Goal: Complete application form

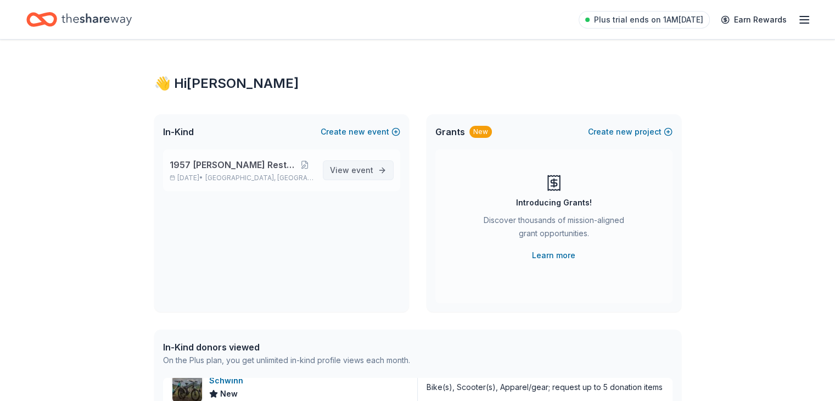
click at [364, 170] on span "event" at bounding box center [362, 169] width 22 height 9
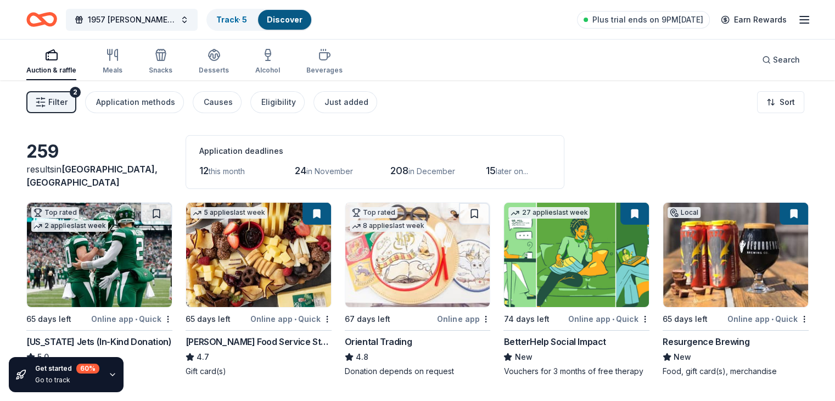
click at [46, 102] on icon "button" at bounding box center [40, 102] width 11 height 11
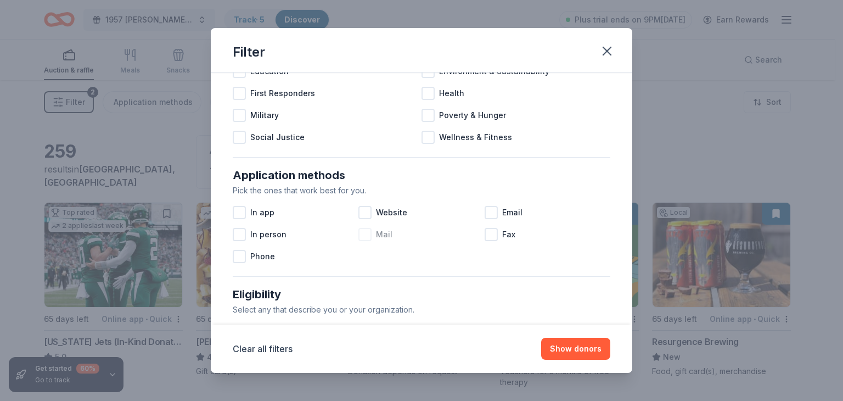
scroll to position [110, 0]
click at [396, 209] on span "Website" at bounding box center [391, 211] width 31 height 13
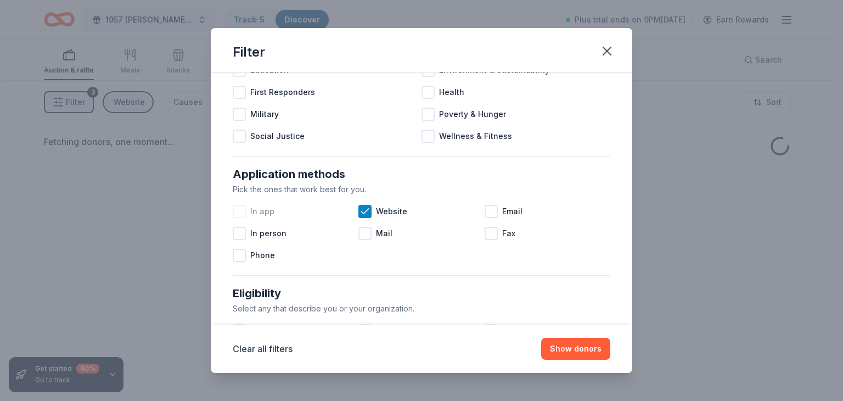
click at [238, 213] on div at bounding box center [239, 211] width 13 height 13
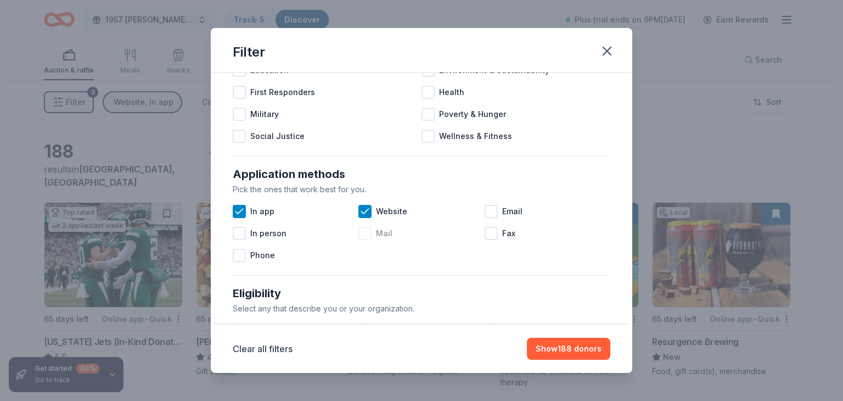
click at [363, 233] on div at bounding box center [364, 233] width 13 height 13
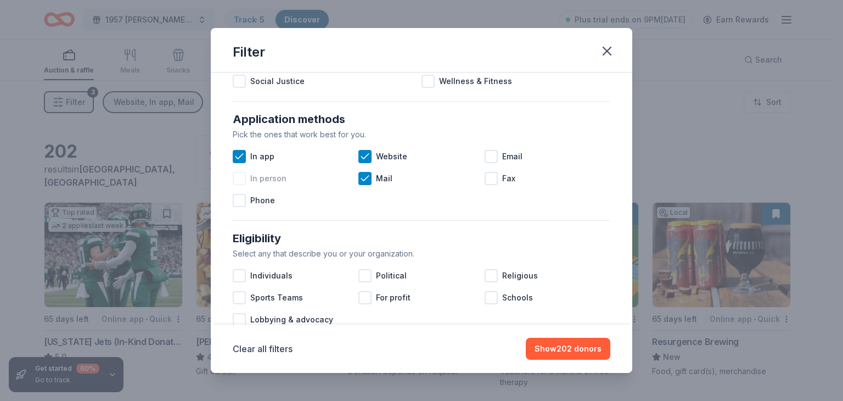
click at [252, 183] on span "In person" at bounding box center [268, 178] width 36 height 13
click at [249, 157] on div "In app" at bounding box center [296, 156] width 126 height 22
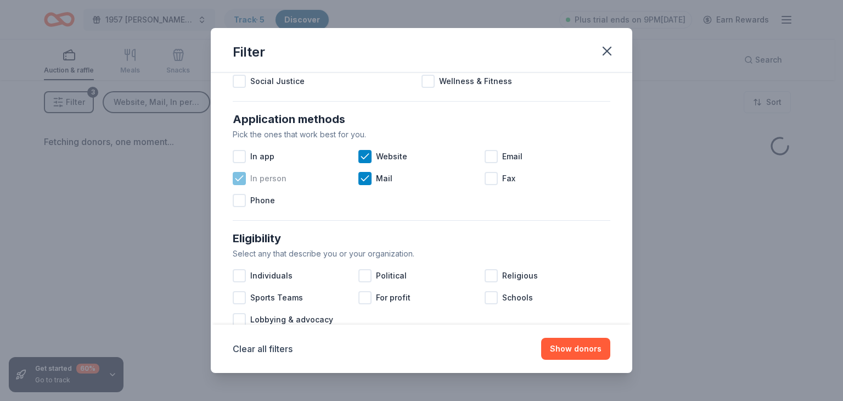
click at [252, 178] on span "In person" at bounding box center [268, 178] width 36 height 13
click at [378, 161] on span "Website" at bounding box center [391, 156] width 31 height 13
click at [376, 177] on span "Mail" at bounding box center [384, 178] width 16 height 13
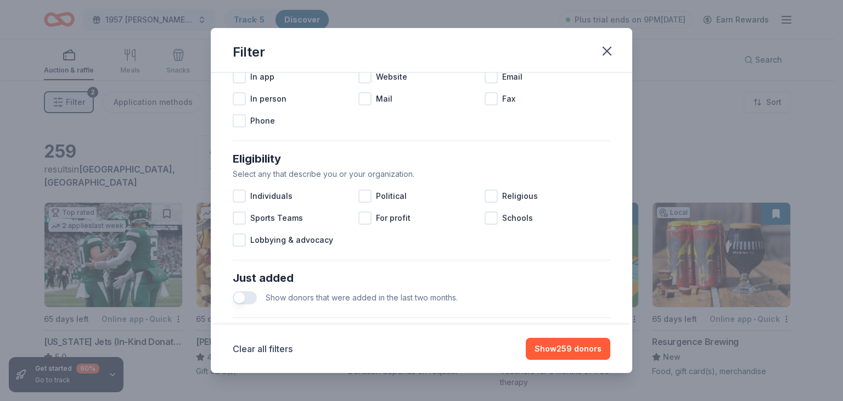
scroll to position [274, 0]
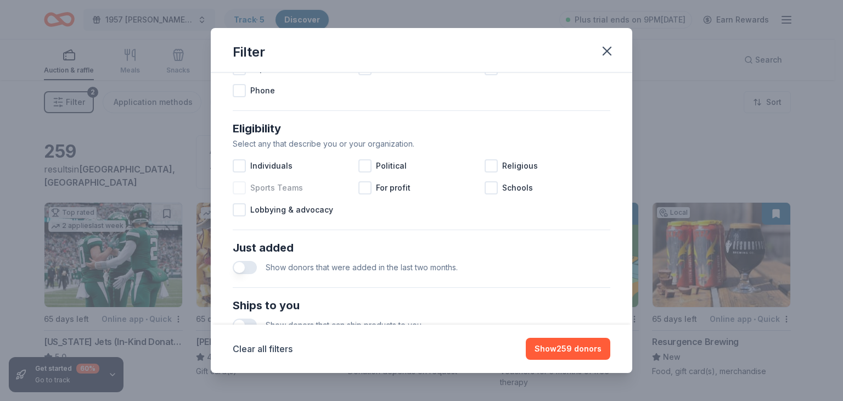
click at [260, 188] on span "Sports Teams" at bounding box center [276, 187] width 53 height 13
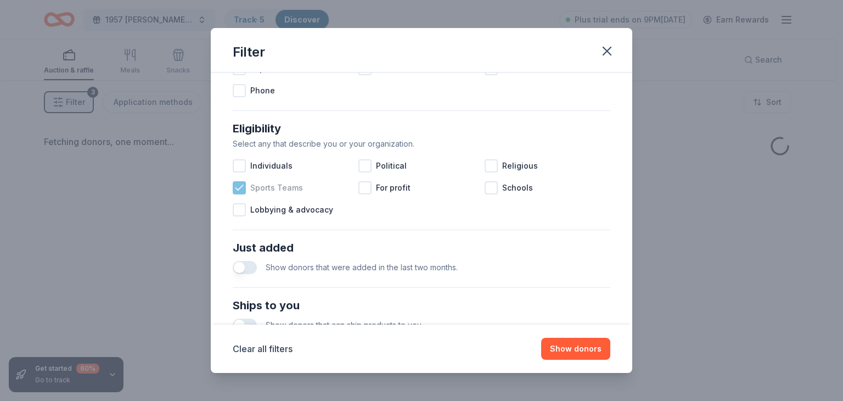
click at [260, 188] on span "Sports Teams" at bounding box center [276, 187] width 53 height 13
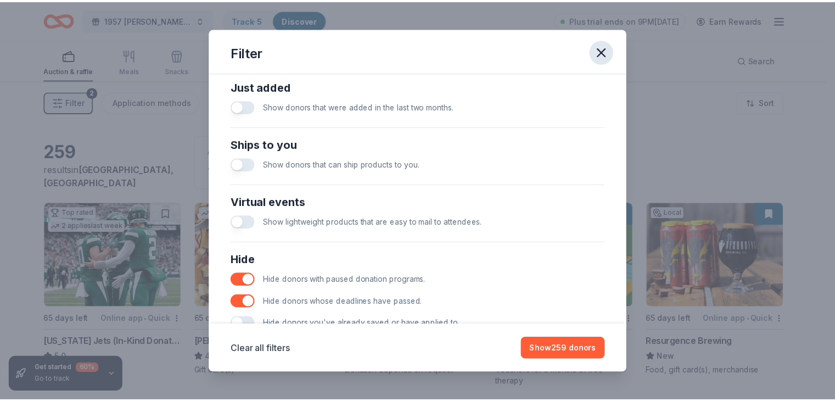
scroll to position [361, 0]
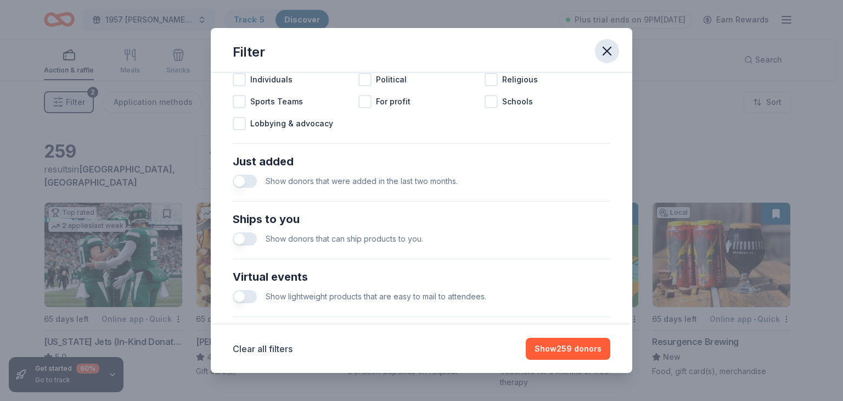
click at [602, 53] on icon "button" at bounding box center [606, 50] width 15 height 15
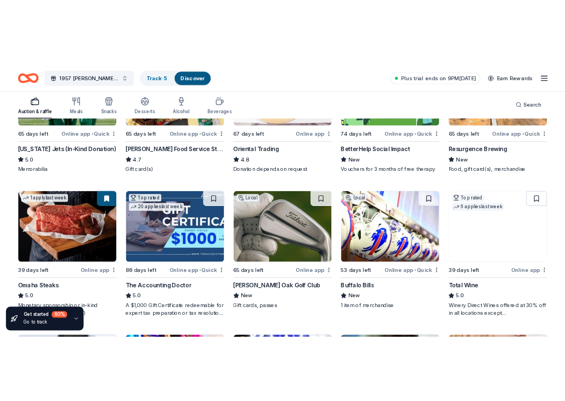
scroll to position [329, 0]
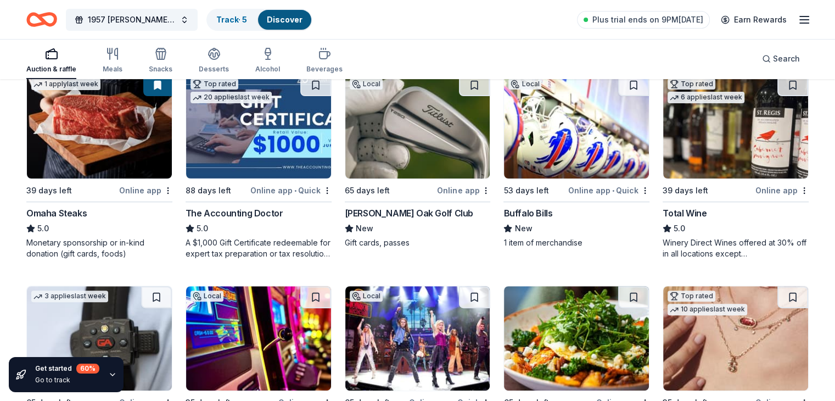
click at [409, 220] on div "Glen Oak Golf Club" at bounding box center [409, 212] width 128 height 13
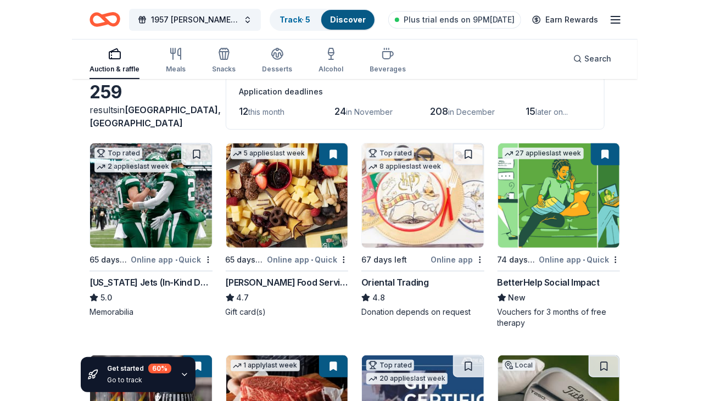
scroll to position [55, 0]
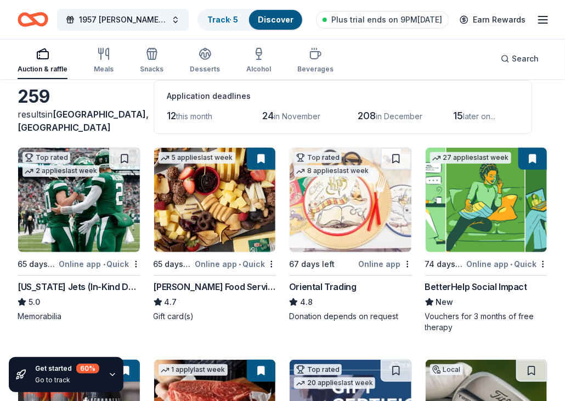
click at [336, 291] on div "Oriental Trading" at bounding box center [323, 286] width 68 height 13
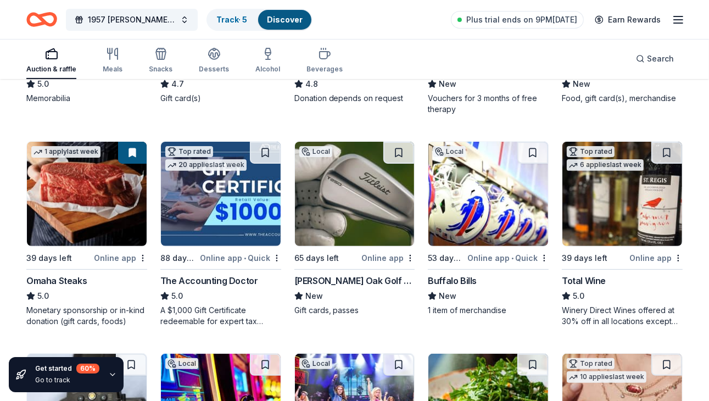
scroll to position [274, 0]
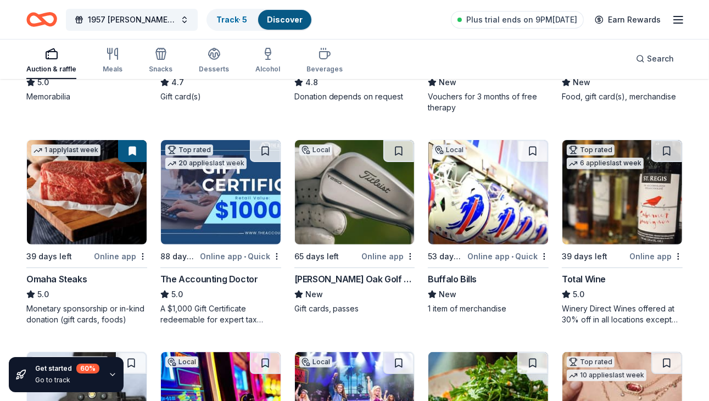
click at [466, 279] on div "Buffalo Bills" at bounding box center [452, 278] width 49 height 13
click at [466, 276] on div "Buffalo Bills" at bounding box center [452, 278] width 49 height 13
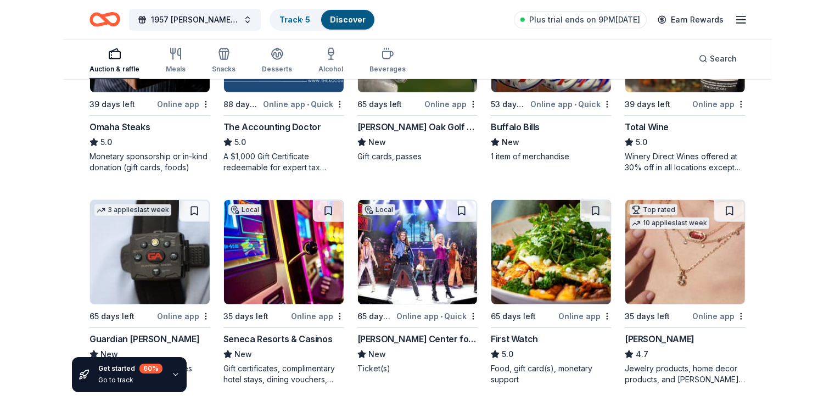
scroll to position [439, 0]
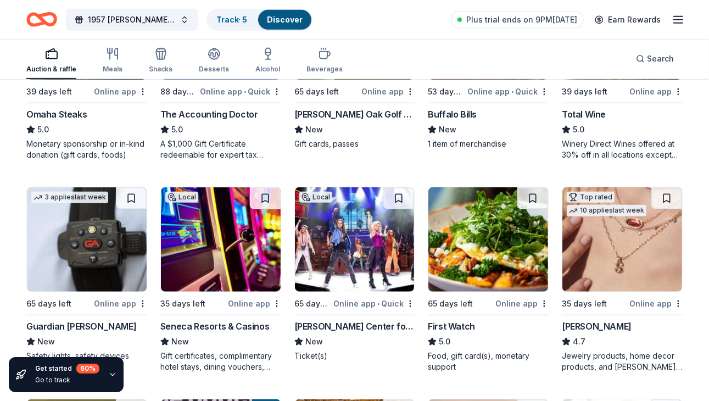
click at [596, 274] on img at bounding box center [622, 239] width 120 height 104
click at [63, 327] on div "Guardian Angel Device" at bounding box center [81, 325] width 110 height 13
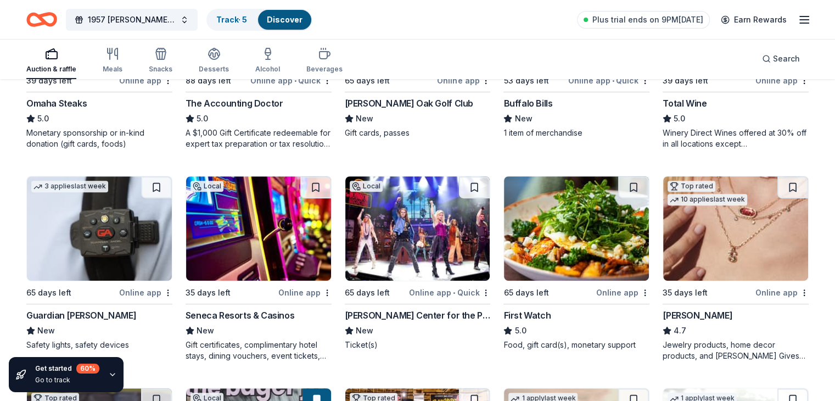
click at [115, 322] on div "Guardian Angel Device" at bounding box center [81, 314] width 110 height 13
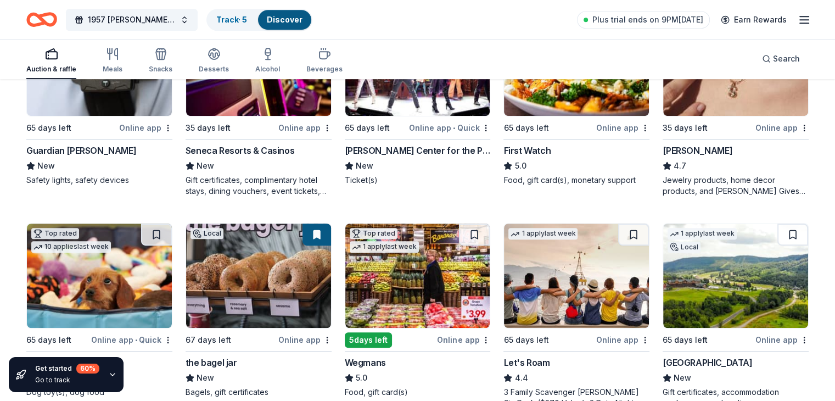
scroll to position [659, 0]
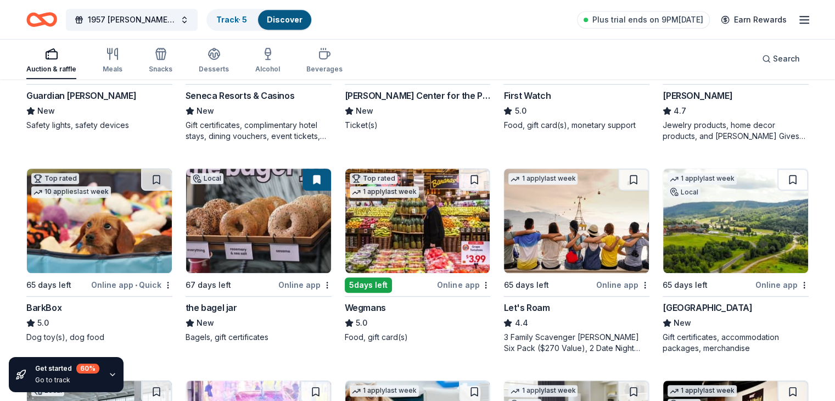
click at [538, 345] on div "3 Family Scavenger Hunt Six Pack ($270 Value), 2 Date Night Scavenger Hunt Two …" at bounding box center [576, 342] width 146 height 22
click at [383, 314] on div "Wegmans" at bounding box center [365, 307] width 41 height 13
click at [61, 314] on div "BarkBox" at bounding box center [43, 307] width 35 height 13
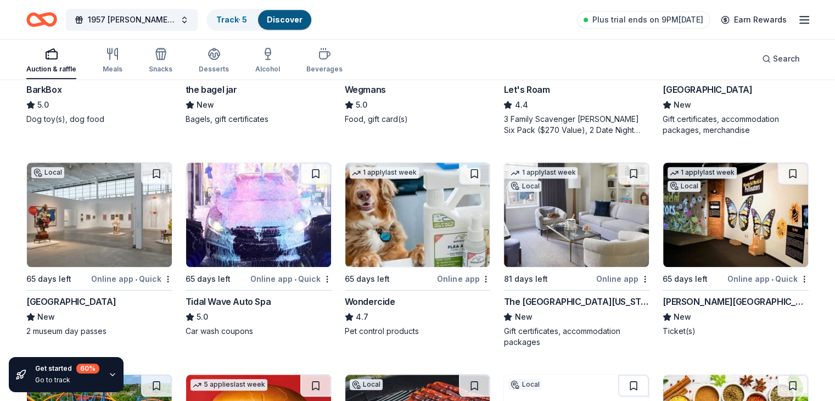
scroll to position [878, 0]
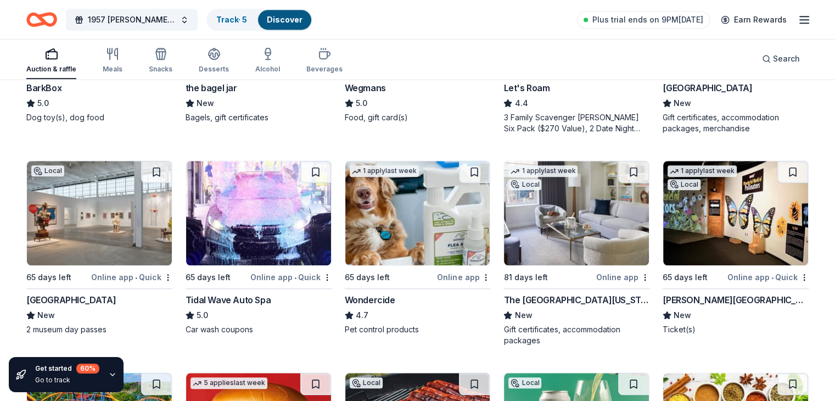
click at [103, 306] on div "Buffalo AKG Art Museum" at bounding box center [70, 299] width 89 height 13
click at [508, 306] on div "The Peninsula New York" at bounding box center [576, 299] width 146 height 13
click at [715, 306] on div "Milton J. Rubenstein Museum of Science & Technology" at bounding box center [735, 299] width 146 height 13
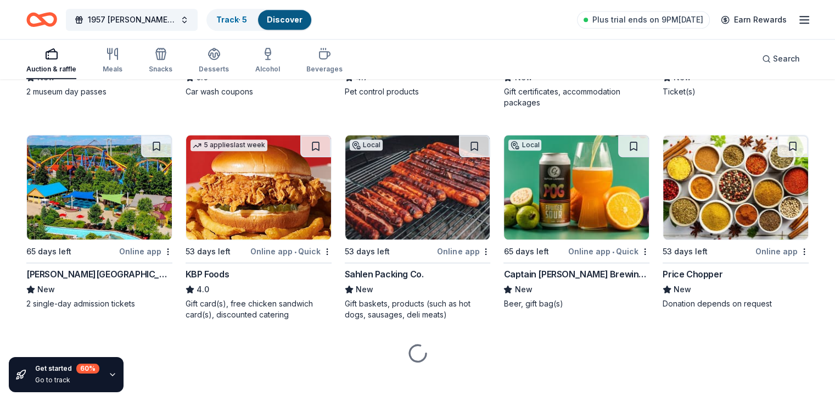
scroll to position [1133, 0]
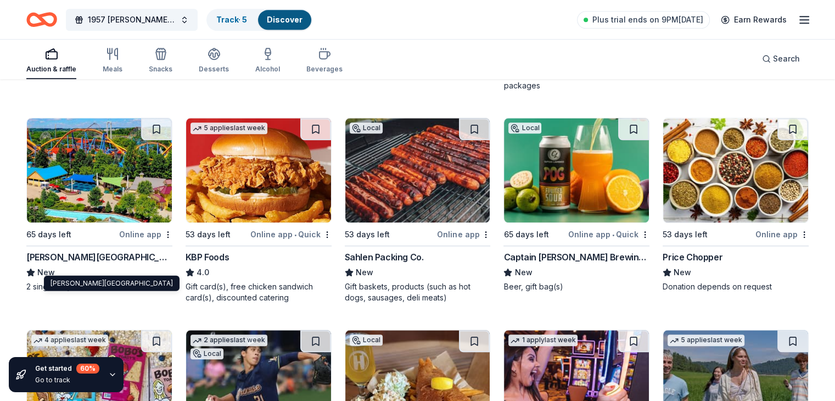
click at [88, 263] on div "Dorney Park & Wildwater Kingdom" at bounding box center [99, 256] width 146 height 13
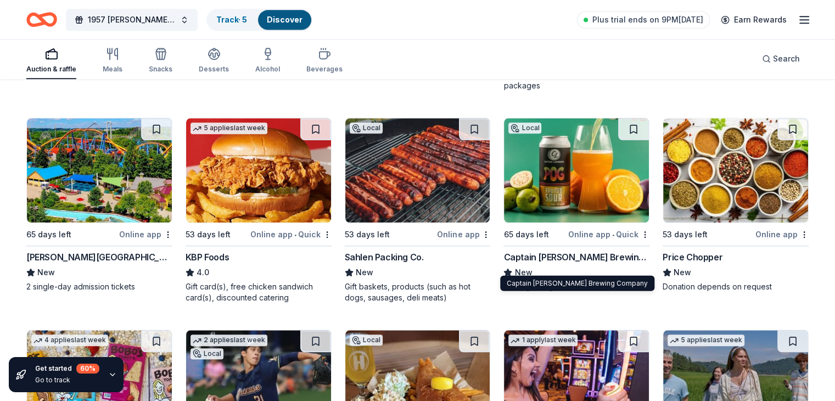
click at [583, 263] on div "Captain Lawrence Brewing Company" at bounding box center [576, 256] width 146 height 13
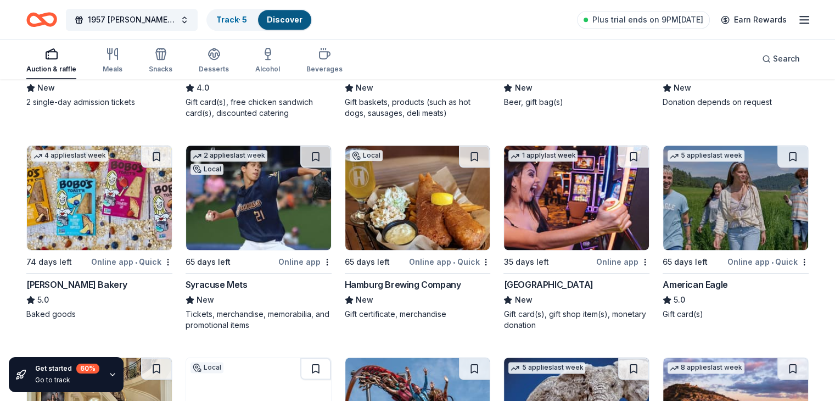
scroll to position [1352, 0]
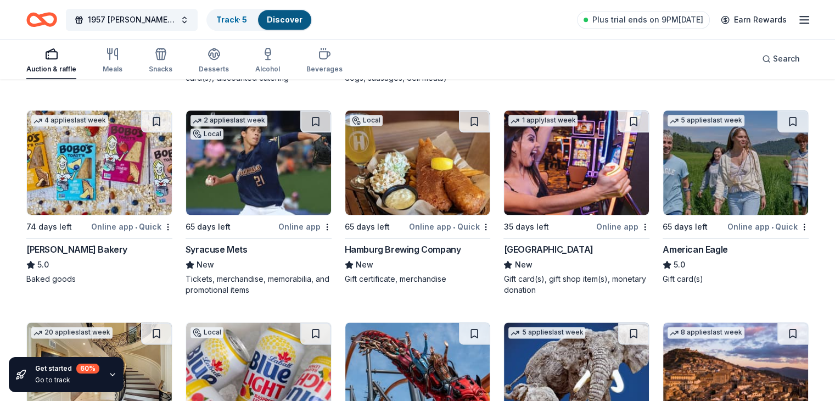
click at [690, 256] on div "American Eagle" at bounding box center [694, 249] width 65 height 13
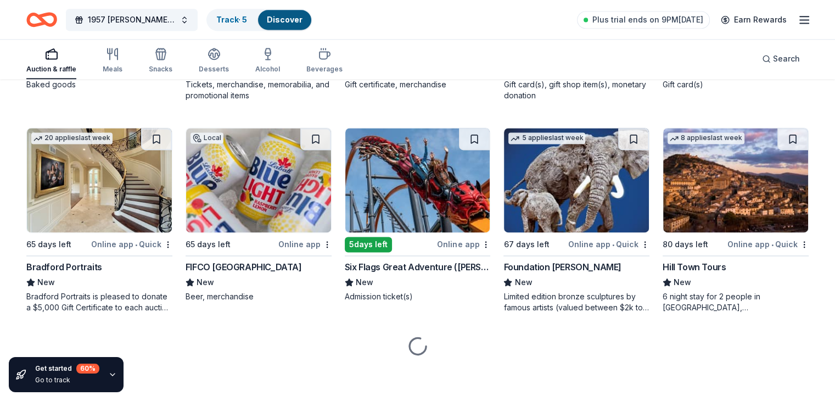
scroll to position [1556, 0]
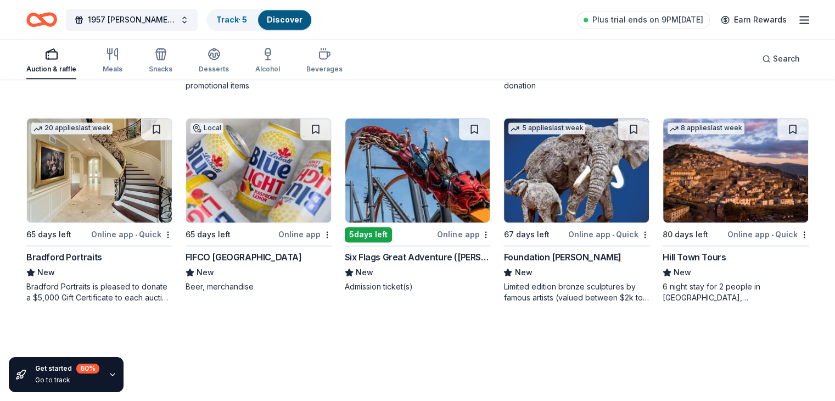
click at [233, 263] on div "FIFCO USA" at bounding box center [243, 256] width 116 height 13
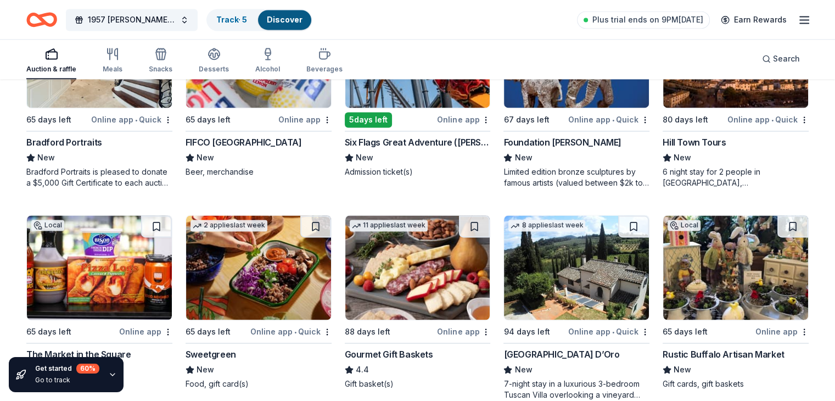
scroll to position [1721, 0]
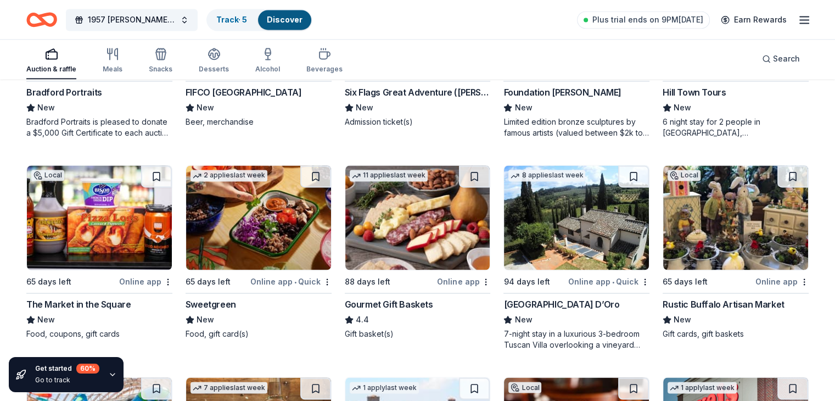
drag, startPoint x: 433, startPoint y: 312, endPoint x: 416, endPoint y: 314, distance: 17.1
click at [416, 311] on div "Gourmet Gift Baskets" at bounding box center [389, 303] width 88 height 13
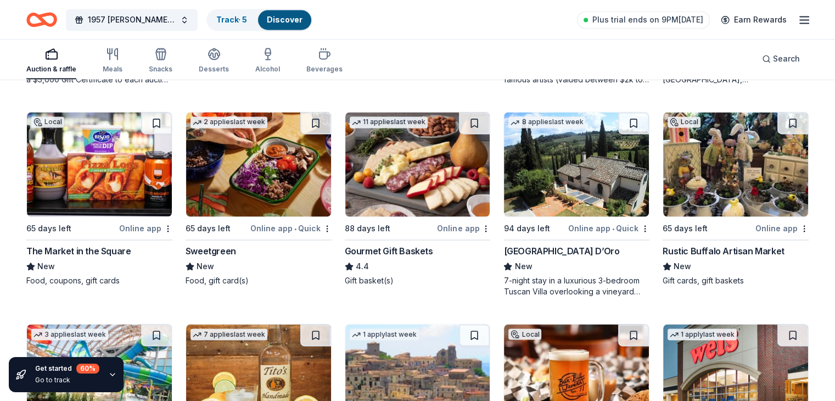
scroll to position [1776, 0]
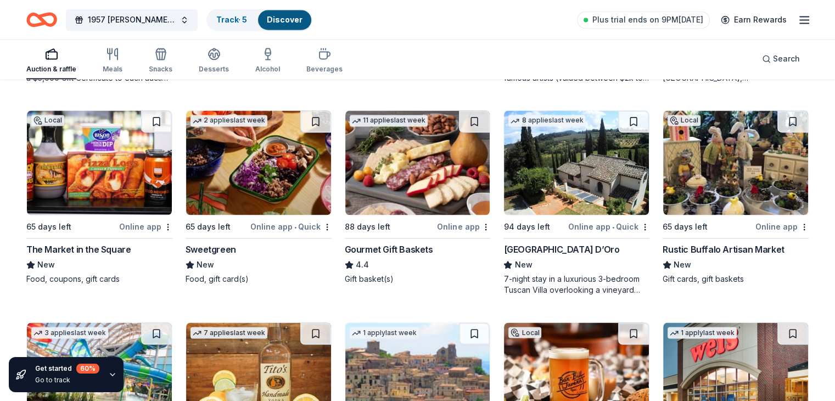
click at [669, 256] on div "Rustic Buffalo Artisan Market" at bounding box center [722, 249] width 121 height 13
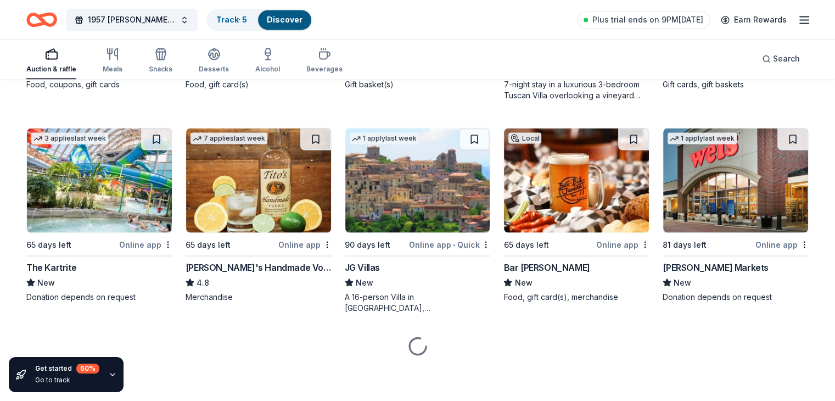
scroll to position [1980, 0]
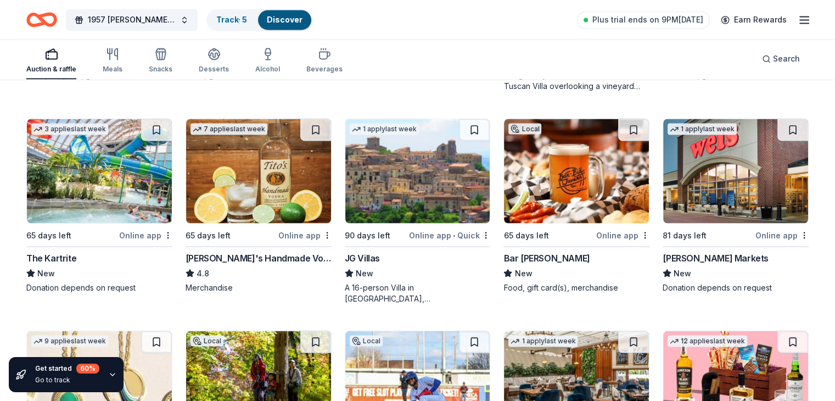
click at [526, 263] on div "Bar Bill Tavern" at bounding box center [546, 257] width 86 height 13
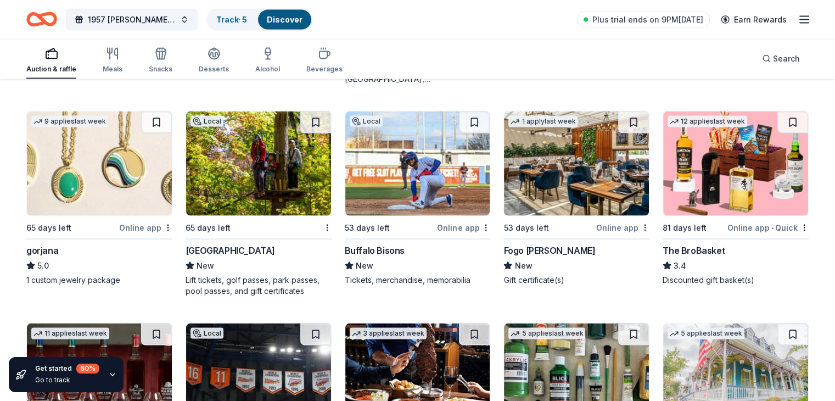
scroll to position [2199, 0]
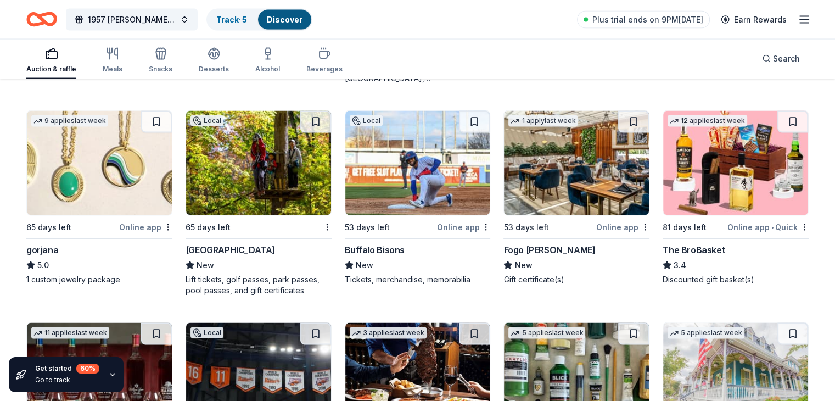
drag, startPoint x: 13, startPoint y: 303, endPoint x: 21, endPoint y: 301, distance: 8.0
click at [238, 256] on div "Holiday Valley" at bounding box center [229, 249] width 89 height 13
click at [677, 256] on div "The BroBasket" at bounding box center [693, 249] width 62 height 13
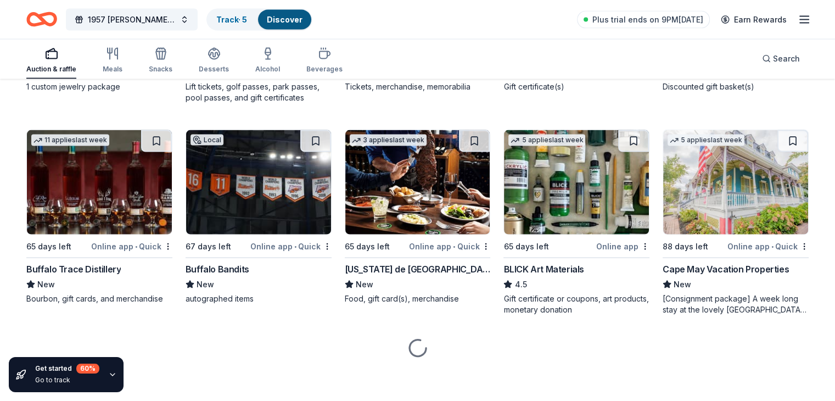
scroll to position [2403, 0]
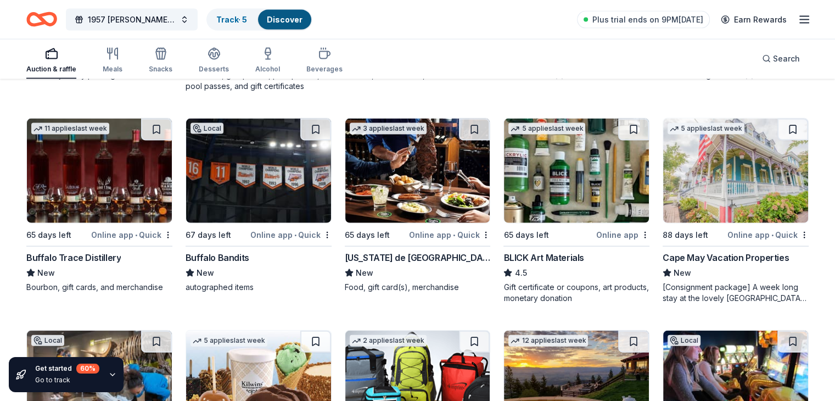
click at [249, 264] on div "Buffalo Bandits" at bounding box center [217, 257] width 64 height 13
drag, startPoint x: 0, startPoint y: 233, endPoint x: 7, endPoint y: 233, distance: 7.2
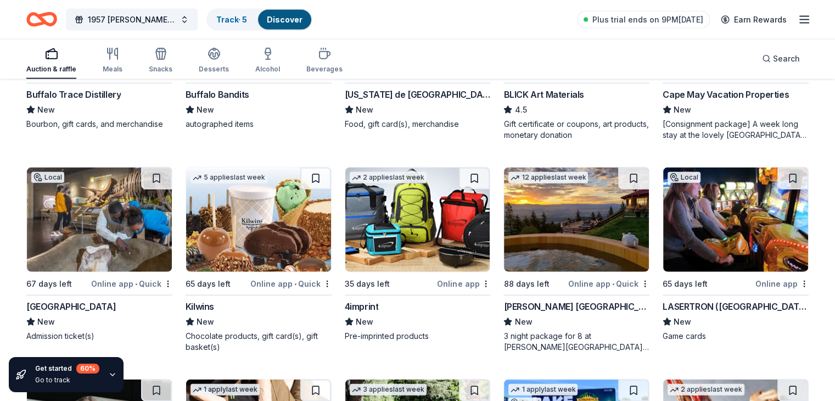
scroll to position [2568, 0]
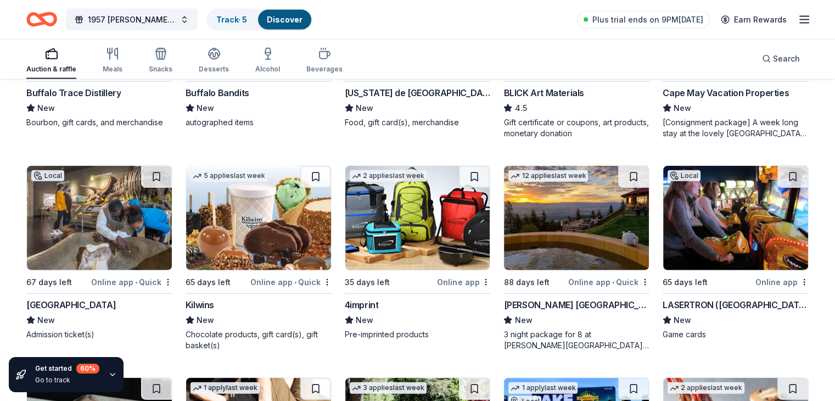
click at [364, 336] on div "4imprint New Pre-imprinted products" at bounding box center [418, 319] width 146 height 42
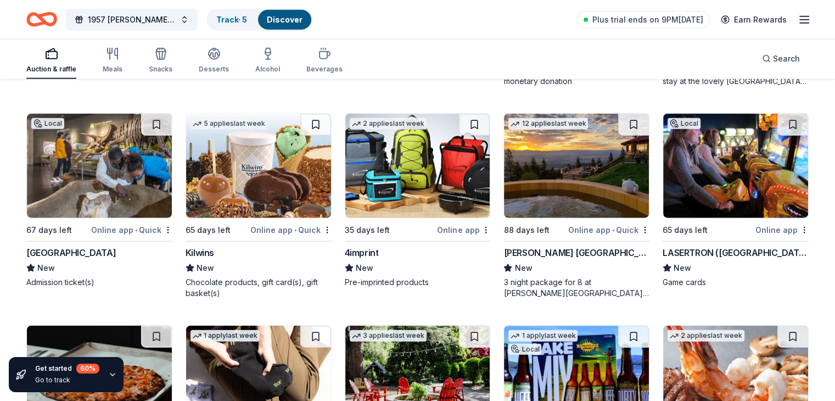
scroll to position [2623, 0]
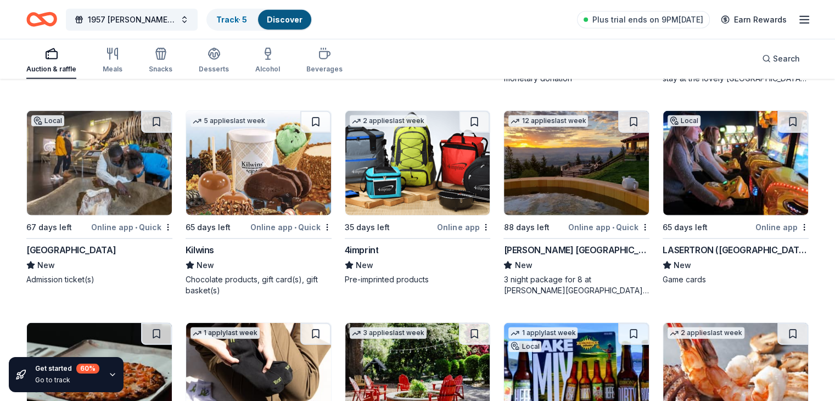
click at [685, 256] on div "LASERTRON ([GEOGRAPHIC_DATA])" at bounding box center [735, 249] width 146 height 13
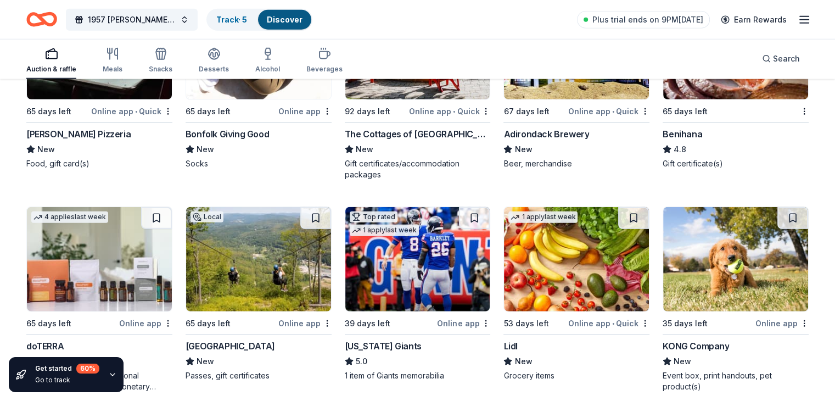
scroll to position [2952, 0]
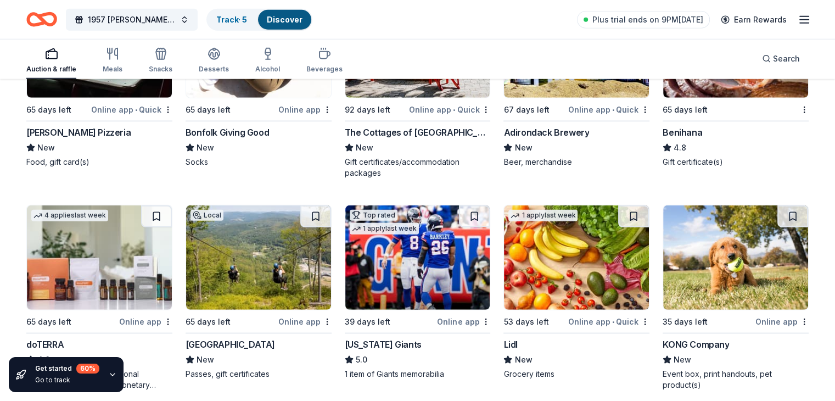
click at [681, 351] on div "KONG Company" at bounding box center [695, 344] width 66 height 13
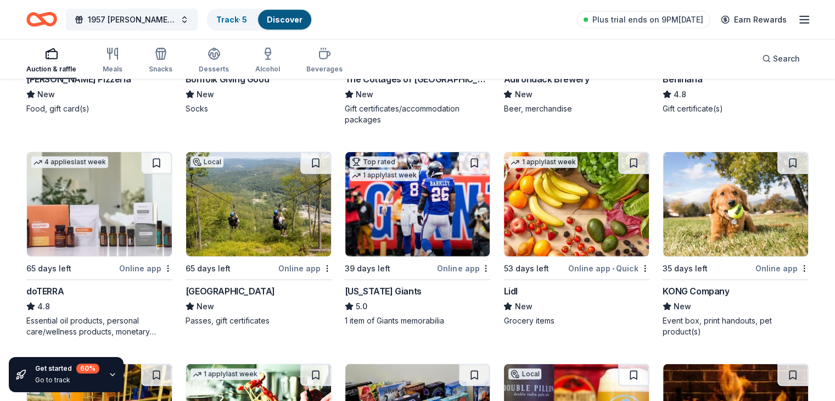
scroll to position [3007, 0]
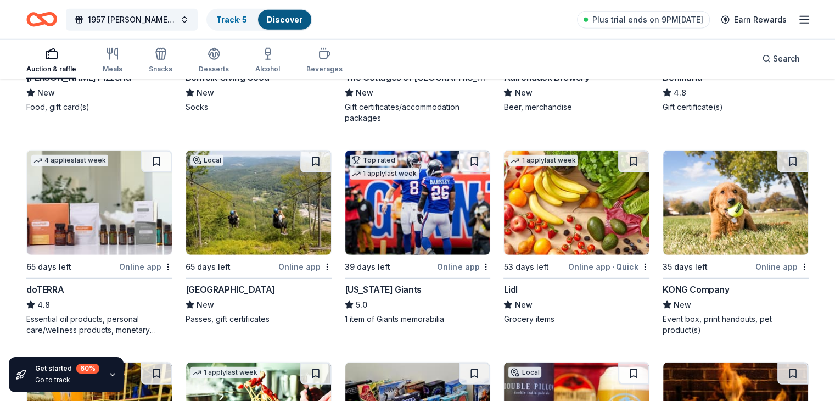
drag, startPoint x: 21, startPoint y: 287, endPoint x: 32, endPoint y: 288, distance: 11.6
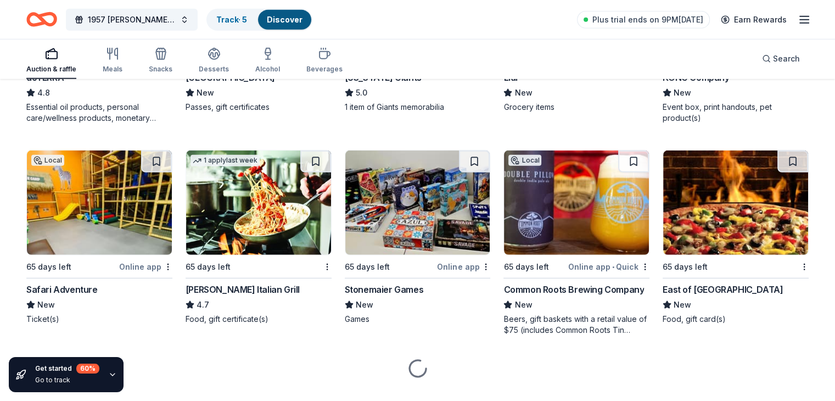
scroll to position [3226, 0]
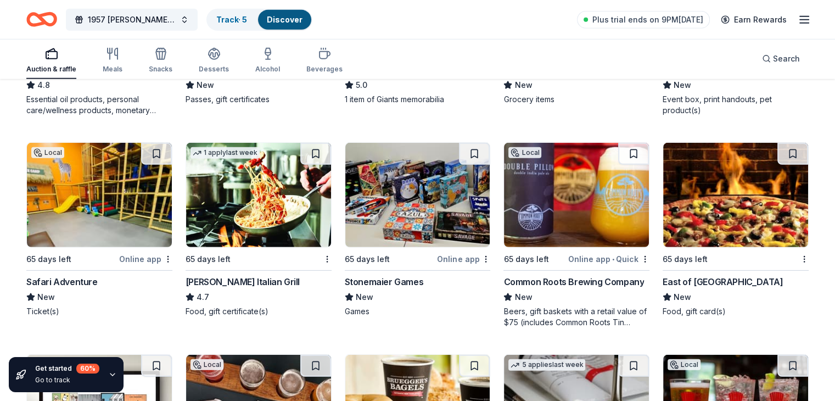
click at [555, 321] on div "Beers, gift baskets with a retail value of $75 (includes Common Roots Tin Tacke…" at bounding box center [576, 317] width 146 height 22
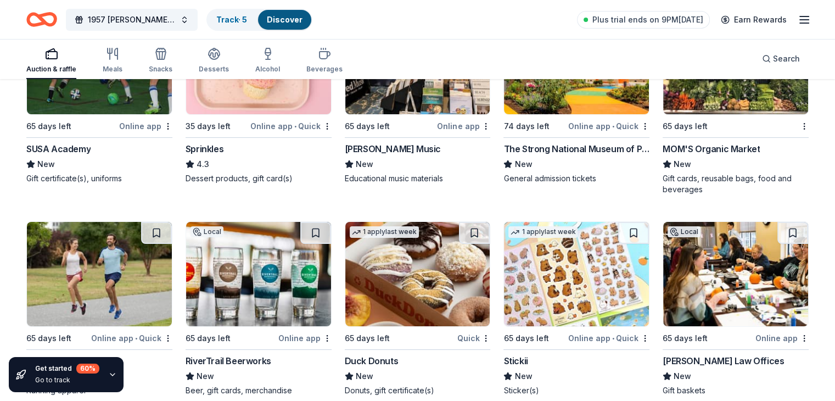
scroll to position [4050, 0]
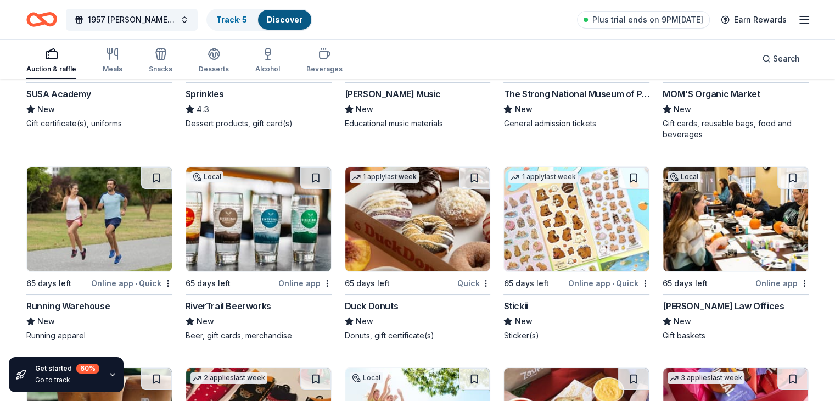
click at [685, 312] on div "William Mattar Law Offices" at bounding box center [722, 305] width 121 height 13
click at [253, 312] on div "RiverTrail Beerworks" at bounding box center [228, 305] width 86 height 13
click at [94, 310] on div "Running Warehouse" at bounding box center [67, 305] width 83 height 13
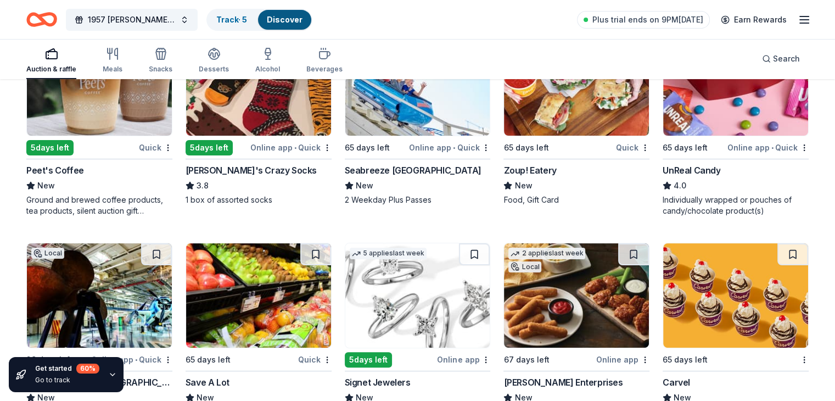
scroll to position [4434, 0]
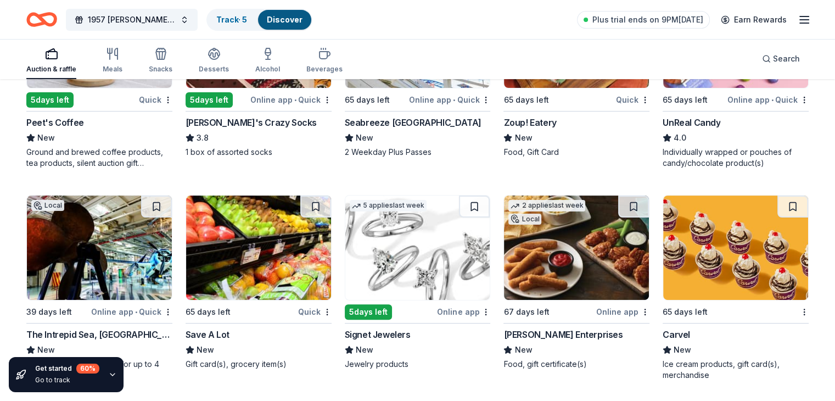
click at [392, 341] on div "Signet Jewelers" at bounding box center [378, 334] width 66 height 13
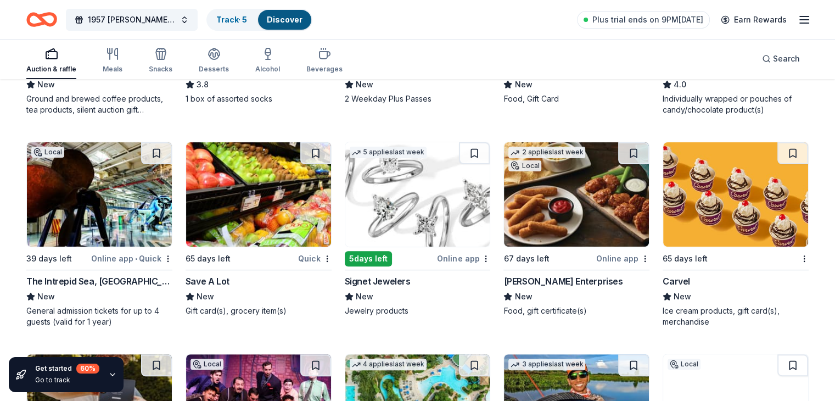
scroll to position [4489, 0]
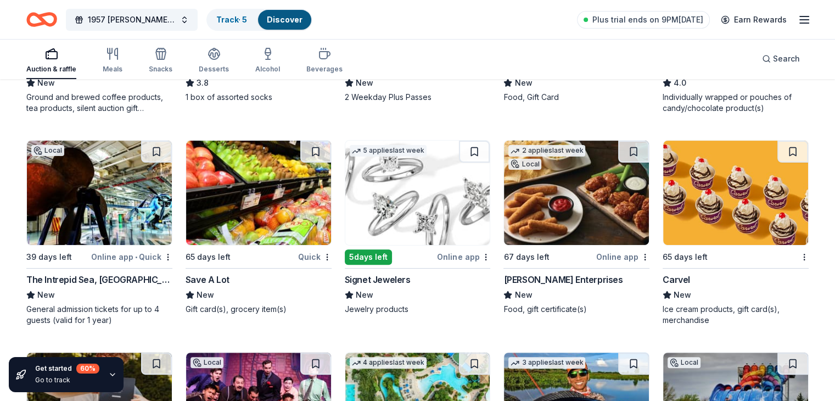
click at [70, 294] on div "The Intrepid Sea, Air & Space Museum New General admission tickets for up to 4 …" at bounding box center [99, 299] width 146 height 53
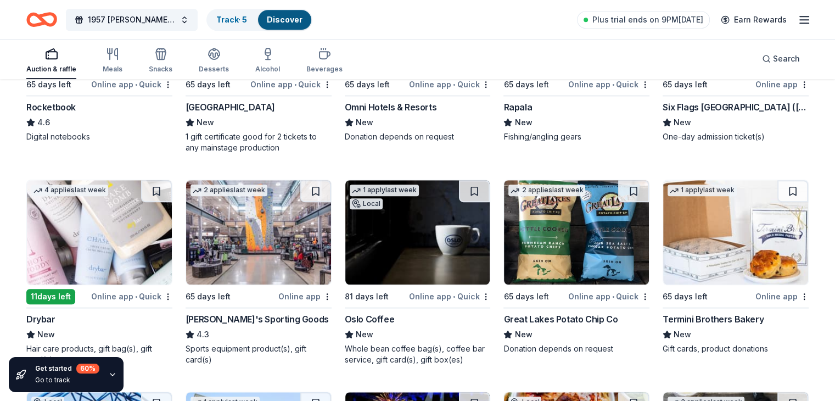
scroll to position [4928, 0]
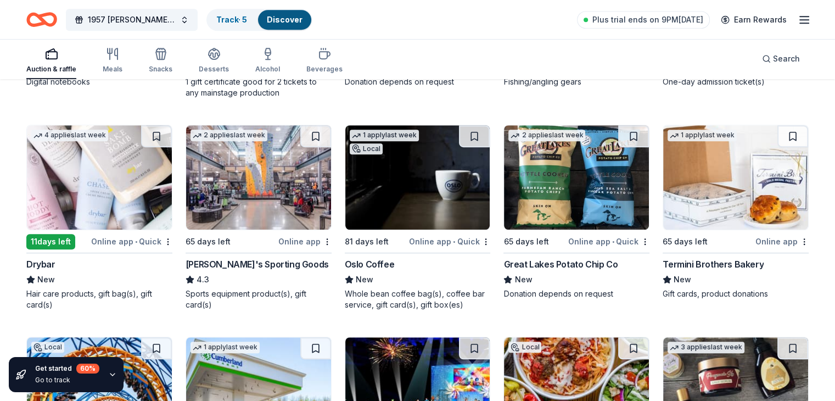
click at [682, 271] on div "Termini Brothers Bakery" at bounding box center [712, 263] width 101 height 13
click at [715, 271] on div "Termini Brothers Bakery" at bounding box center [712, 263] width 101 height 13
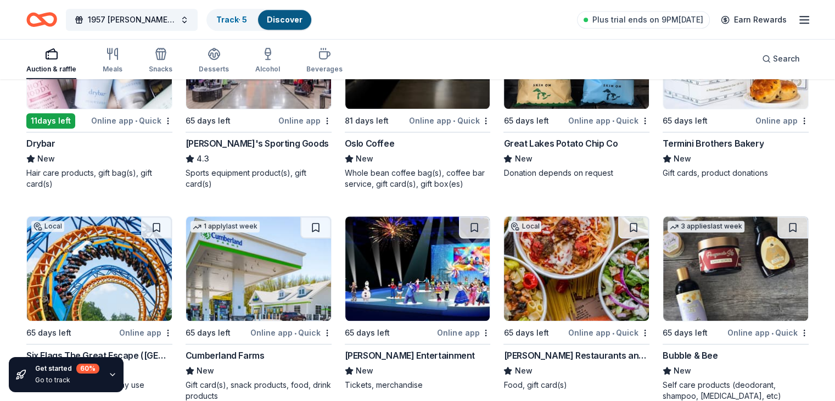
scroll to position [5092, 0]
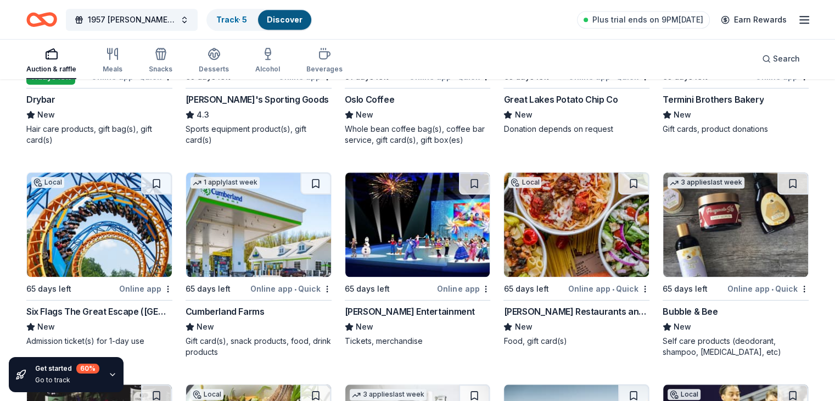
click at [94, 116] on div "New" at bounding box center [99, 114] width 146 height 13
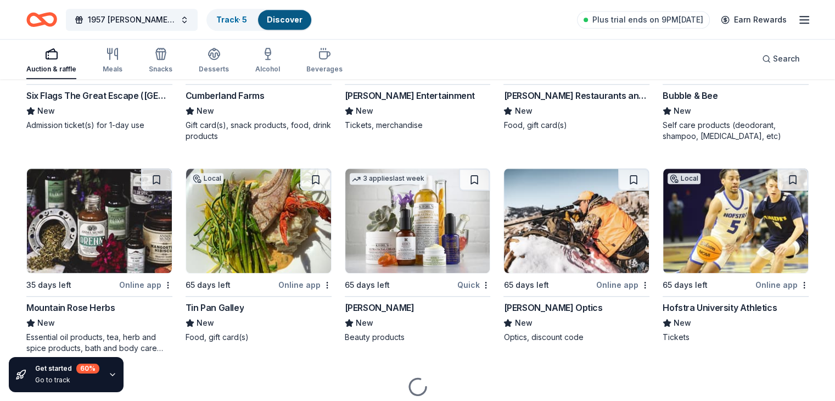
scroll to position [5312, 0]
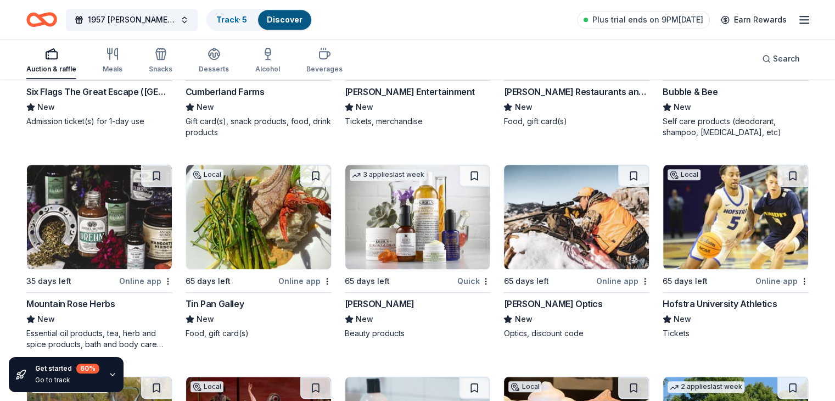
click at [369, 308] on div "Kiehl's" at bounding box center [380, 303] width 70 height 13
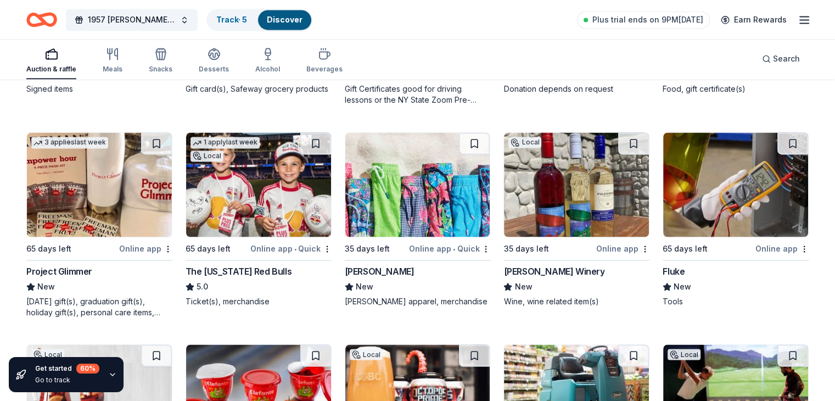
scroll to position [5971, 0]
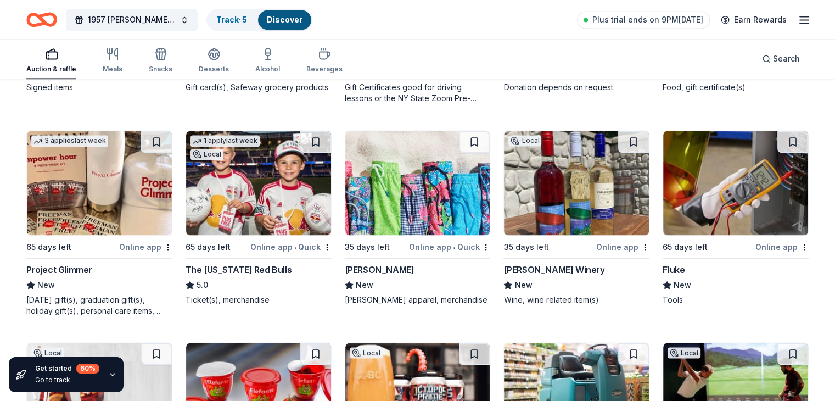
click at [384, 303] on div "Vineyard Vines apparel, merchandise" at bounding box center [418, 299] width 146 height 11
click at [539, 276] on div "Fulkerson Winery" at bounding box center [553, 269] width 101 height 13
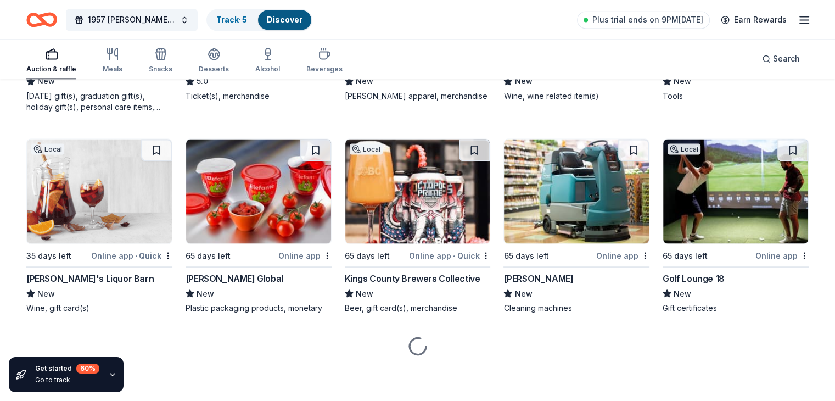
scroll to position [6181, 0]
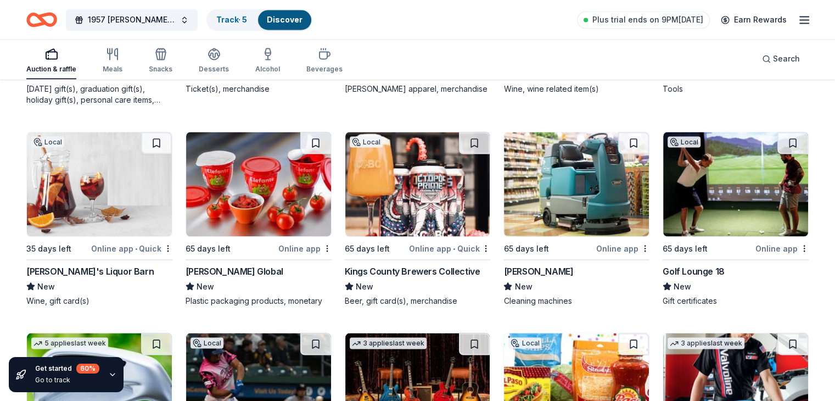
drag, startPoint x: 491, startPoint y: 327, endPoint x: 834, endPoint y: 277, distance: 346.6
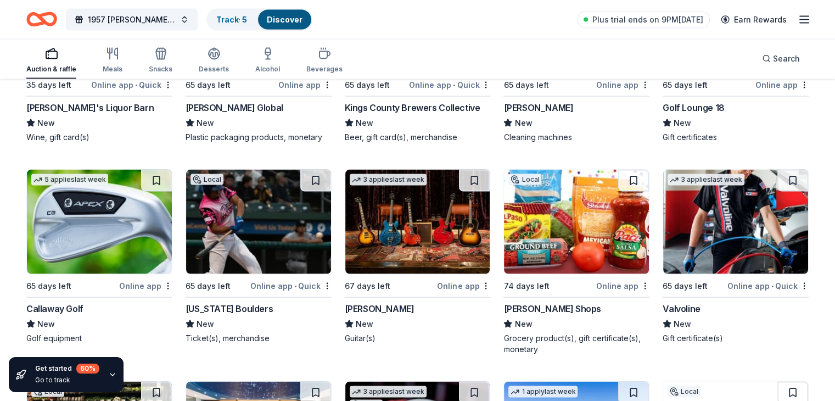
scroll to position [6346, 0]
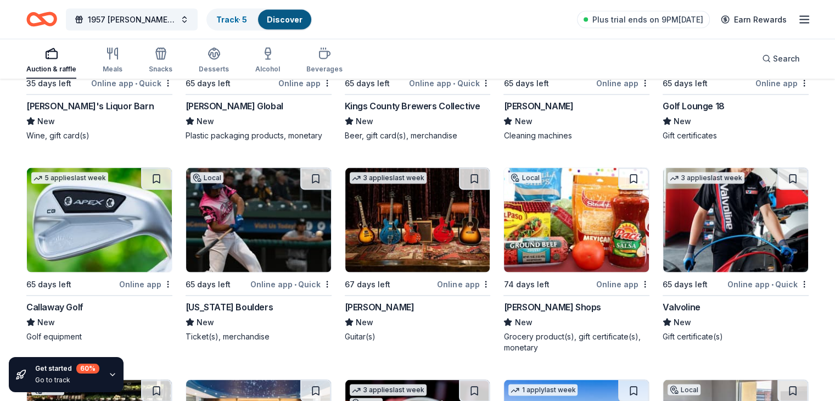
click at [371, 313] on div "Gibson" at bounding box center [380, 306] width 70 height 13
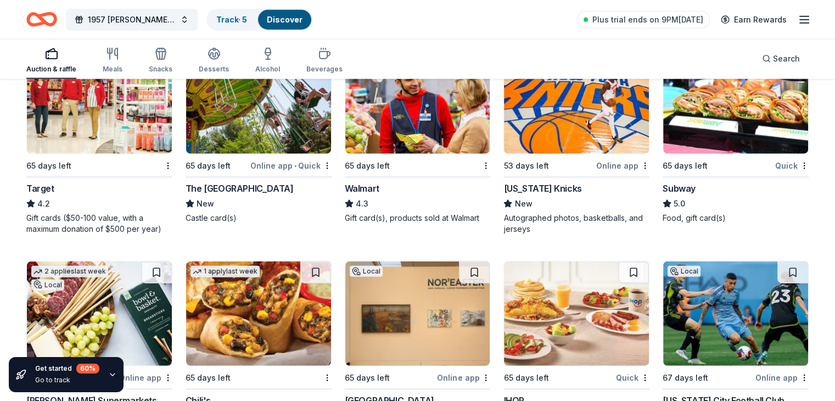
scroll to position [6895, 0]
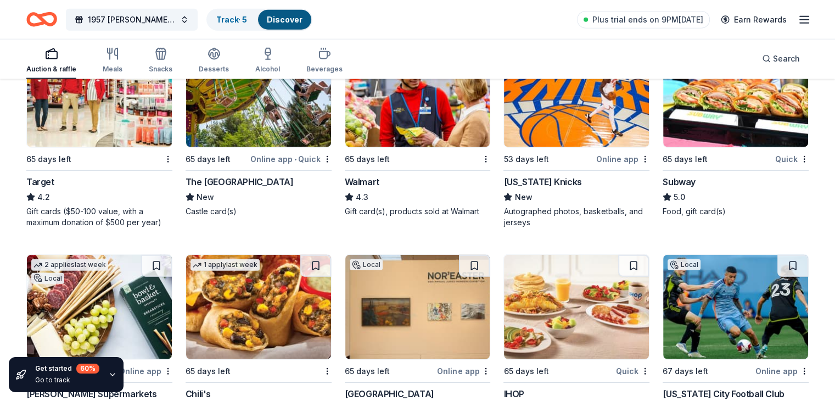
click at [54, 188] on div "Target" at bounding box center [40, 181] width 28 height 13
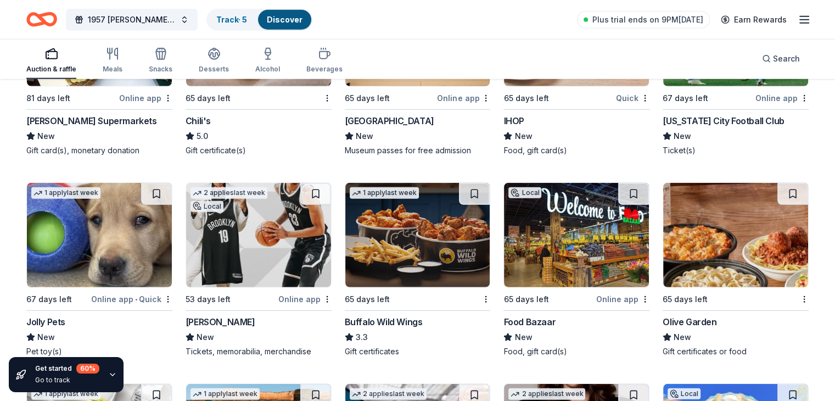
scroll to position [7169, 0]
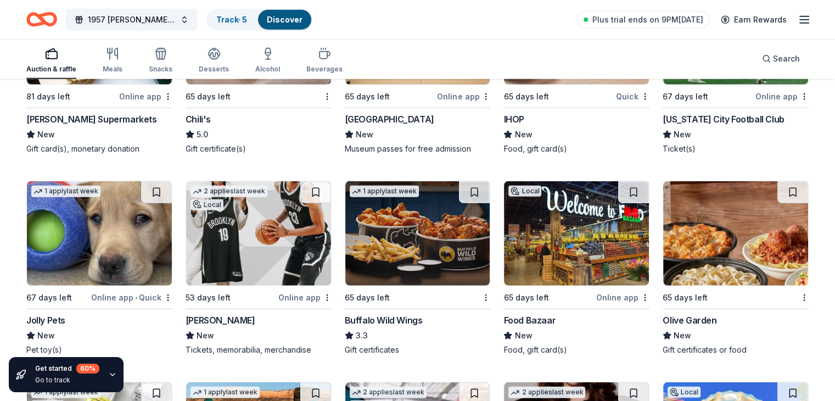
click at [674, 327] on div "Olive Garden" at bounding box center [689, 319] width 54 height 13
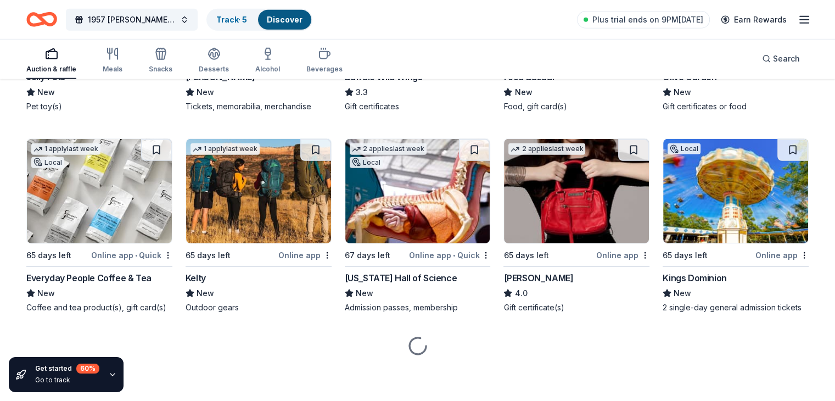
scroll to position [7430, 0]
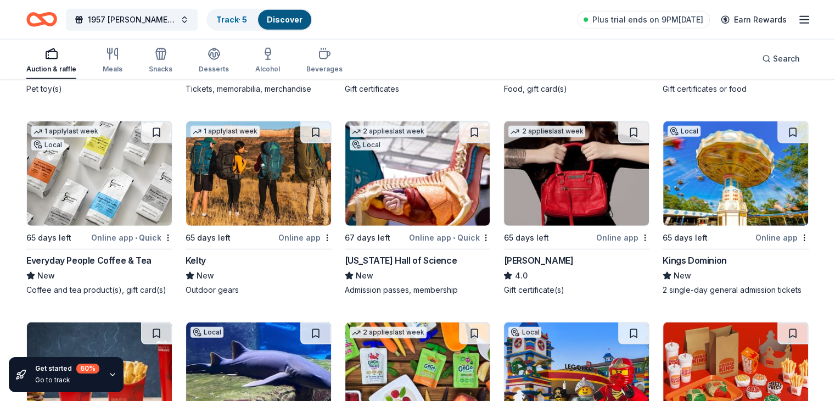
click at [206, 266] on div "Kelty" at bounding box center [195, 260] width 20 height 13
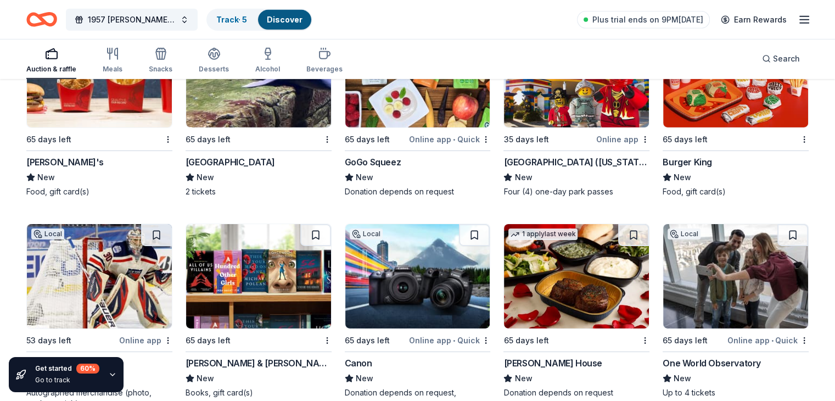
scroll to position [7759, 0]
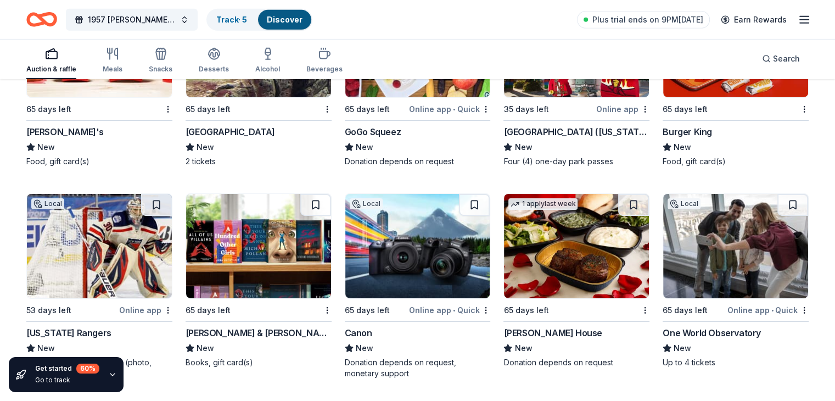
click at [254, 339] on div "Barnes & Noble" at bounding box center [258, 332] width 146 height 13
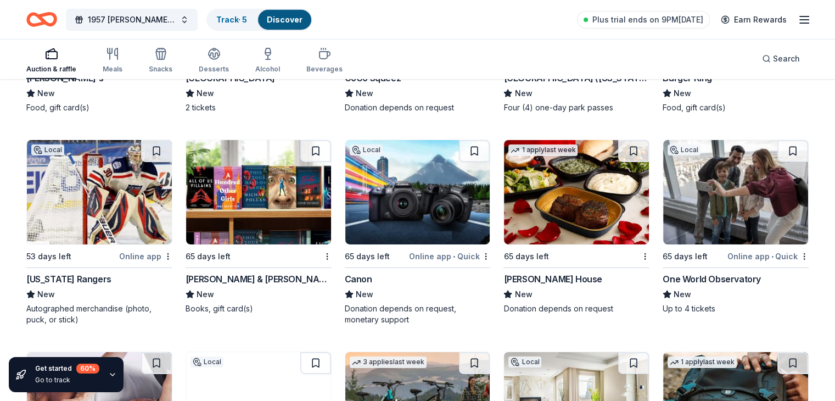
scroll to position [7814, 0]
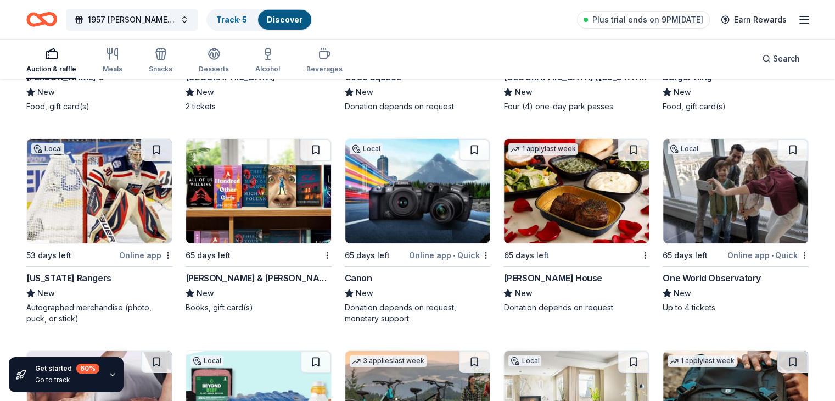
click at [366, 284] on div "Canon" at bounding box center [358, 277] width 27 height 13
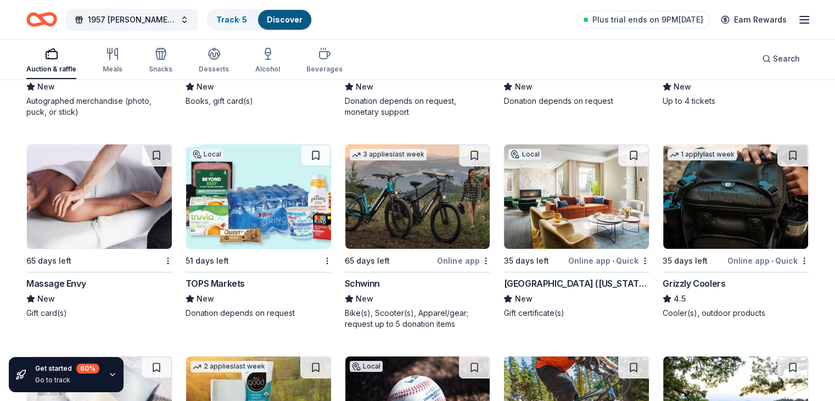
scroll to position [8034, 0]
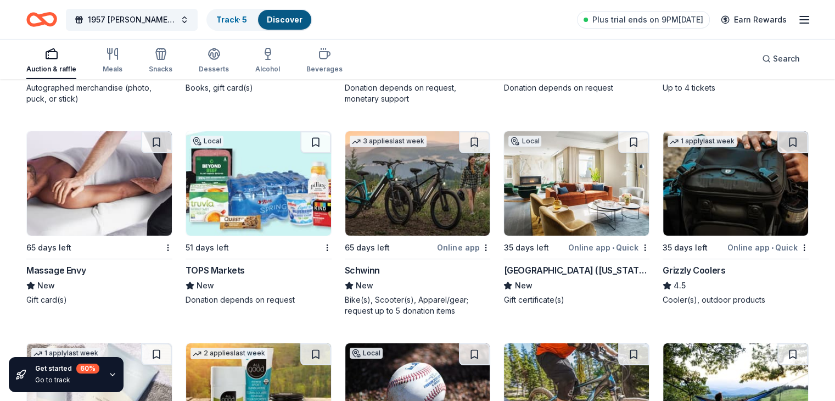
click at [85, 277] on div "Massage Envy" at bounding box center [55, 269] width 59 height 13
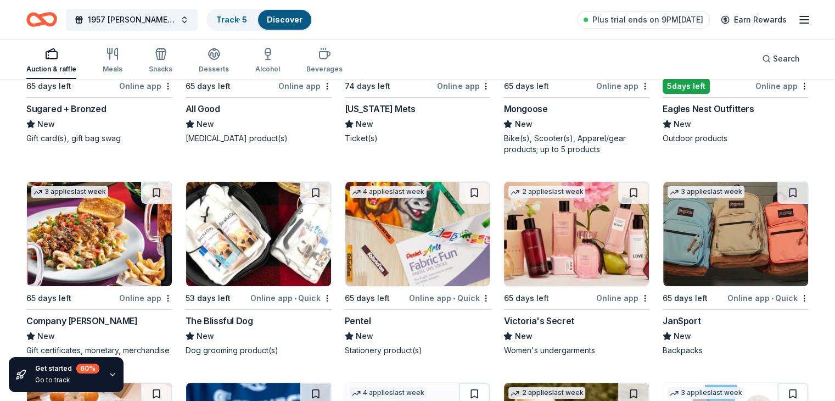
scroll to position [8418, 0]
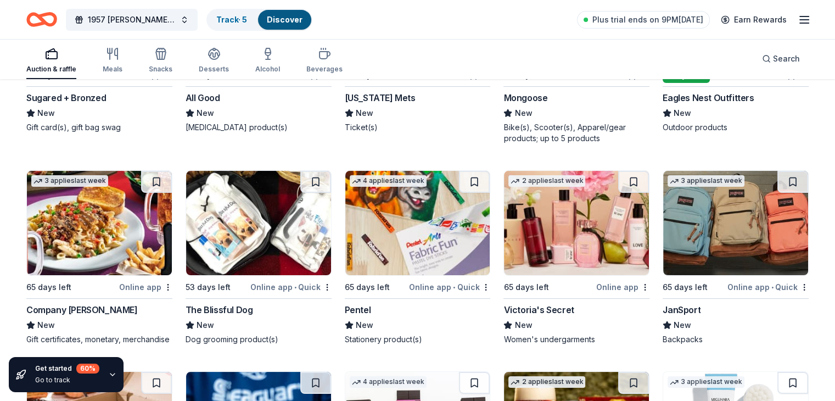
click at [355, 316] on div "Pentel" at bounding box center [358, 309] width 26 height 13
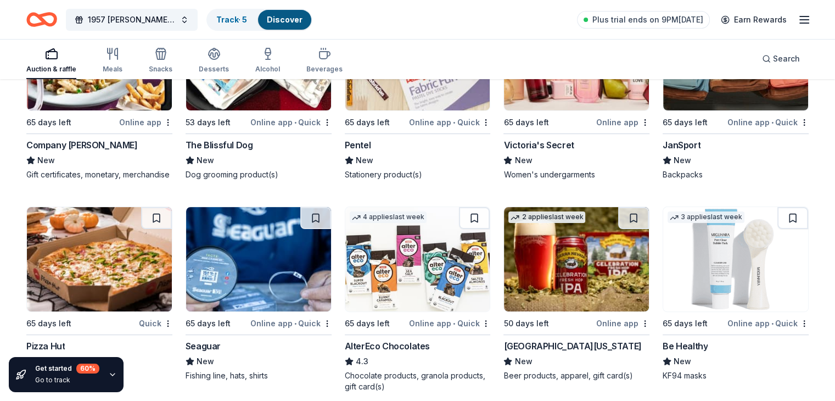
scroll to position [8637, 0]
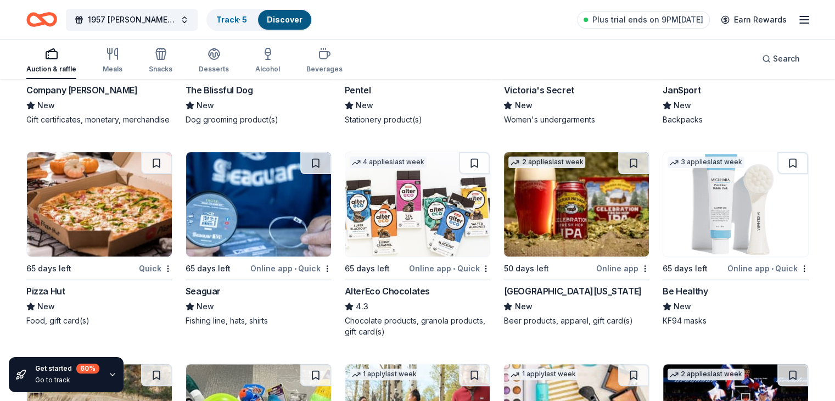
click at [674, 297] on div "Be Healthy" at bounding box center [684, 290] width 45 height 13
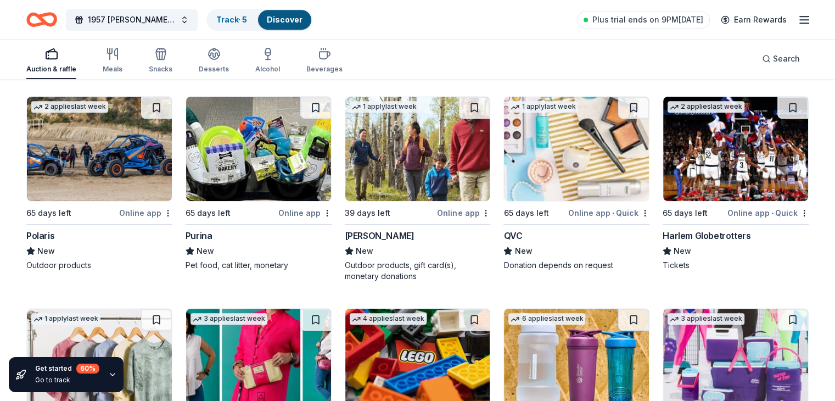
scroll to position [8912, 0]
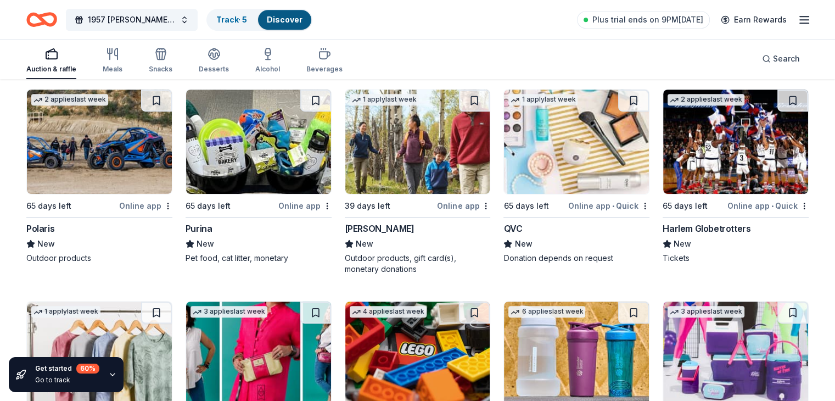
click at [54, 235] on div "Polaris" at bounding box center [40, 228] width 28 height 13
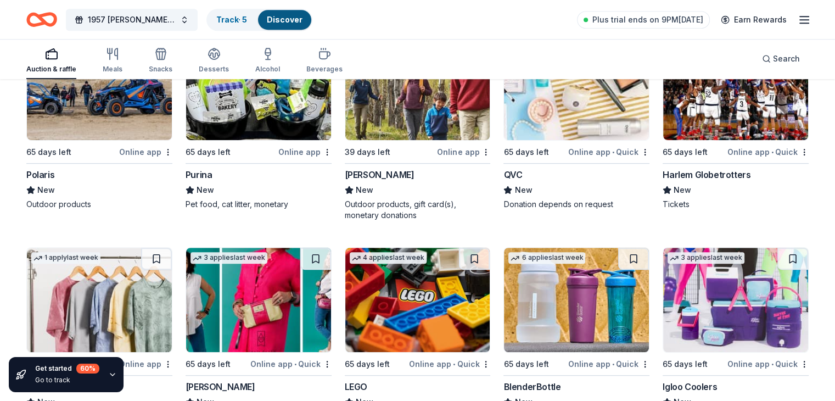
scroll to position [8966, 0]
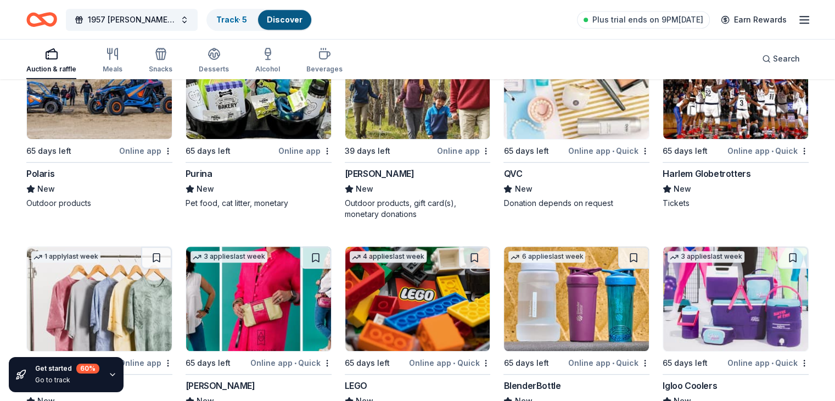
click at [389, 220] on div "Outdoor products, gift card(s), monetary donations" at bounding box center [418, 209] width 146 height 22
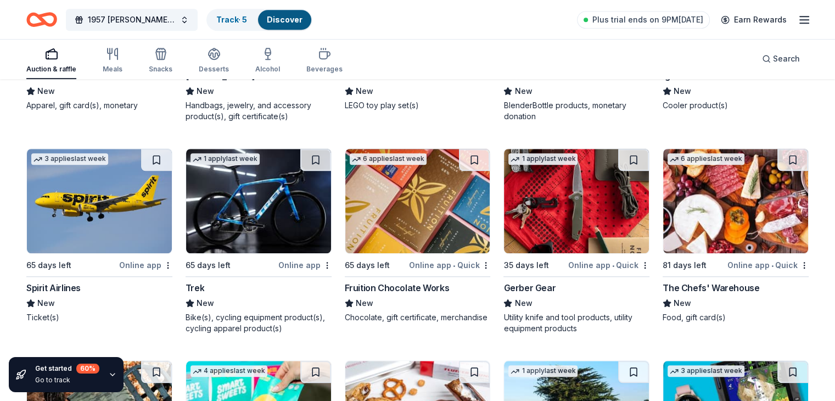
scroll to position [9277, 0]
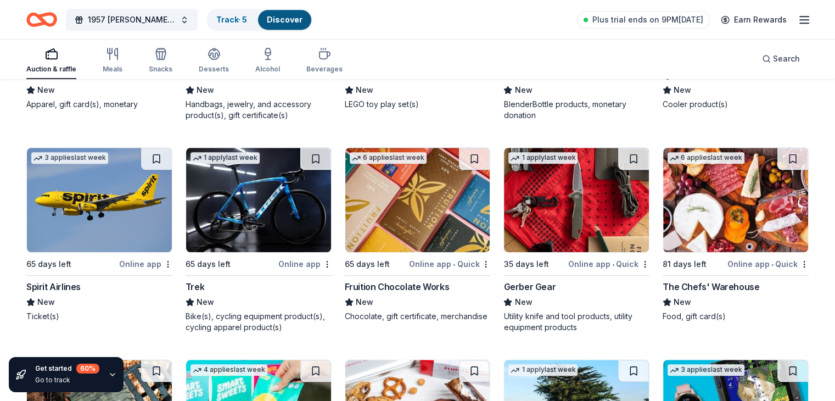
click at [277, 333] on div "Bike(s), cycling equipment product(s), cycling apparel product(s)" at bounding box center [258, 322] width 146 height 22
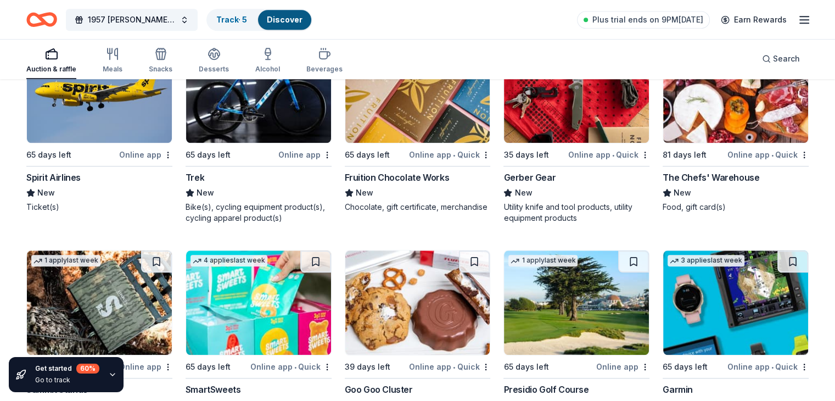
scroll to position [9387, 0]
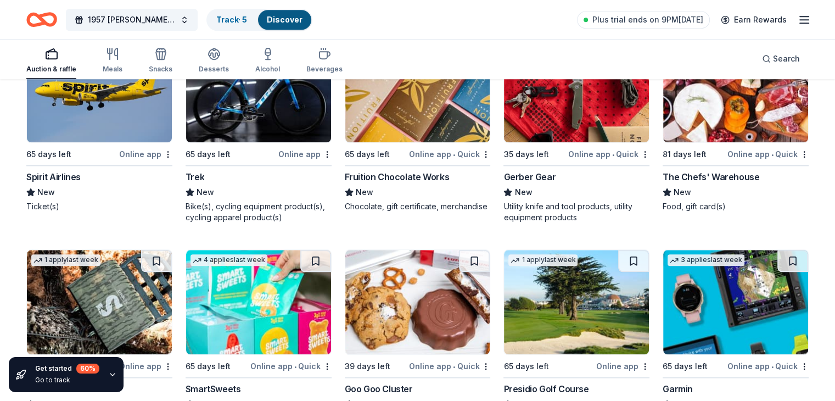
click at [81, 183] on div "Spirit Airlines" at bounding box center [53, 176] width 54 height 13
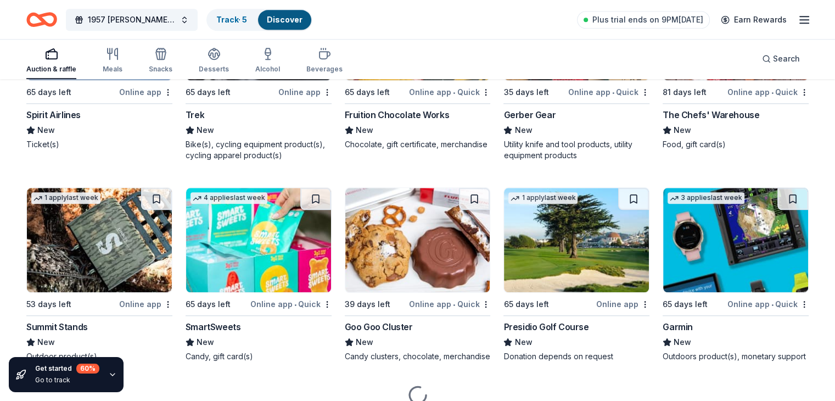
scroll to position [9497, 0]
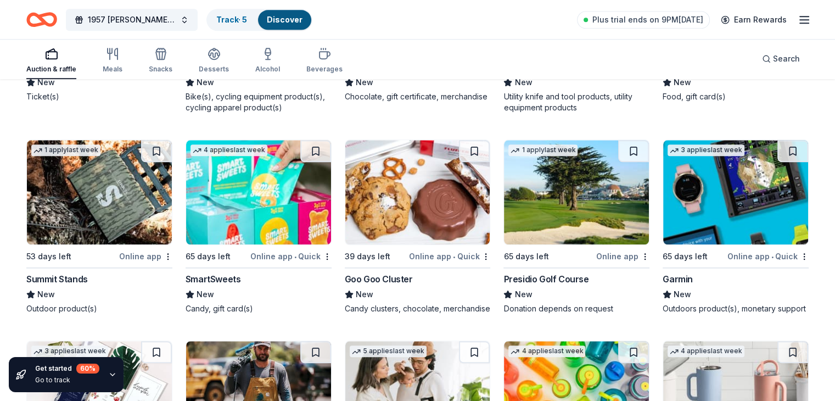
click at [88, 285] on div "Summit Stands" at bounding box center [56, 278] width 61 height 13
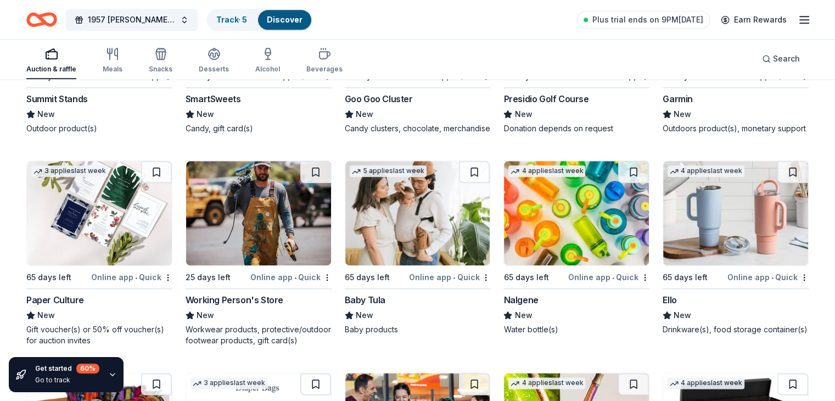
scroll to position [9716, 0]
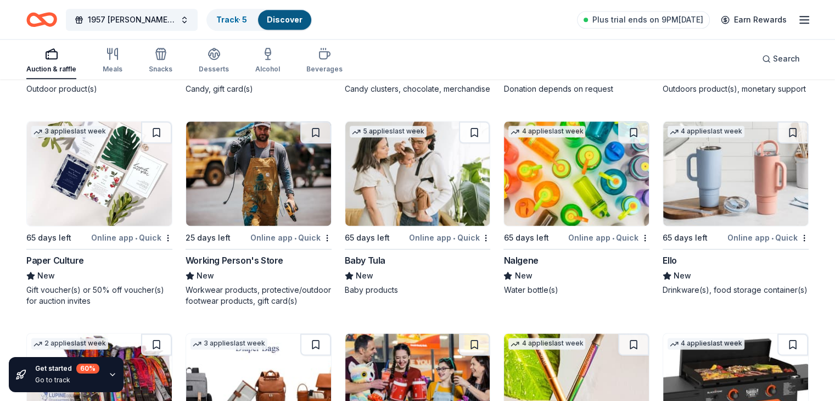
click at [246, 267] on div "Working Person's Store" at bounding box center [234, 260] width 98 height 13
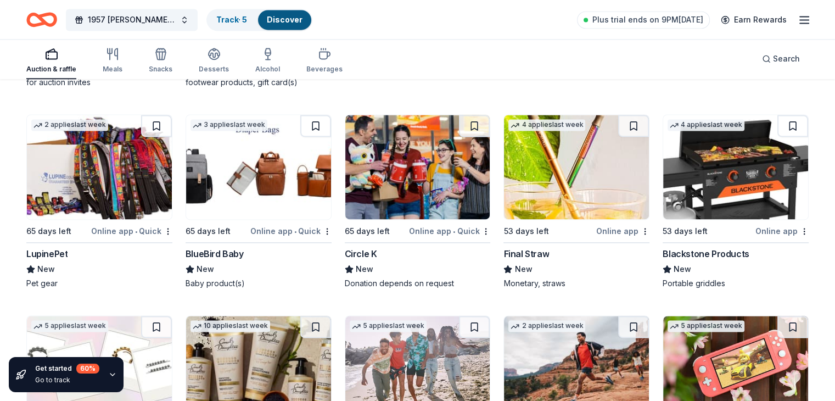
scroll to position [9936, 0]
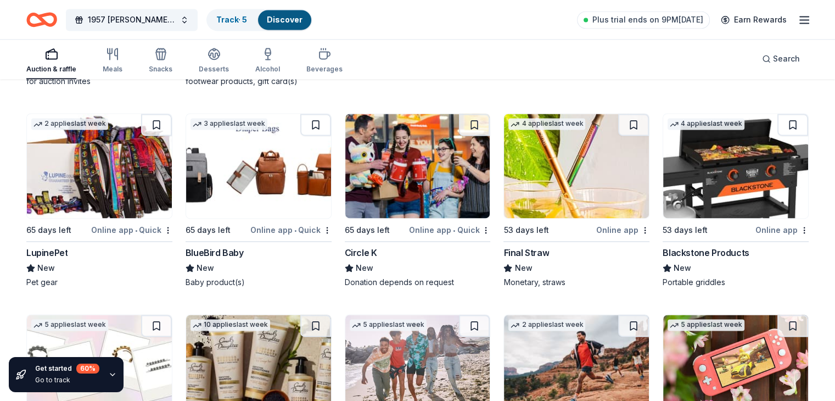
click at [226, 259] on div "BlueBird Baby" at bounding box center [214, 252] width 58 height 13
click at [68, 259] on div "LupinePet" at bounding box center [46, 252] width 41 height 13
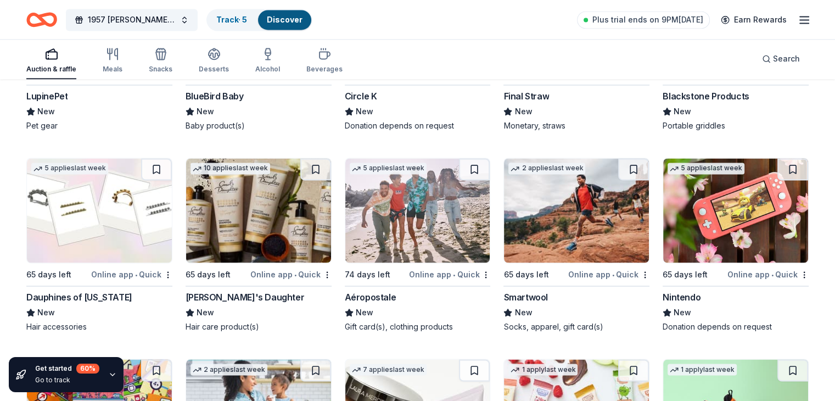
scroll to position [10100, 0]
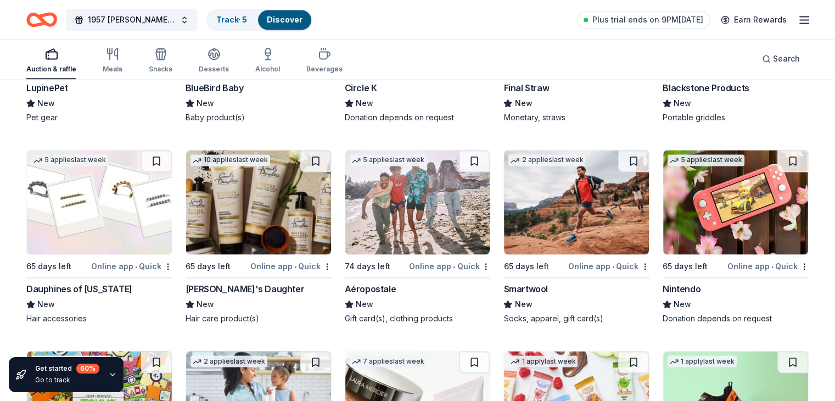
click at [676, 295] on div "Nintendo" at bounding box center [681, 288] width 38 height 13
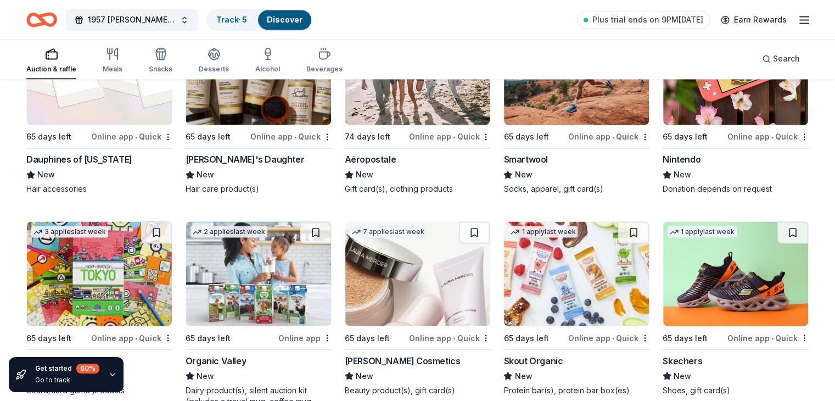
scroll to position [10265, 0]
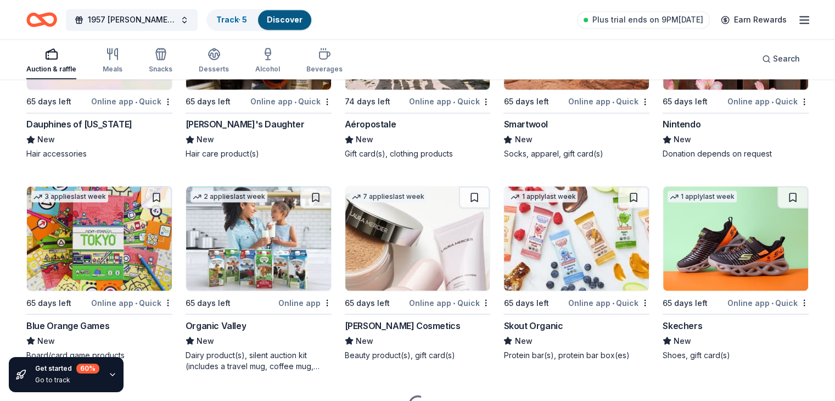
click at [523, 131] on div "Smartwool" at bounding box center [525, 123] width 44 height 13
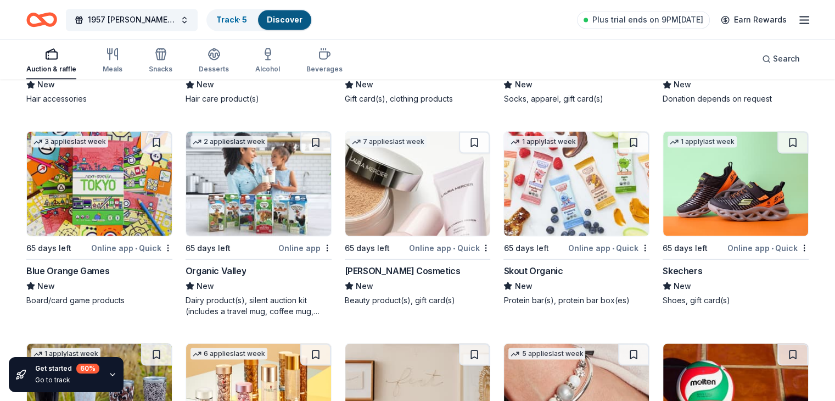
click at [666, 277] on div "Skechers" at bounding box center [682, 269] width 40 height 13
click at [109, 277] on div "Blue Orange Games" at bounding box center [67, 269] width 83 height 13
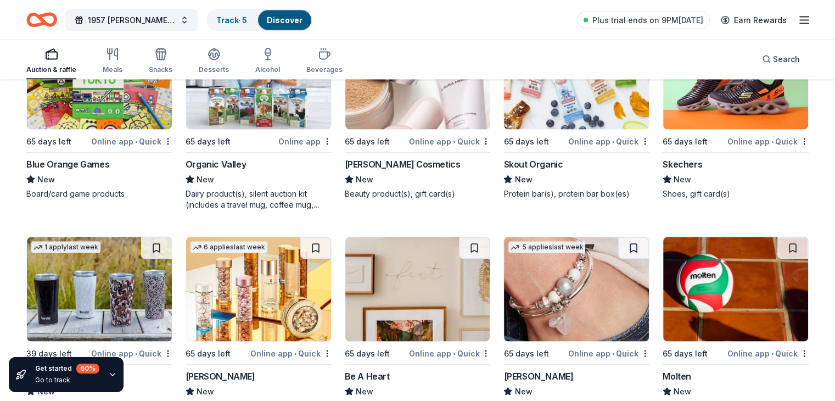
scroll to position [10430, 0]
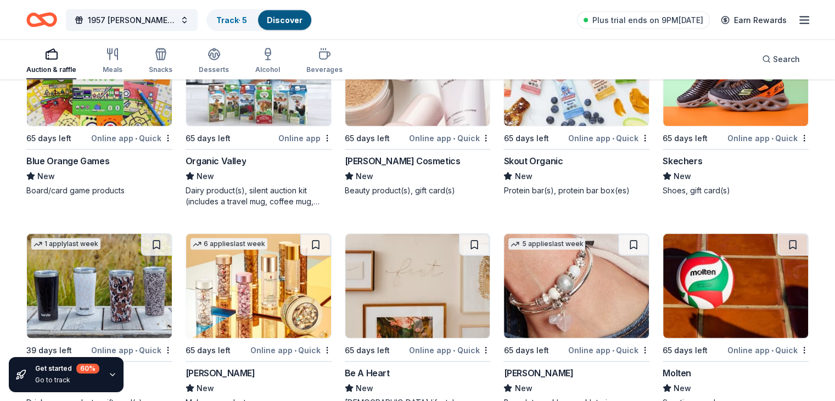
click at [403, 167] on div "Laura Mercier Cosmetics" at bounding box center [403, 160] width 116 height 13
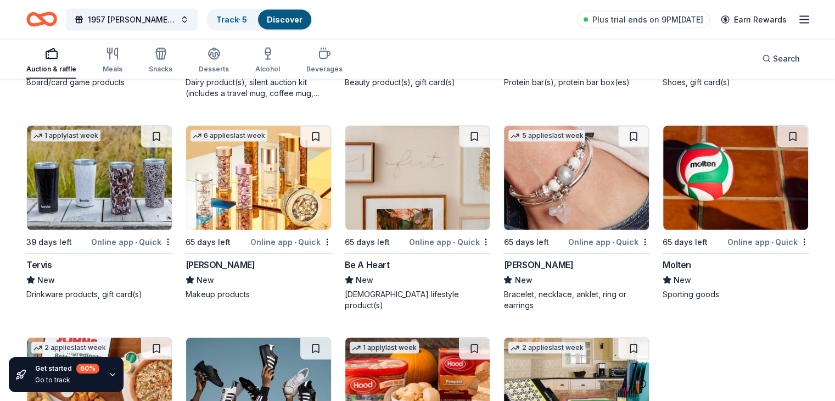
scroll to position [10539, 0]
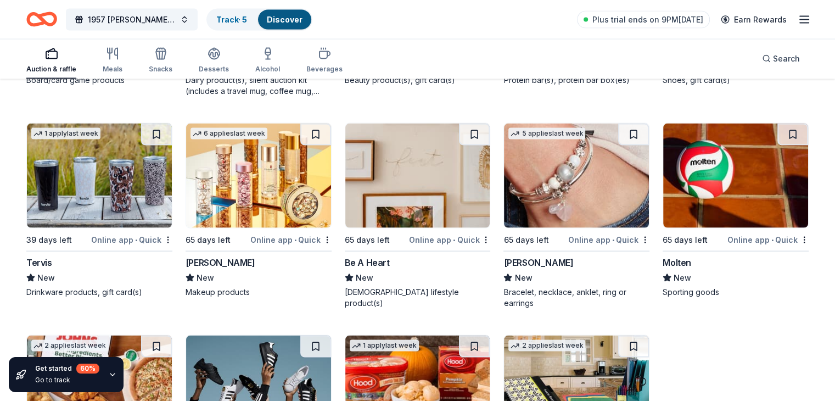
click at [52, 269] on div "Tervis" at bounding box center [39, 262] width 26 height 13
click at [241, 269] on div "Elizabeth Arden" at bounding box center [220, 262] width 70 height 13
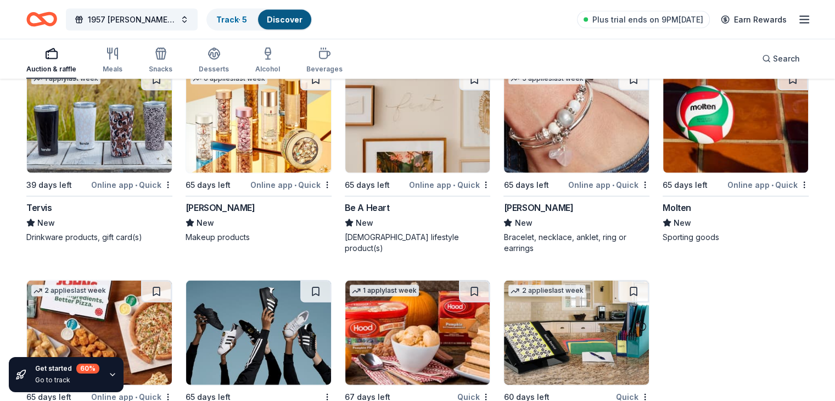
scroll to position [10594, 0]
click at [538, 214] on div "Lizzy James" at bounding box center [538, 207] width 70 height 13
click at [666, 214] on div "Molten" at bounding box center [676, 207] width 29 height 13
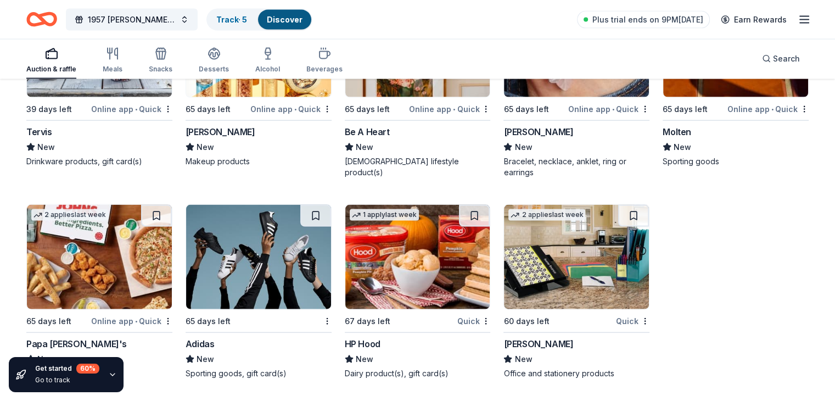
scroll to position [10708, 0]
click at [215, 343] on div "Adidas" at bounding box center [199, 343] width 29 height 13
click at [514, 345] on div "Mead" at bounding box center [538, 343] width 70 height 13
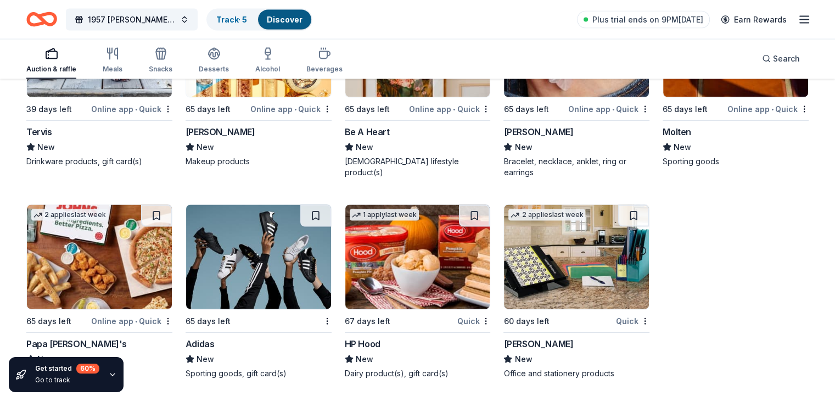
click at [48, 343] on div "Papa John's" at bounding box center [76, 343] width 100 height 13
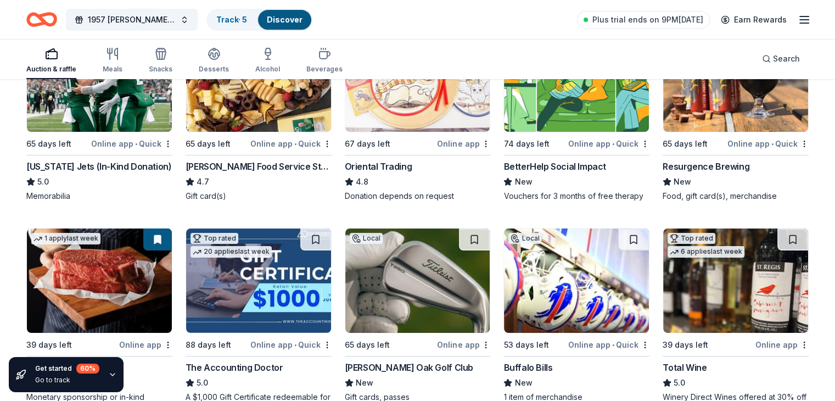
scroll to position [0, 0]
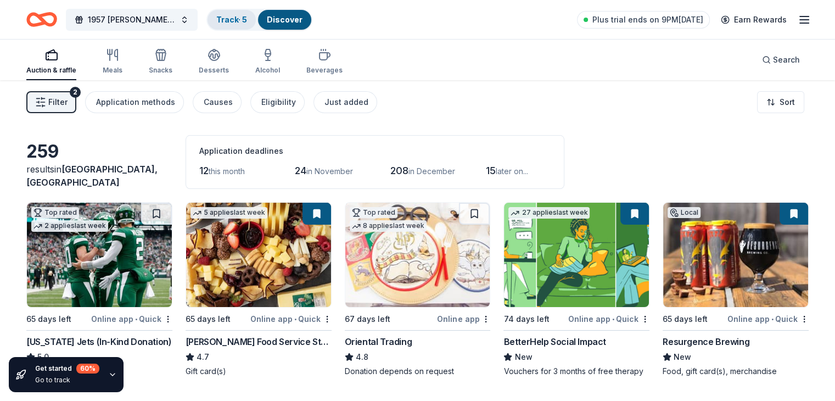
click at [247, 18] on link "Track · 5" at bounding box center [231, 19] width 31 height 9
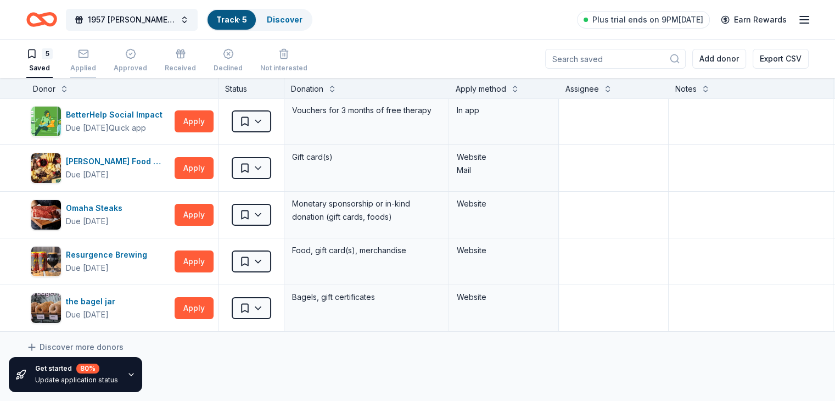
click at [89, 58] on icon "button" at bounding box center [83, 53] width 11 height 11
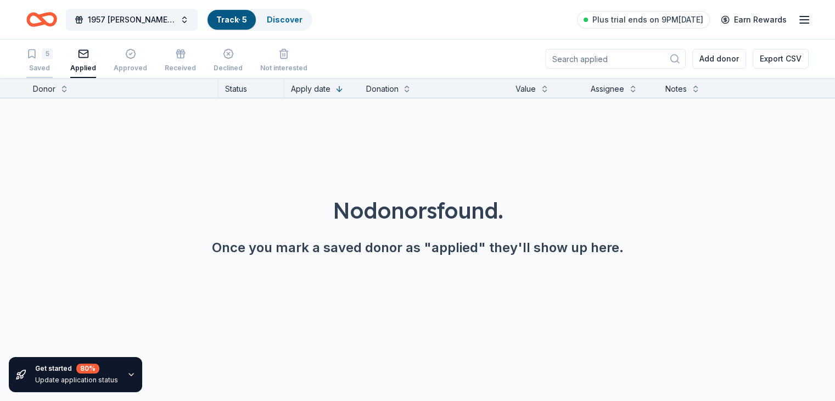
click at [53, 61] on div "5 Saved" at bounding box center [39, 60] width 26 height 24
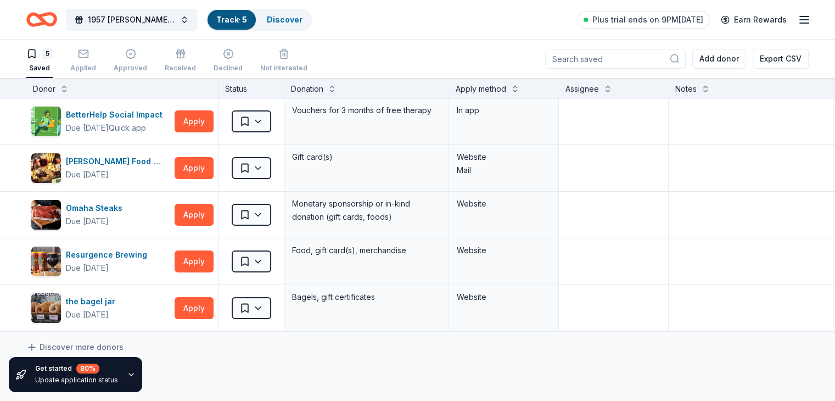
click at [57, 20] on icon "Home" at bounding box center [41, 20] width 31 height 26
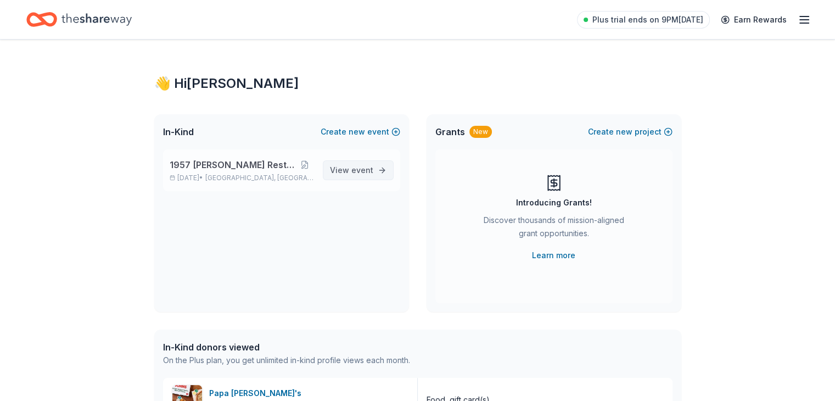
click at [346, 168] on span "View event" at bounding box center [351, 170] width 43 height 13
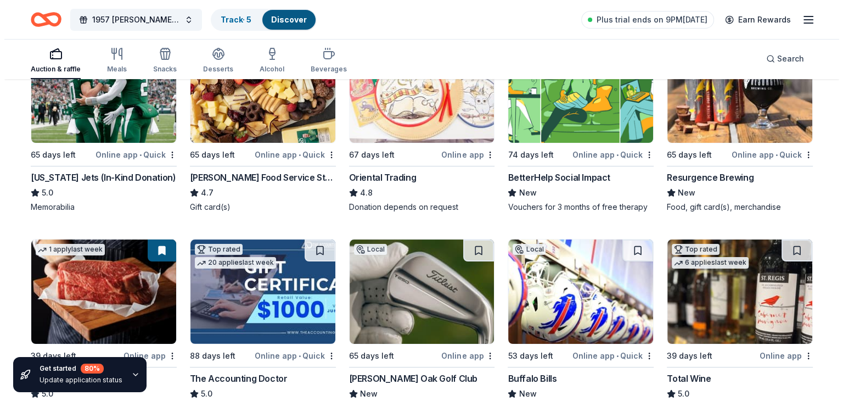
scroll to position [165, 0]
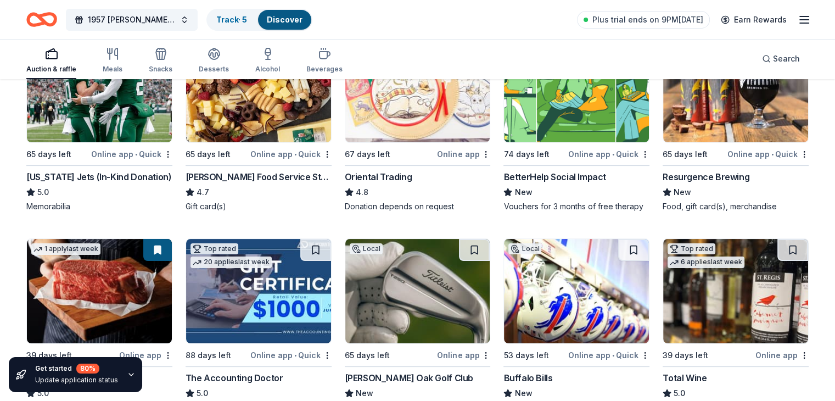
click at [137, 178] on div "New York Jets (In-Kind Donation)" at bounding box center [98, 176] width 145 height 13
click at [263, 181] on div "Gordon Food Service Store" at bounding box center [258, 176] width 146 height 13
click at [552, 176] on div "BetterHelp Social Impact" at bounding box center [554, 176] width 102 height 13
click at [162, 18] on span "1957 [PERSON_NAME] Restoration" at bounding box center [132, 19] width 88 height 13
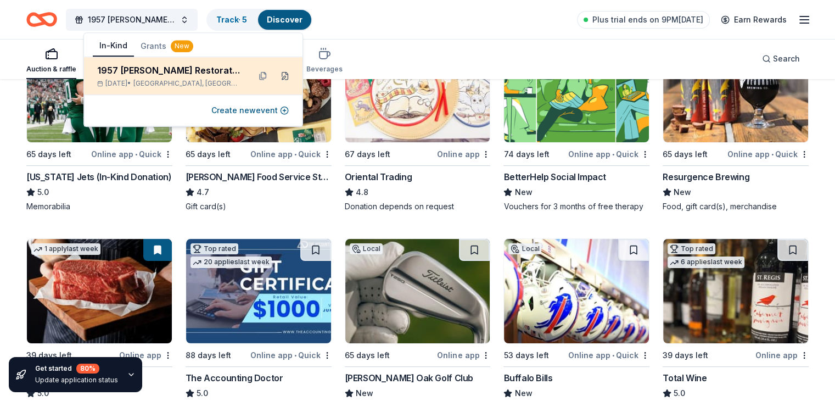
click at [283, 76] on button at bounding box center [285, 76] width 18 height 18
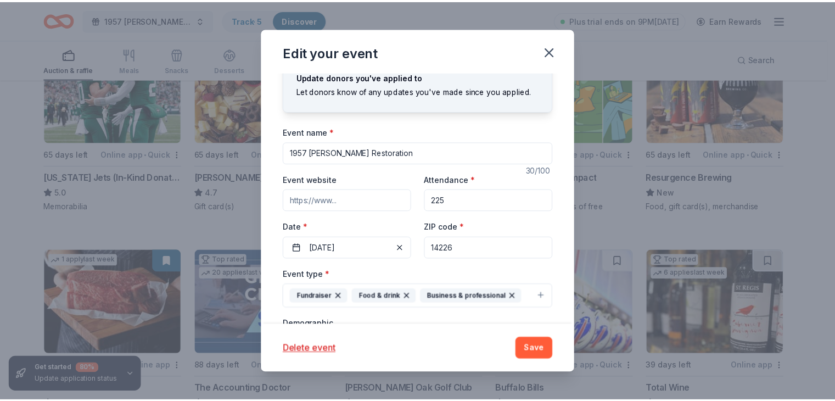
scroll to position [0, 0]
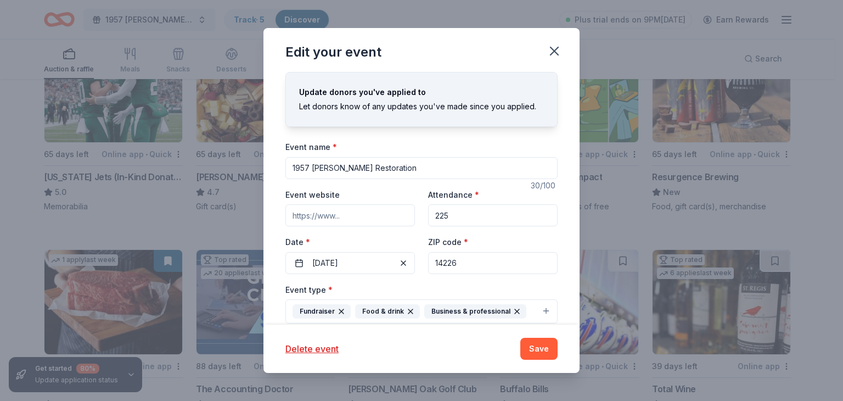
click at [551, 48] on icon "button" at bounding box center [554, 51] width 8 height 8
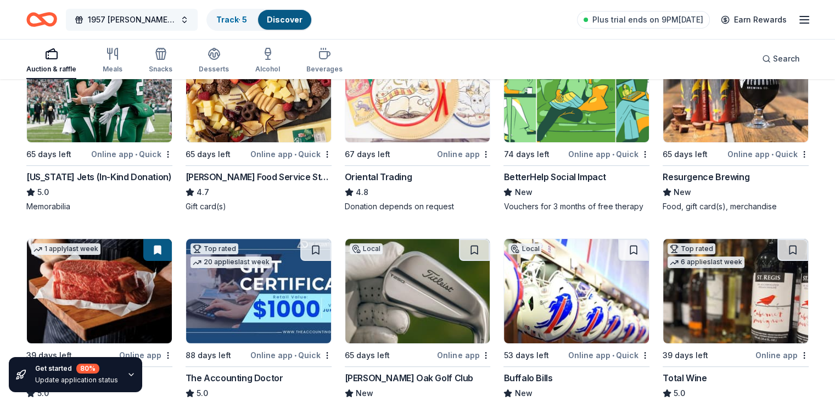
click at [128, 18] on span "1957 [PERSON_NAME] Restoration" at bounding box center [132, 19] width 88 height 13
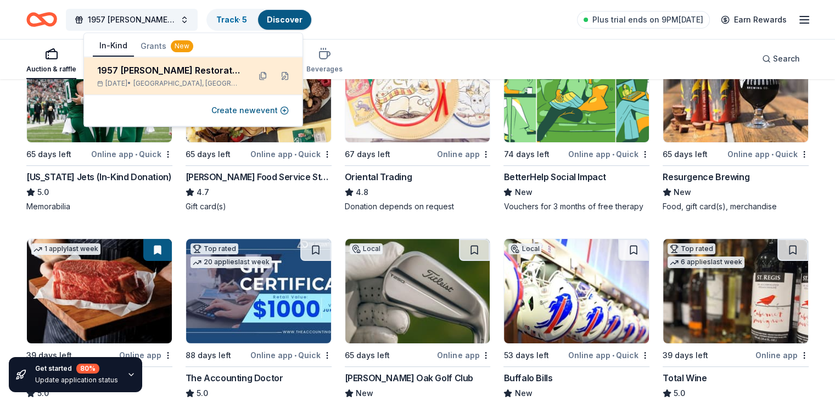
click at [105, 73] on div "1957 [PERSON_NAME] Restoration" at bounding box center [169, 70] width 144 height 13
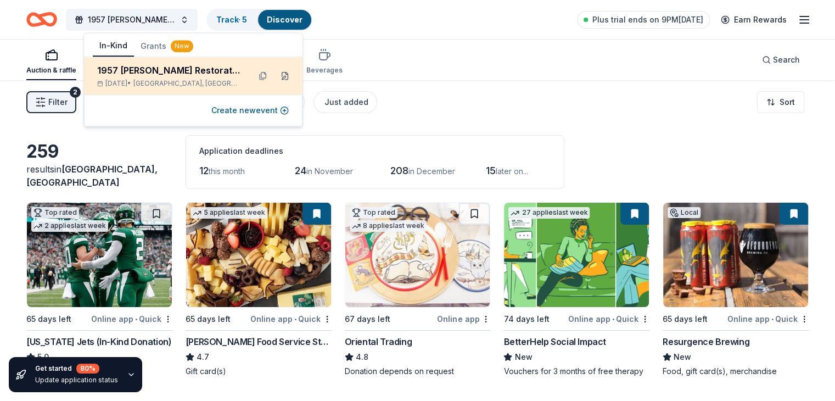
click at [285, 76] on button at bounding box center [285, 76] width 18 height 18
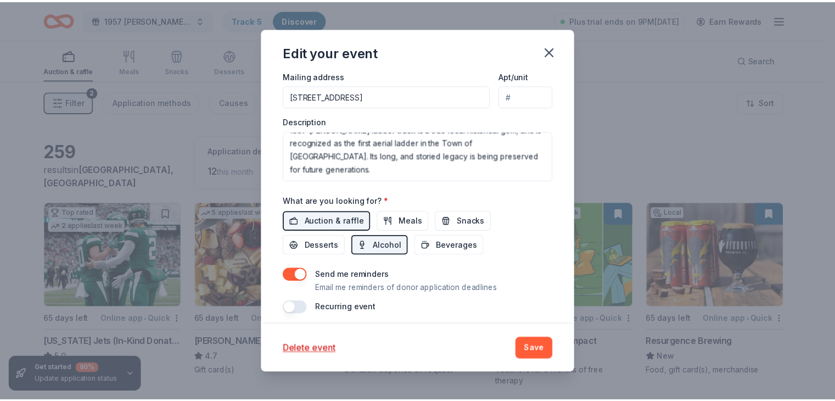
scroll to position [360, 0]
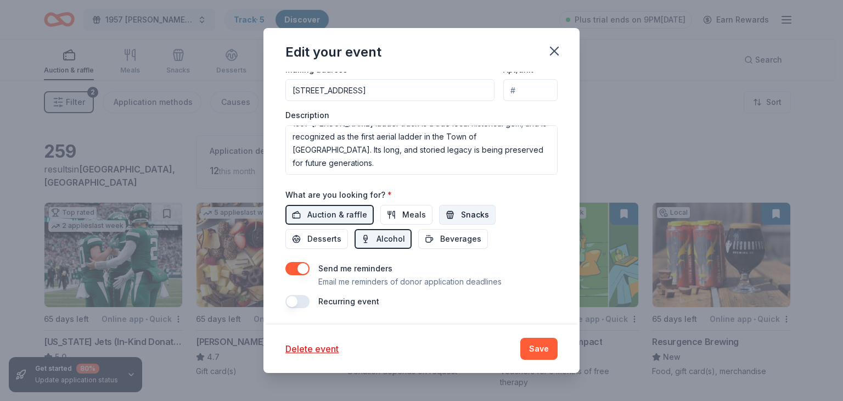
click at [463, 220] on button "Snacks" at bounding box center [467, 215] width 57 height 20
click at [546, 347] on button "Save" at bounding box center [538, 349] width 37 height 22
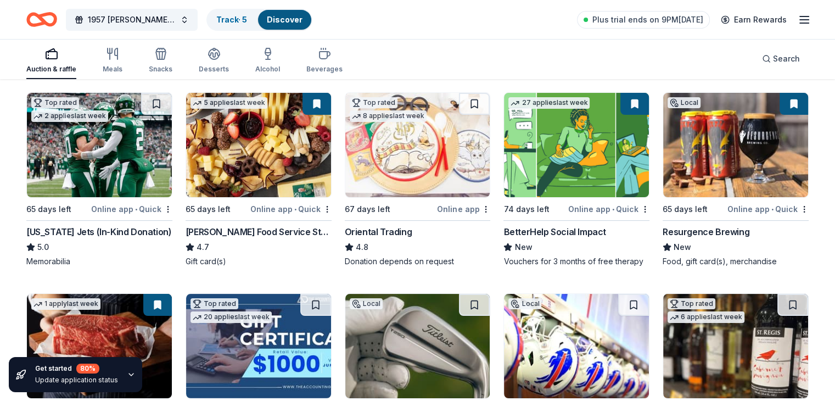
scroll to position [220, 0]
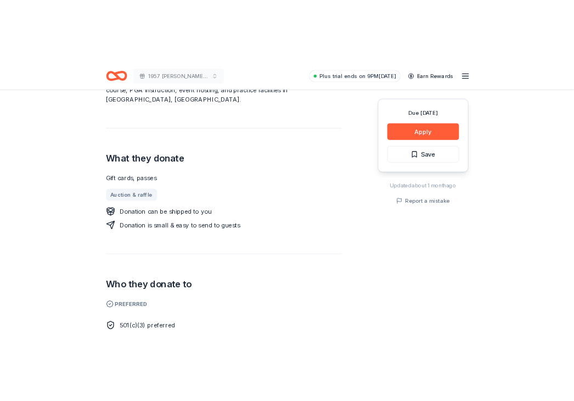
scroll to position [384, 0]
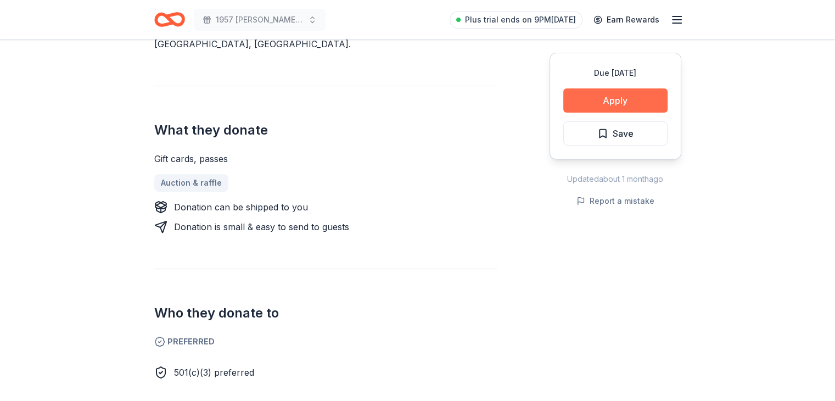
click at [606, 103] on button "Apply" at bounding box center [615, 100] width 104 height 24
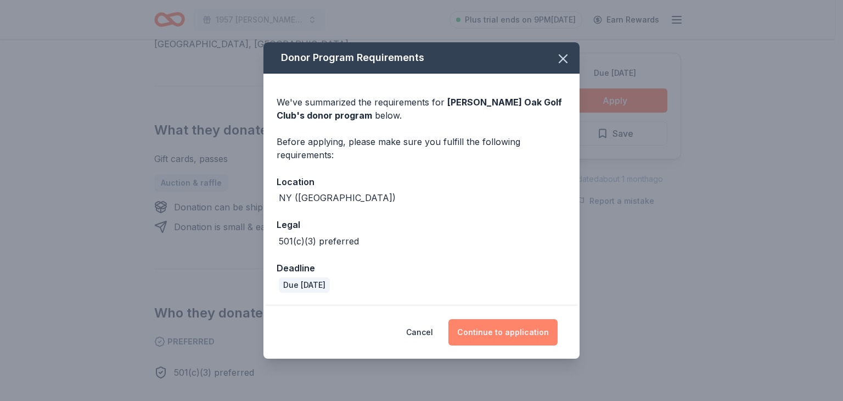
click at [496, 338] on button "Continue to application" at bounding box center [502, 332] width 109 height 26
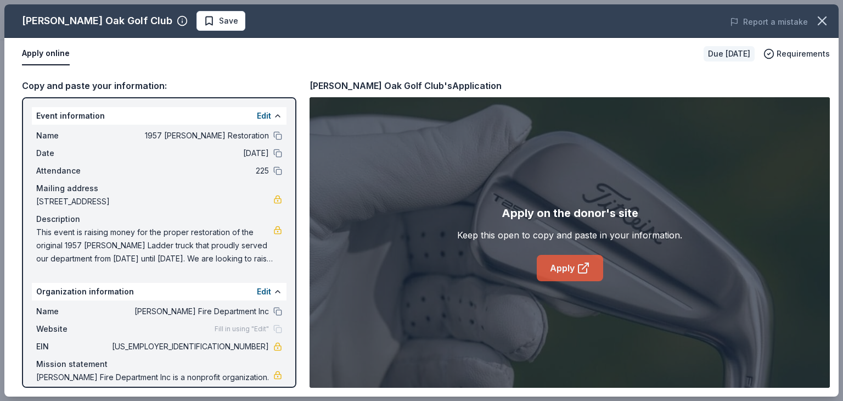
click at [559, 275] on link "Apply" at bounding box center [570, 268] width 66 height 26
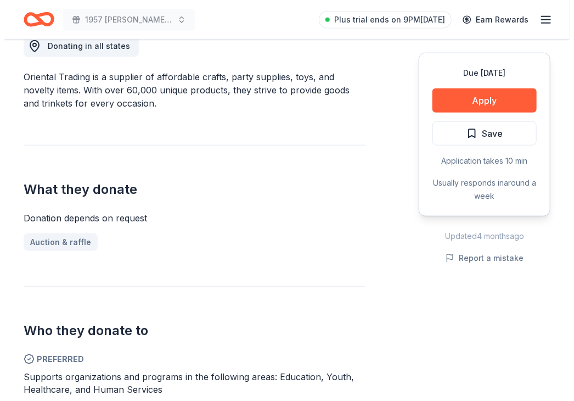
scroll to position [329, 0]
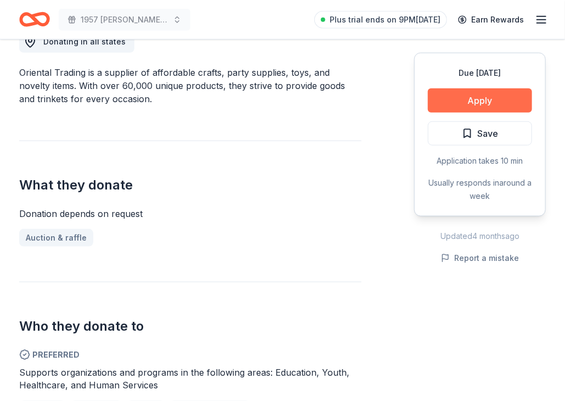
click at [465, 106] on button "Apply" at bounding box center [480, 100] width 104 height 24
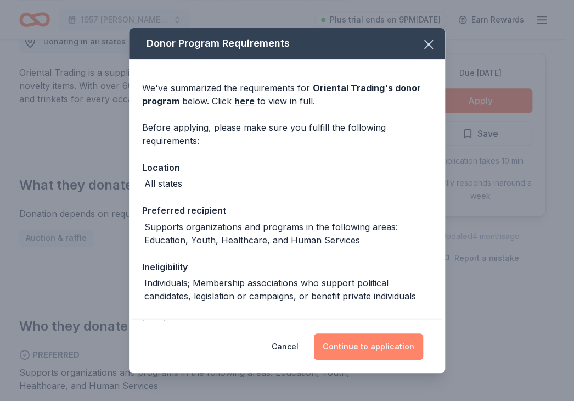
click at [367, 341] on button "Continue to application" at bounding box center [368, 346] width 109 height 26
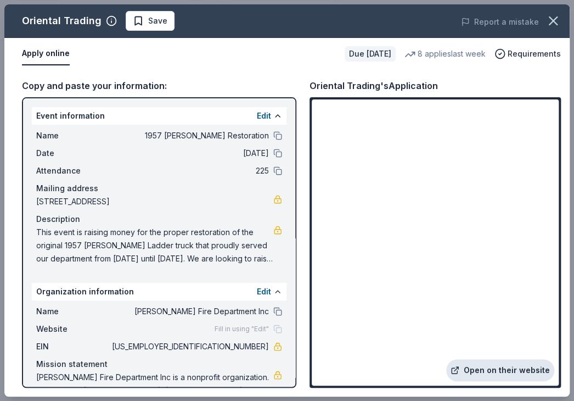
click at [480, 371] on link "Open on their website" at bounding box center [500, 370] width 108 height 22
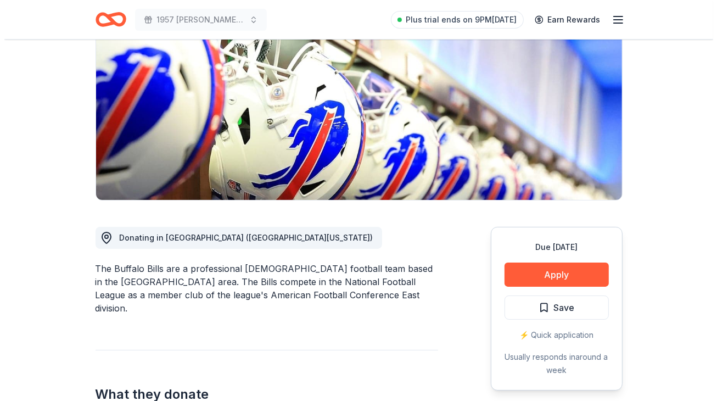
scroll to position [165, 0]
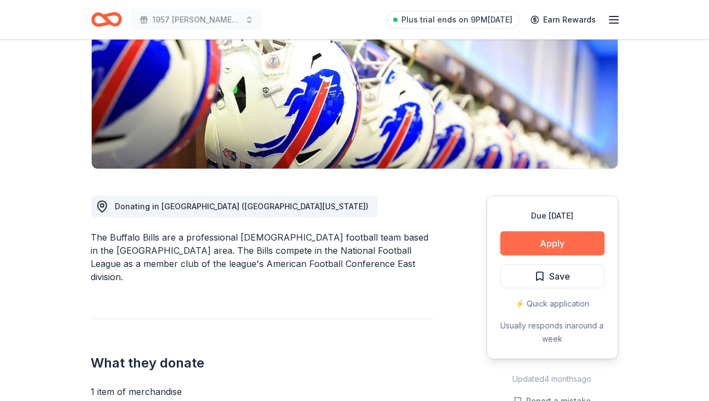
click at [536, 244] on button "Apply" at bounding box center [552, 243] width 104 height 24
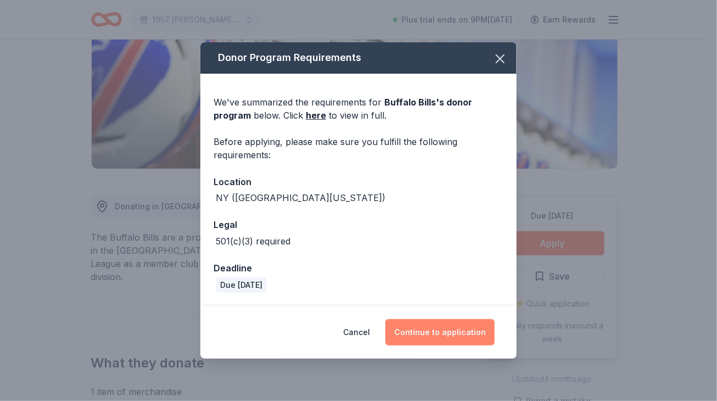
click at [426, 330] on button "Continue to application" at bounding box center [439, 332] width 109 height 26
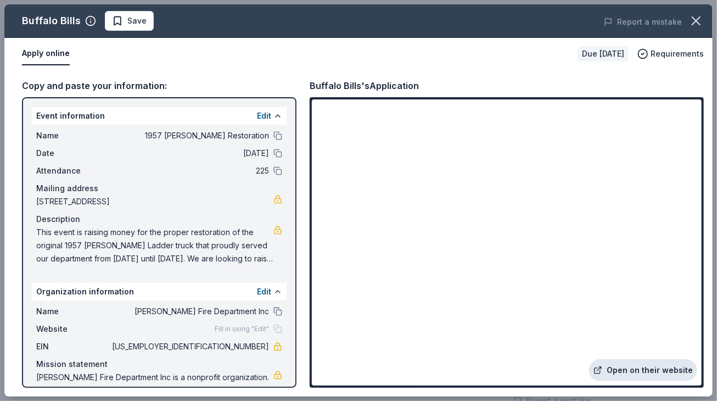
click at [627, 374] on link "Open on their website" at bounding box center [643, 370] width 108 height 22
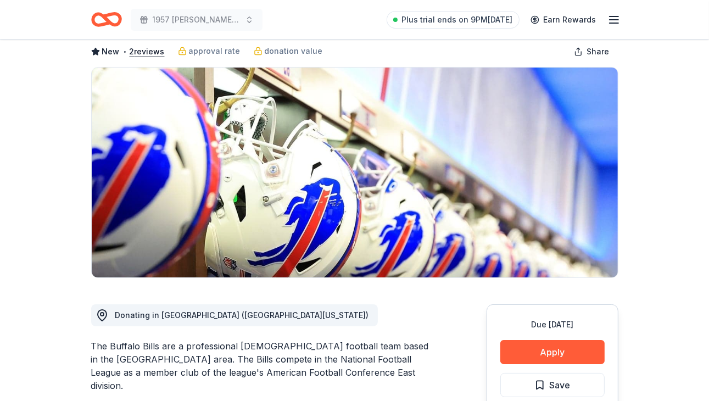
scroll to position [55, 0]
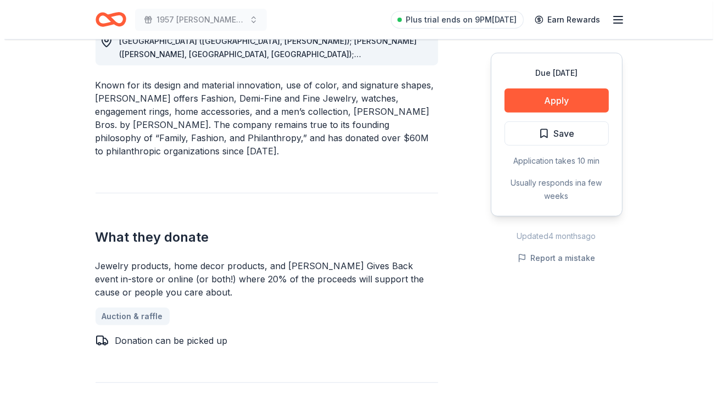
scroll to position [329, 0]
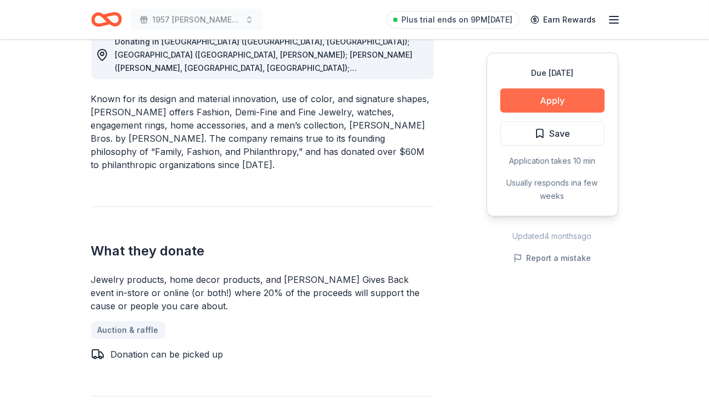
click at [525, 100] on button "Apply" at bounding box center [552, 100] width 104 height 24
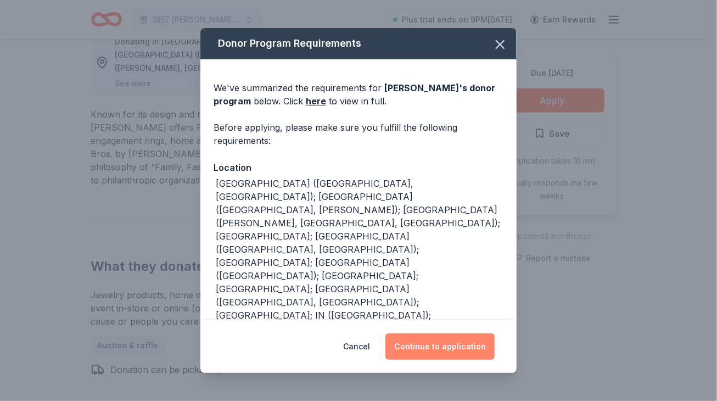
click at [400, 341] on button "Continue to application" at bounding box center [439, 346] width 109 height 26
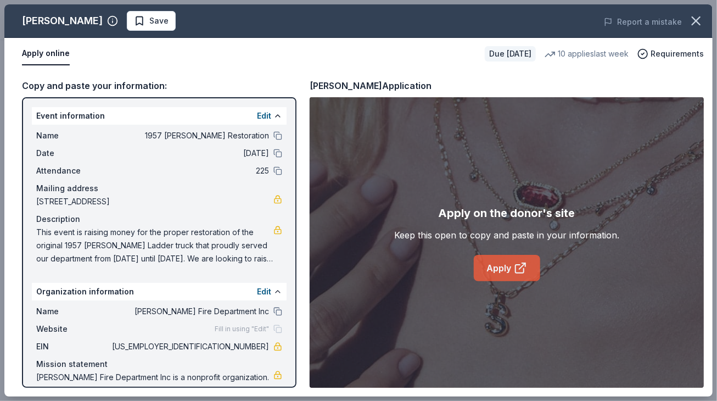
click at [496, 266] on link "Apply" at bounding box center [507, 268] width 66 height 26
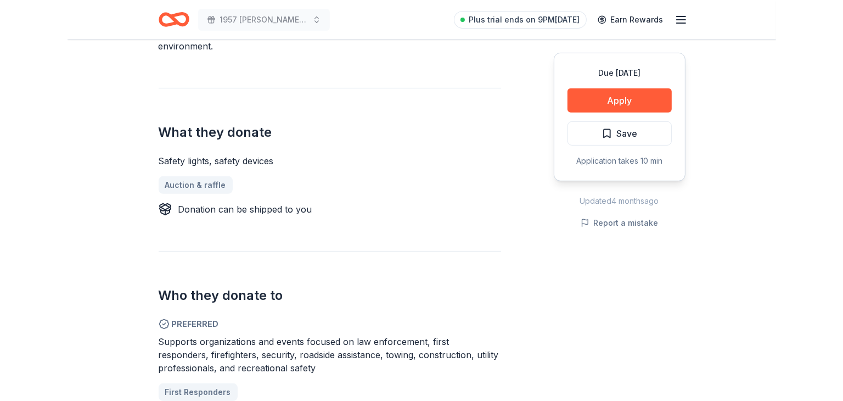
scroll to position [384, 0]
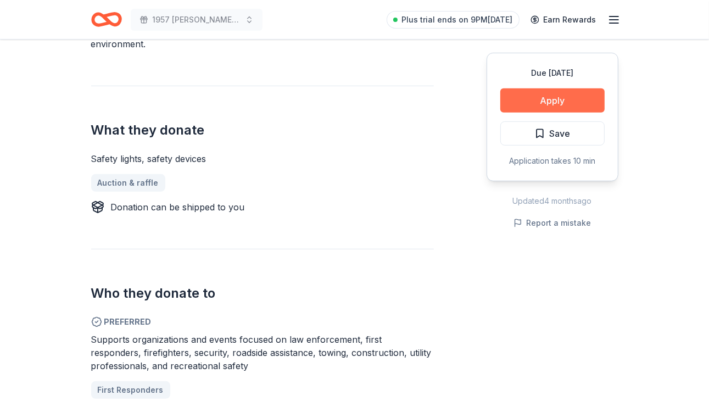
click at [538, 106] on button "Apply" at bounding box center [552, 100] width 104 height 24
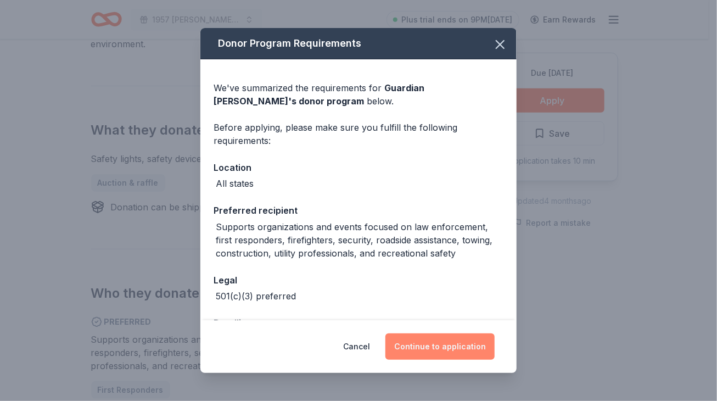
click at [412, 344] on button "Continue to application" at bounding box center [439, 346] width 109 height 26
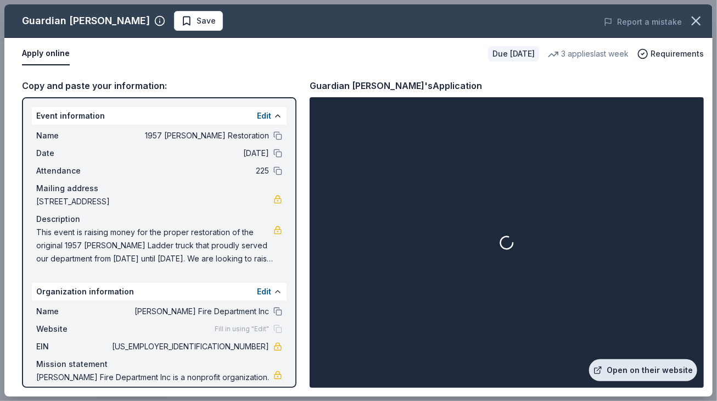
click at [655, 372] on link "Open on their website" at bounding box center [643, 370] width 108 height 22
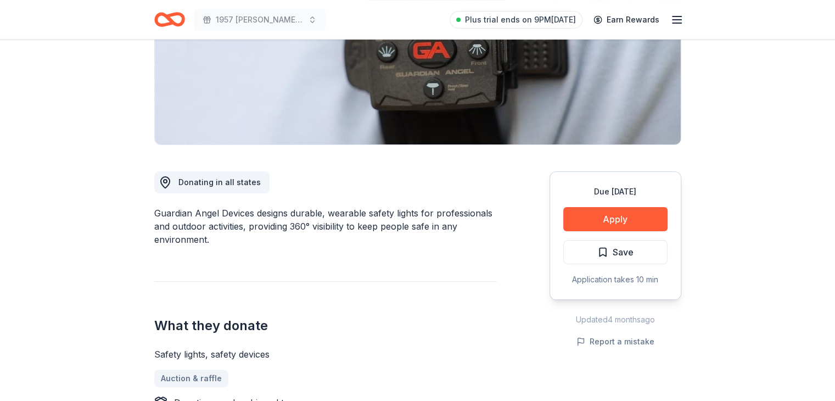
scroll to position [220, 0]
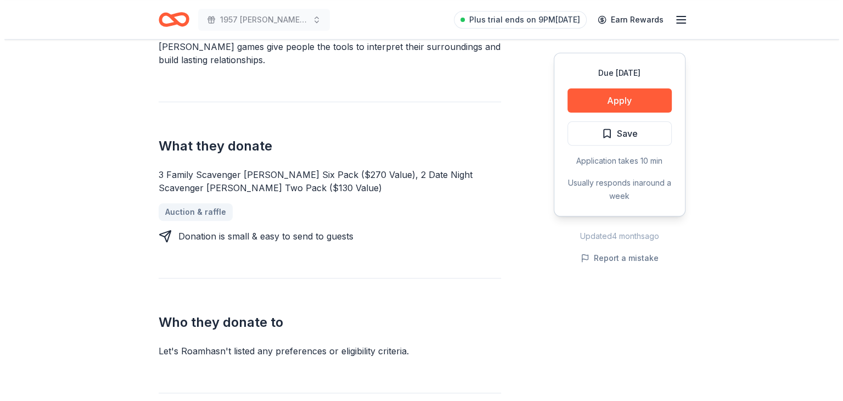
scroll to position [384, 0]
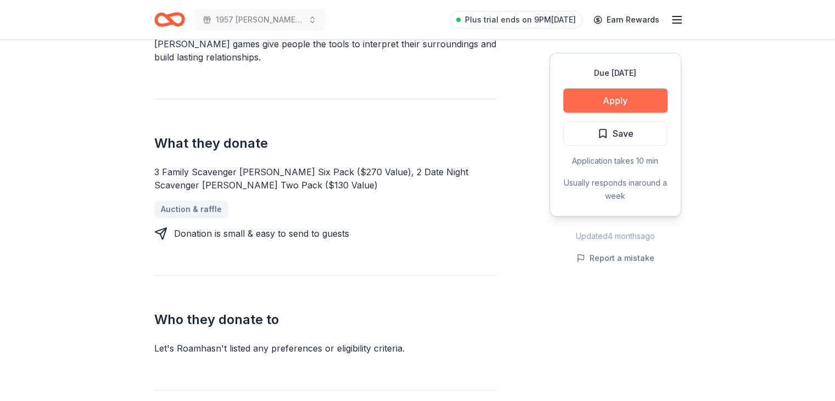
click at [606, 100] on button "Apply" at bounding box center [615, 100] width 104 height 24
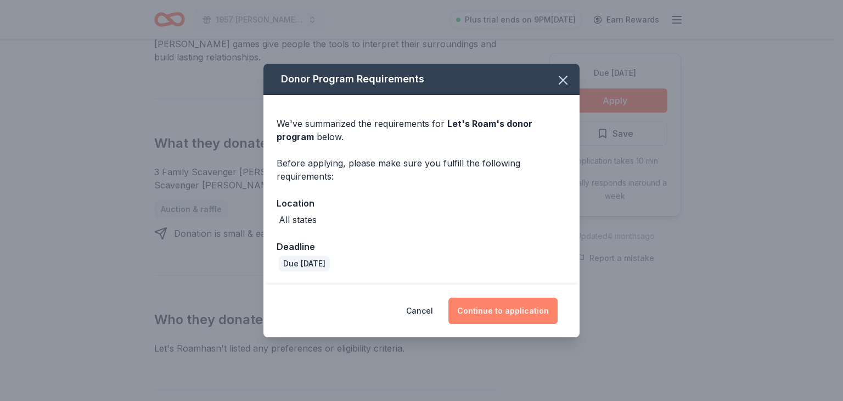
click at [482, 308] on button "Continue to application" at bounding box center [502, 310] width 109 height 26
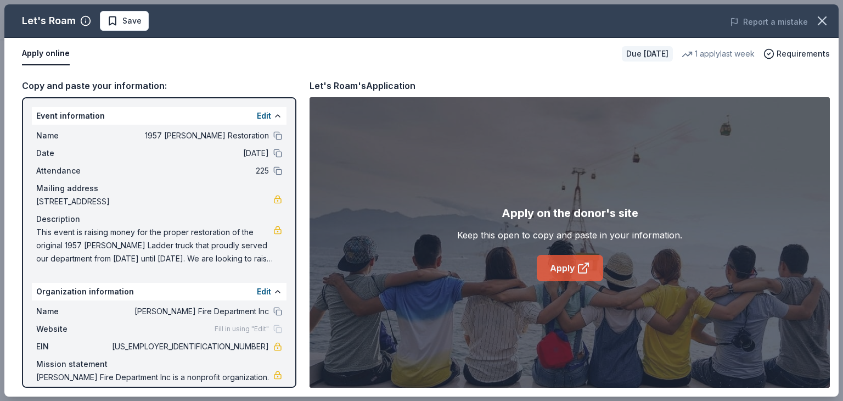
click at [560, 268] on link "Apply" at bounding box center [570, 268] width 66 height 26
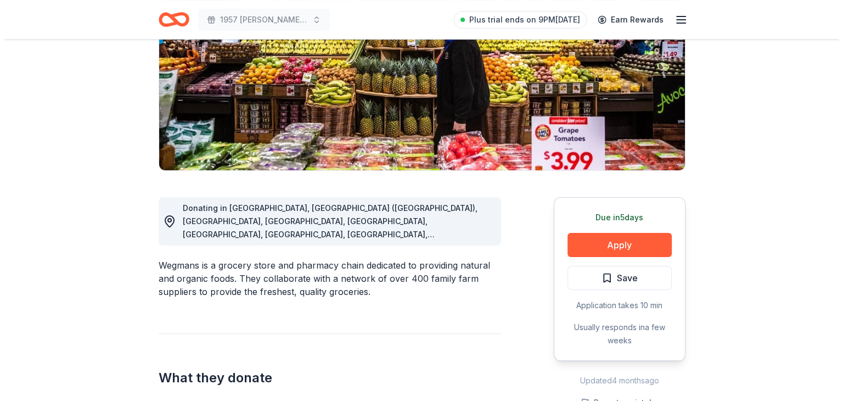
scroll to position [165, 0]
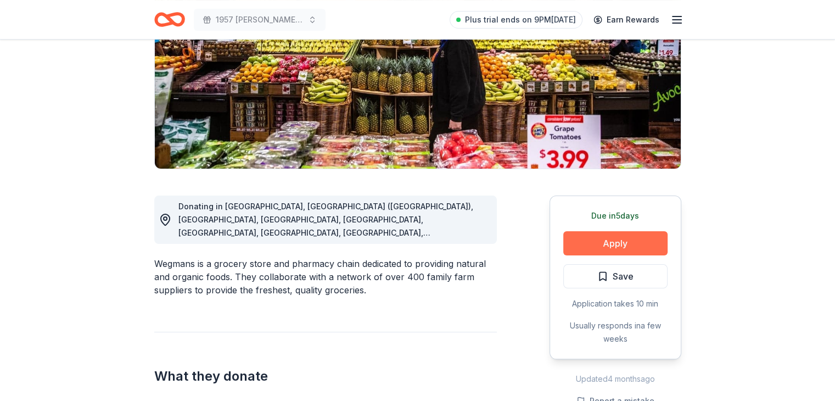
click at [645, 236] on button "Apply" at bounding box center [615, 243] width 104 height 24
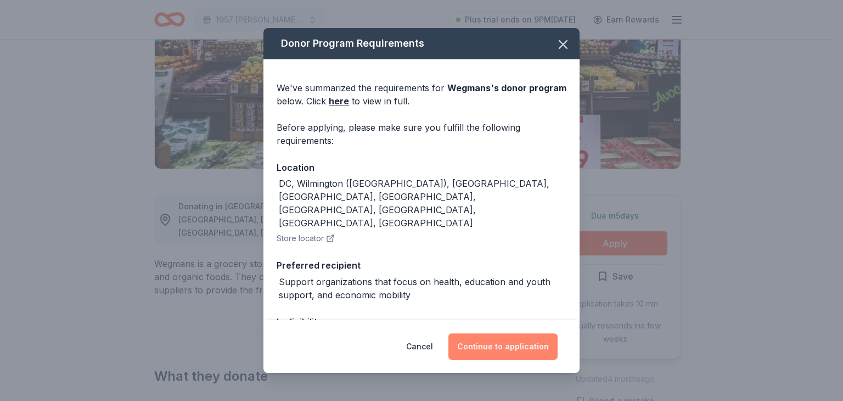
click at [491, 343] on button "Continue to application" at bounding box center [502, 346] width 109 height 26
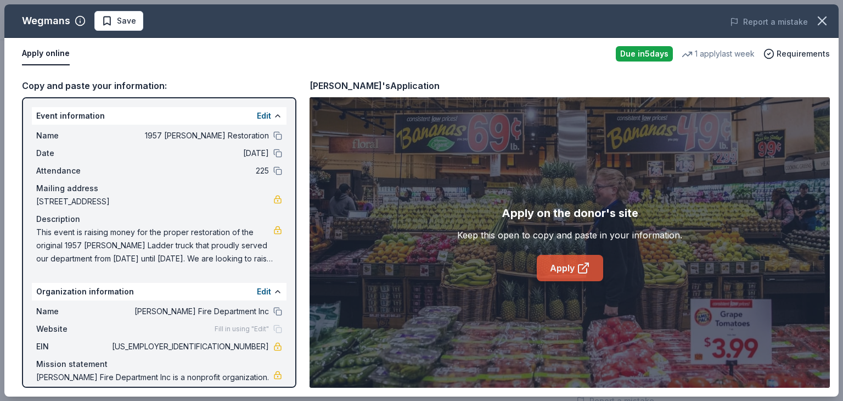
click at [573, 263] on link "Apply" at bounding box center [570, 268] width 66 height 26
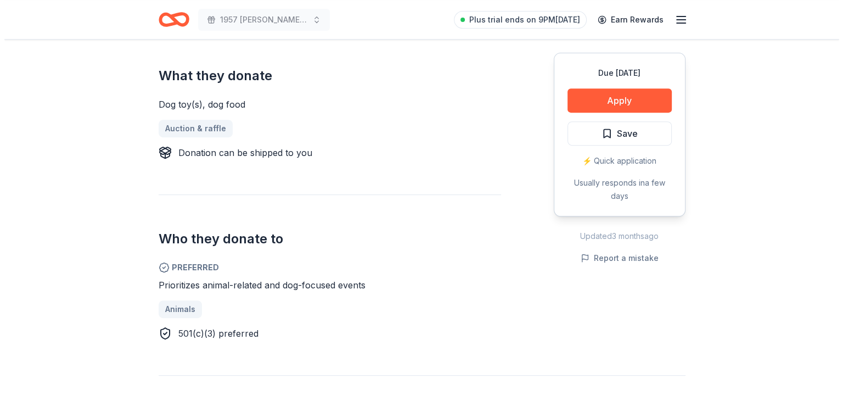
scroll to position [439, 0]
click at [627, 102] on button "Apply" at bounding box center [615, 100] width 104 height 24
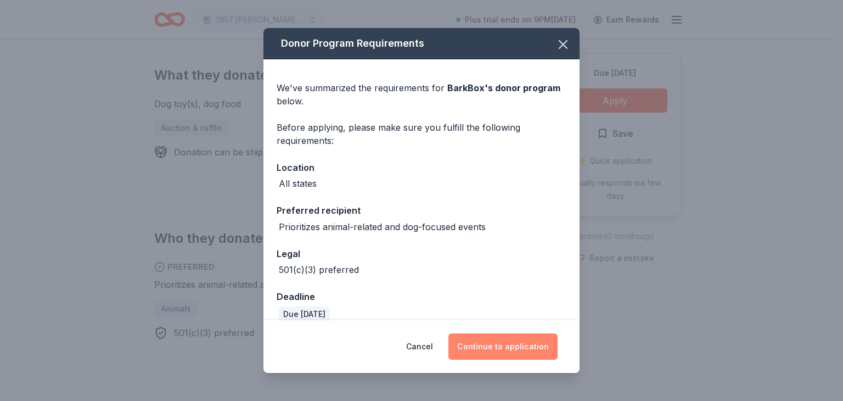
click at [526, 336] on button "Continue to application" at bounding box center [502, 346] width 109 height 26
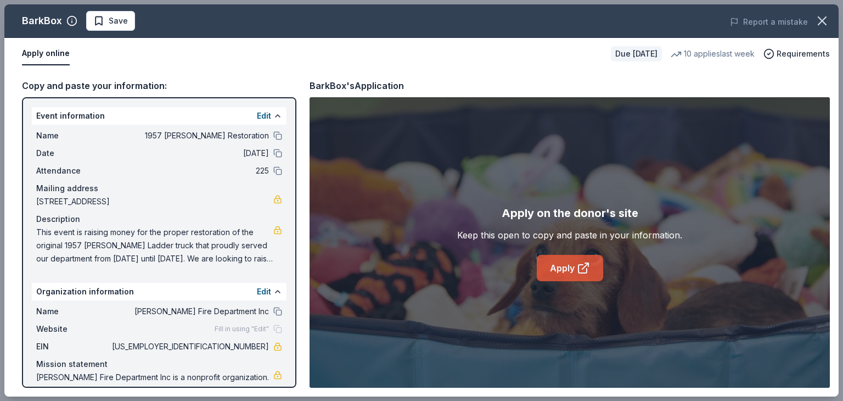
click at [572, 265] on link "Apply" at bounding box center [570, 268] width 66 height 26
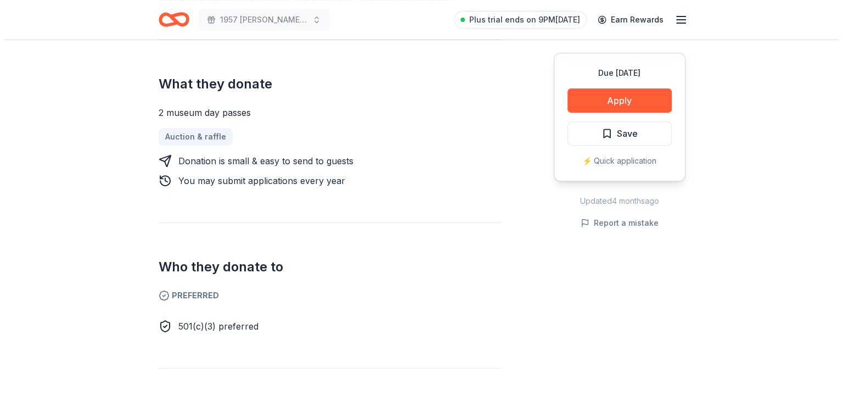
scroll to position [439, 0]
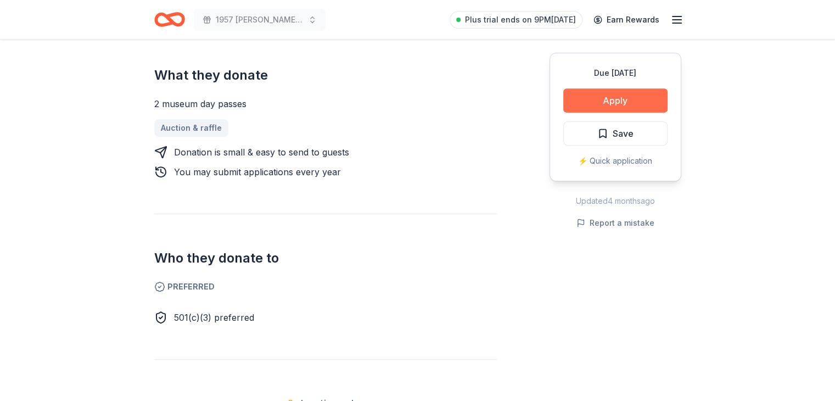
click at [594, 92] on button "Apply" at bounding box center [615, 100] width 104 height 24
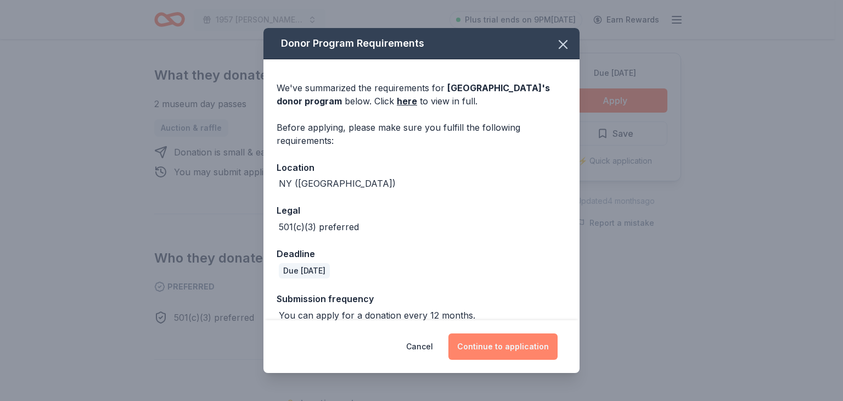
click at [513, 341] on button "Continue to application" at bounding box center [502, 346] width 109 height 26
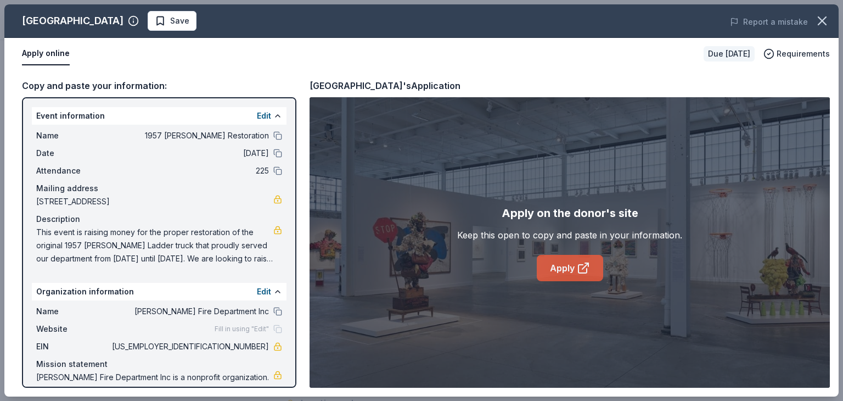
click at [560, 263] on link "Apply" at bounding box center [570, 268] width 66 height 26
click at [18, 162] on div "Copy and paste your information: Event information Edit Name 1957 Ward LaFrance…" at bounding box center [421, 233] width 834 height 327
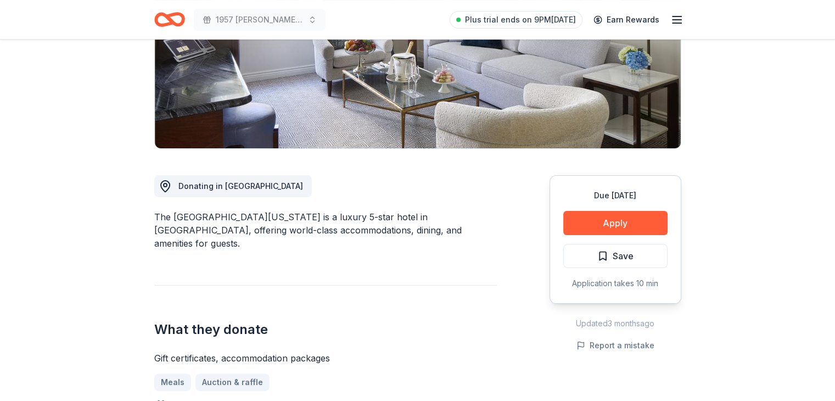
scroll to position [220, 0]
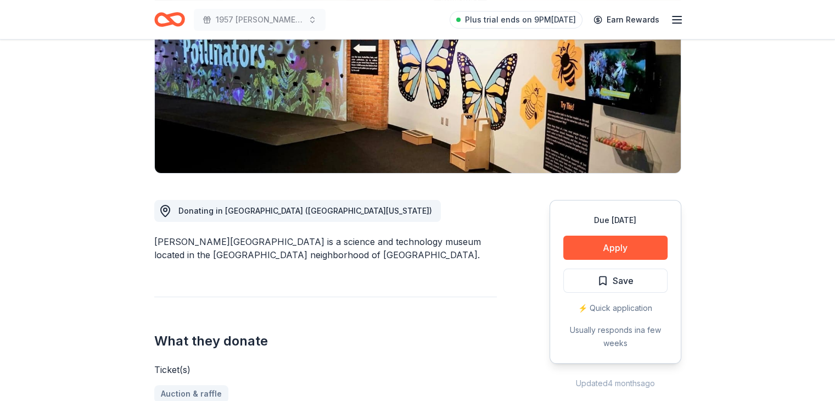
scroll to position [165, 0]
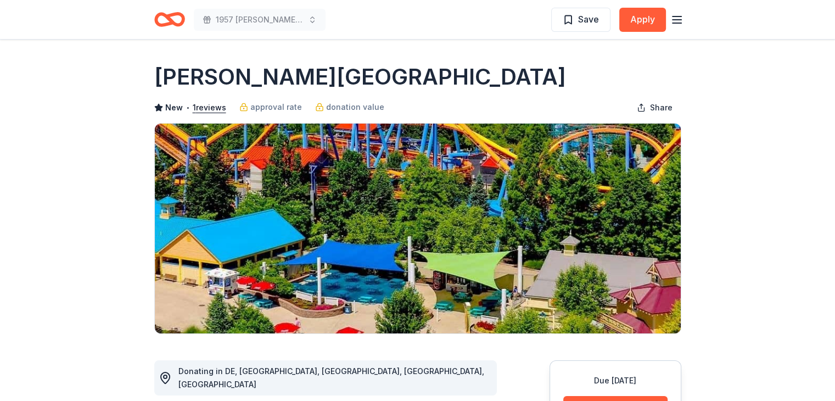
drag, startPoint x: 541, startPoint y: 85, endPoint x: 203, endPoint y: 84, distance: 338.1
click at [203, 84] on div "[PERSON_NAME][GEOGRAPHIC_DATA]" at bounding box center [417, 76] width 527 height 31
drag, startPoint x: 156, startPoint y: 85, endPoint x: 347, endPoint y: 75, distance: 191.2
click at [347, 75] on h1 "[PERSON_NAME][GEOGRAPHIC_DATA]" at bounding box center [360, 76] width 412 height 31
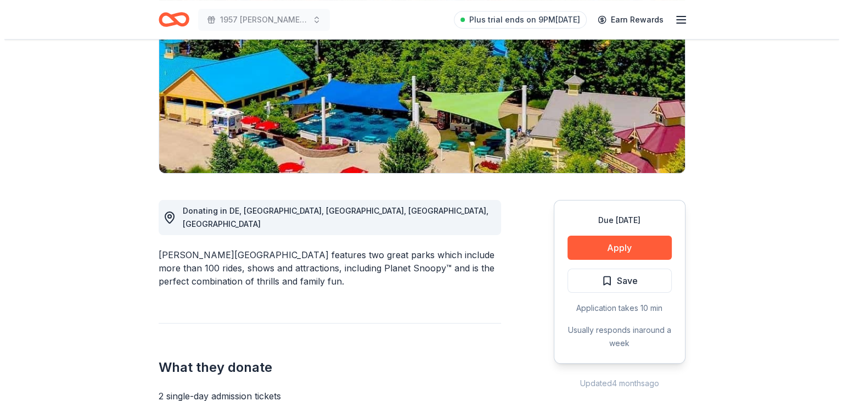
scroll to position [165, 0]
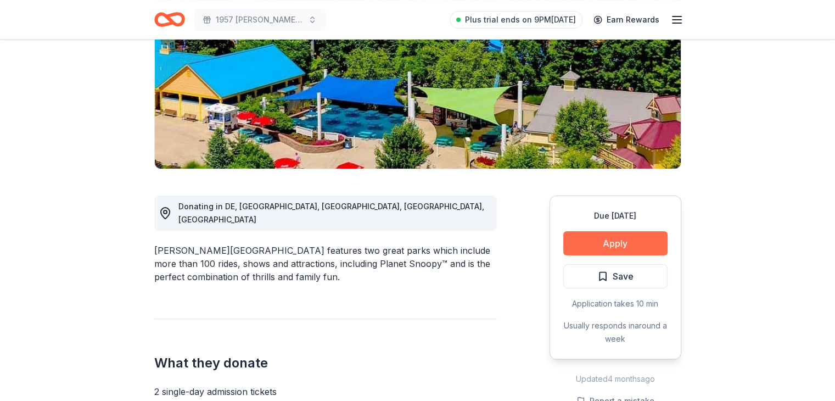
click at [600, 238] on button "Apply" at bounding box center [615, 243] width 104 height 24
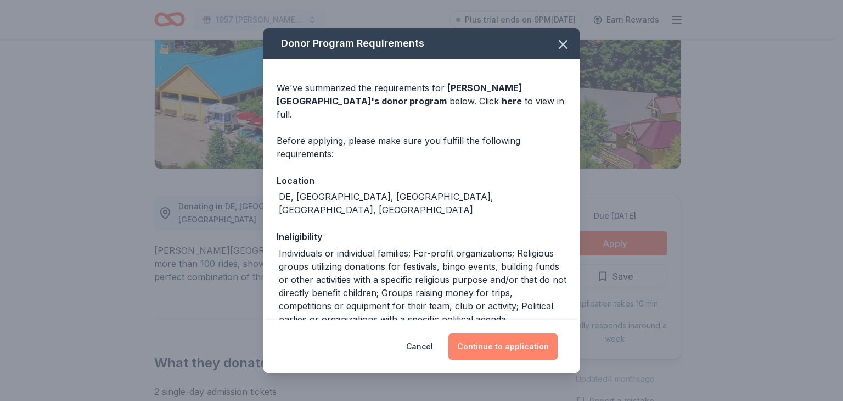
click at [477, 348] on button "Continue to application" at bounding box center [502, 346] width 109 height 26
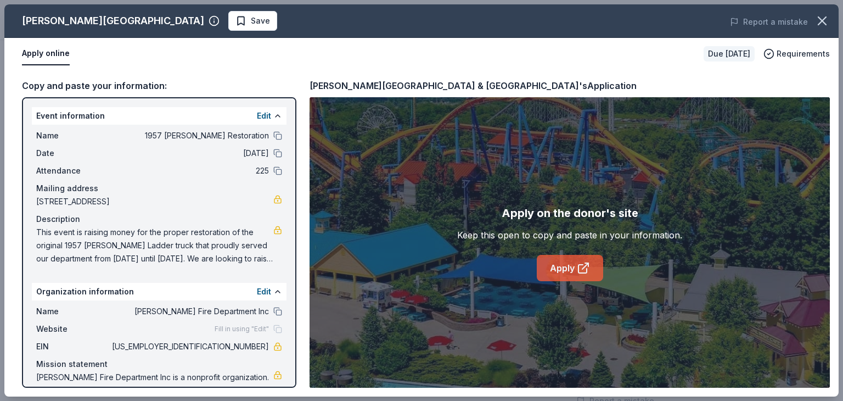
click at [555, 264] on link "Apply" at bounding box center [570, 268] width 66 height 26
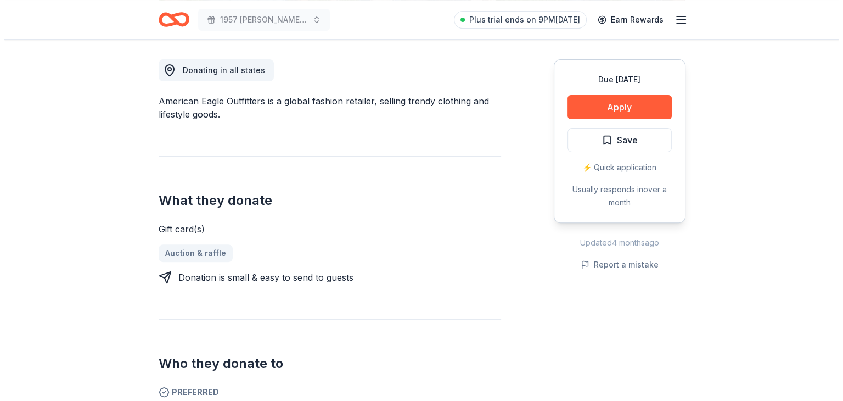
scroll to position [274, 0]
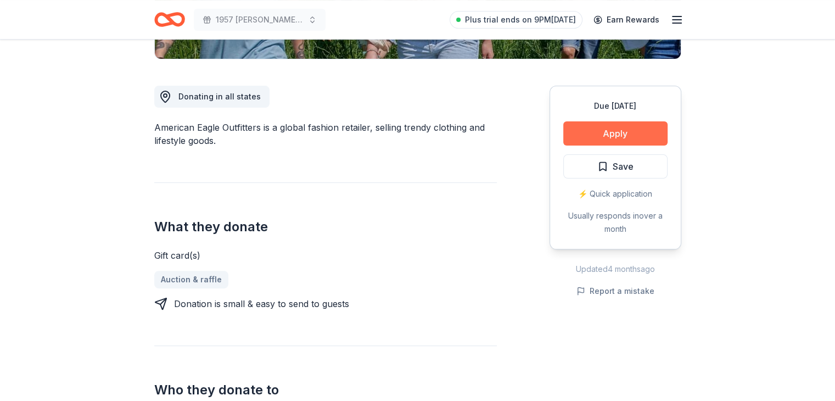
click at [622, 132] on button "Apply" at bounding box center [615, 133] width 104 height 24
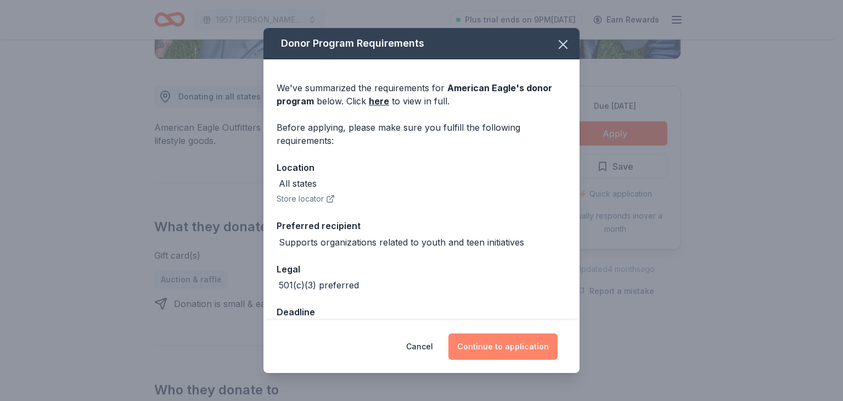
click at [498, 355] on button "Continue to application" at bounding box center [502, 346] width 109 height 26
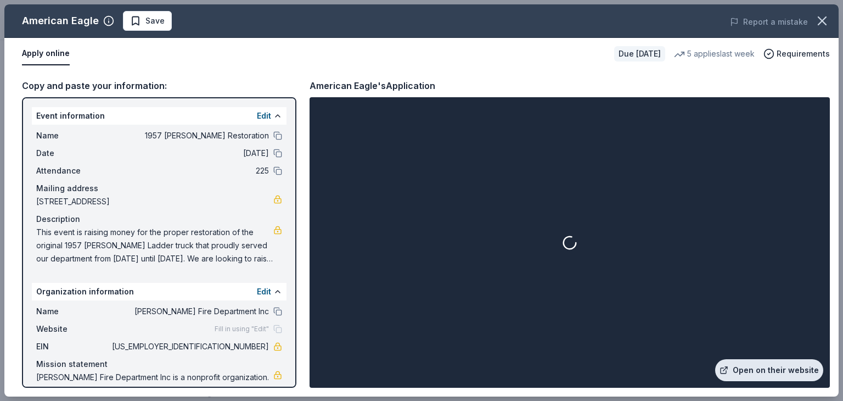
click at [749, 373] on link "Open on their website" at bounding box center [769, 370] width 108 height 22
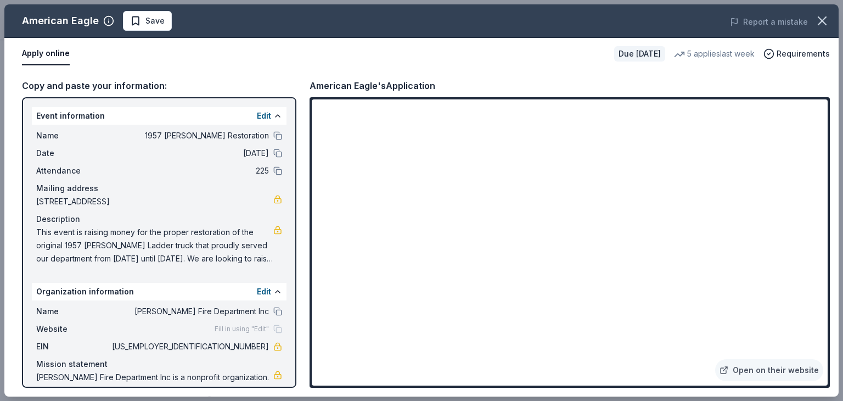
drag, startPoint x: 216, startPoint y: 38, endPoint x: 216, endPoint y: 31, distance: 6.6
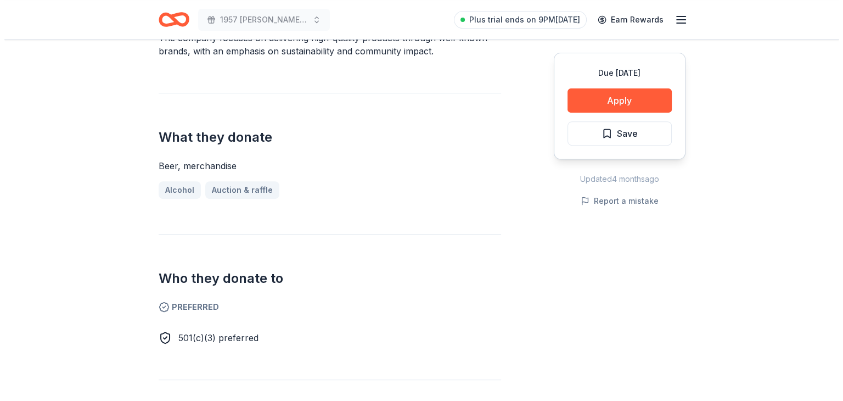
scroll to position [439, 0]
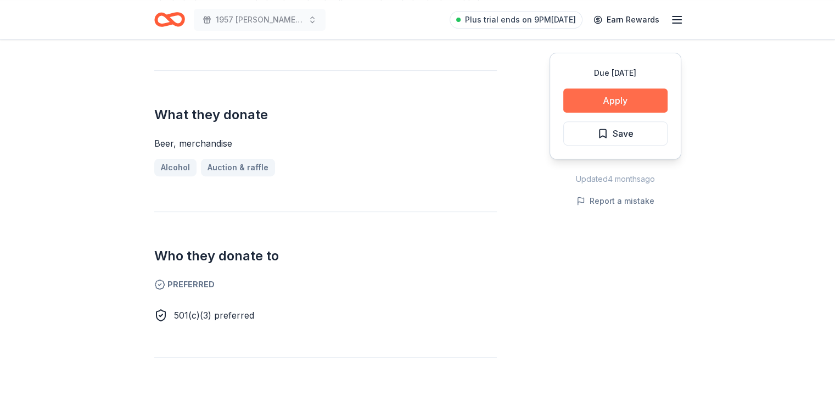
click at [611, 99] on button "Apply" at bounding box center [615, 100] width 104 height 24
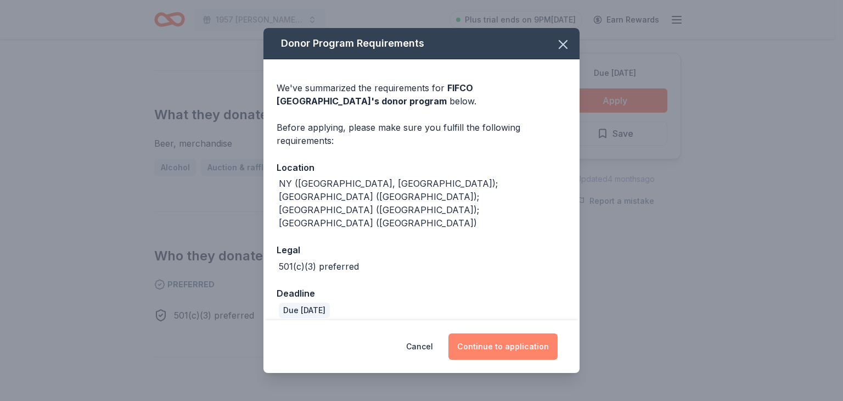
click at [525, 337] on button "Continue to application" at bounding box center [502, 346] width 109 height 26
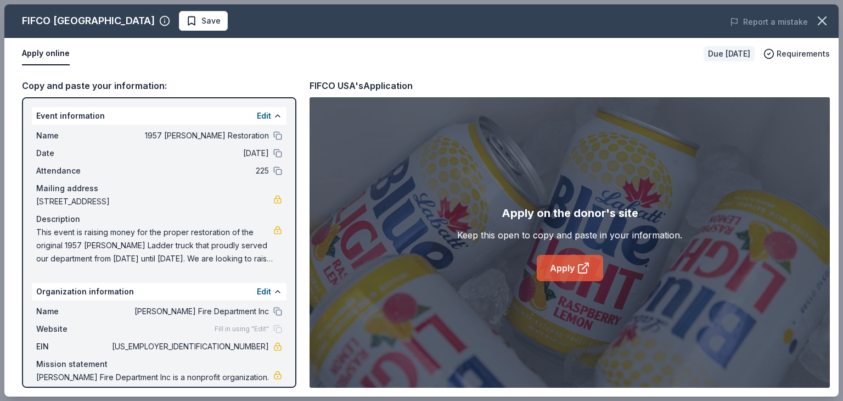
click at [575, 265] on link "Apply" at bounding box center [570, 268] width 66 height 26
click at [193, 239] on span "This event is raising money for the proper restoration of the original 1957 [PE…" at bounding box center [154, 246] width 237 height 40
click at [265, 231] on span "This event is raising money for the proper restoration of the original 1957 [PE…" at bounding box center [154, 246] width 237 height 40
click at [204, 255] on span "This event is raising money for the proper restoration of the original 1957 [PE…" at bounding box center [154, 246] width 237 height 40
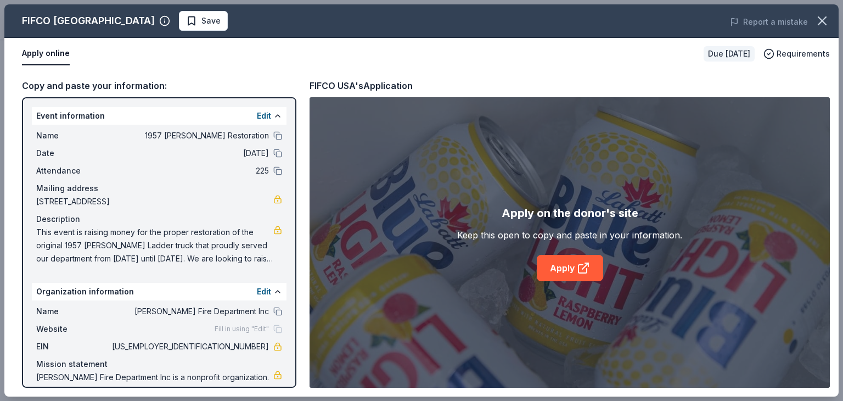
click at [263, 117] on div "Edit" at bounding box center [269, 115] width 25 height 13
click at [257, 115] on button "Edit" at bounding box center [264, 115] width 14 height 13
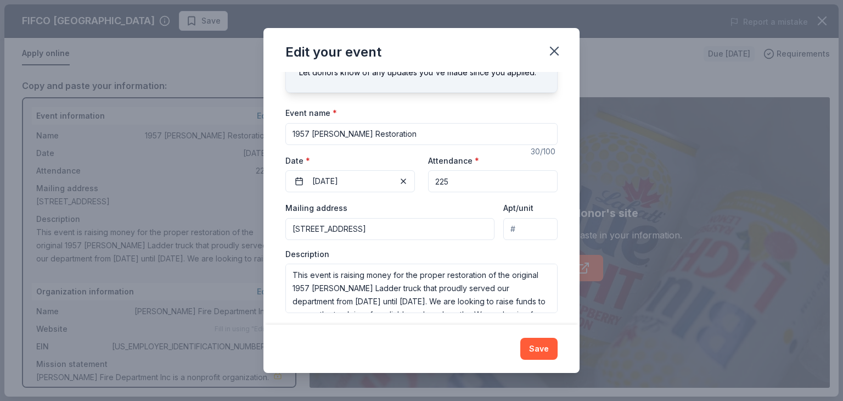
scroll to position [60, 0]
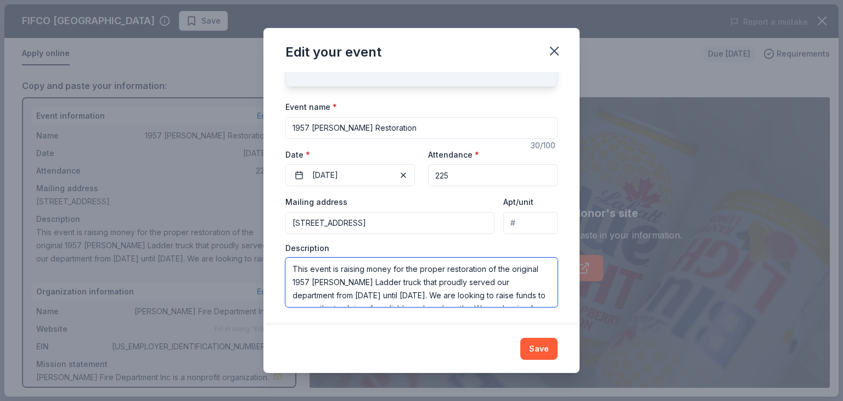
click at [369, 266] on textarea "This event is raising money for the proper restoration of the original 1957 [PE…" at bounding box center [421, 281] width 272 height 49
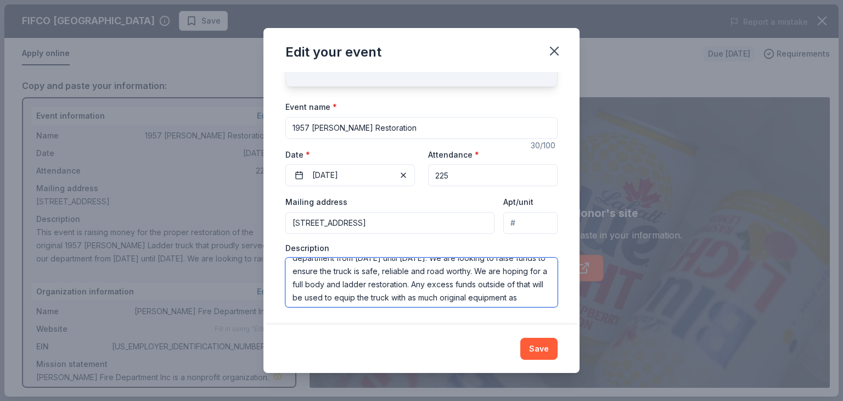
scroll to position [53, 0]
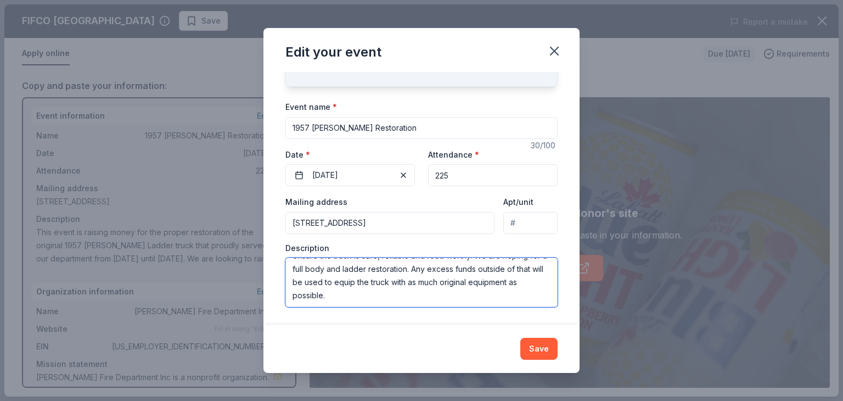
drag, startPoint x: 292, startPoint y: 266, endPoint x: 538, endPoint y: 299, distance: 248.1
click at [538, 299] on textarea "This event is raising money for the proper restoration of the original 1957 [PE…" at bounding box center [421, 281] width 272 height 49
click at [555, 53] on icon "button" at bounding box center [554, 50] width 15 height 15
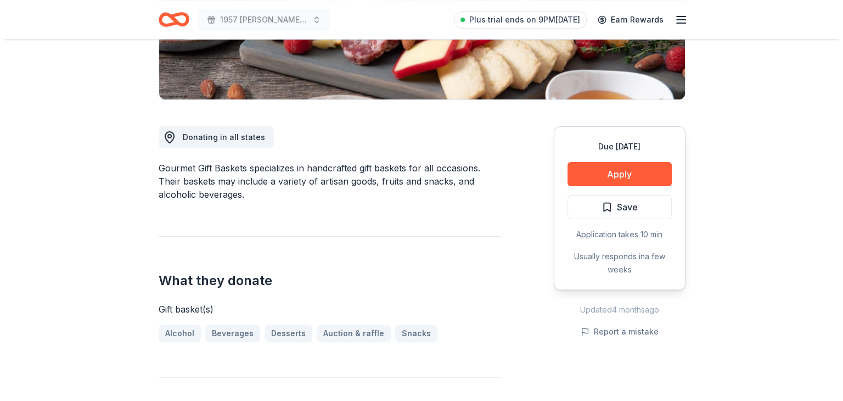
scroll to position [329, 0]
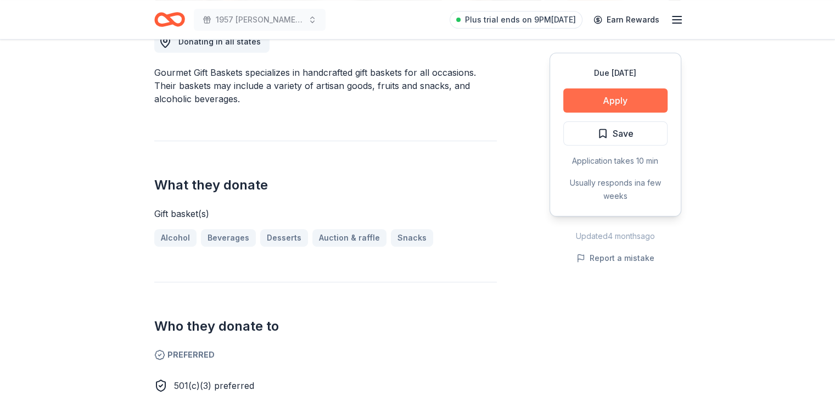
click at [581, 104] on button "Apply" at bounding box center [615, 100] width 104 height 24
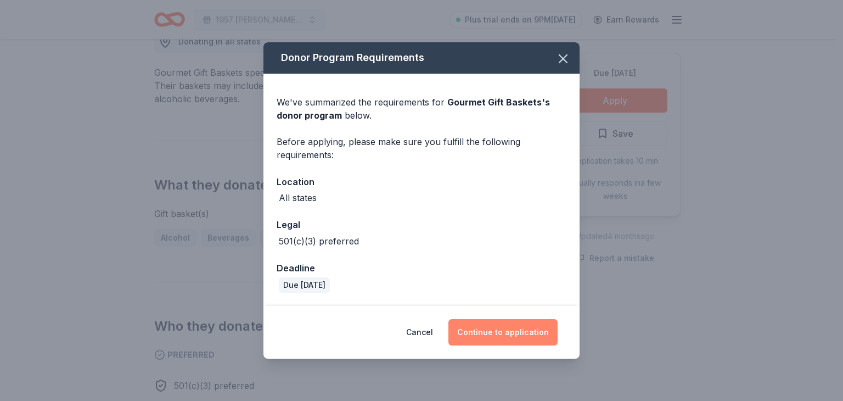
click at [488, 331] on button "Continue to application" at bounding box center [502, 332] width 109 height 26
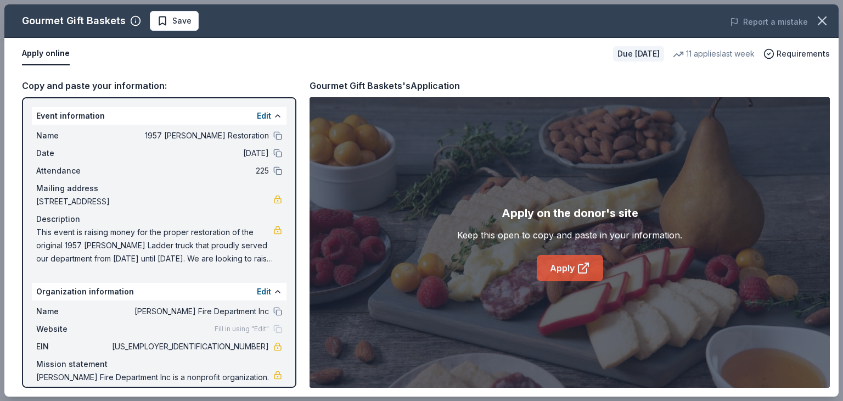
click at [560, 276] on link "Apply" at bounding box center [570, 268] width 66 height 26
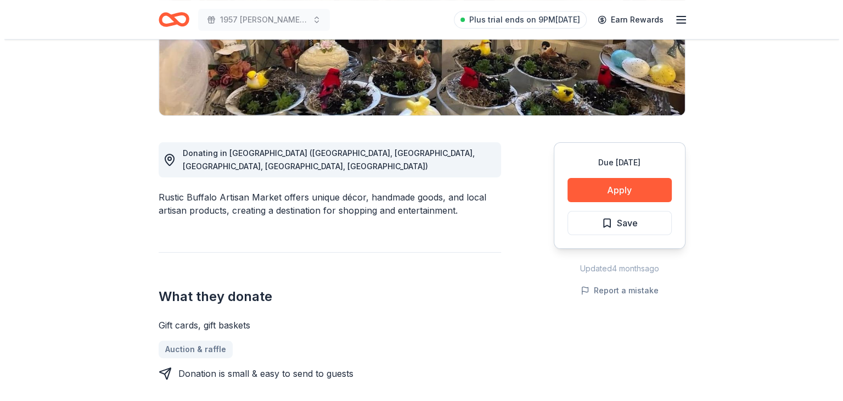
scroll to position [220, 0]
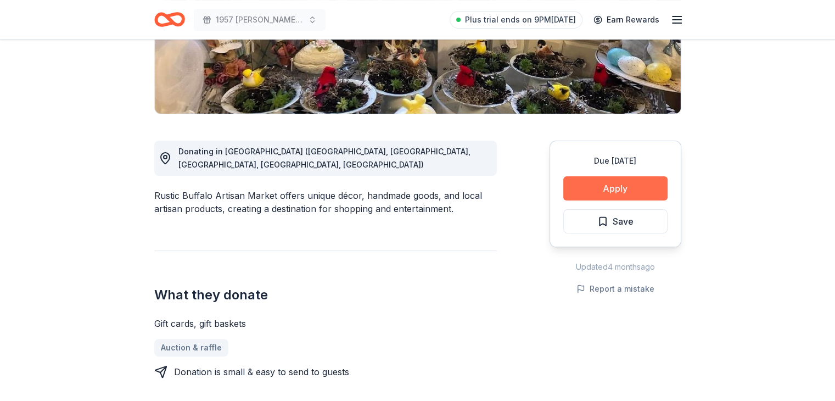
click at [600, 194] on button "Apply" at bounding box center [615, 188] width 104 height 24
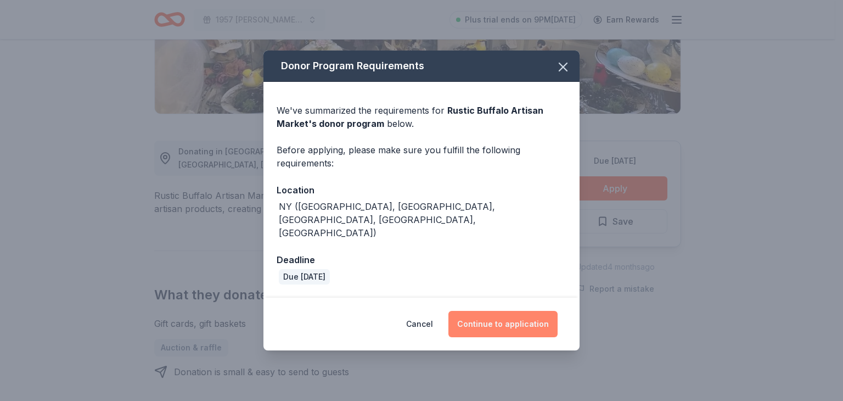
click at [484, 319] on button "Continue to application" at bounding box center [502, 324] width 109 height 26
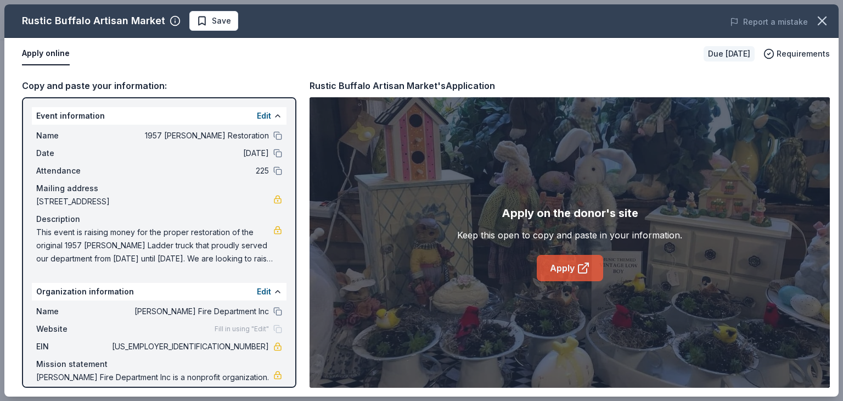
click at [547, 270] on link "Apply" at bounding box center [570, 268] width 66 height 26
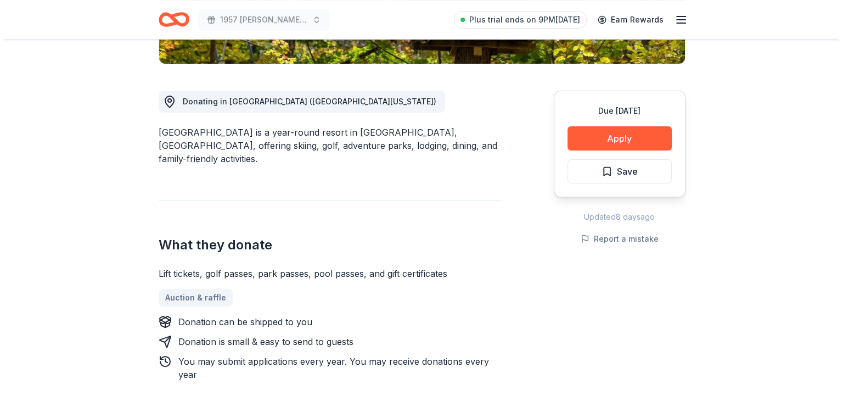
scroll to position [274, 0]
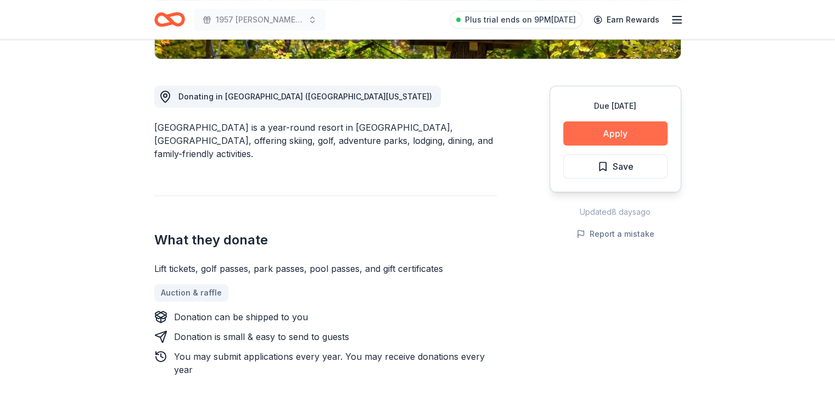
click at [600, 130] on button "Apply" at bounding box center [615, 133] width 104 height 24
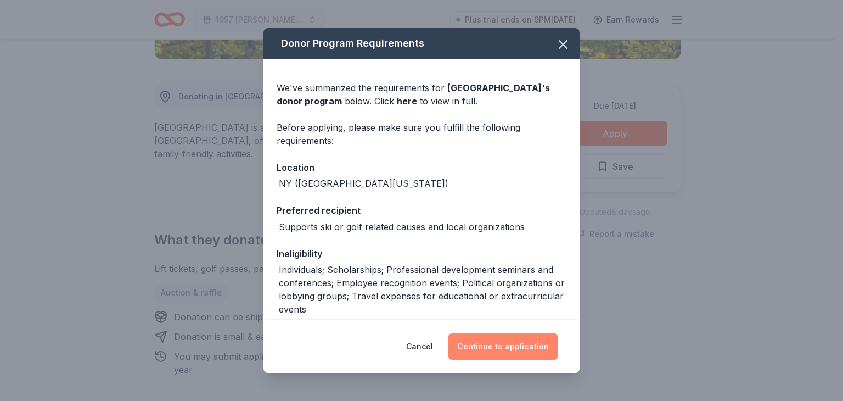
click at [486, 345] on button "Continue to application" at bounding box center [502, 346] width 109 height 26
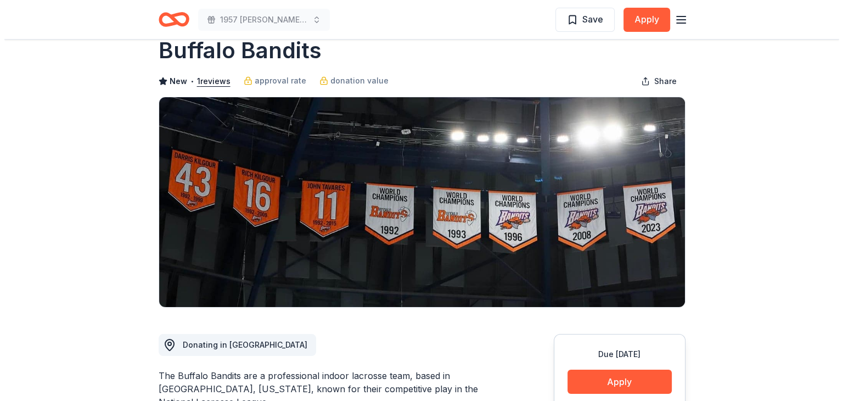
scroll to position [165, 0]
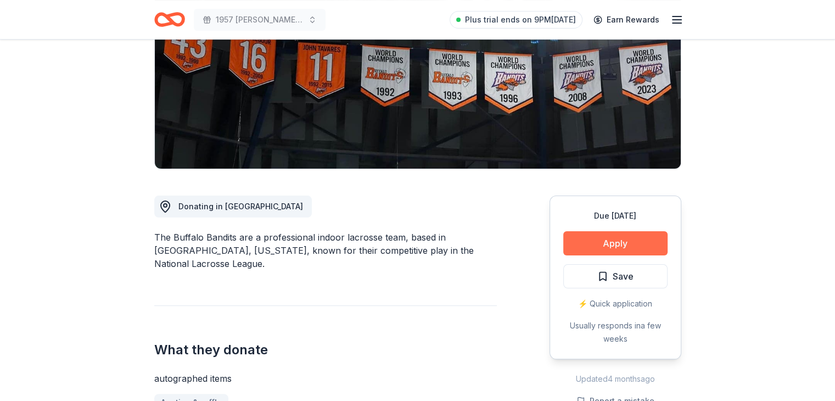
click at [572, 246] on button "Apply" at bounding box center [615, 243] width 104 height 24
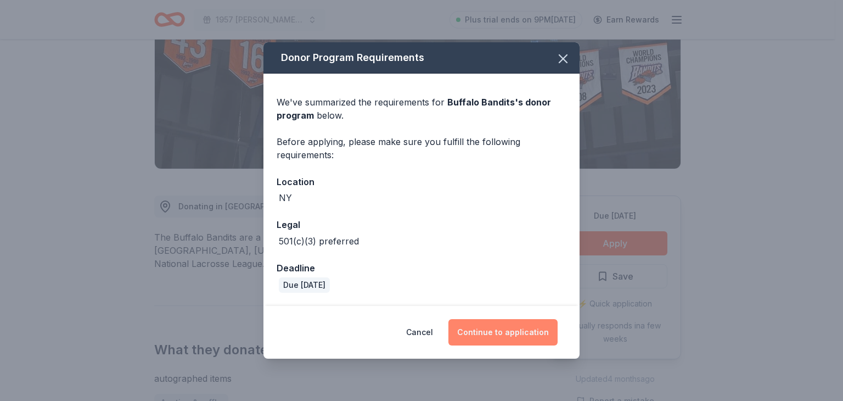
click at [526, 336] on button "Continue to application" at bounding box center [502, 332] width 109 height 26
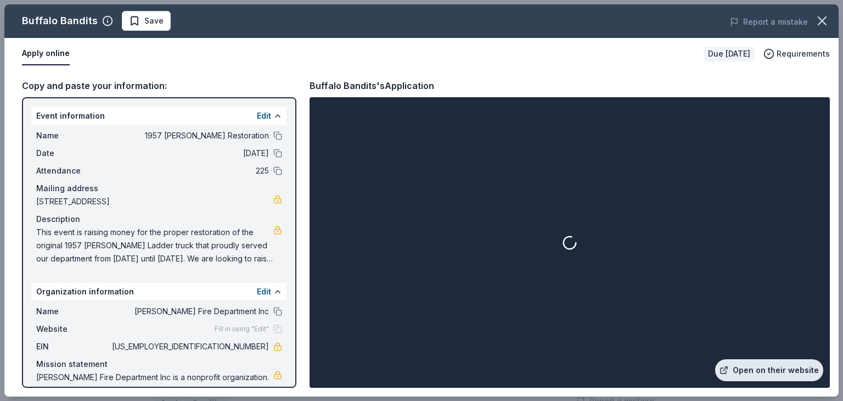
click at [758, 369] on link "Open on their website" at bounding box center [769, 370] width 108 height 22
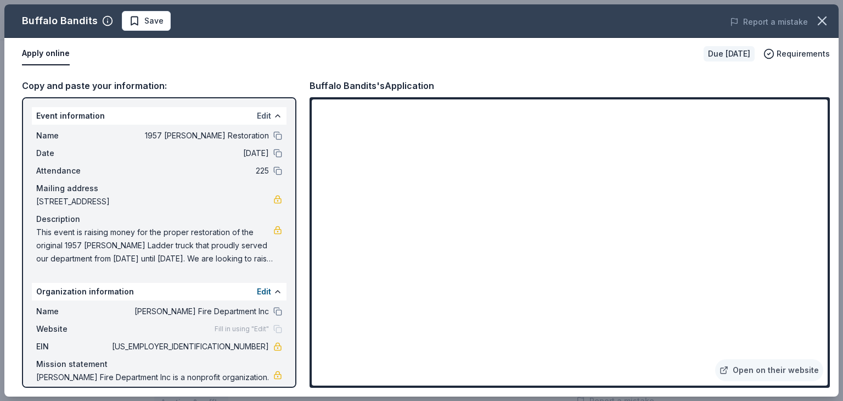
click at [257, 115] on button "Edit" at bounding box center [264, 115] width 14 height 13
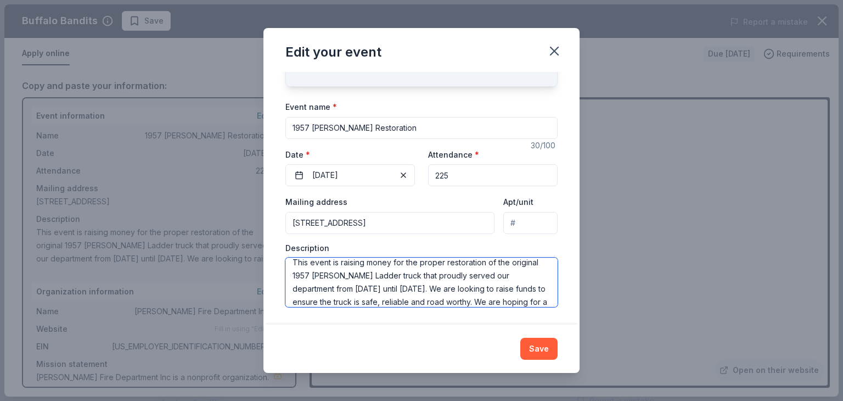
scroll to position [0, 0]
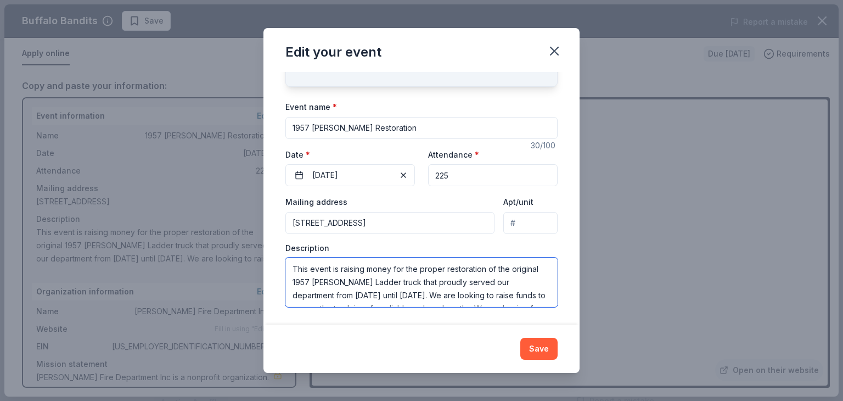
drag, startPoint x: 379, startPoint y: 296, endPoint x: 285, endPoint y: 255, distance: 103.0
click at [285, 255] on div "Changes made here will update the Event too. Update donors you've applied to Le…" at bounding box center [421, 198] width 316 height 252
click at [555, 51] on icon "button" at bounding box center [554, 50] width 15 height 15
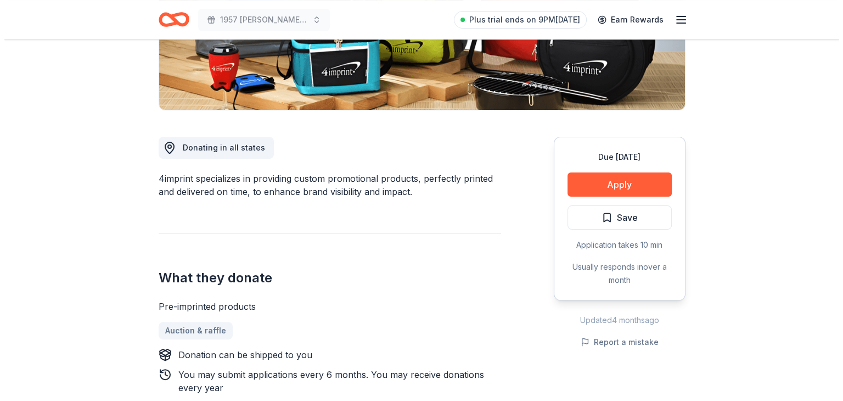
scroll to position [274, 0]
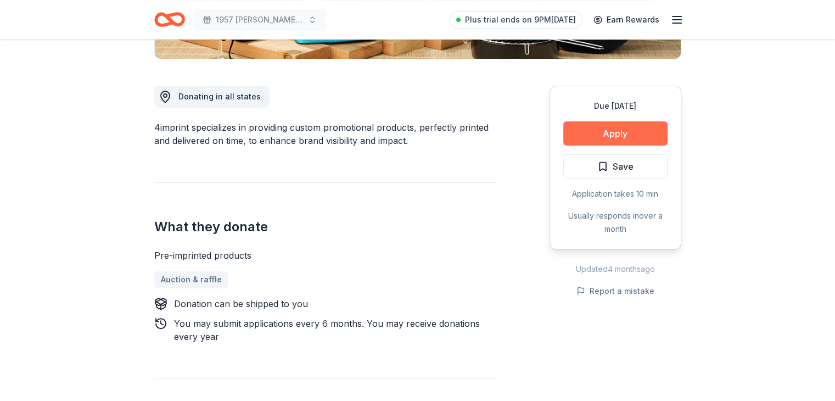
click at [621, 131] on button "Apply" at bounding box center [615, 133] width 104 height 24
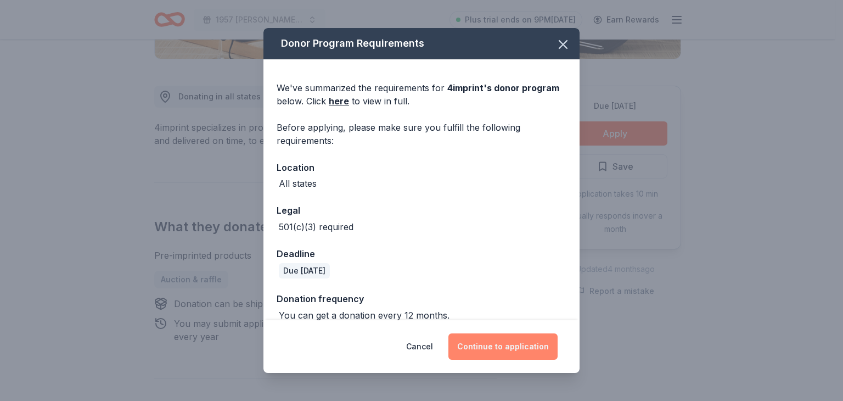
click at [483, 351] on button "Continue to application" at bounding box center [502, 346] width 109 height 26
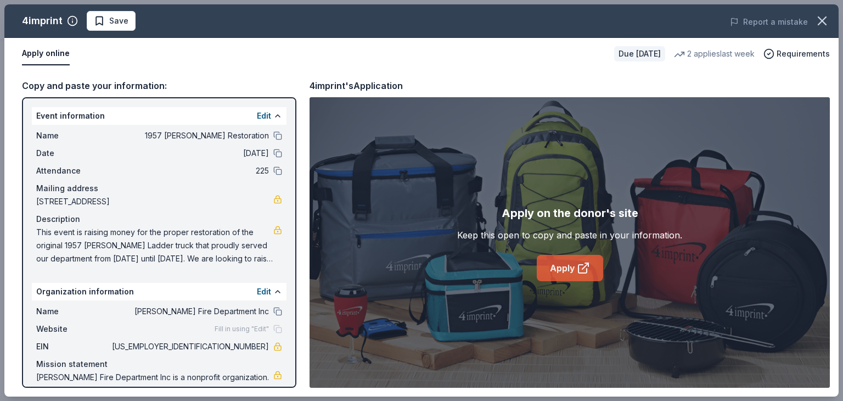
click at [556, 274] on link "Apply" at bounding box center [570, 268] width 66 height 26
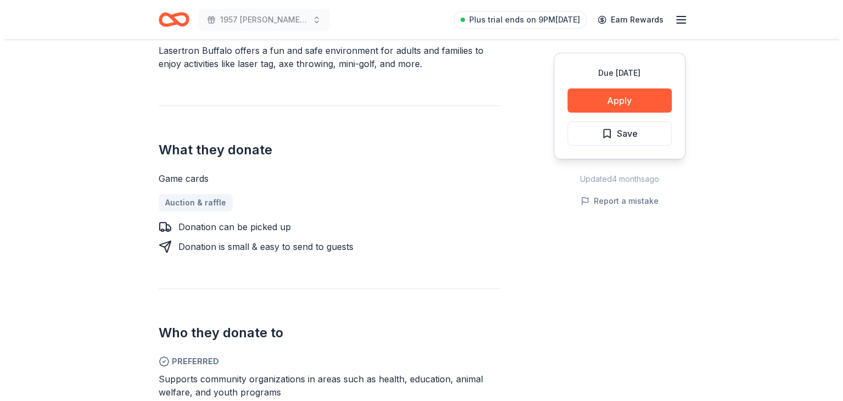
scroll to position [384, 0]
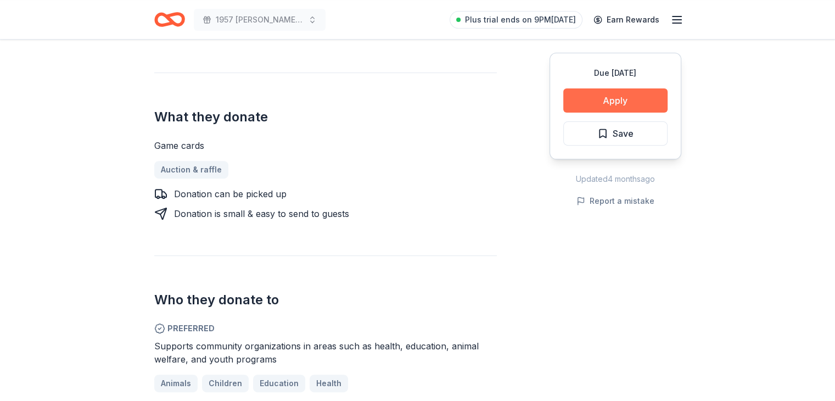
click at [628, 108] on button "Apply" at bounding box center [615, 100] width 104 height 24
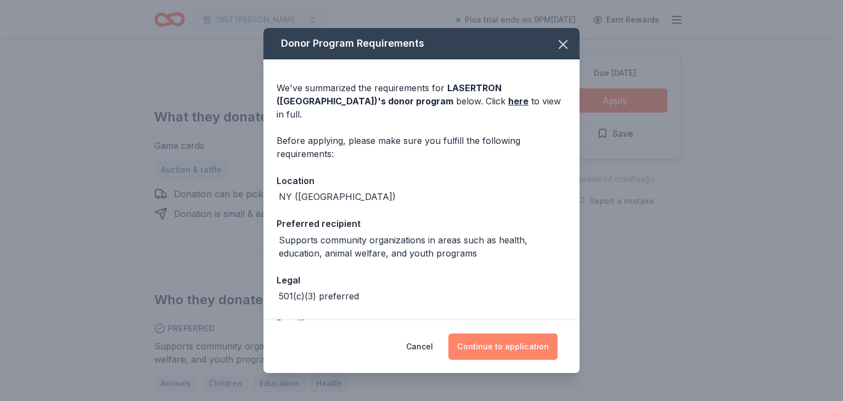
click at [492, 352] on button "Continue to application" at bounding box center [502, 346] width 109 height 26
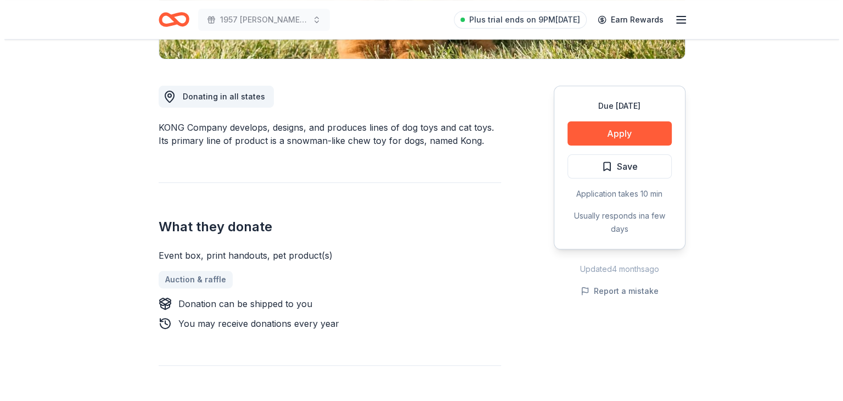
scroll to position [274, 0]
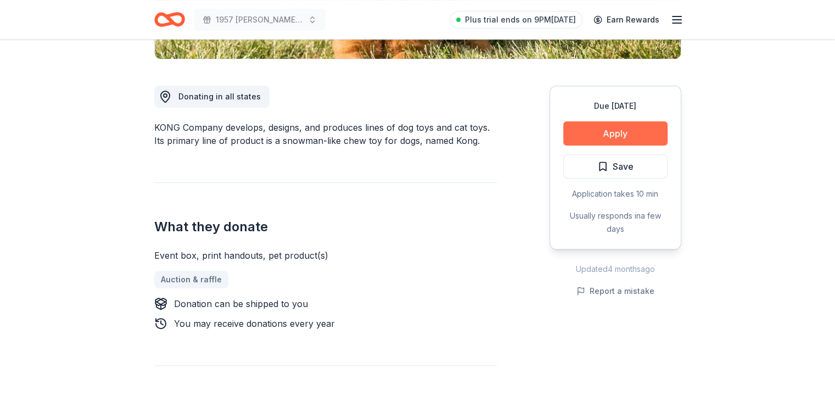
click at [641, 136] on button "Apply" at bounding box center [615, 133] width 104 height 24
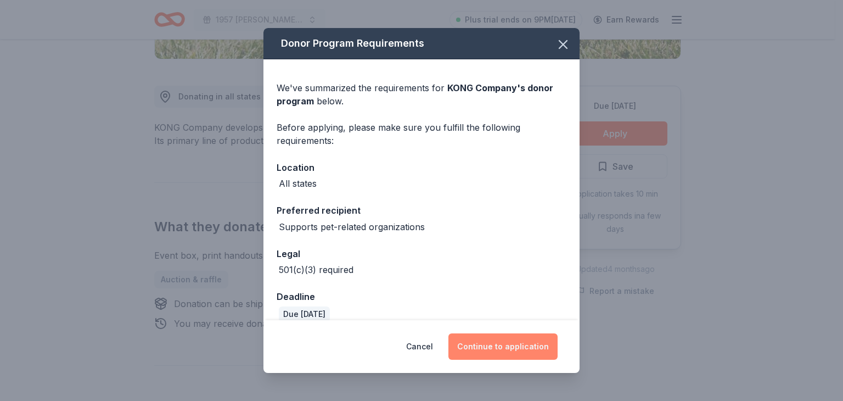
click at [517, 350] on button "Continue to application" at bounding box center [502, 346] width 109 height 26
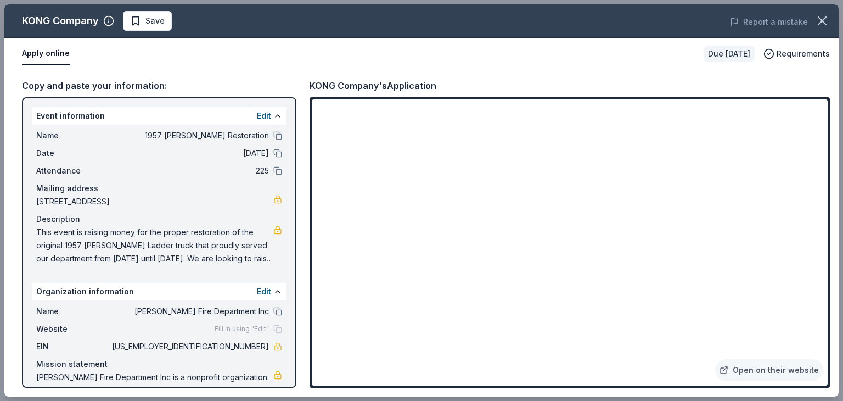
click at [21, 95] on div "Copy and paste your information: Event information Edit Name 1957 [PERSON_NAME]…" at bounding box center [421, 233] width 834 height 327
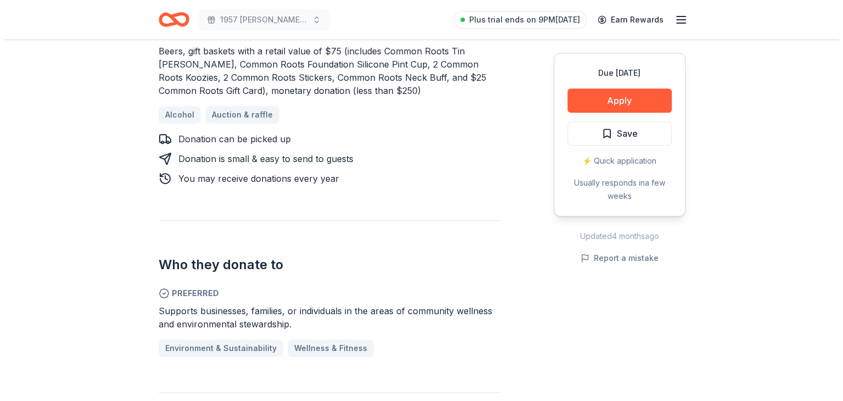
scroll to position [494, 0]
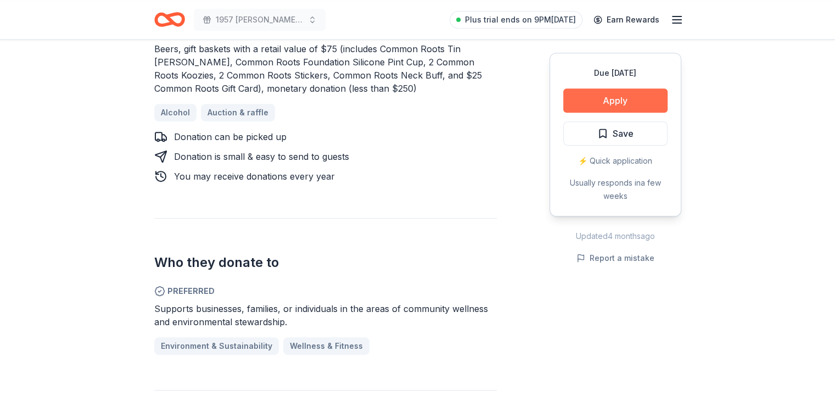
click at [603, 102] on button "Apply" at bounding box center [615, 100] width 104 height 24
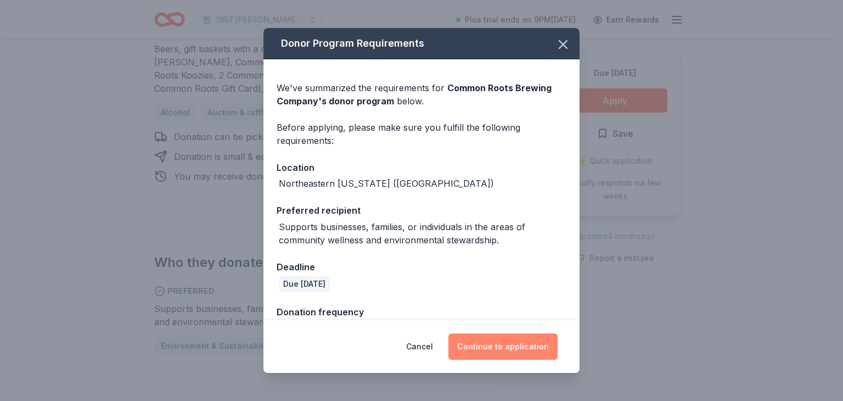
click at [490, 346] on button "Continue to application" at bounding box center [502, 346] width 109 height 26
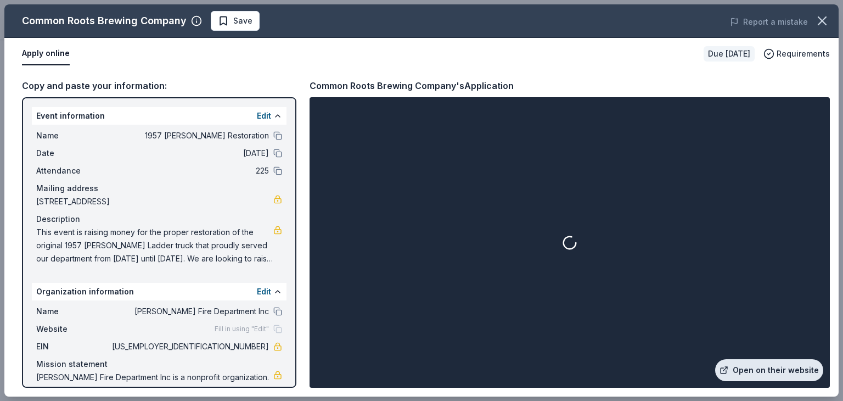
click at [754, 373] on link "Open on their website" at bounding box center [769, 370] width 108 height 22
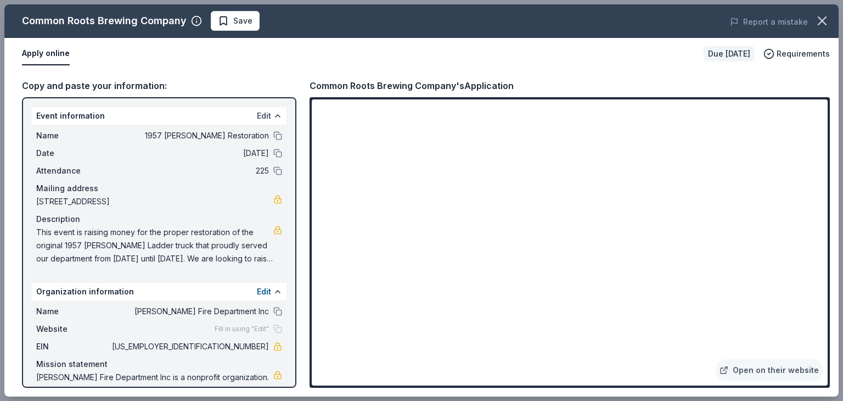
click at [260, 114] on button "Edit" at bounding box center [264, 115] width 14 height 13
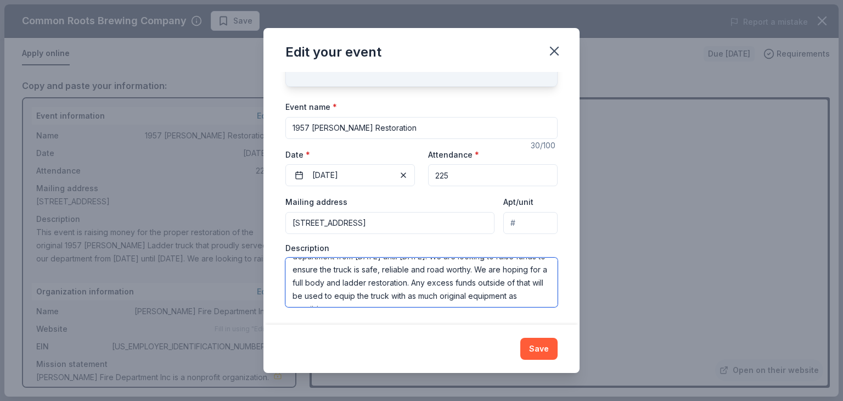
scroll to position [53, 0]
drag, startPoint x: 290, startPoint y: 267, endPoint x: 530, endPoint y: 306, distance: 243.5
click at [530, 306] on textarea "This event is raising money for the proper restoration of the original 1957 War…" at bounding box center [421, 281] width 272 height 49
click at [395, 305] on textarea "This event is raising money for the proper restoration of the original 1957 War…" at bounding box center [421, 281] width 272 height 49
paste textarea "The department uses the ladder truck for community events such as parades and f…"
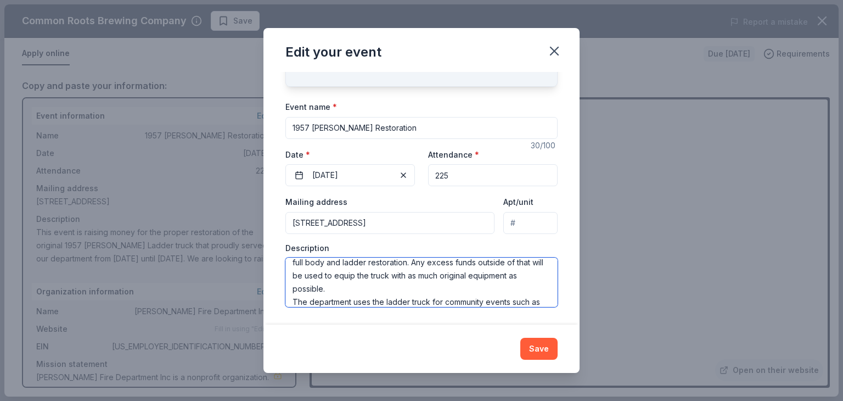
scroll to position [125, 0]
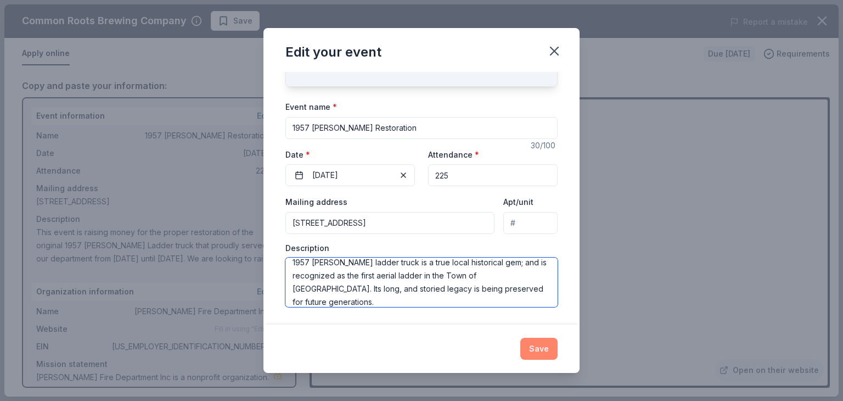
type textarea "This event is raising money for the proper restoration of the original 1957 [PE…"
click at [535, 347] on button "Save" at bounding box center [538, 349] width 37 height 22
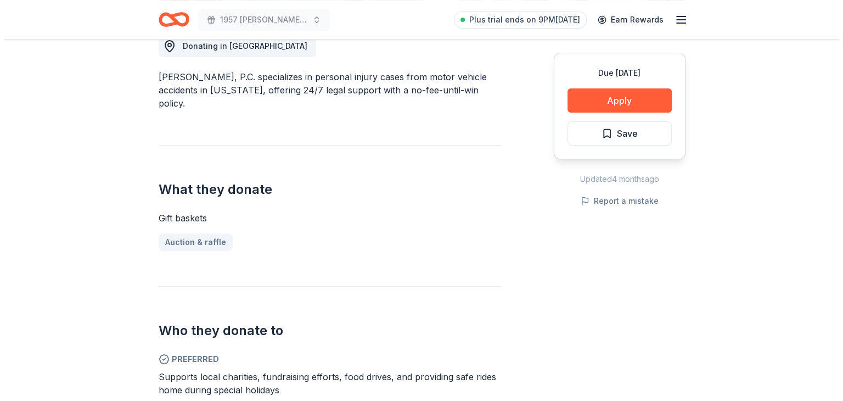
scroll to position [329, 0]
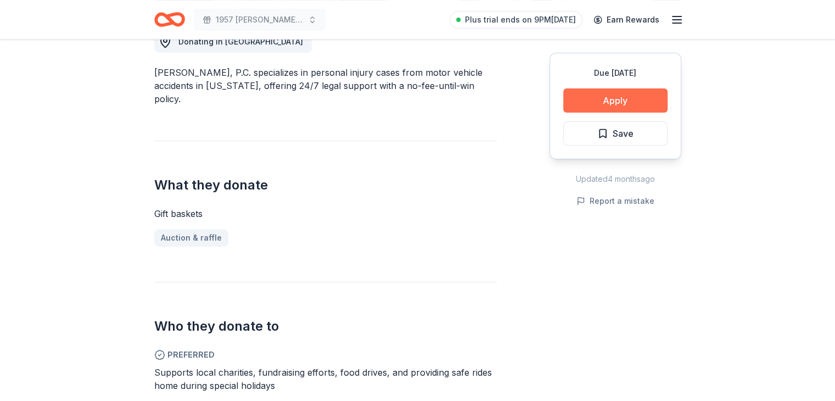
click at [613, 107] on button "Apply" at bounding box center [615, 100] width 104 height 24
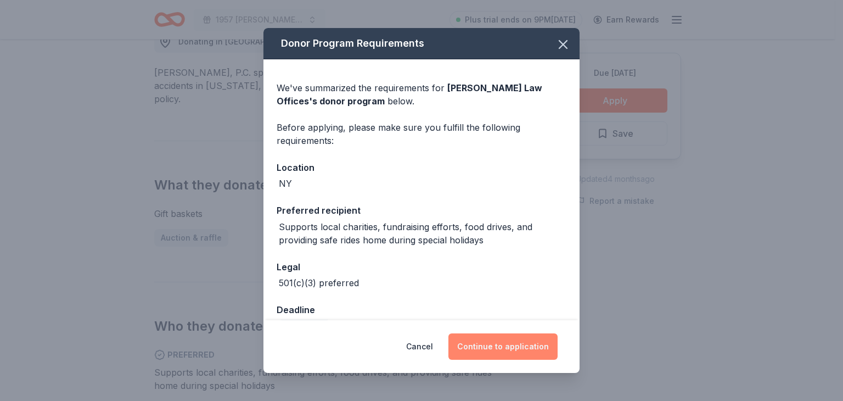
click at [516, 347] on button "Continue to application" at bounding box center [502, 346] width 109 height 26
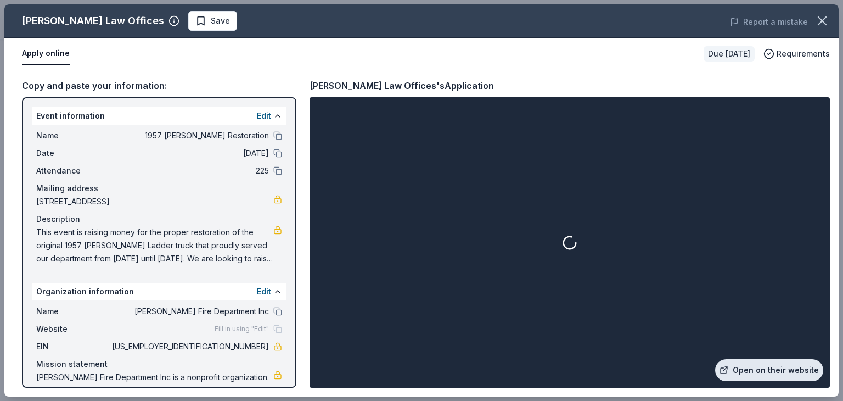
click at [758, 365] on link "Open on their website" at bounding box center [769, 370] width 108 height 22
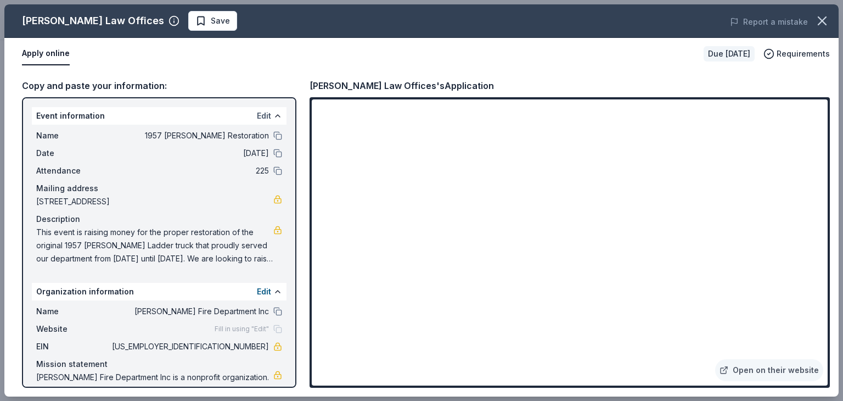
click at [257, 114] on button "Edit" at bounding box center [264, 115] width 14 height 13
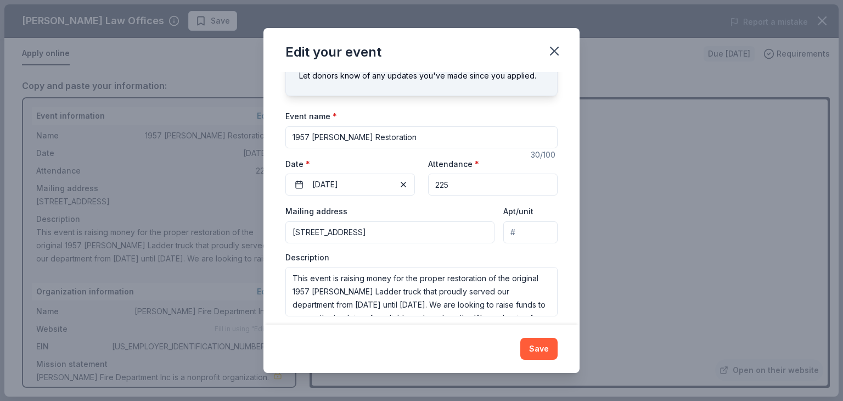
scroll to position [60, 0]
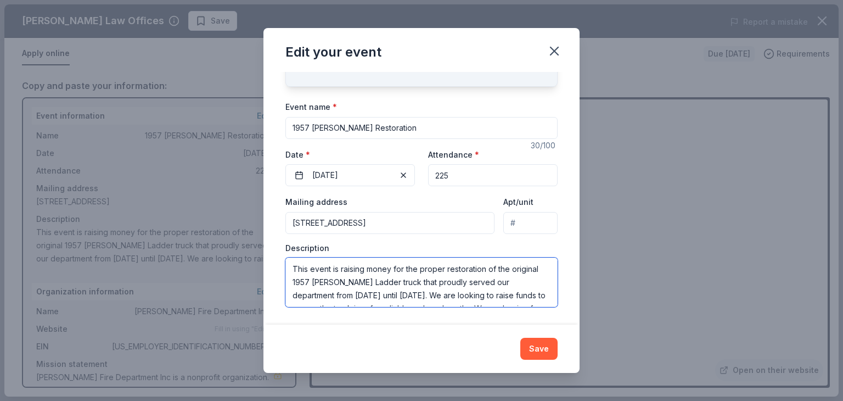
click at [435, 285] on textarea "This event is raising money for the proper restoration of the original 1957 [PE…" at bounding box center [421, 281] width 272 height 49
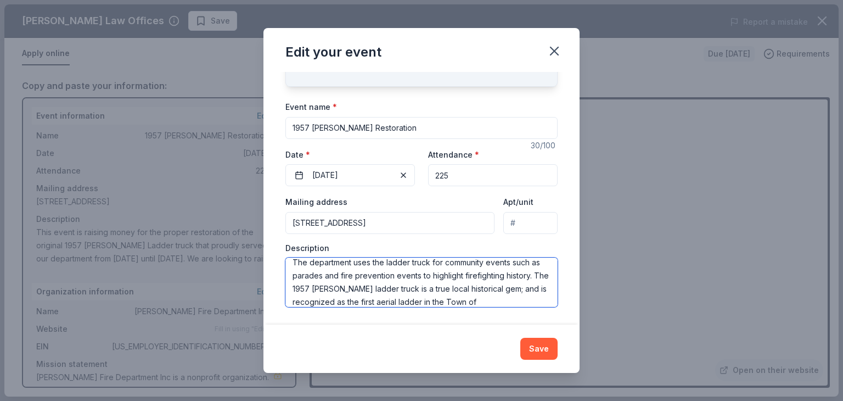
scroll to position [132, 0]
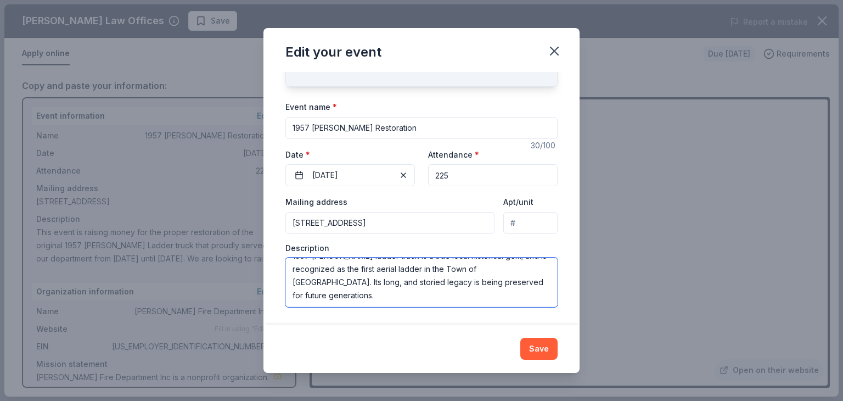
drag, startPoint x: 352, startPoint y: 290, endPoint x: 345, endPoint y: 289, distance: 7.2
click at [345, 289] on textarea "This event is raising money for the proper restoration of the original 1957 [PE…" at bounding box center [421, 281] width 272 height 49
drag, startPoint x: 379, startPoint y: 297, endPoint x: 261, endPoint y: 257, distance: 124.8
click at [261, 257] on div "Edit your event Changes made here will update the Event too. Update donors you'…" at bounding box center [421, 200] width 843 height 401
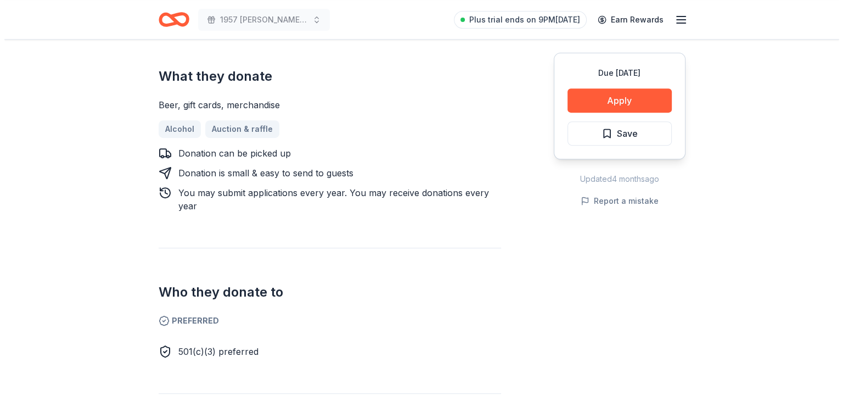
scroll to position [439, 0]
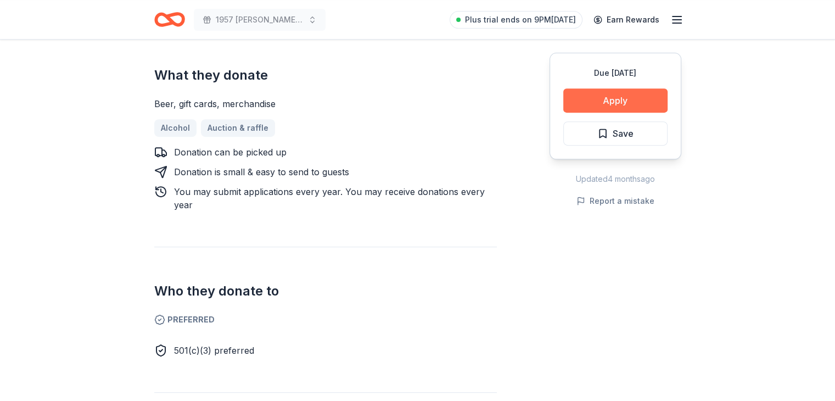
click at [600, 102] on button "Apply" at bounding box center [615, 100] width 104 height 24
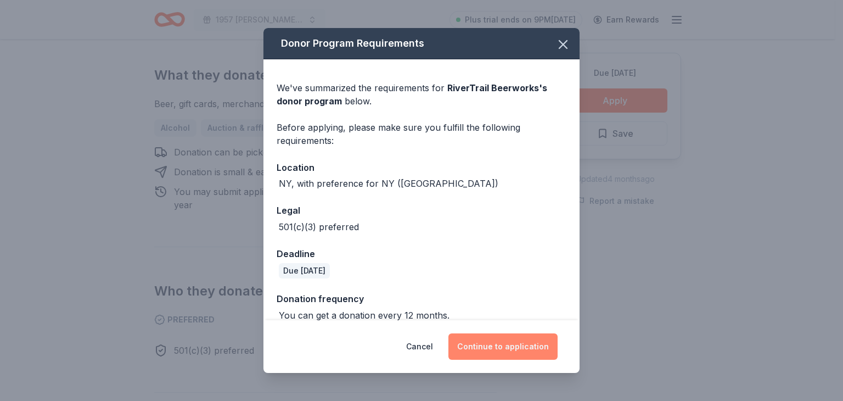
click at [508, 352] on button "Continue to application" at bounding box center [502, 346] width 109 height 26
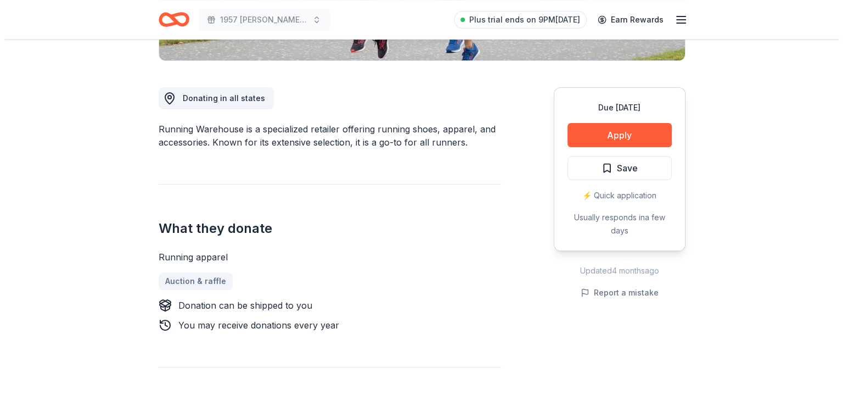
scroll to position [274, 0]
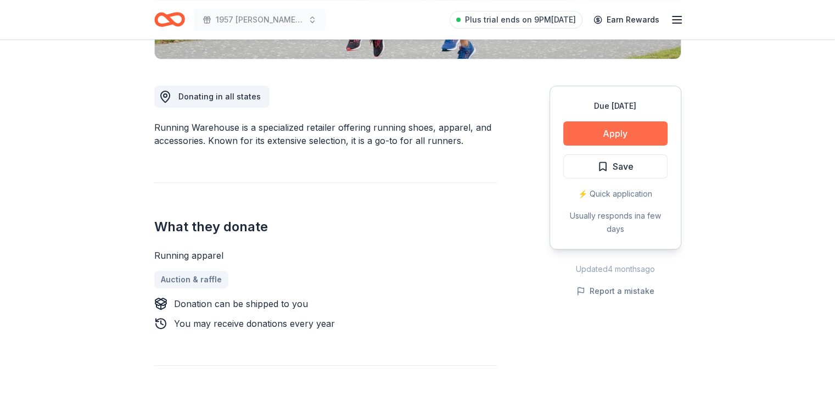
click at [593, 137] on button "Apply" at bounding box center [615, 133] width 104 height 24
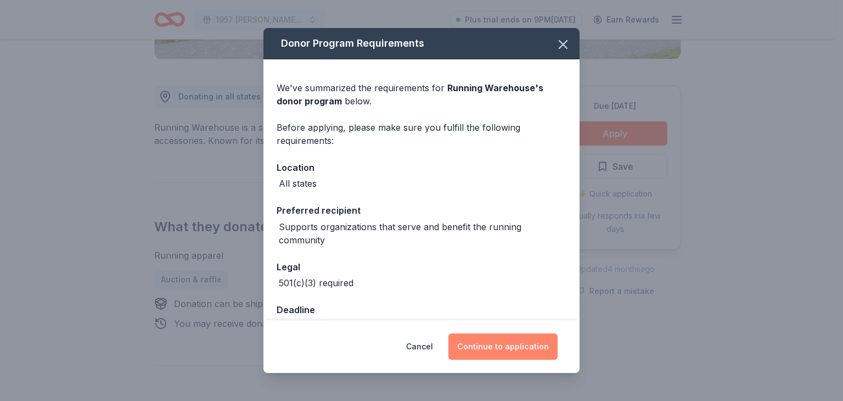
click at [509, 348] on button "Continue to application" at bounding box center [502, 346] width 109 height 26
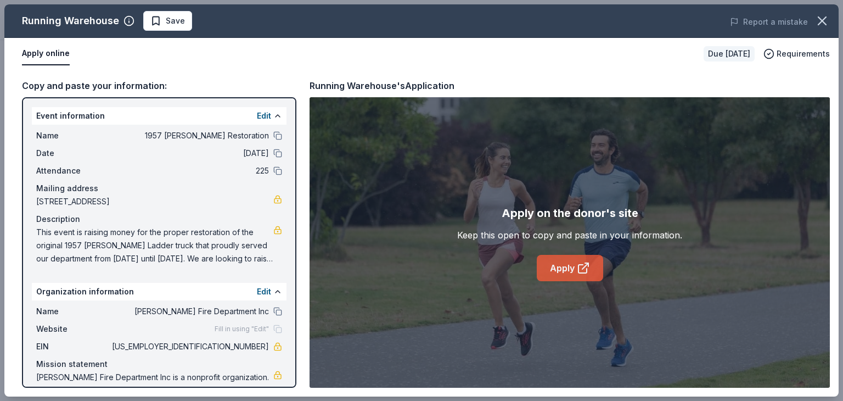
click at [570, 273] on link "Apply" at bounding box center [570, 268] width 66 height 26
click at [257, 116] on button "Edit" at bounding box center [264, 115] width 14 height 13
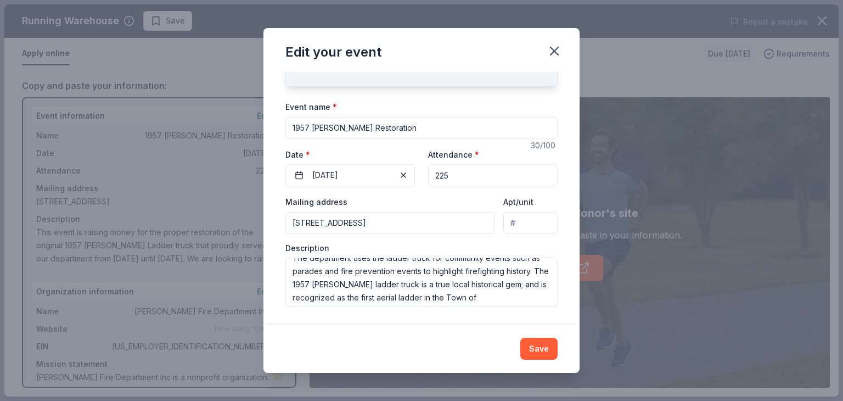
scroll to position [132, 0]
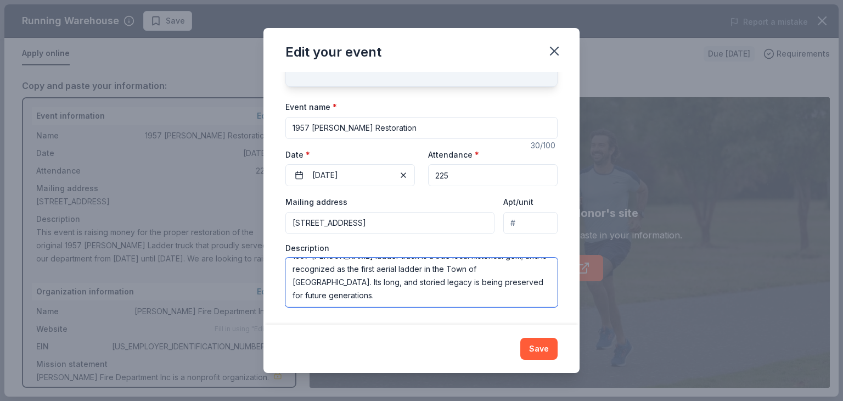
click at [369, 303] on textarea "This event is raising money for the proper restoration of the original 1957 War…" at bounding box center [421, 281] width 272 height 49
drag, startPoint x: 364, startPoint y: 294, endPoint x: 273, endPoint y: 257, distance: 98.2
click at [273, 257] on div "Changes made here will update the Event too. Update donors you've applied to Le…" at bounding box center [421, 198] width 316 height 252
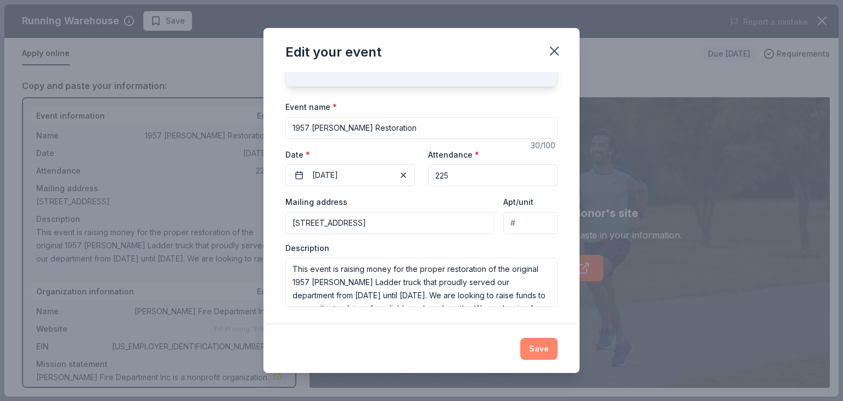
click at [549, 347] on button "Save" at bounding box center [538, 349] width 37 height 22
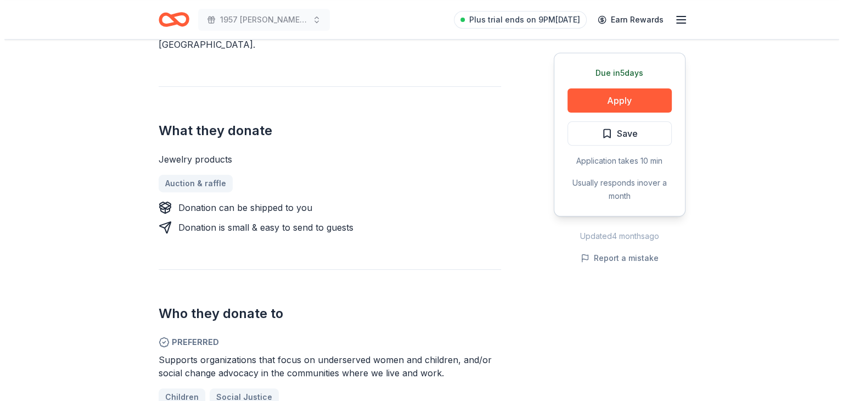
scroll to position [384, 0]
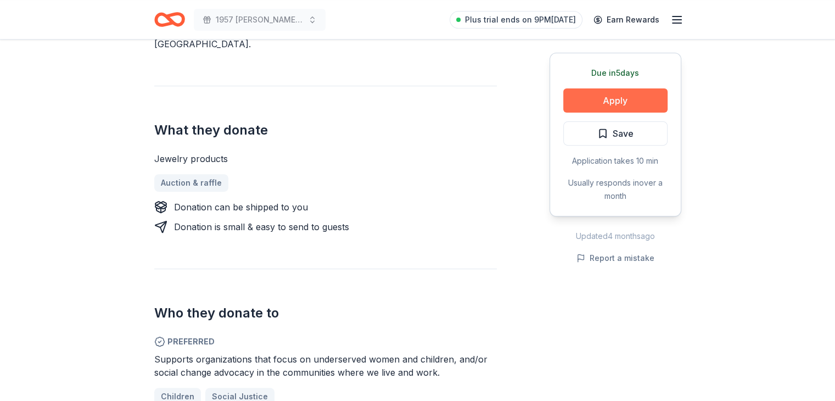
click at [628, 102] on button "Apply" at bounding box center [615, 100] width 104 height 24
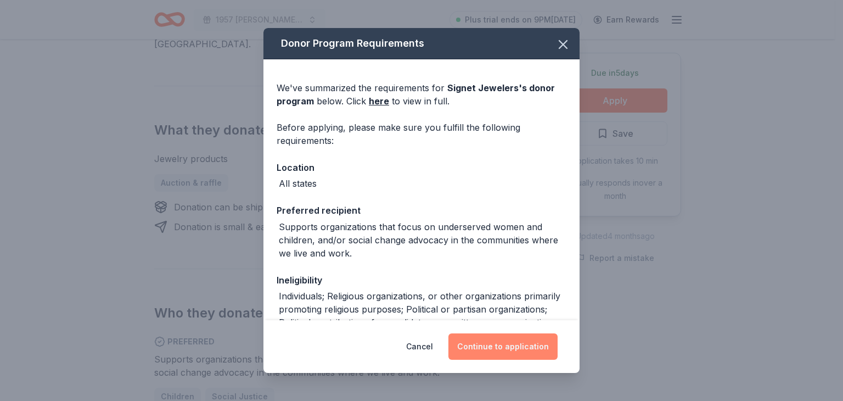
click at [490, 345] on button "Continue to application" at bounding box center [502, 346] width 109 height 26
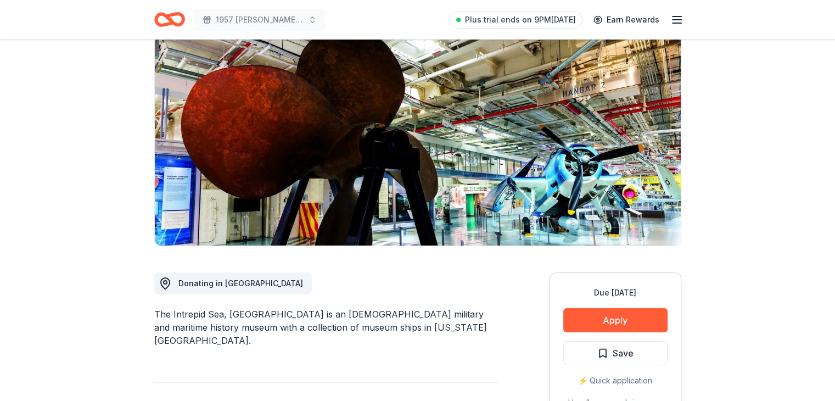
scroll to position [110, 0]
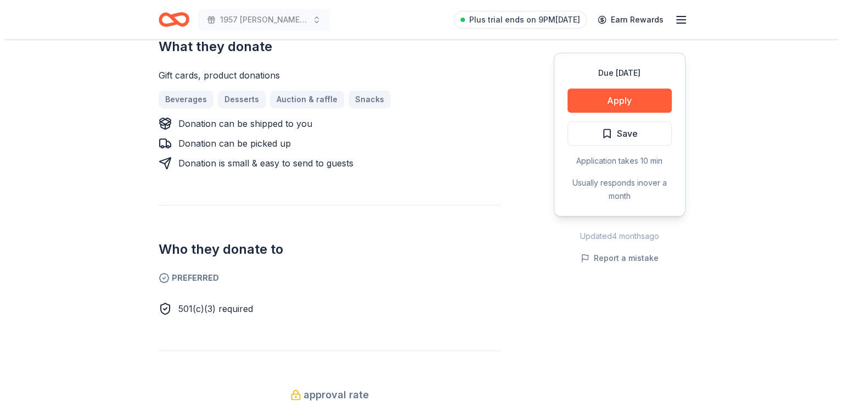
scroll to position [439, 0]
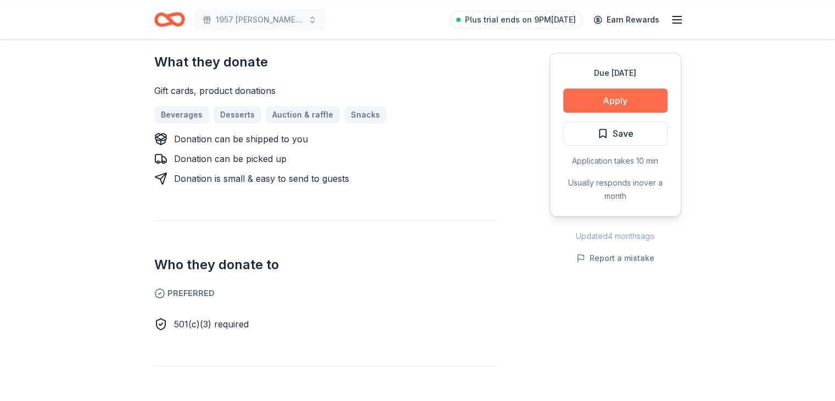
click at [604, 97] on button "Apply" at bounding box center [615, 100] width 104 height 24
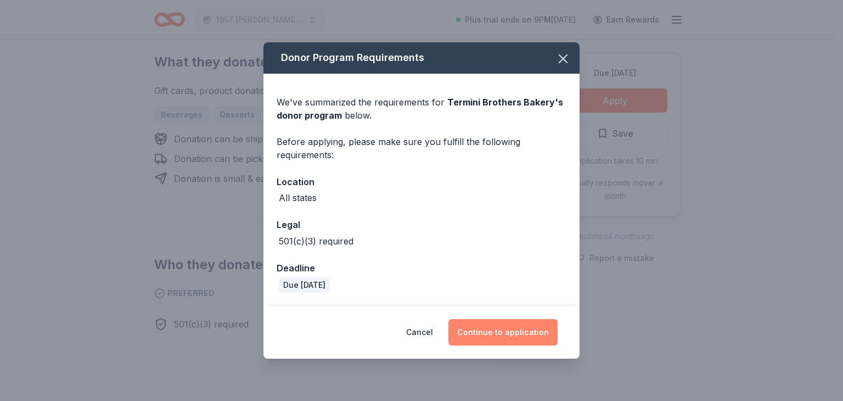
click at [533, 336] on button "Continue to application" at bounding box center [502, 332] width 109 height 26
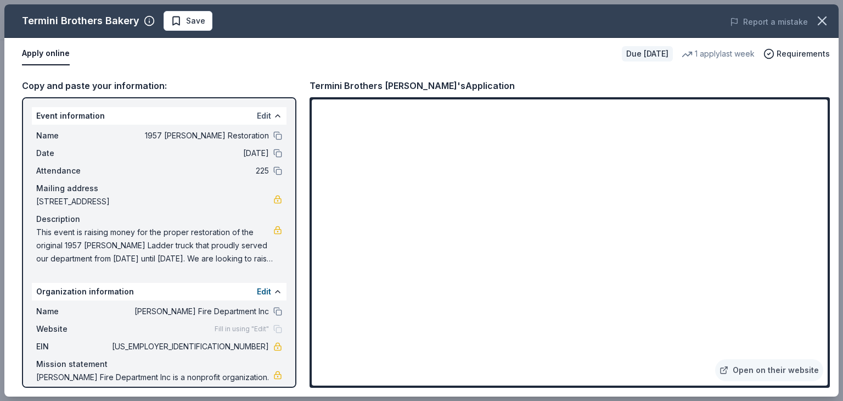
click at [257, 119] on button "Edit" at bounding box center [264, 115] width 14 height 13
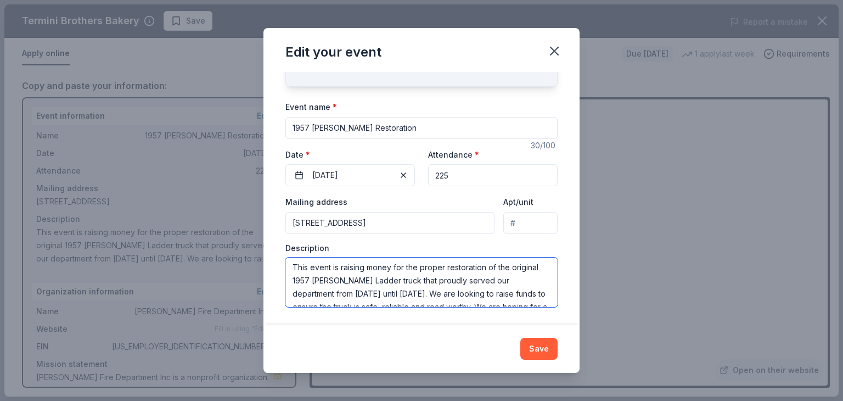
scroll to position [0, 0]
drag, startPoint x: 385, startPoint y: 291, endPoint x: 279, endPoint y: 246, distance: 115.1
click at [279, 246] on div "Changes made here will update the Event too. Update donors you've applied to Le…" at bounding box center [421, 198] width 316 height 252
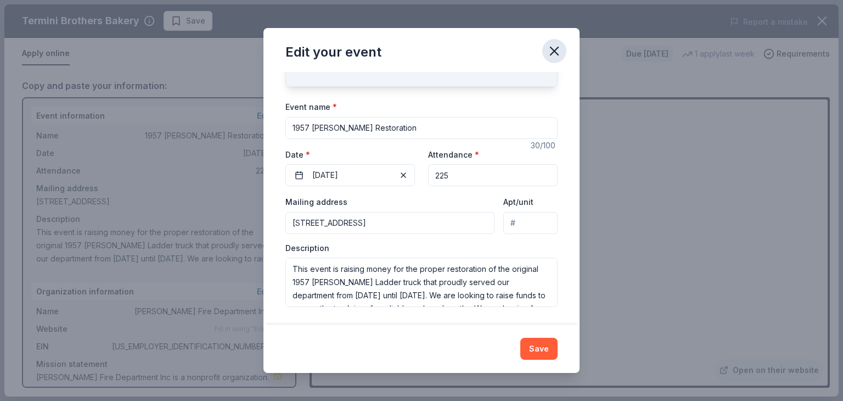
click at [554, 51] on icon "button" at bounding box center [554, 51] width 8 height 8
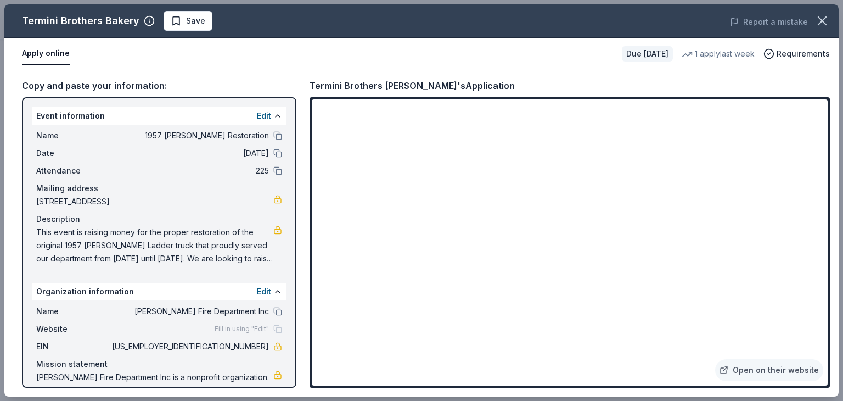
click at [24, 140] on div "Event information Edit Name 1957 Ward LaFrance Restoration Date 01/16/26 Attend…" at bounding box center [159, 242] width 274 height 290
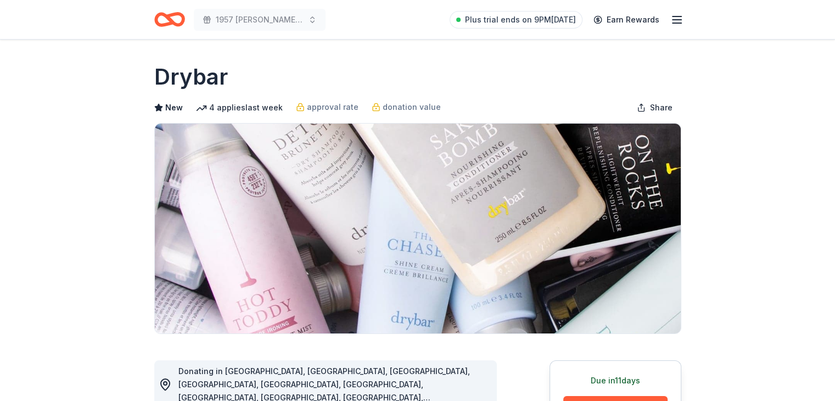
drag, startPoint x: 64, startPoint y: 287, endPoint x: 89, endPoint y: 288, distance: 25.8
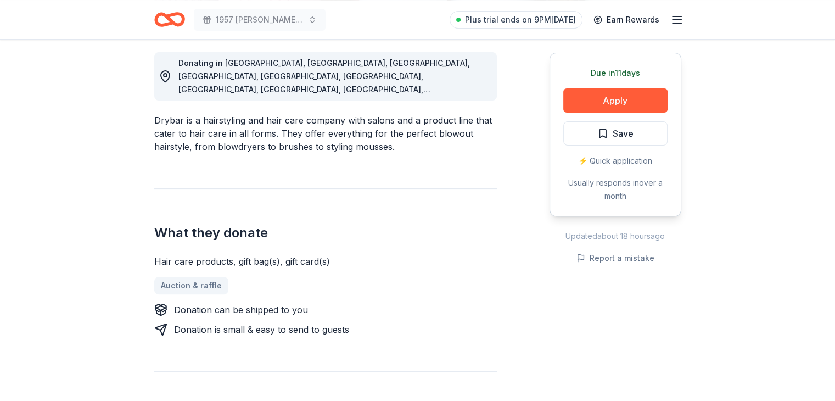
scroll to position [384, 0]
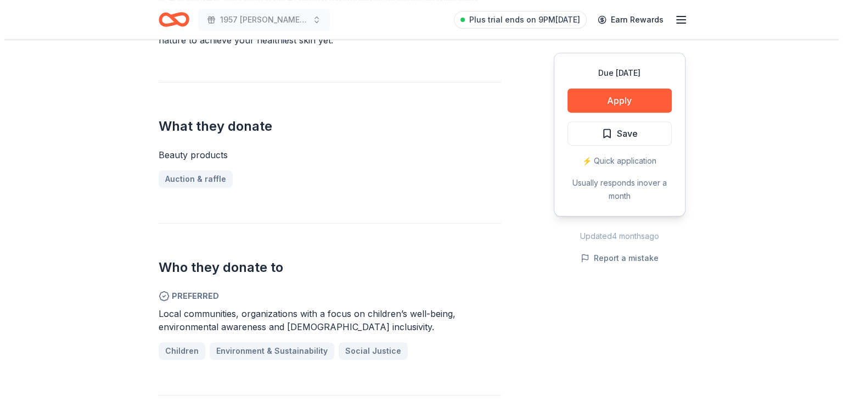
scroll to position [494, 0]
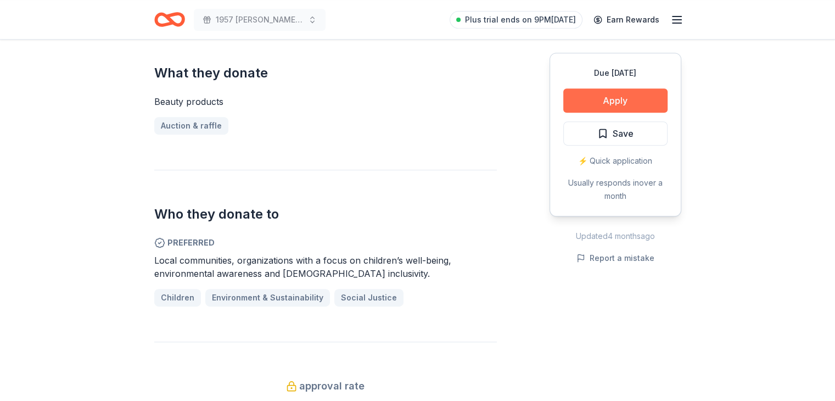
click at [619, 91] on button "Apply" at bounding box center [615, 100] width 104 height 24
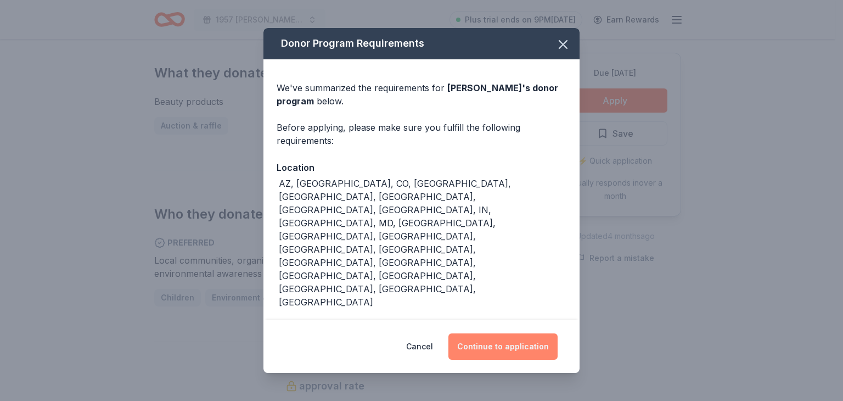
click at [491, 341] on button "Continue to application" at bounding box center [502, 346] width 109 height 26
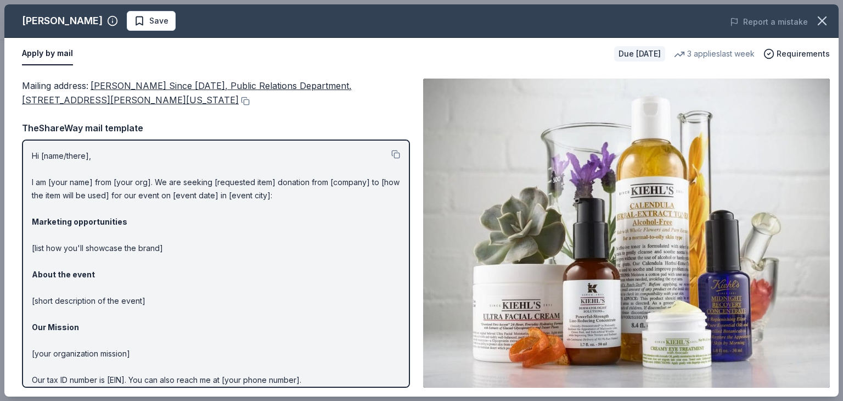
click at [209, 122] on div "TheShareWay mail template" at bounding box center [216, 128] width 388 height 14
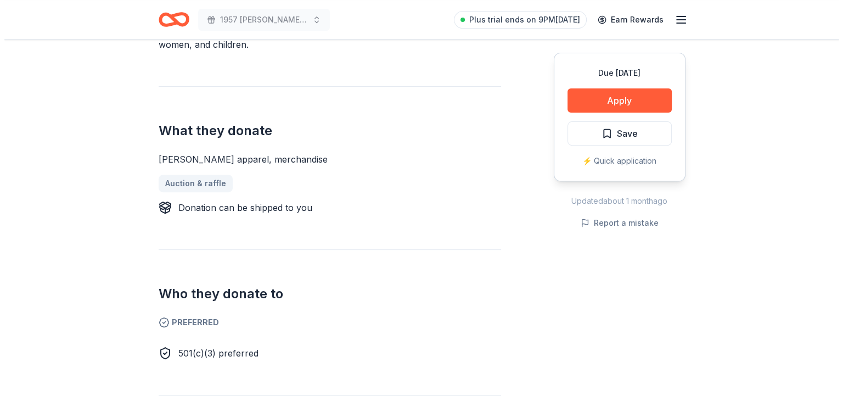
scroll to position [384, 0]
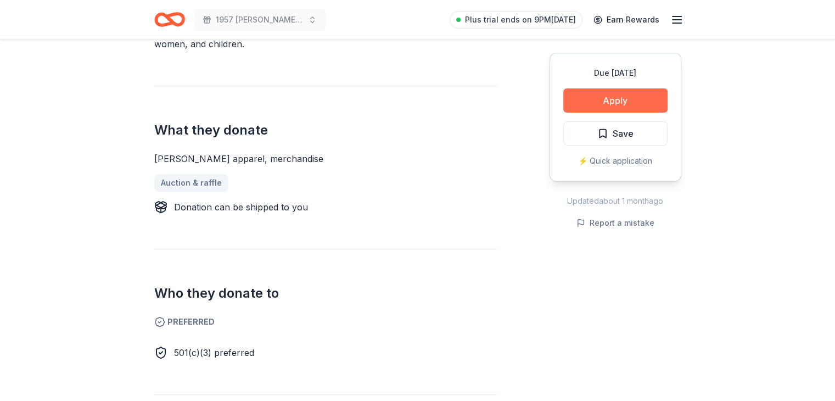
click at [601, 104] on button "Apply" at bounding box center [615, 100] width 104 height 24
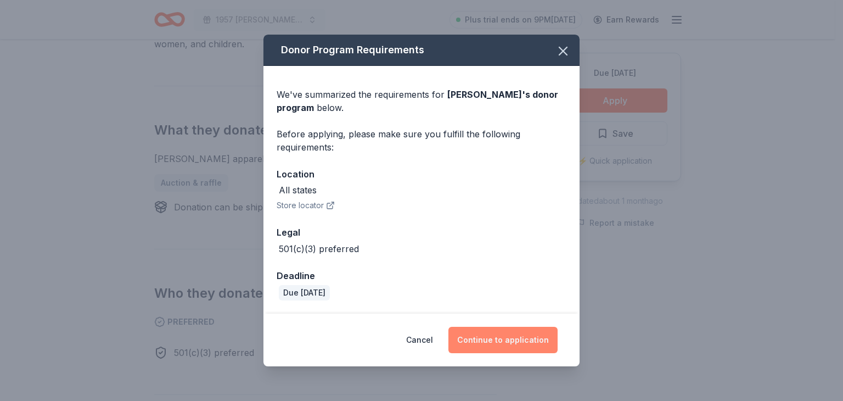
click at [478, 345] on button "Continue to application" at bounding box center [502, 340] width 109 height 26
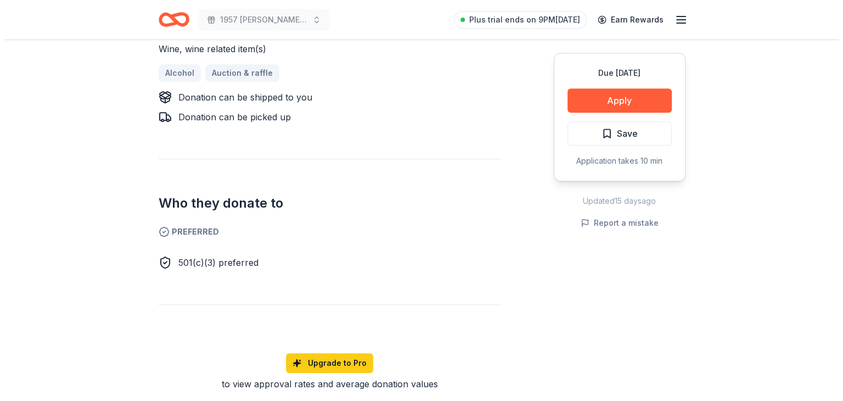
scroll to position [329, 0]
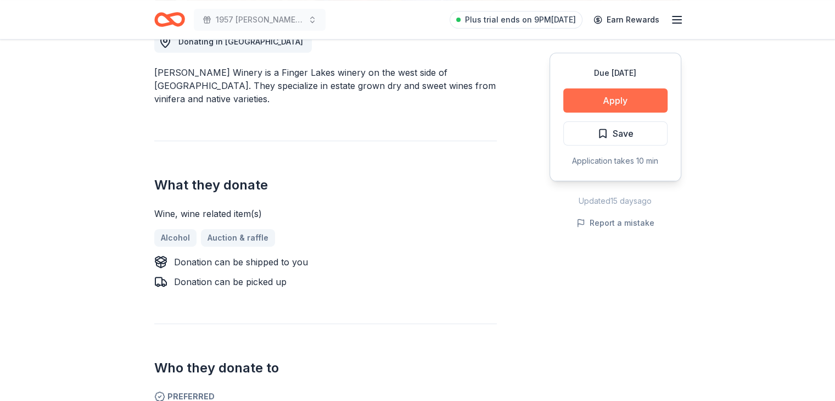
click at [604, 104] on button "Apply" at bounding box center [615, 100] width 104 height 24
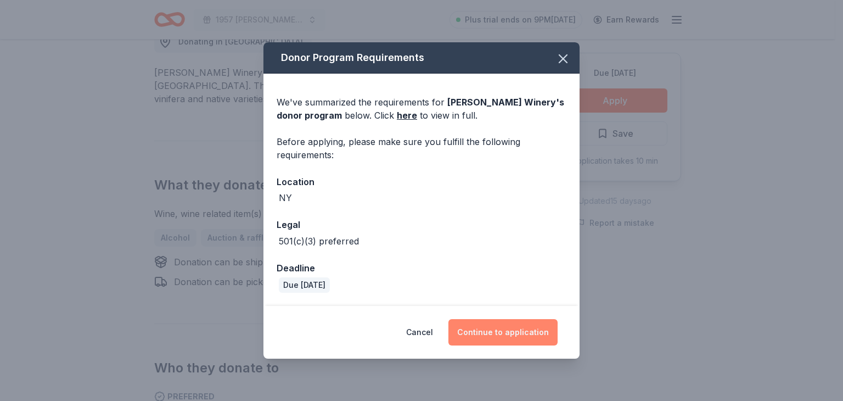
click at [514, 327] on button "Continue to application" at bounding box center [502, 332] width 109 height 26
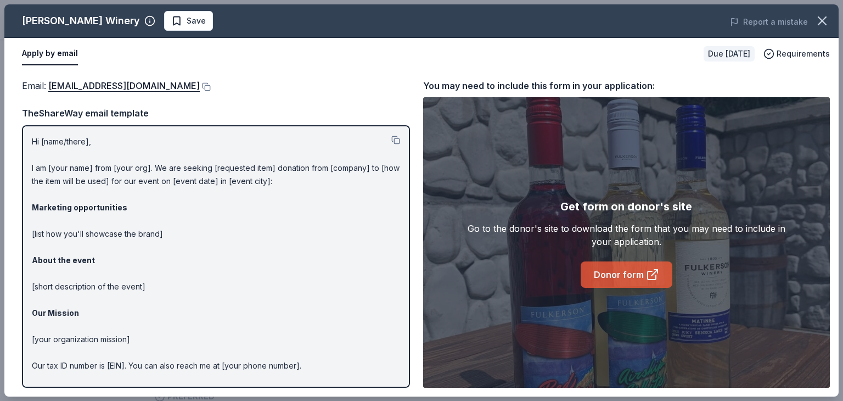
click at [618, 277] on link "Donor form" at bounding box center [627, 274] width 92 height 26
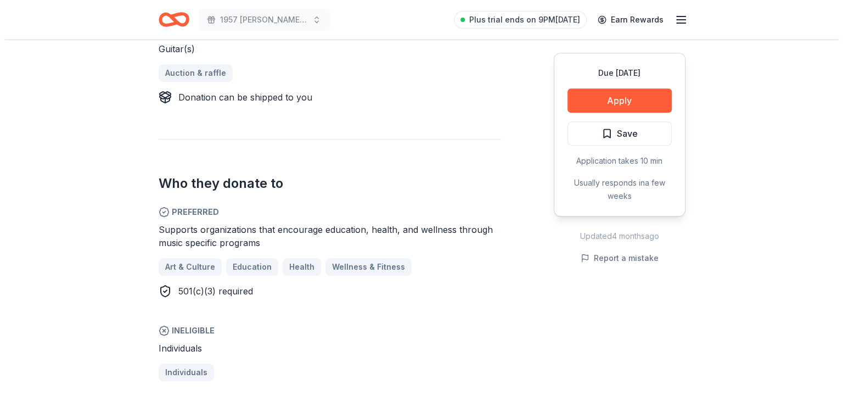
scroll to position [549, 0]
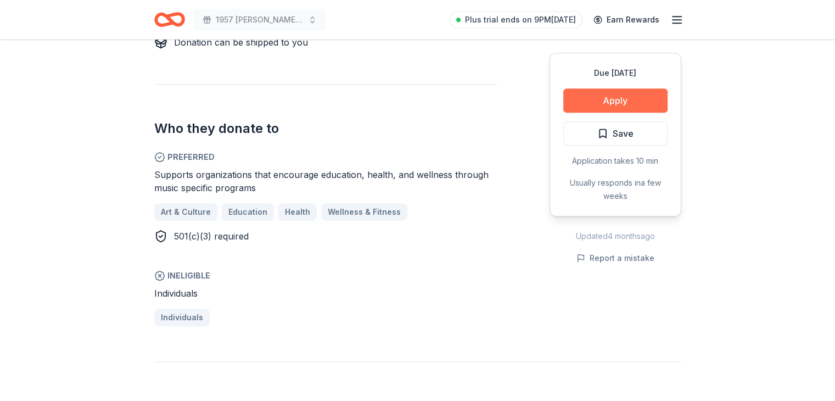
click at [601, 98] on button "Apply" at bounding box center [615, 100] width 104 height 24
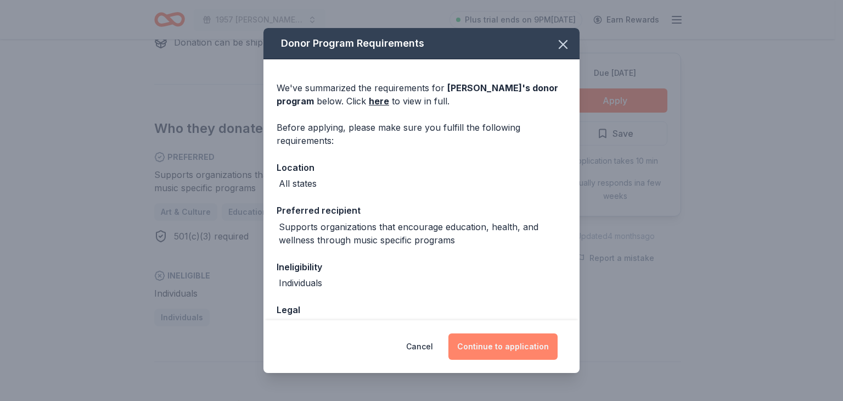
click at [489, 337] on button "Continue to application" at bounding box center [502, 346] width 109 height 26
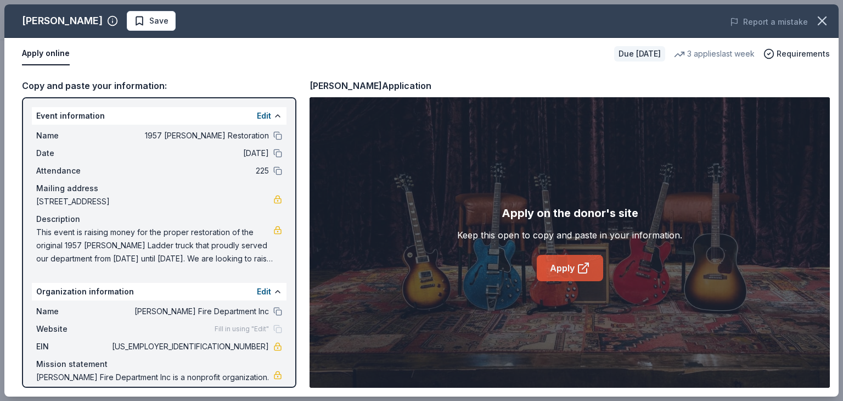
click at [559, 266] on link "Apply" at bounding box center [570, 268] width 66 height 26
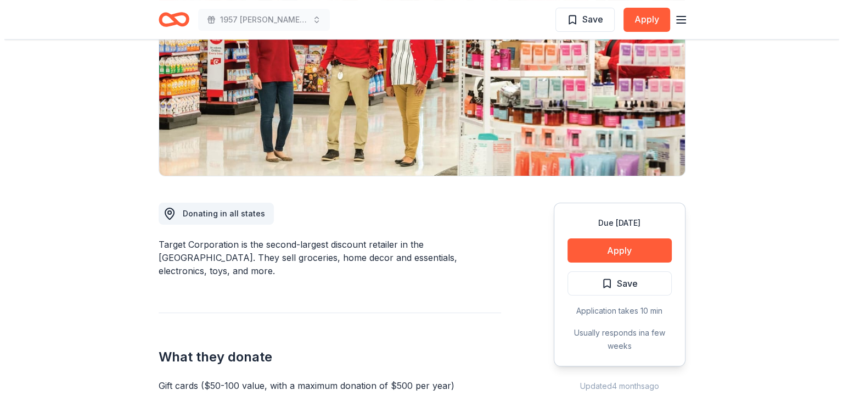
scroll to position [220, 0]
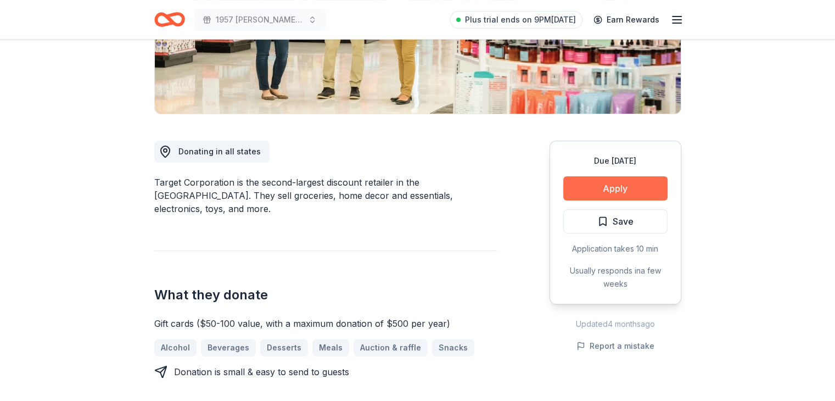
click at [617, 190] on button "Apply" at bounding box center [615, 188] width 104 height 24
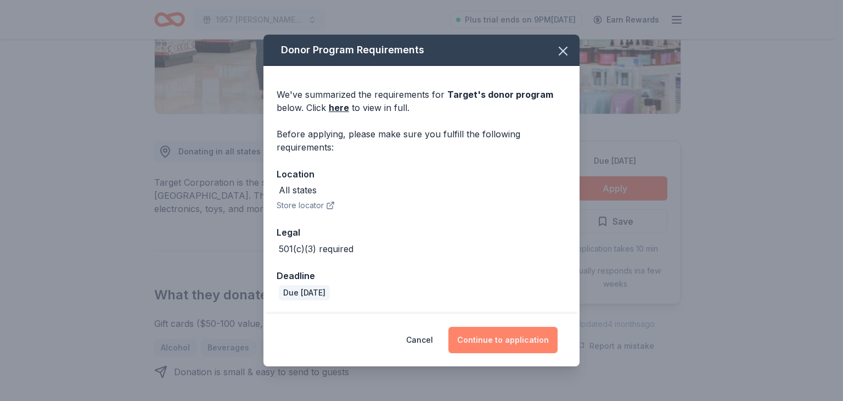
click at [515, 342] on button "Continue to application" at bounding box center [502, 340] width 109 height 26
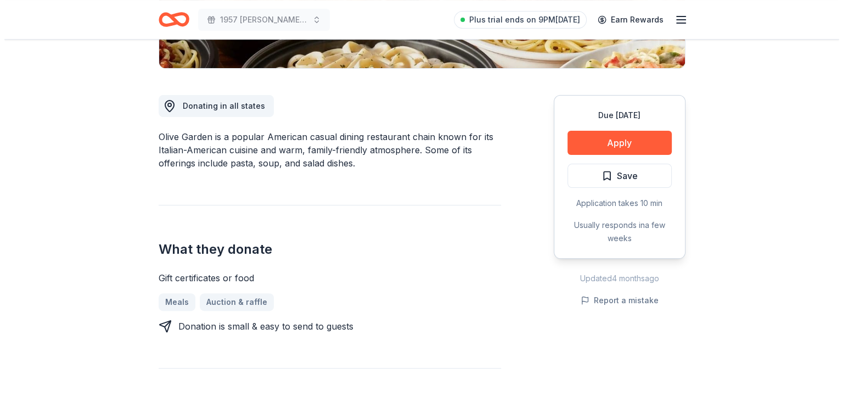
scroll to position [274, 0]
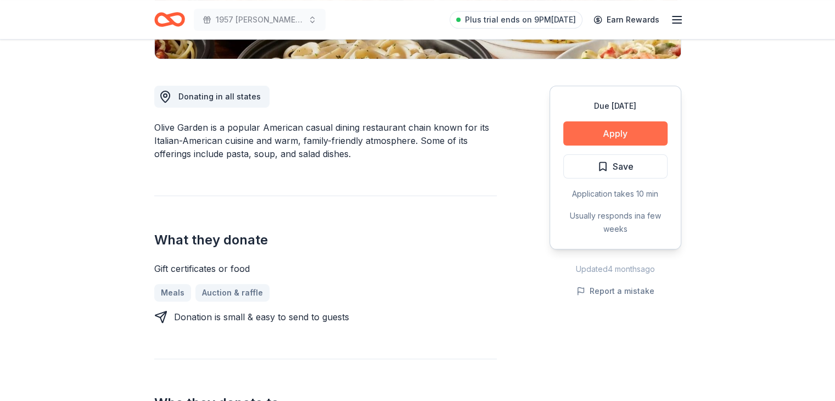
click at [603, 137] on button "Apply" at bounding box center [615, 133] width 104 height 24
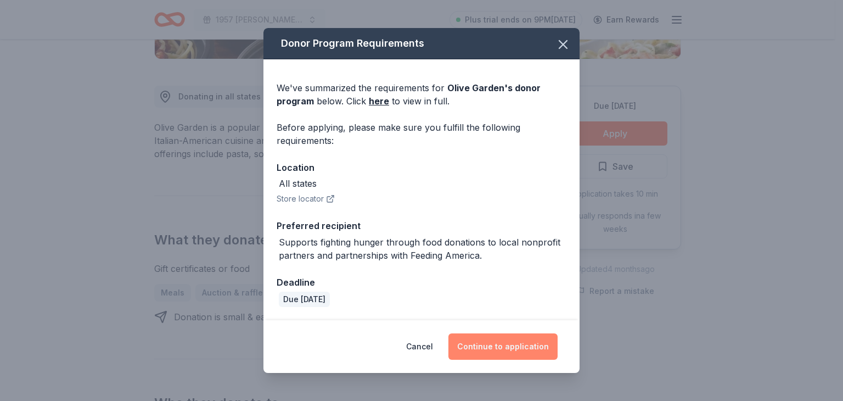
click at [476, 339] on button "Continue to application" at bounding box center [502, 346] width 109 height 26
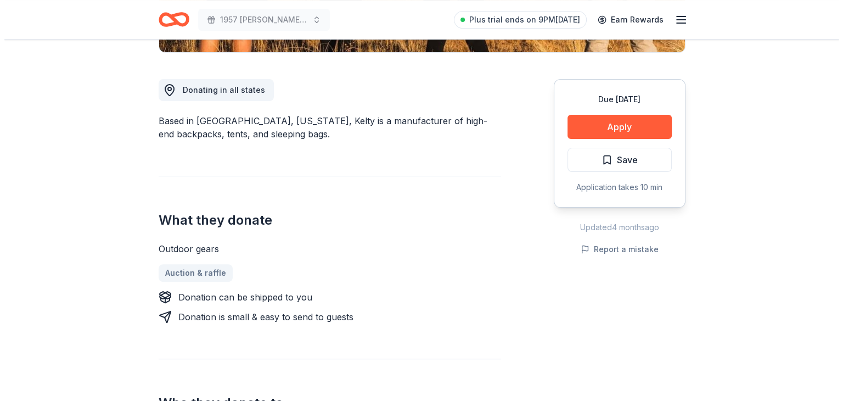
scroll to position [274, 0]
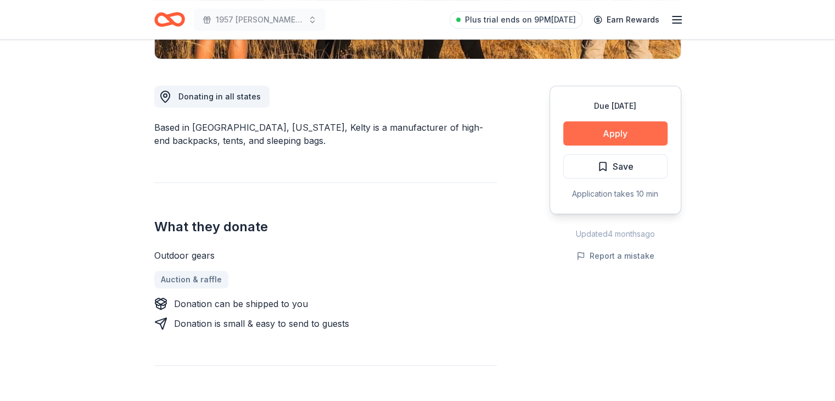
click at [594, 141] on button "Apply" at bounding box center [615, 133] width 104 height 24
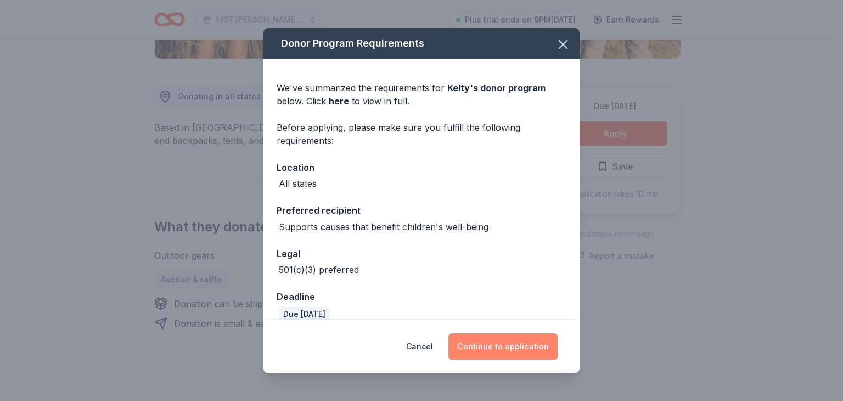
click at [483, 343] on button "Continue to application" at bounding box center [502, 346] width 109 height 26
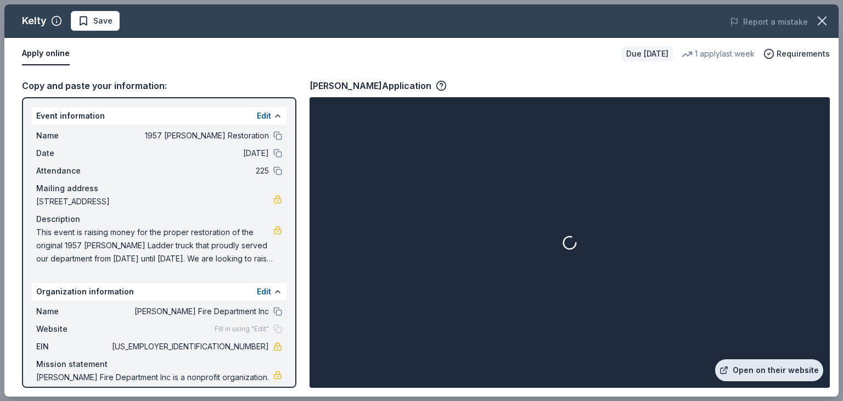
click at [777, 364] on link "Open on their website" at bounding box center [769, 370] width 108 height 22
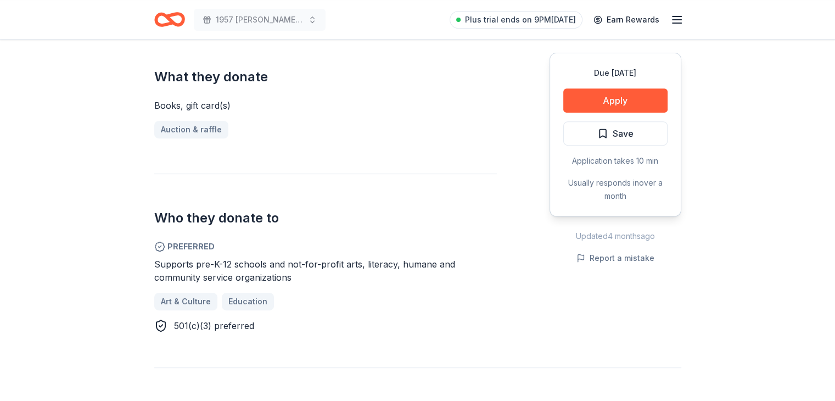
scroll to position [439, 0]
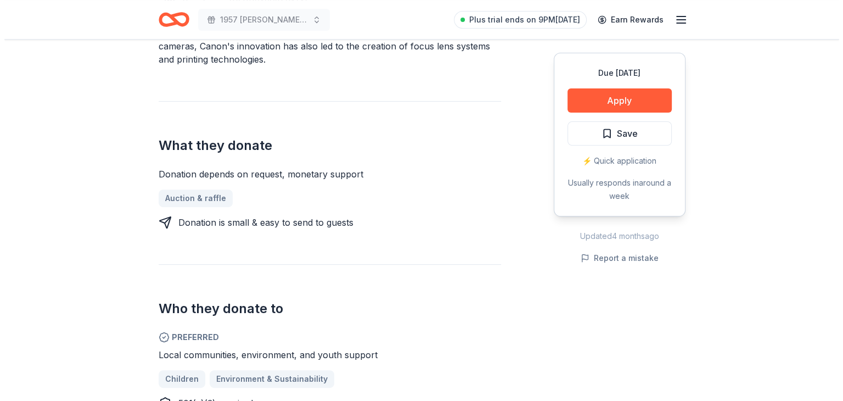
scroll to position [384, 0]
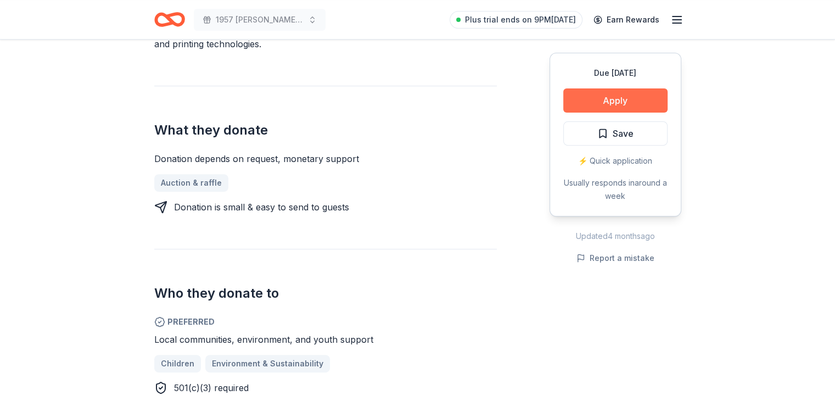
click at [586, 100] on button "Apply" at bounding box center [615, 100] width 104 height 24
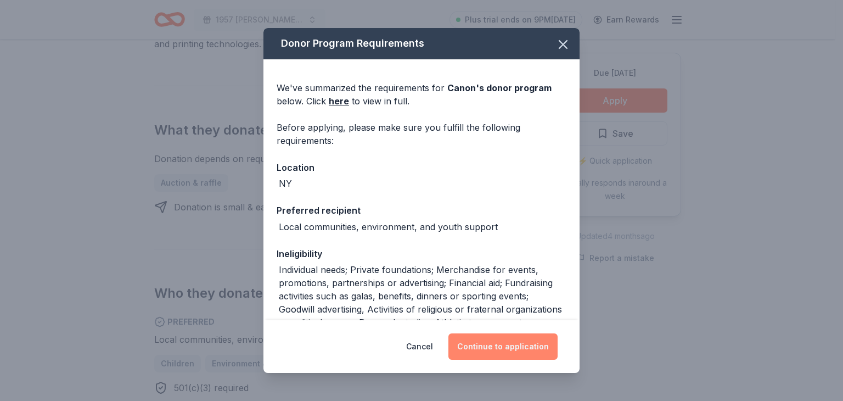
click at [490, 348] on button "Continue to application" at bounding box center [502, 346] width 109 height 26
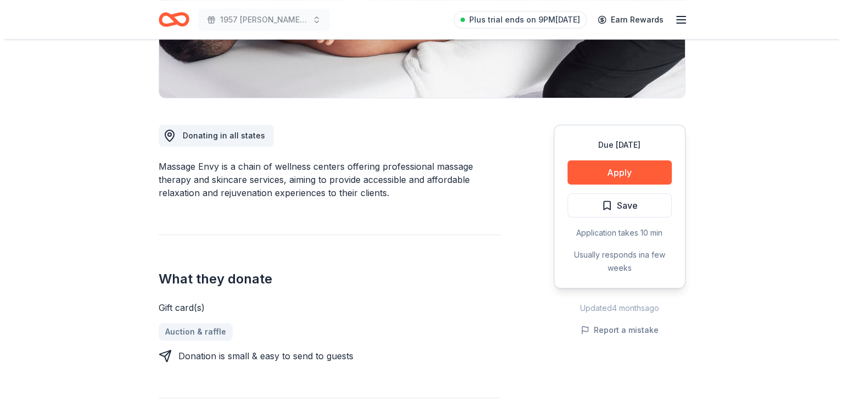
scroll to position [220, 0]
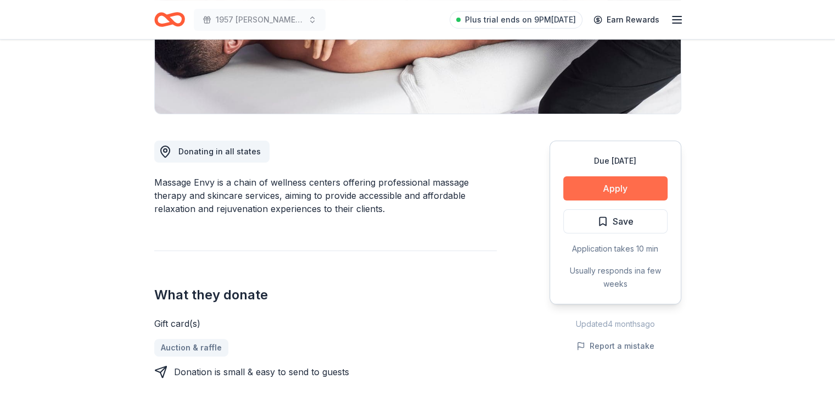
click at [627, 188] on button "Apply" at bounding box center [615, 188] width 104 height 24
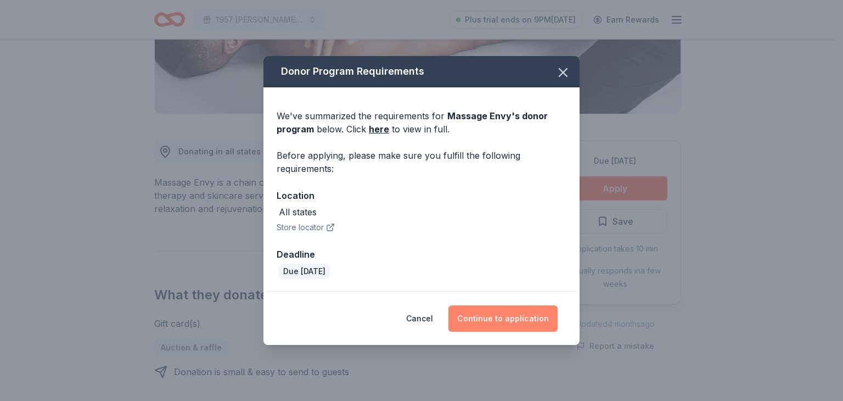
click at [479, 311] on button "Continue to application" at bounding box center [502, 318] width 109 height 26
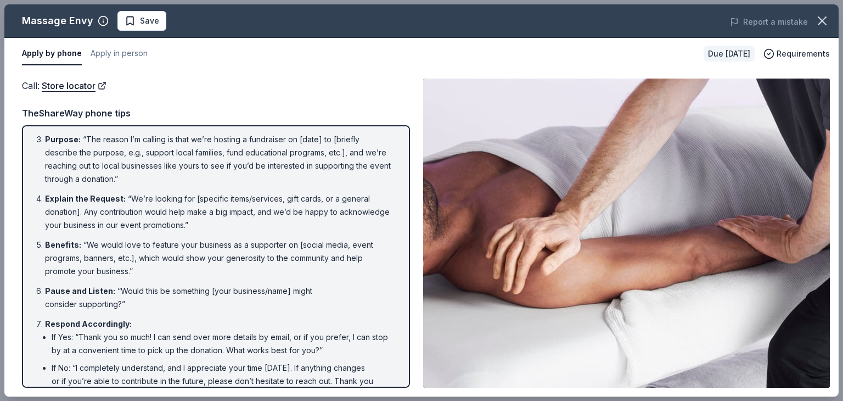
scroll to position [0, 0]
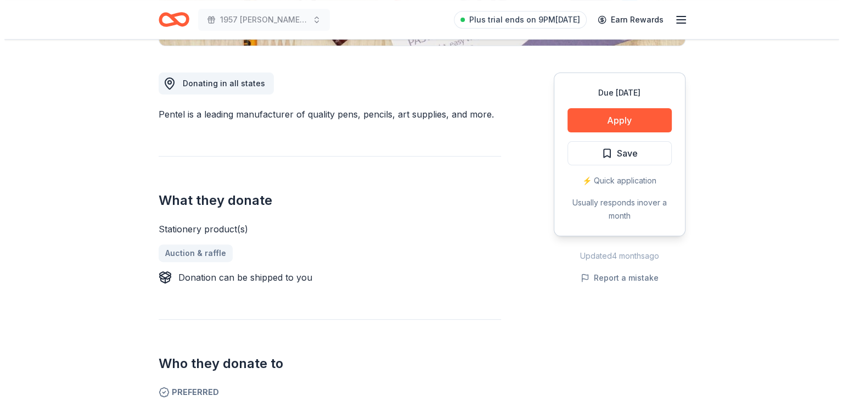
scroll to position [274, 0]
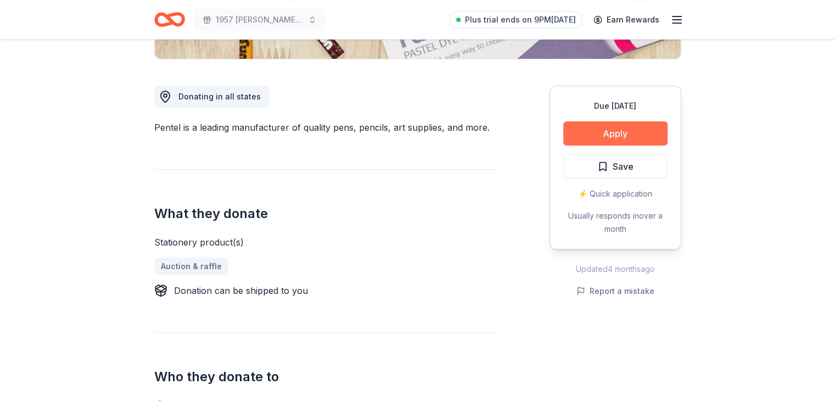
click at [588, 138] on button "Apply" at bounding box center [615, 133] width 104 height 24
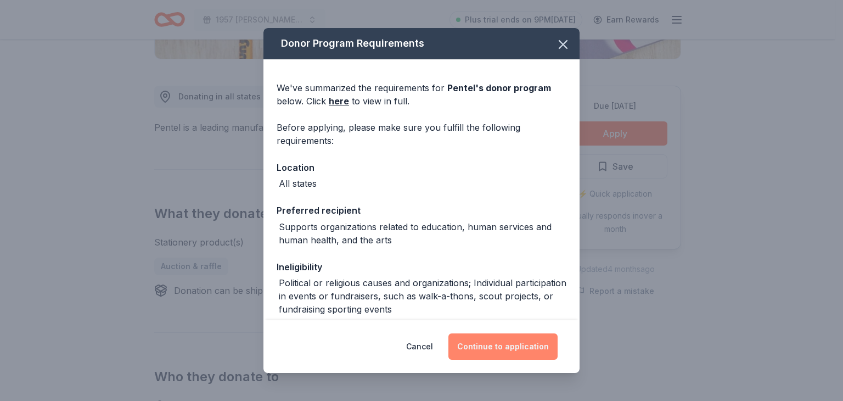
click at [475, 348] on button "Continue to application" at bounding box center [502, 346] width 109 height 26
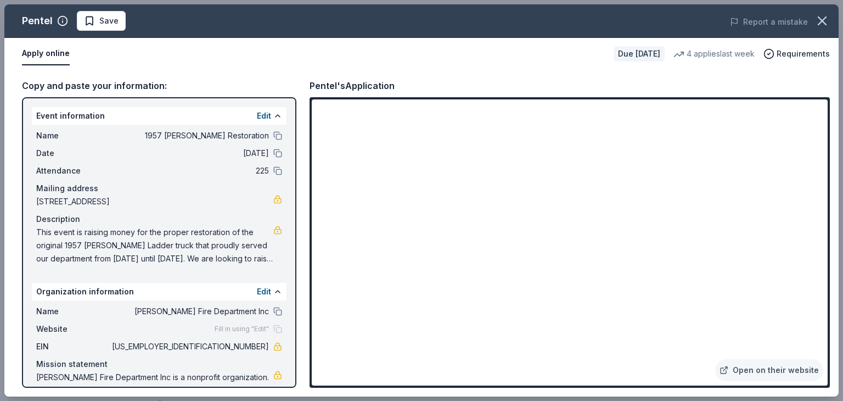
click at [81, 141] on span "Name" at bounding box center [73, 135] width 74 height 13
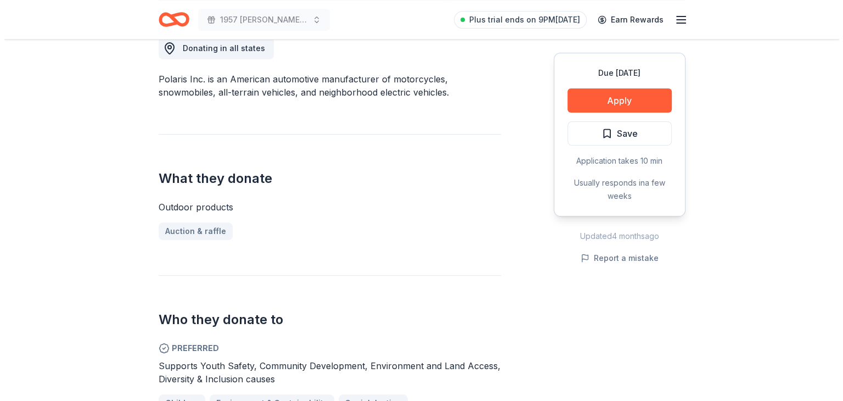
scroll to position [329, 0]
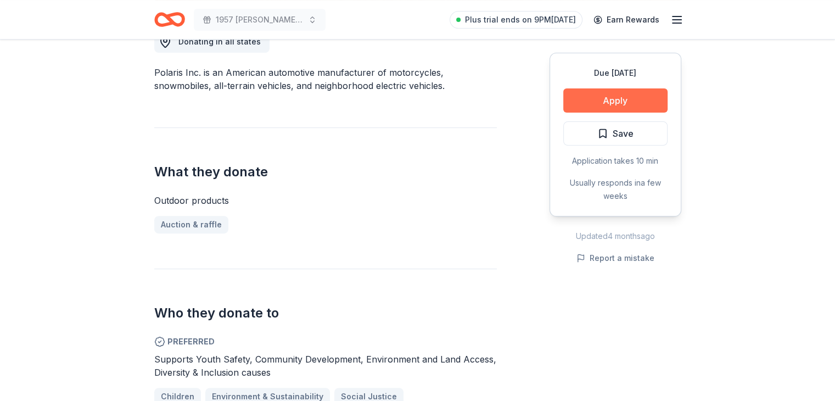
click at [608, 98] on button "Apply" at bounding box center [615, 100] width 104 height 24
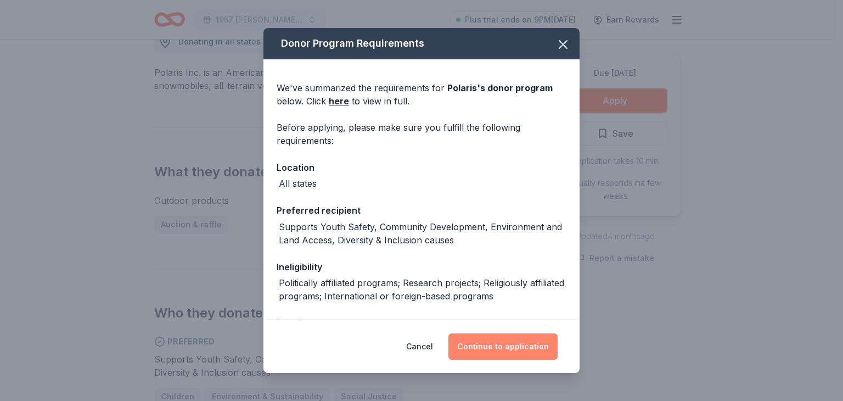
click at [493, 347] on button "Continue to application" at bounding box center [502, 346] width 109 height 26
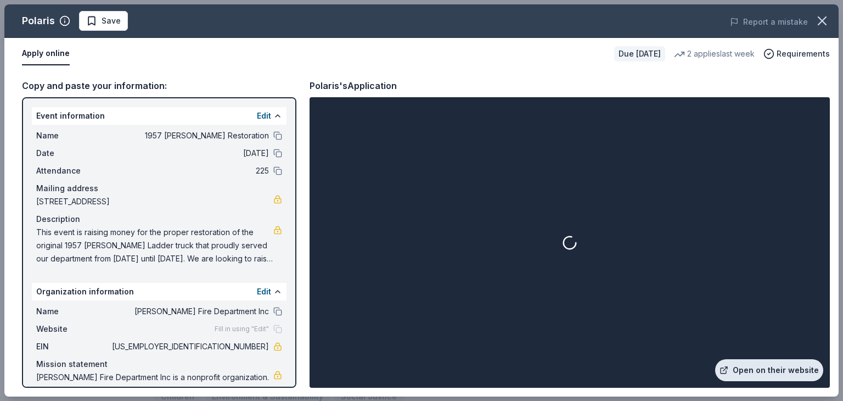
click at [724, 367] on icon at bounding box center [723, 370] width 9 height 9
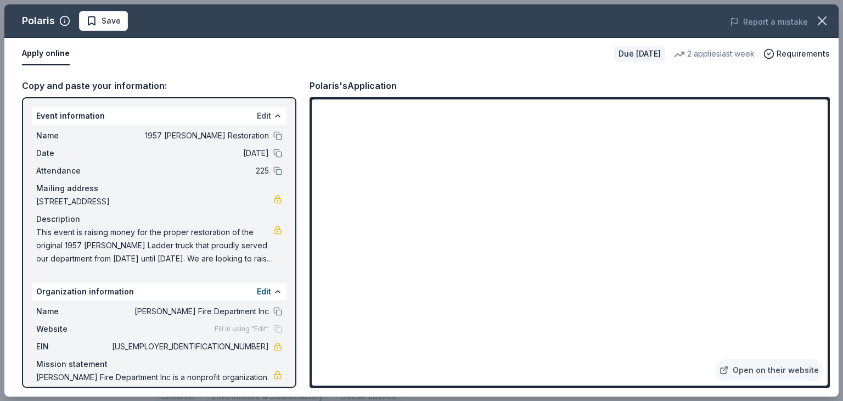
click at [257, 120] on button "Edit" at bounding box center [264, 115] width 14 height 13
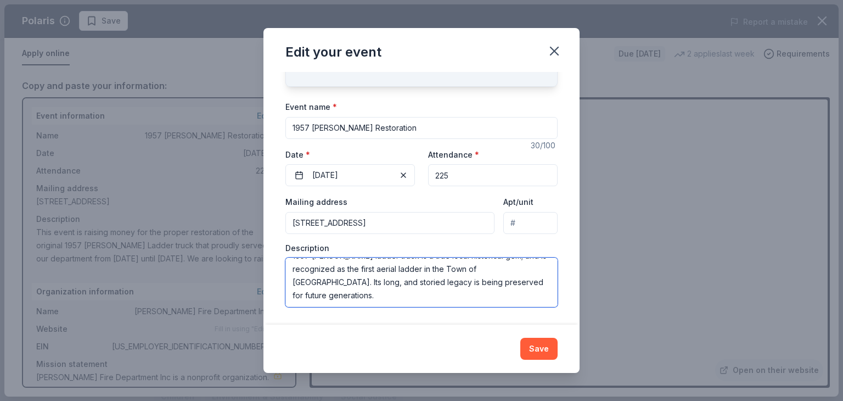
scroll to position [0, 0]
drag, startPoint x: 404, startPoint y: 295, endPoint x: 282, endPoint y: 254, distance: 129.6
click at [282, 254] on div "Changes made here will update the Event too. Update donors you've applied to Le…" at bounding box center [421, 198] width 316 height 252
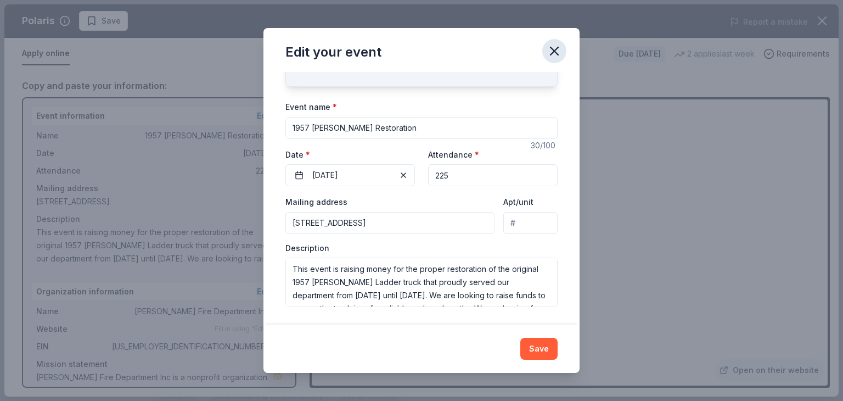
click at [545, 49] on button "button" at bounding box center [554, 51] width 24 height 24
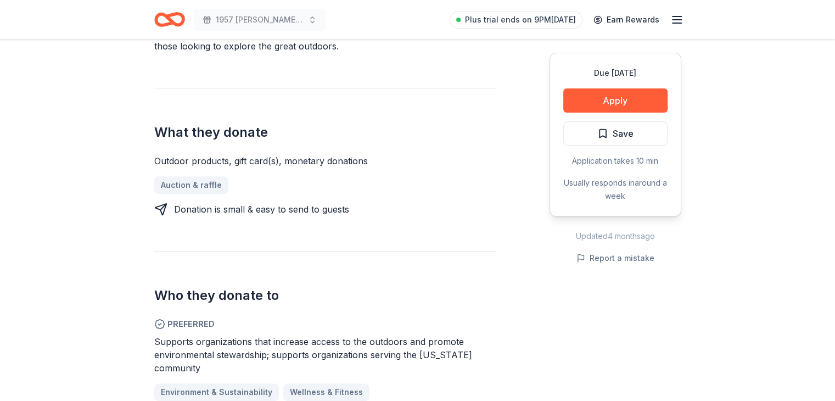
scroll to position [384, 0]
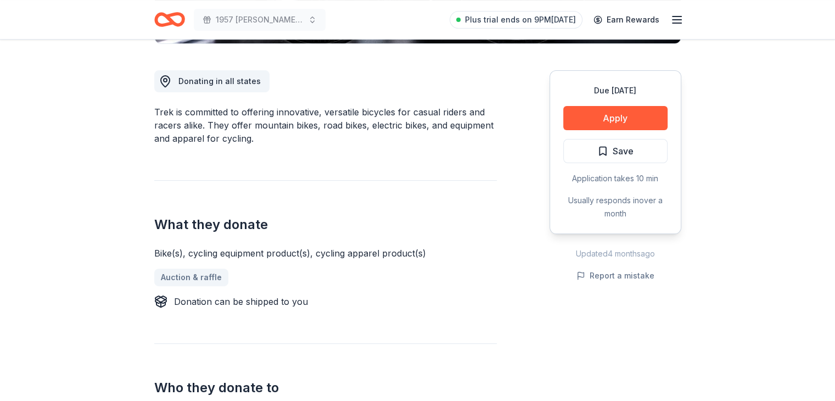
scroll to position [329, 0]
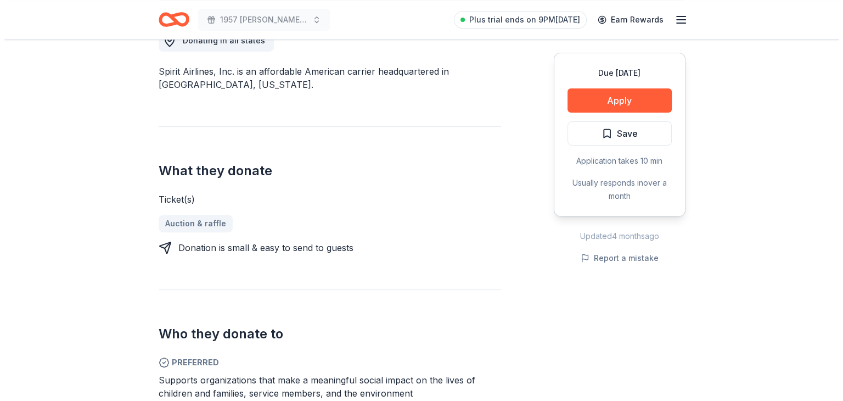
scroll to position [329, 0]
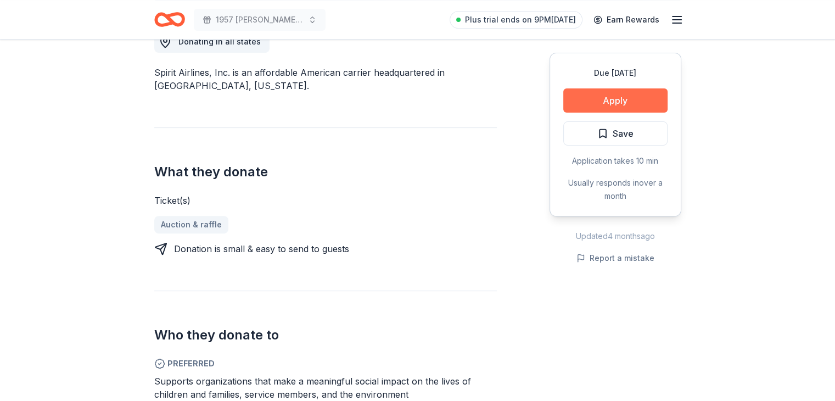
click at [625, 98] on button "Apply" at bounding box center [615, 100] width 104 height 24
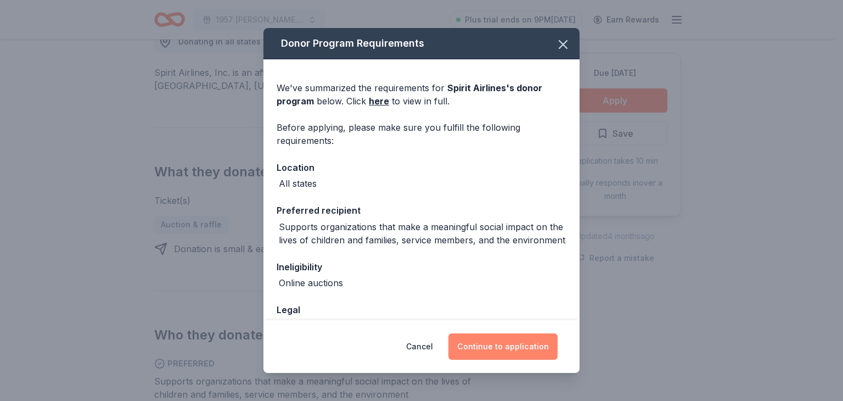
click at [507, 352] on button "Continue to application" at bounding box center [502, 346] width 109 height 26
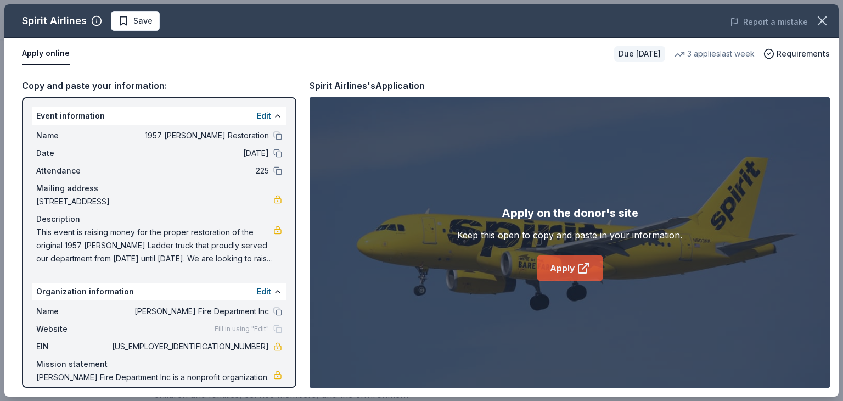
click at [577, 272] on icon at bounding box center [583, 267] width 13 height 13
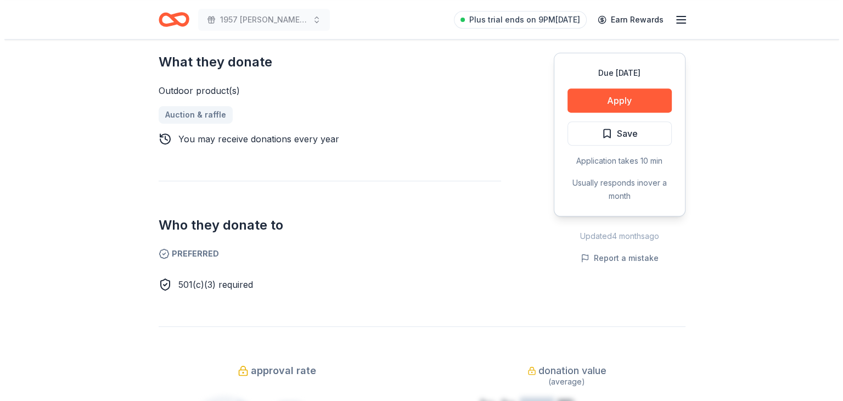
scroll to position [384, 0]
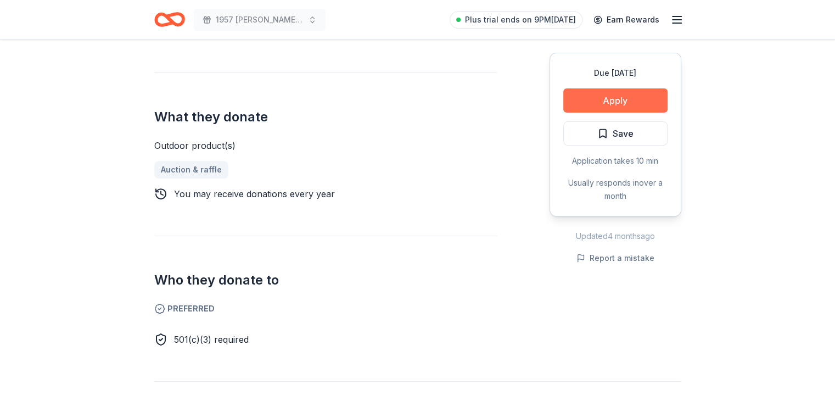
click at [614, 104] on button "Apply" at bounding box center [615, 100] width 104 height 24
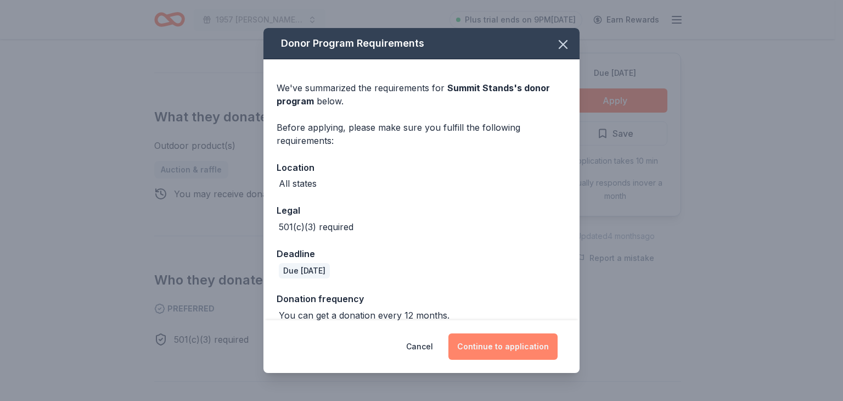
click at [493, 341] on button "Continue to application" at bounding box center [502, 346] width 109 height 26
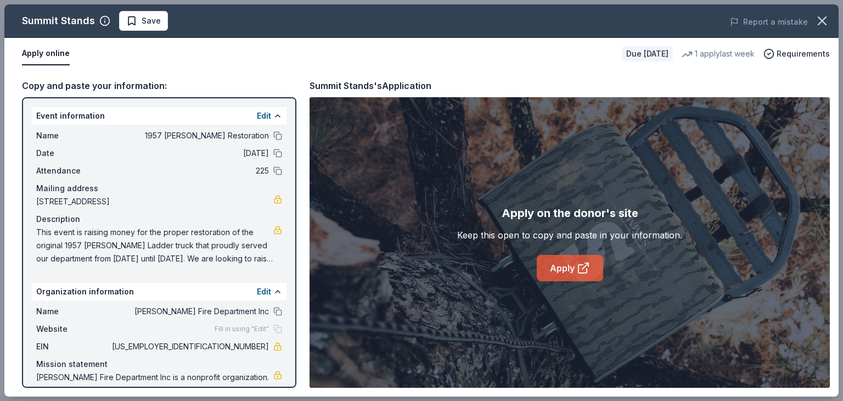
click at [564, 267] on link "Apply" at bounding box center [570, 268] width 66 height 26
click at [257, 114] on button "Edit" at bounding box center [264, 115] width 14 height 13
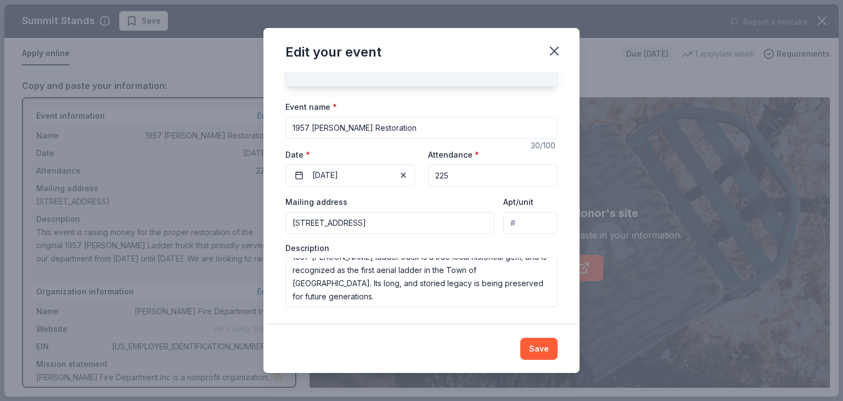
scroll to position [132, 0]
click at [360, 282] on textarea "This event is raising money for the proper restoration of the original 1957 [PE…" at bounding box center [421, 281] width 272 height 49
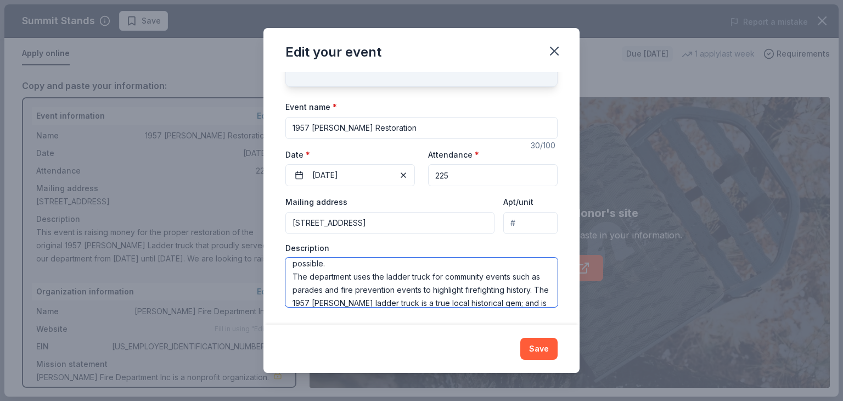
scroll to position [0, 0]
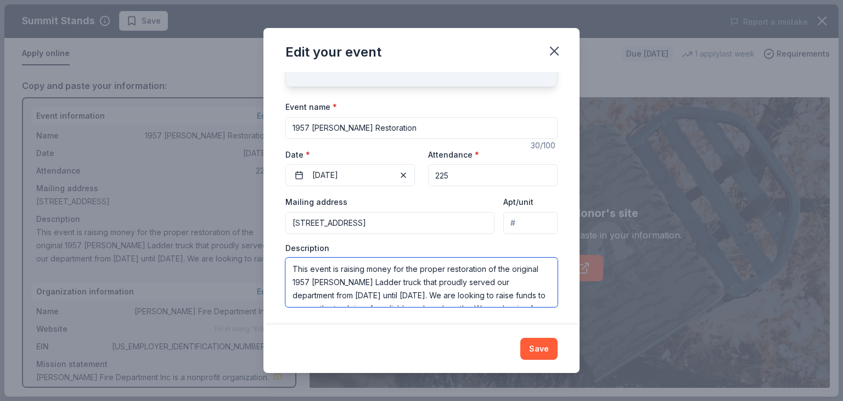
drag, startPoint x: 384, startPoint y: 295, endPoint x: 277, endPoint y: 252, distance: 115.1
click at [277, 252] on div "Changes made here will update the Event too. Update donors you've applied to Le…" at bounding box center [421, 198] width 316 height 252
click at [553, 51] on icon "button" at bounding box center [554, 51] width 8 height 8
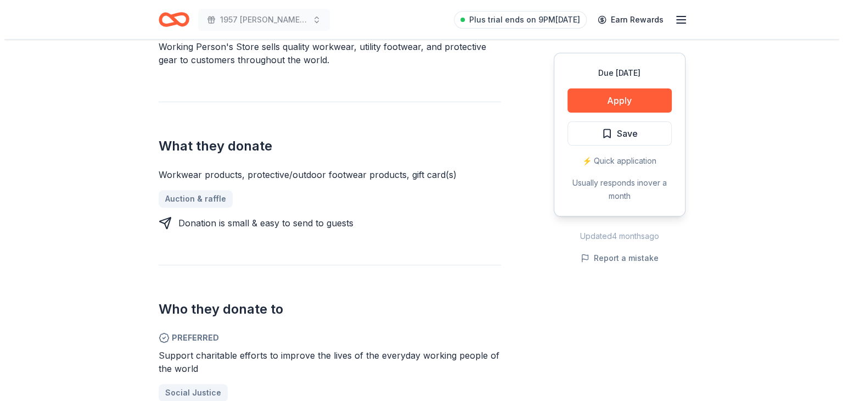
scroll to position [384, 0]
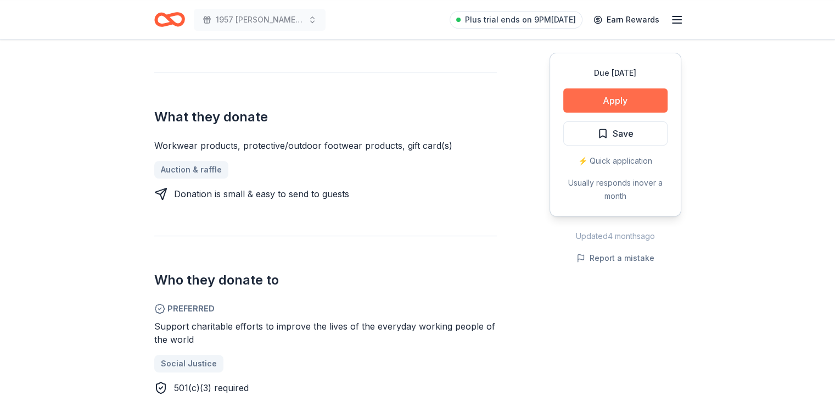
click at [571, 100] on button "Apply" at bounding box center [615, 100] width 104 height 24
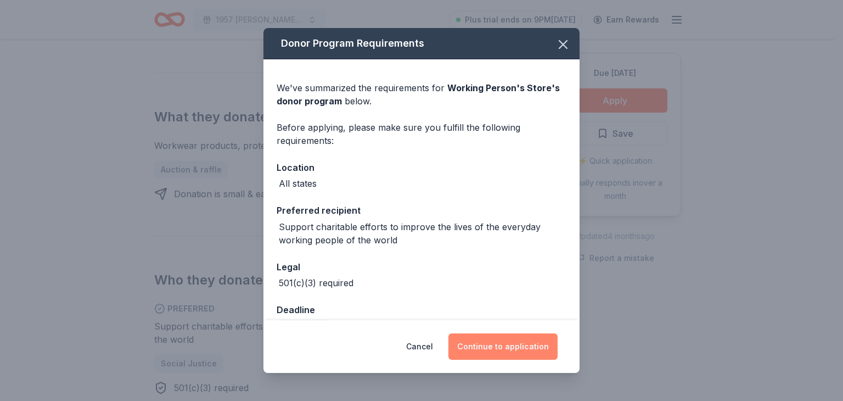
click at [479, 338] on button "Continue to application" at bounding box center [502, 346] width 109 height 26
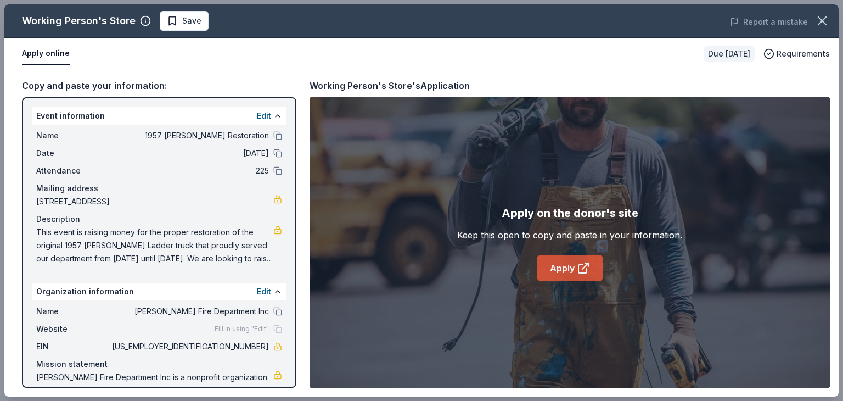
click at [571, 262] on link "Apply" at bounding box center [570, 268] width 66 height 26
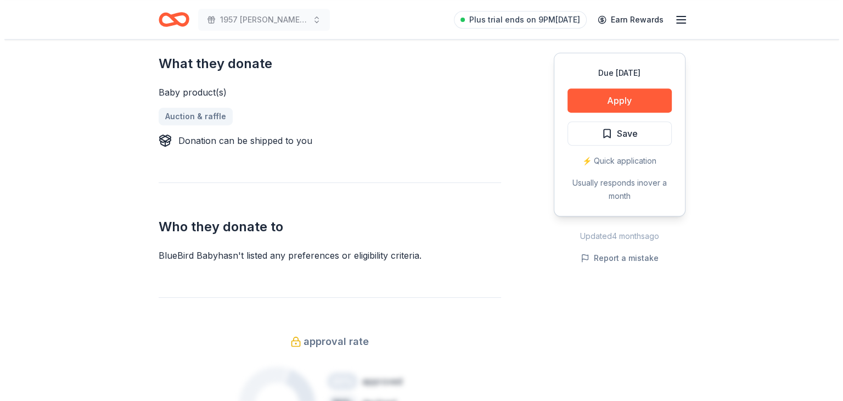
scroll to position [439, 0]
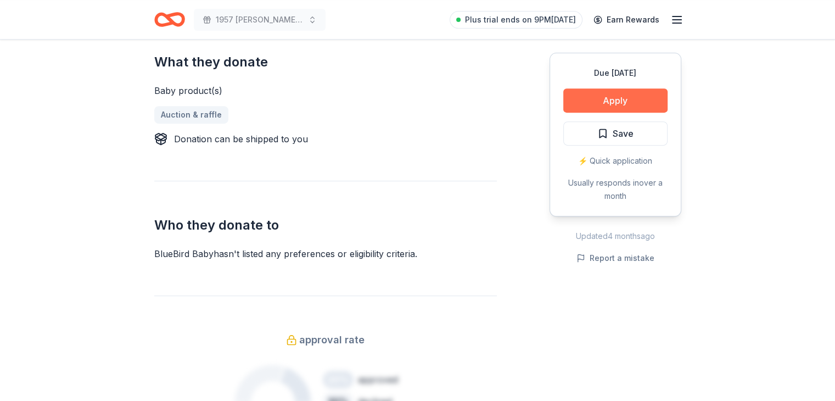
click at [610, 97] on button "Apply" at bounding box center [615, 100] width 104 height 24
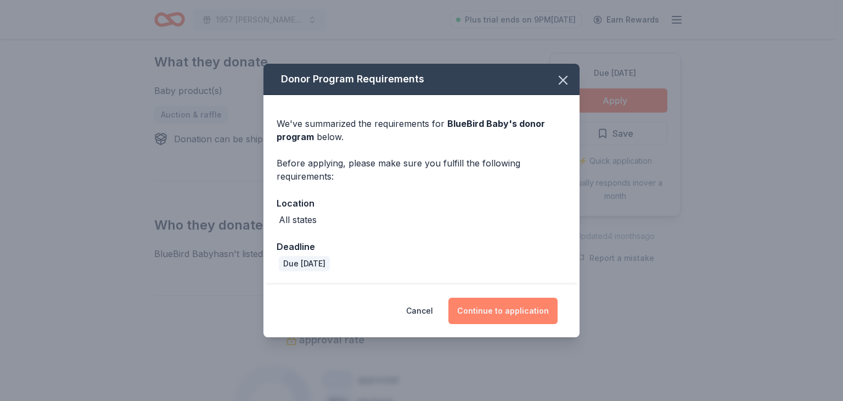
click at [485, 309] on button "Continue to application" at bounding box center [502, 310] width 109 height 26
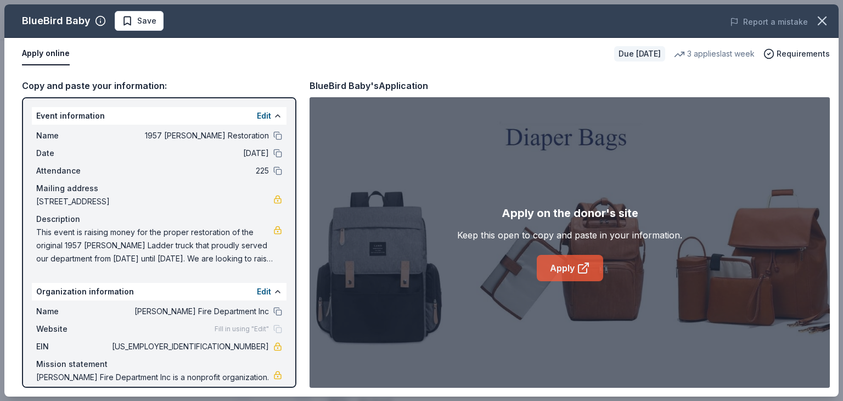
click at [580, 272] on icon at bounding box center [582, 269] width 8 height 8
click at [257, 114] on button "Edit" at bounding box center [264, 115] width 14 height 13
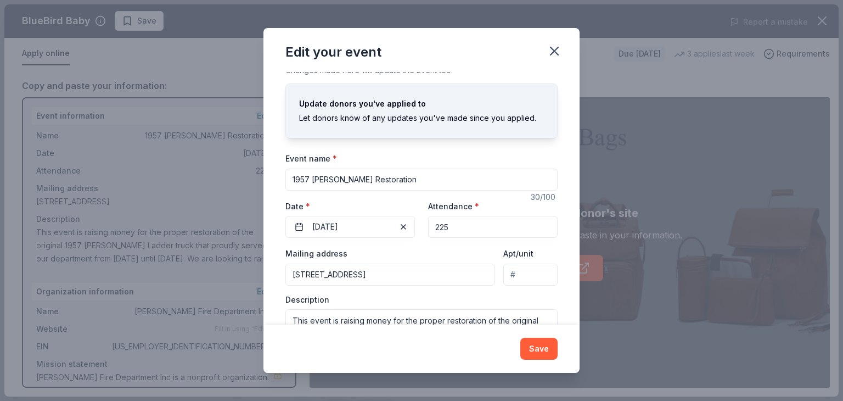
scroll to position [0, 0]
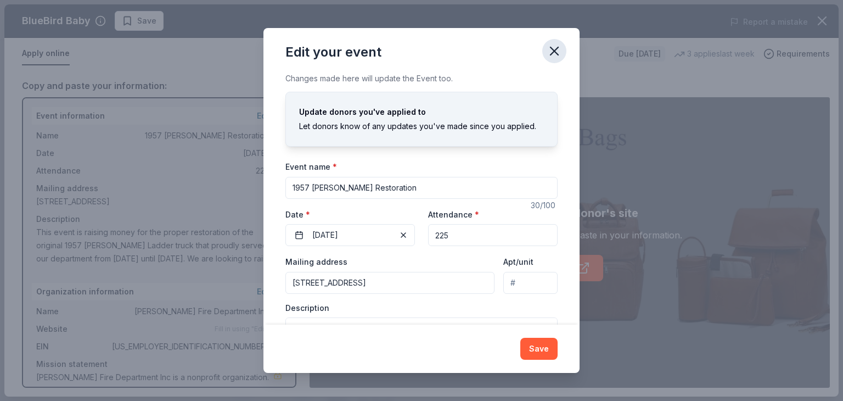
click at [546, 49] on button "button" at bounding box center [554, 51] width 24 height 24
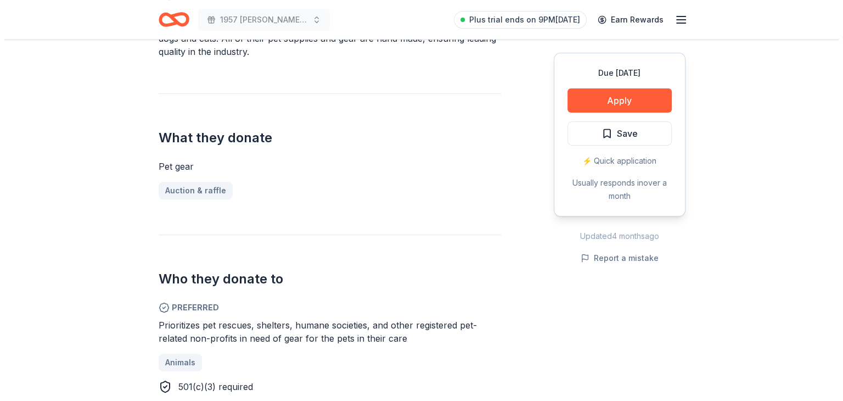
scroll to position [384, 0]
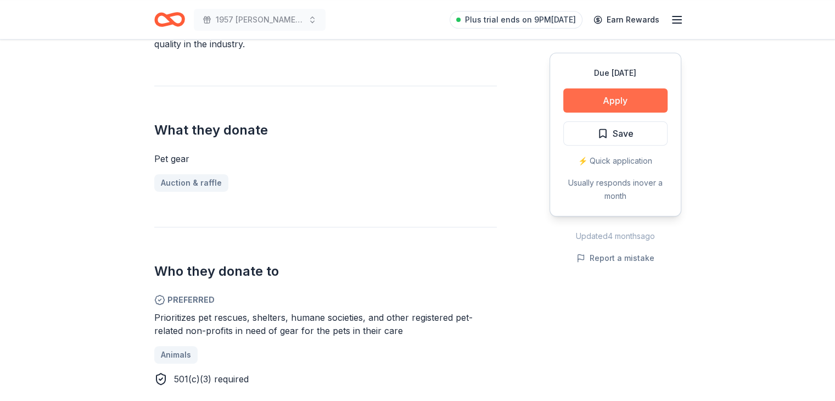
click at [623, 109] on button "Apply" at bounding box center [615, 100] width 104 height 24
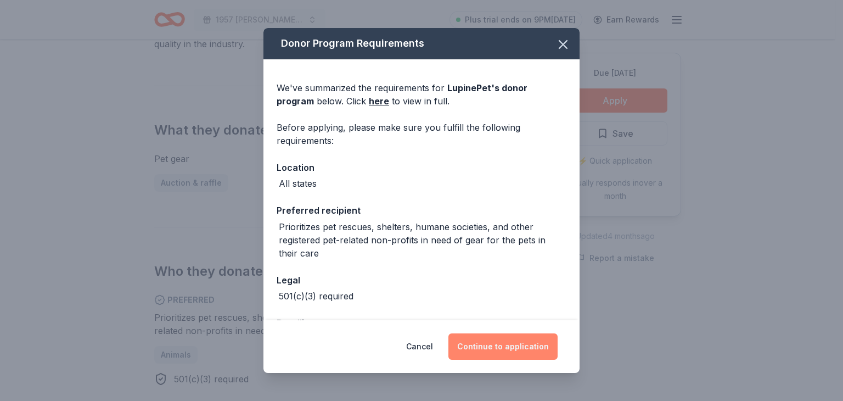
click at [487, 338] on button "Continue to application" at bounding box center [502, 346] width 109 height 26
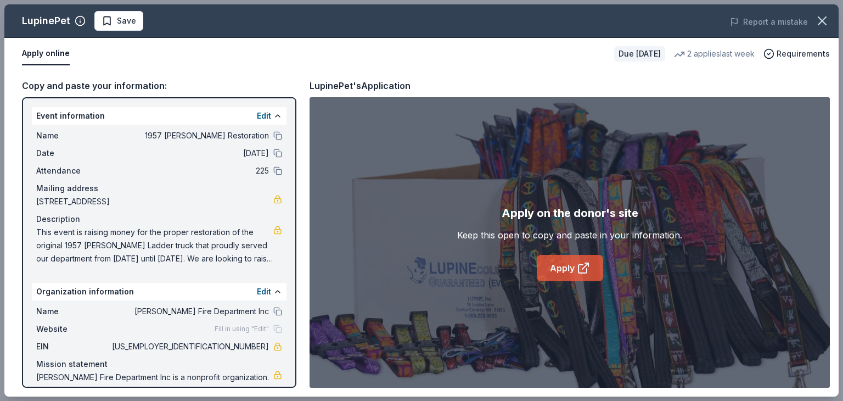
click at [549, 264] on link "Apply" at bounding box center [570, 268] width 66 height 26
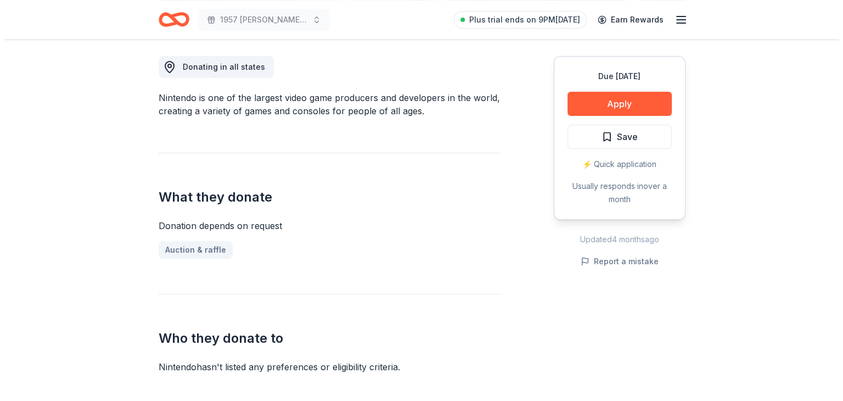
scroll to position [329, 0]
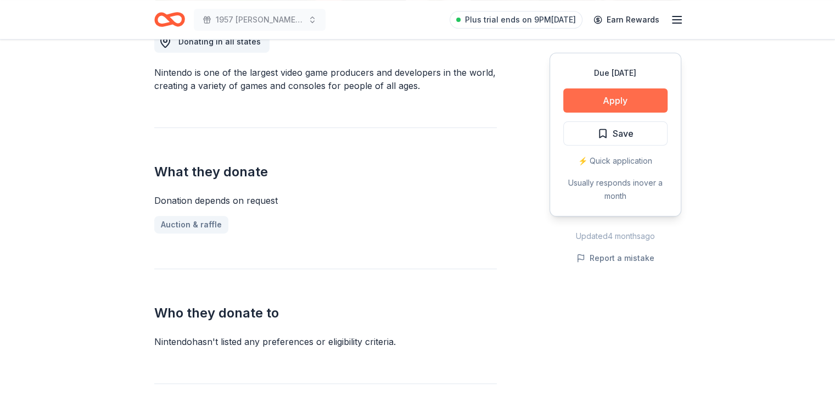
click at [587, 97] on button "Apply" at bounding box center [615, 100] width 104 height 24
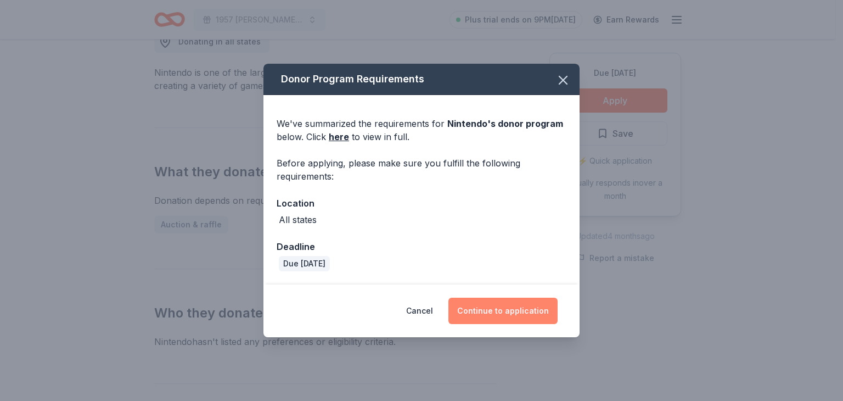
click at [483, 314] on button "Continue to application" at bounding box center [502, 310] width 109 height 26
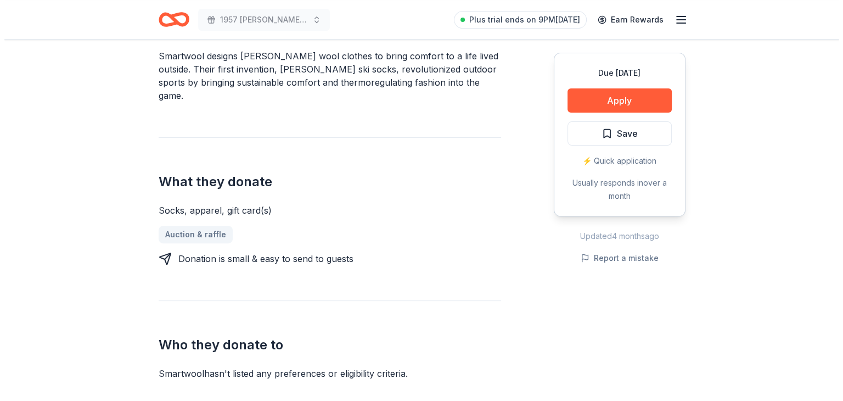
scroll to position [384, 0]
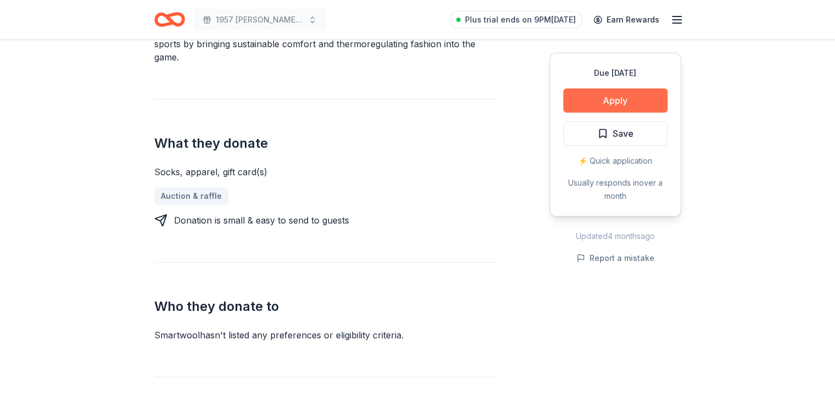
click at [626, 104] on button "Apply" at bounding box center [615, 100] width 104 height 24
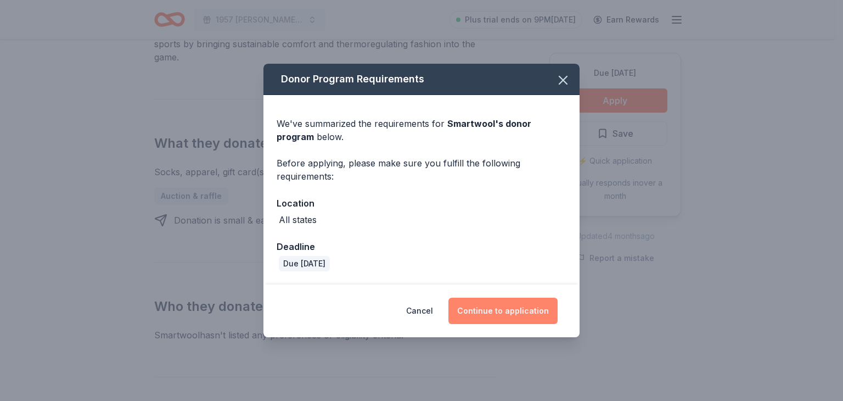
click at [516, 305] on button "Continue to application" at bounding box center [502, 310] width 109 height 26
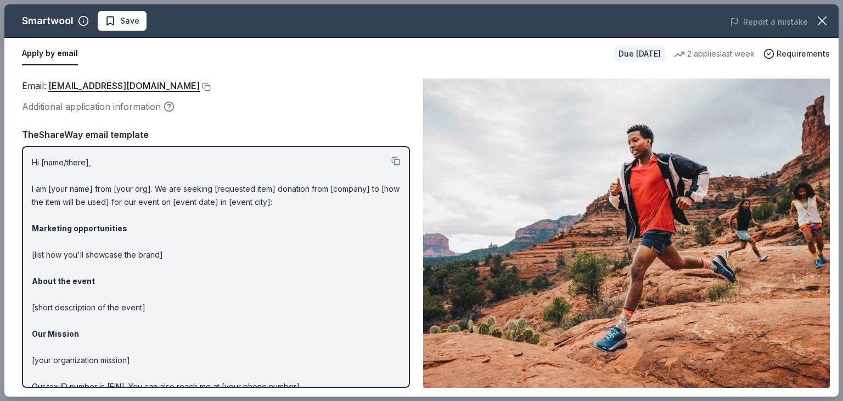
click at [166, 255] on p "Hi [name/there], I am [your name] from [your org]. We are seeking [requested it…" at bounding box center [216, 294] width 368 height 277
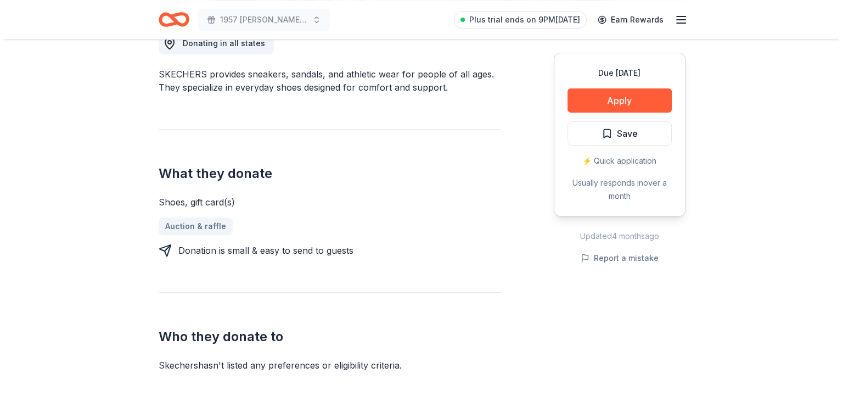
scroll to position [329, 0]
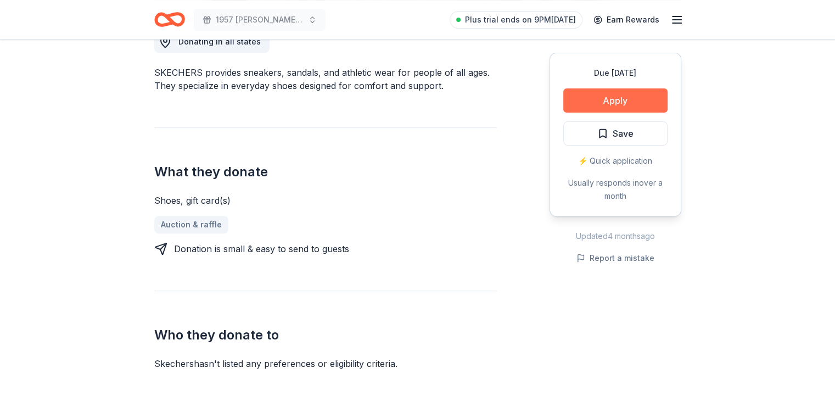
click at [629, 101] on button "Apply" at bounding box center [615, 100] width 104 height 24
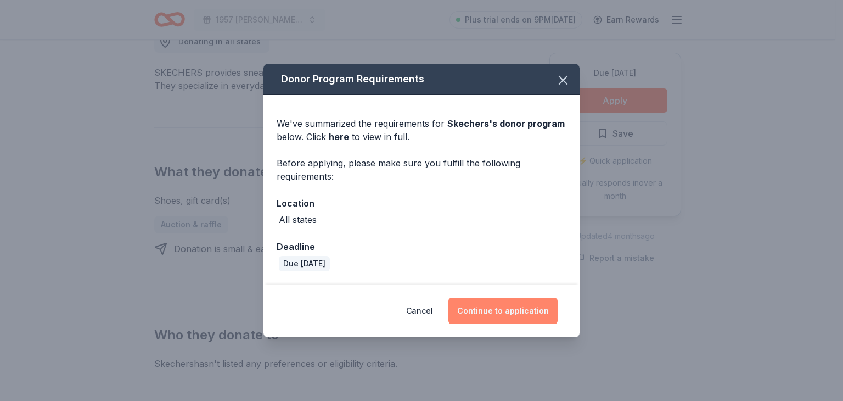
click at [485, 301] on button "Continue to application" at bounding box center [502, 310] width 109 height 26
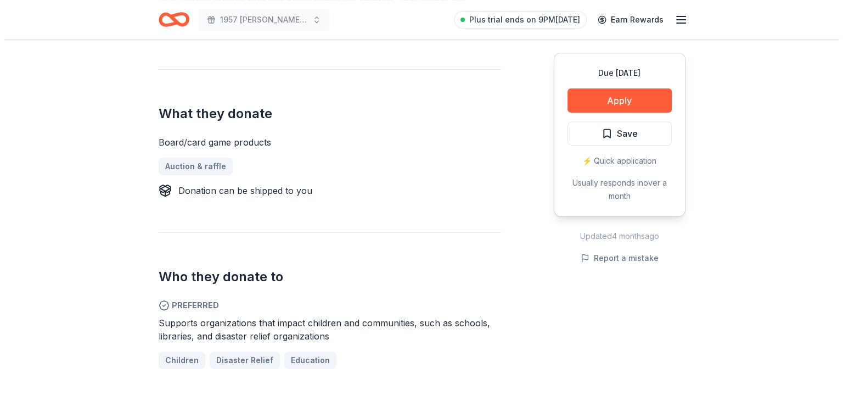
scroll to position [439, 0]
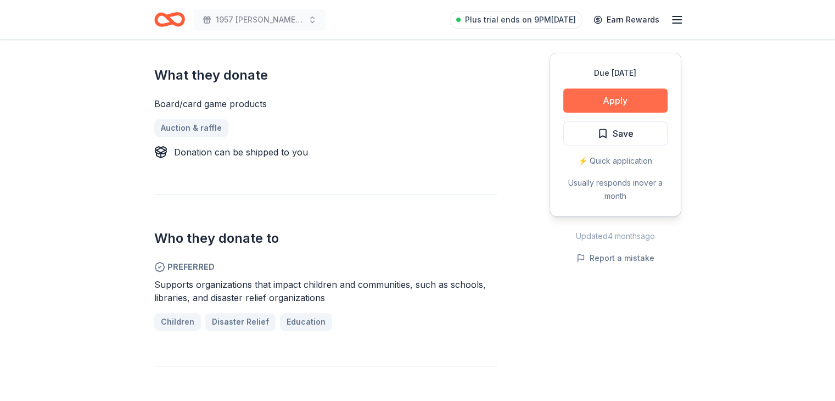
click at [639, 97] on button "Apply" at bounding box center [615, 100] width 104 height 24
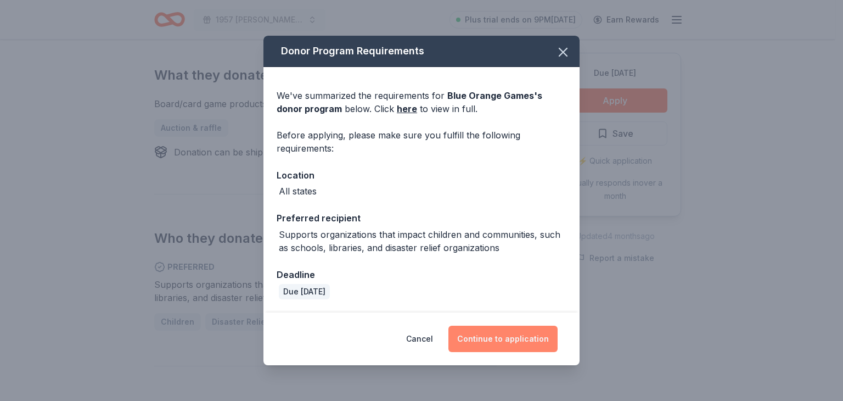
click at [507, 329] on button "Continue to application" at bounding box center [502, 338] width 109 height 26
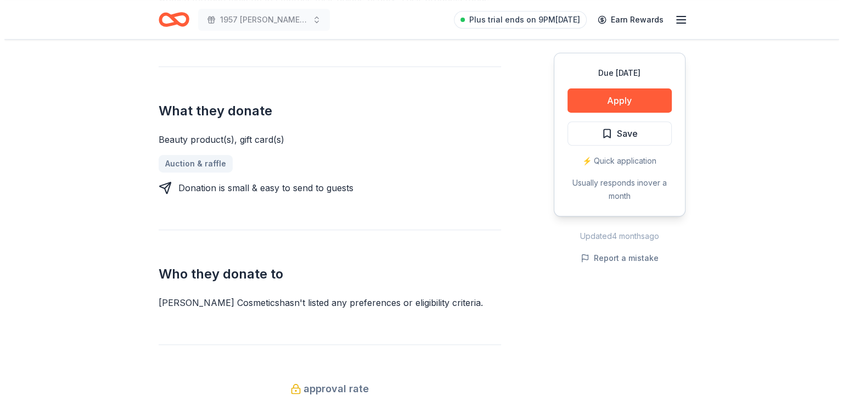
scroll to position [494, 0]
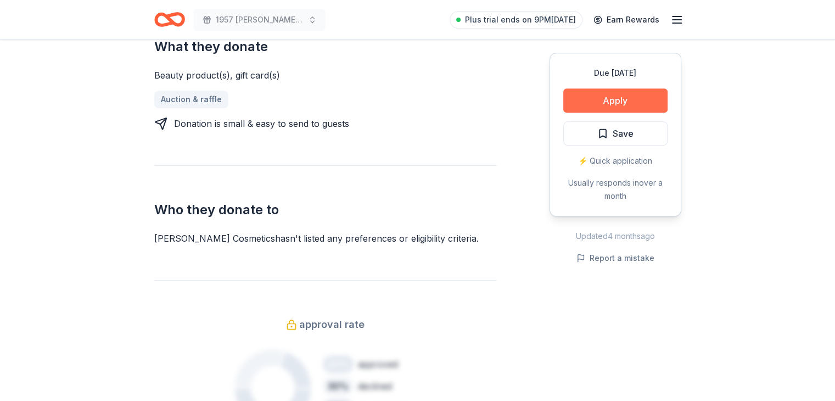
click at [611, 95] on button "Apply" at bounding box center [615, 100] width 104 height 24
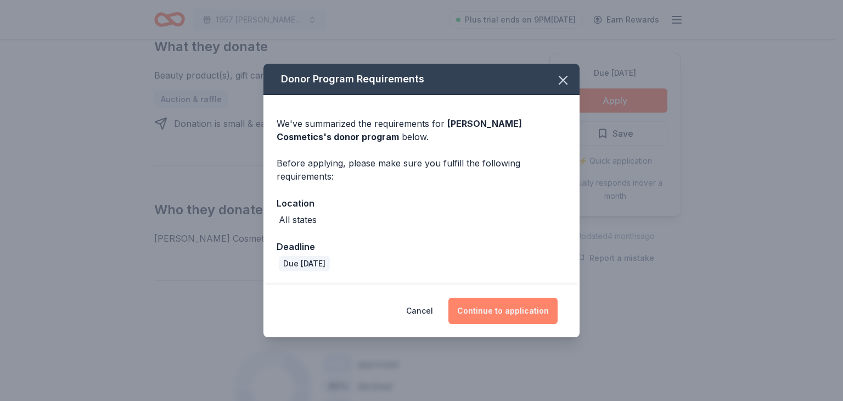
click at [528, 308] on button "Continue to application" at bounding box center [502, 310] width 109 height 26
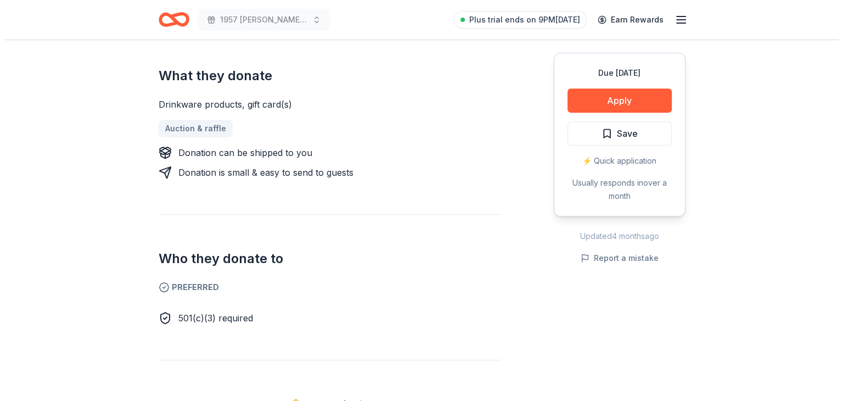
scroll to position [439, 0]
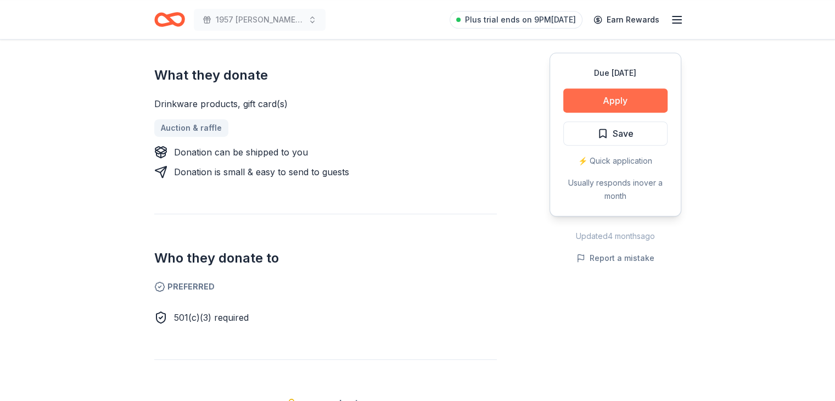
click at [603, 100] on button "Apply" at bounding box center [615, 100] width 104 height 24
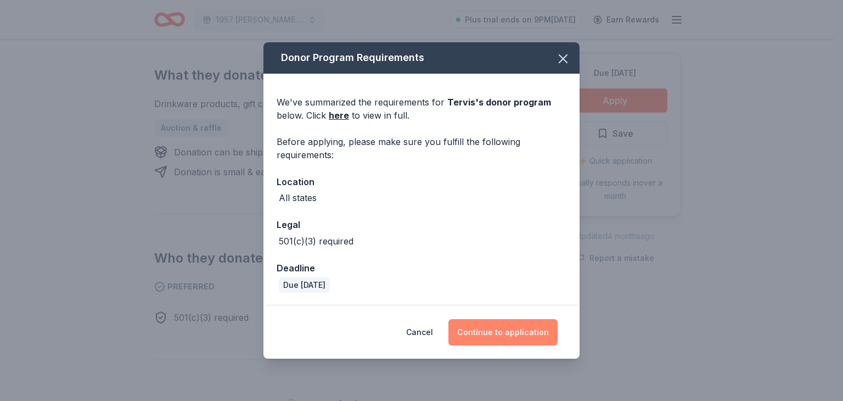
click at [516, 339] on button "Continue to application" at bounding box center [502, 332] width 109 height 26
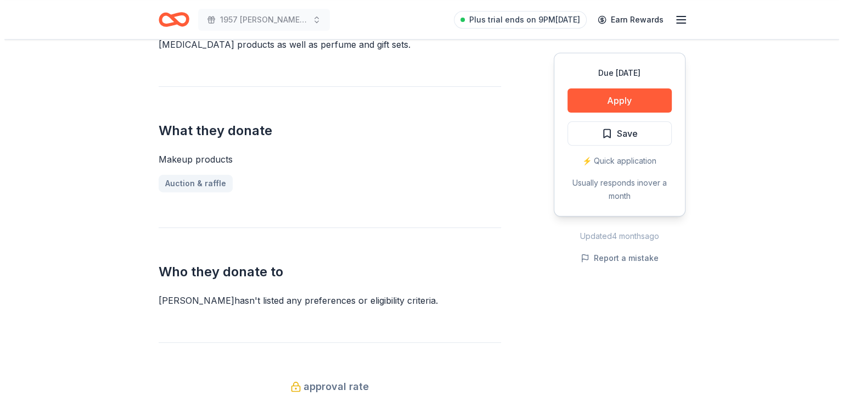
scroll to position [384, 0]
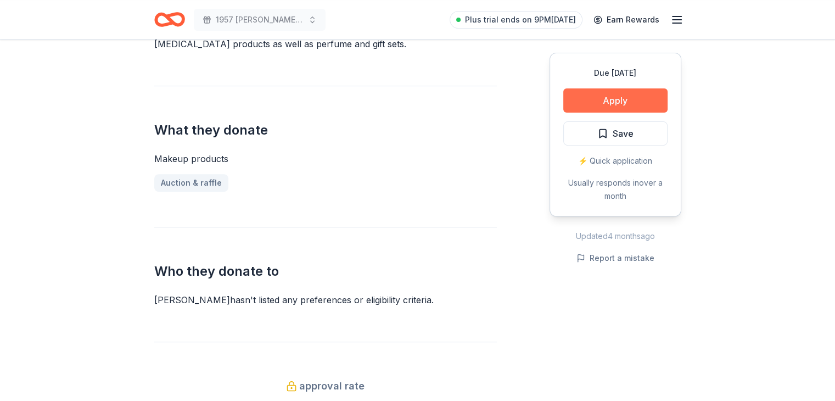
click at [591, 95] on button "Apply" at bounding box center [615, 100] width 104 height 24
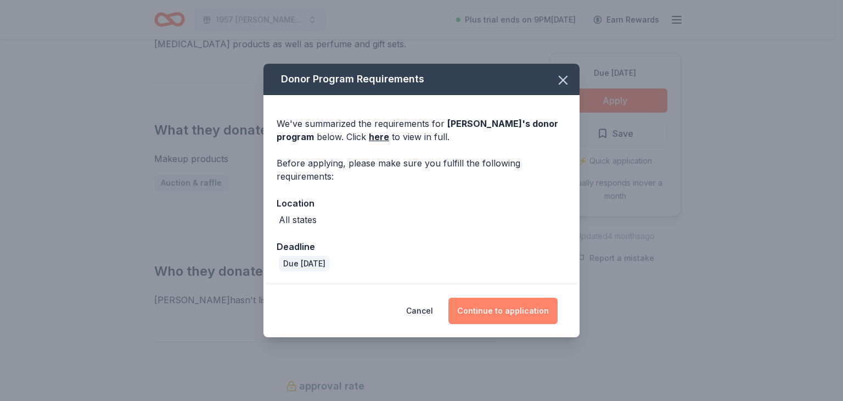
click at [518, 308] on button "Continue to application" at bounding box center [502, 310] width 109 height 26
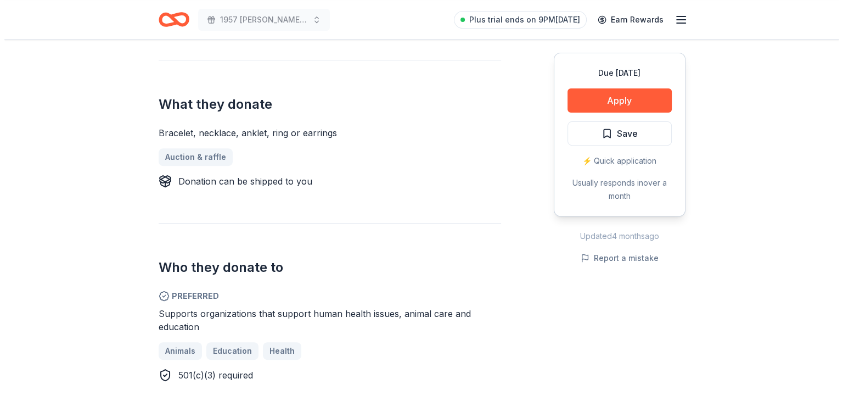
scroll to position [439, 0]
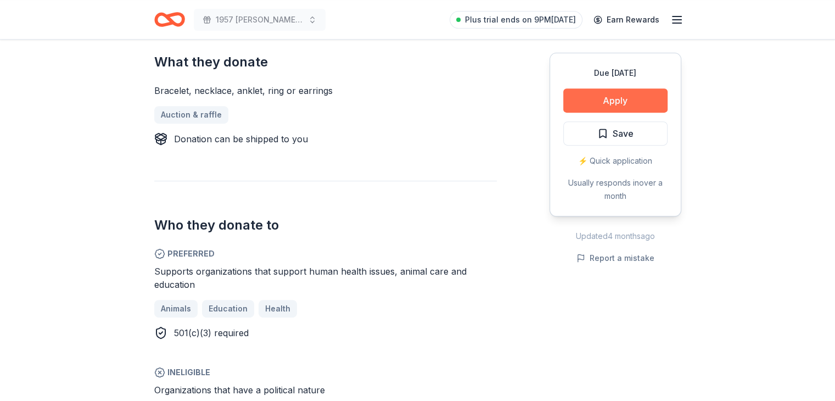
click at [591, 104] on button "Apply" at bounding box center [615, 100] width 104 height 24
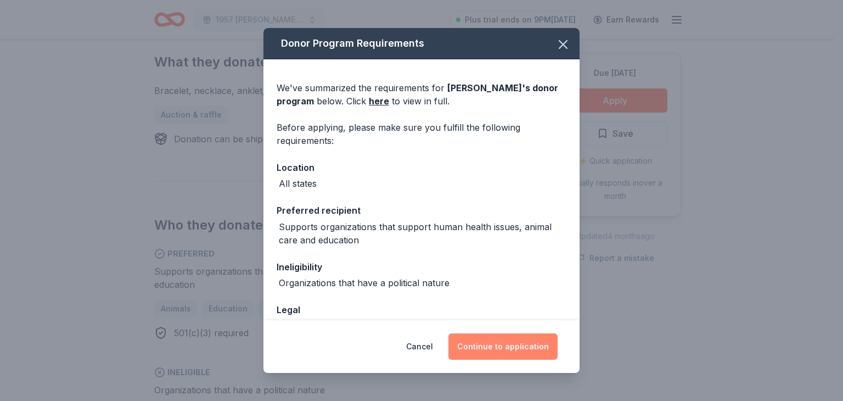
click at [490, 344] on button "Continue to application" at bounding box center [502, 346] width 109 height 26
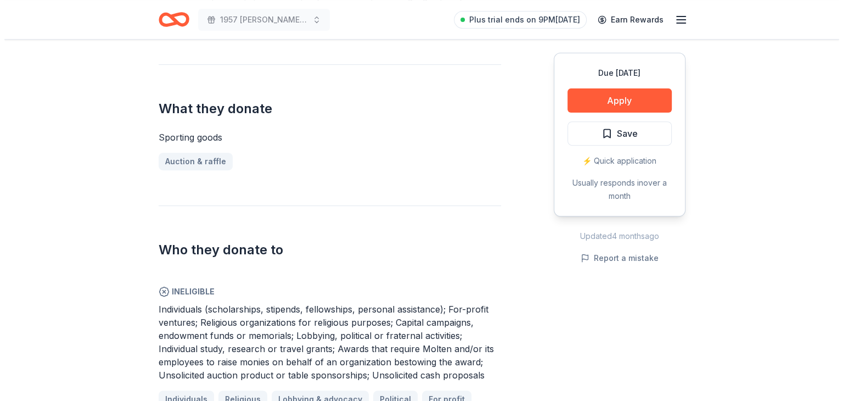
scroll to position [439, 0]
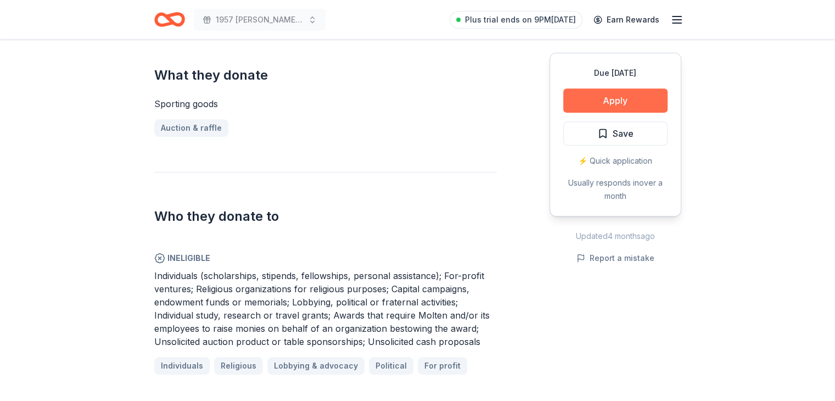
click at [595, 104] on button "Apply" at bounding box center [615, 100] width 104 height 24
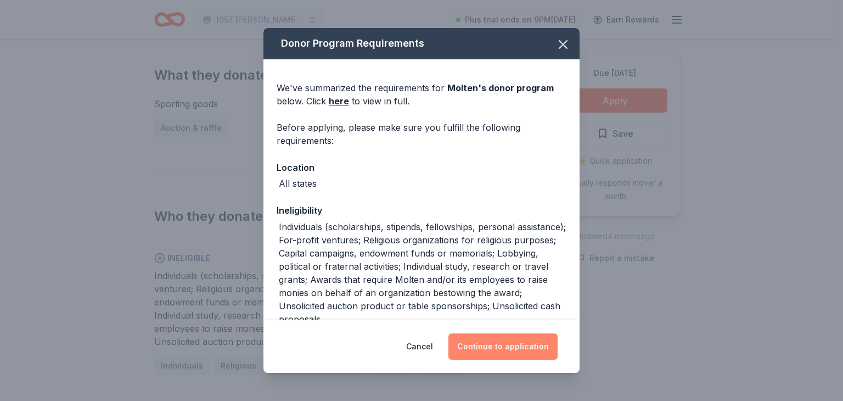
click at [499, 352] on button "Continue to application" at bounding box center [502, 346] width 109 height 26
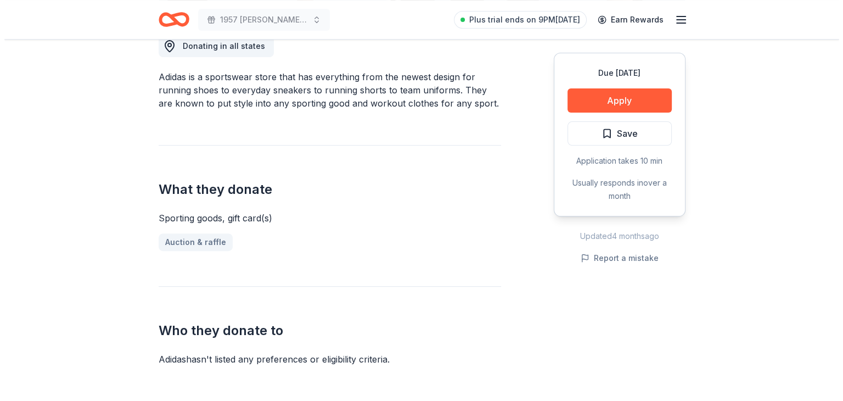
scroll to position [329, 0]
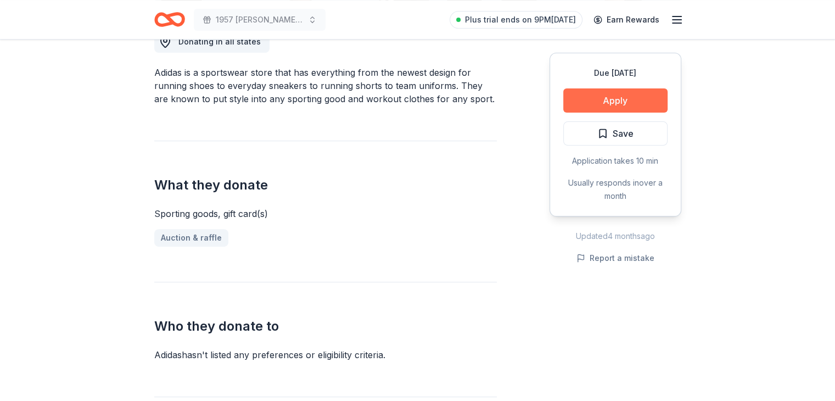
click at [654, 105] on button "Apply" at bounding box center [615, 100] width 104 height 24
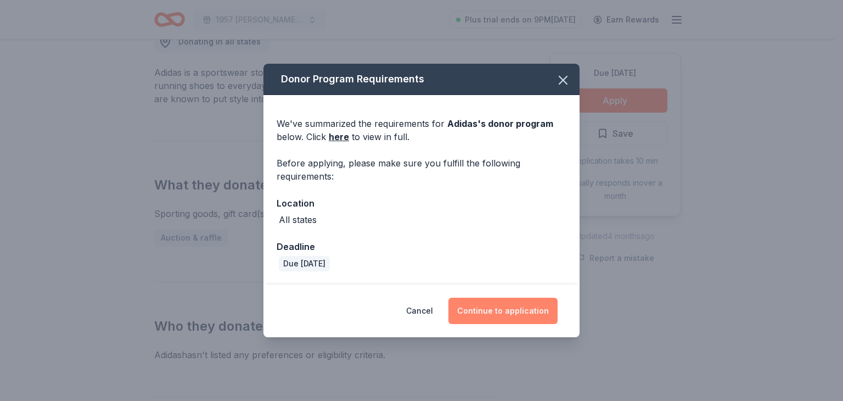
click at [486, 312] on button "Continue to application" at bounding box center [502, 310] width 109 height 26
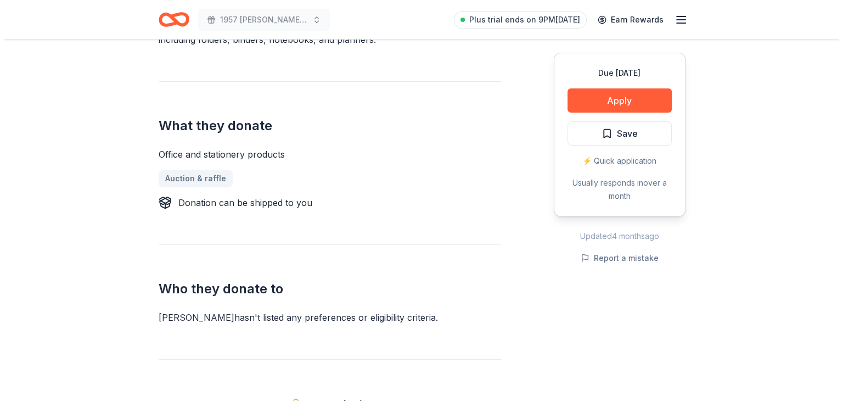
scroll to position [384, 0]
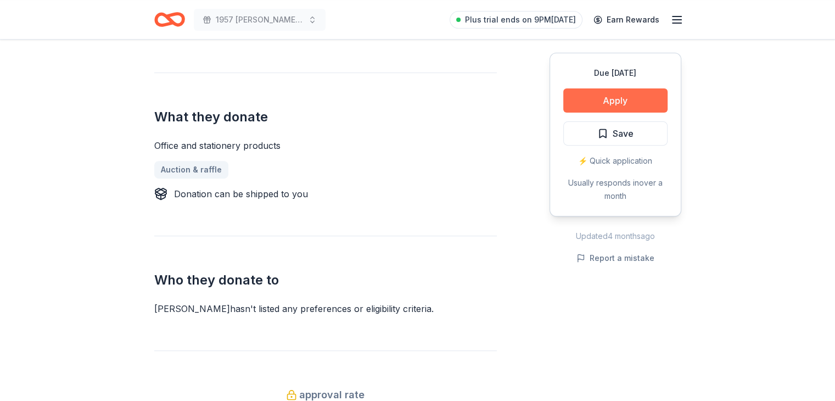
click at [619, 104] on button "Apply" at bounding box center [615, 100] width 104 height 24
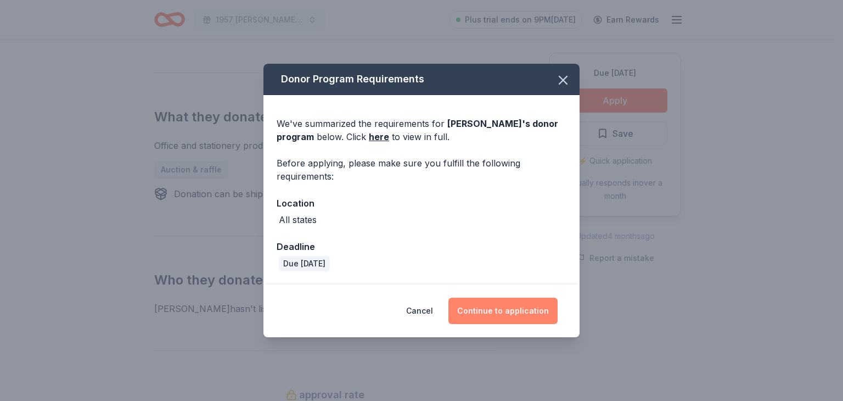
click at [508, 312] on button "Continue to application" at bounding box center [502, 310] width 109 height 26
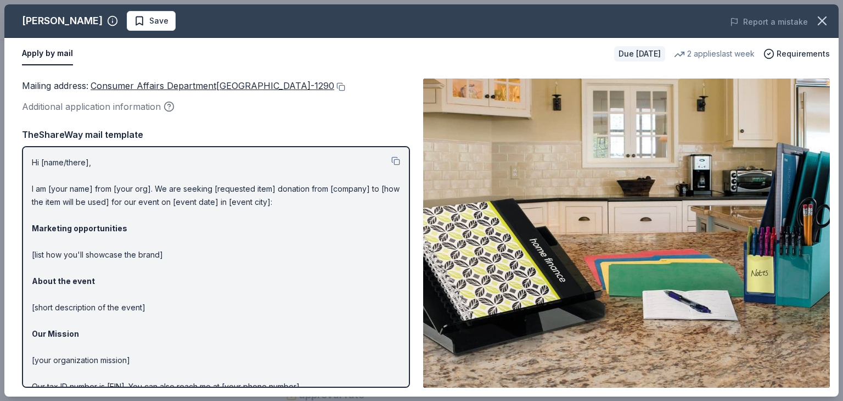
click at [266, 130] on div "TheShareWay mail template" at bounding box center [216, 134] width 388 height 14
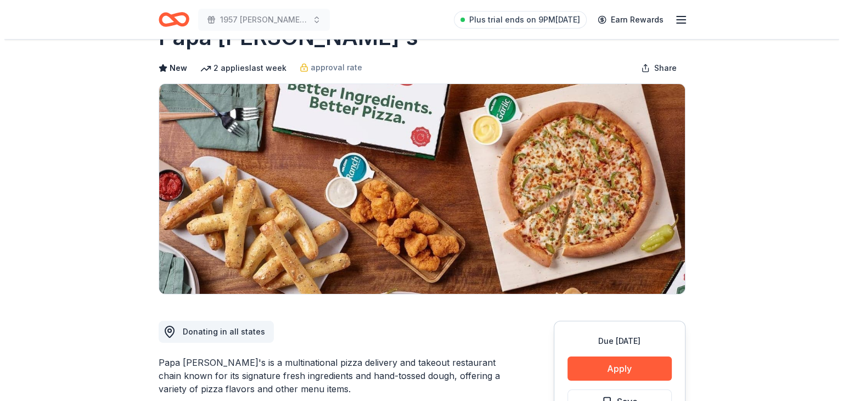
scroll to position [220, 0]
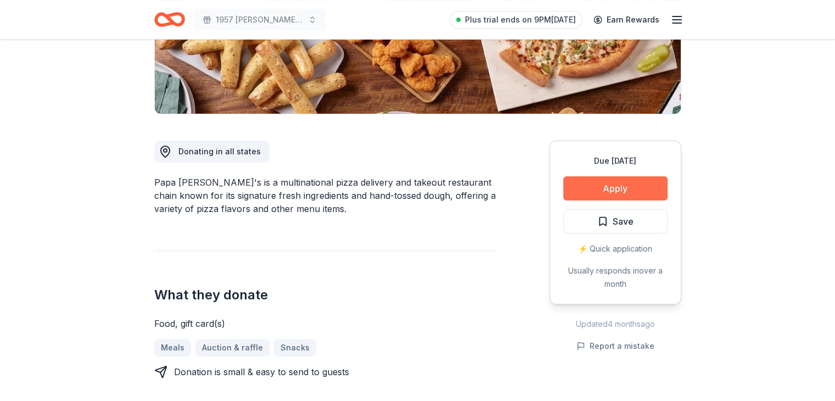
click at [627, 189] on button "Apply" at bounding box center [615, 188] width 104 height 24
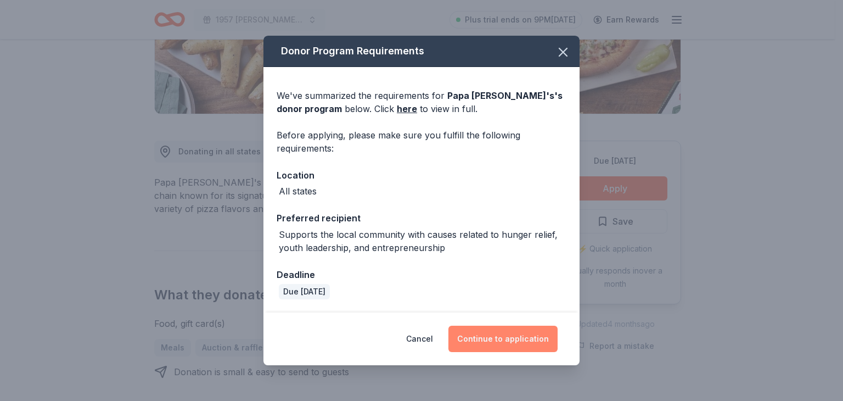
click at [475, 330] on button "Continue to application" at bounding box center [502, 338] width 109 height 26
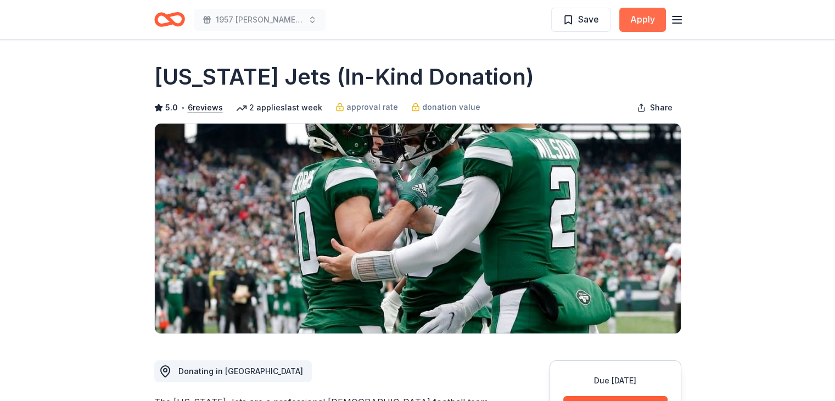
click at [644, 23] on button "Apply" at bounding box center [642, 20] width 47 height 24
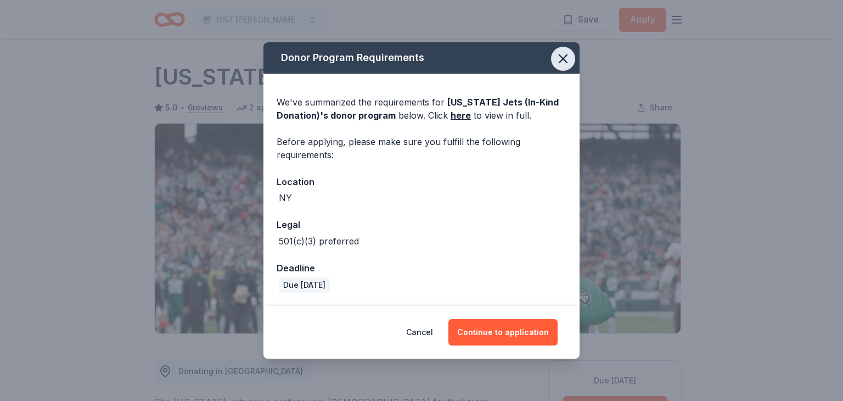
click at [562, 53] on icon "button" at bounding box center [562, 58] width 15 height 15
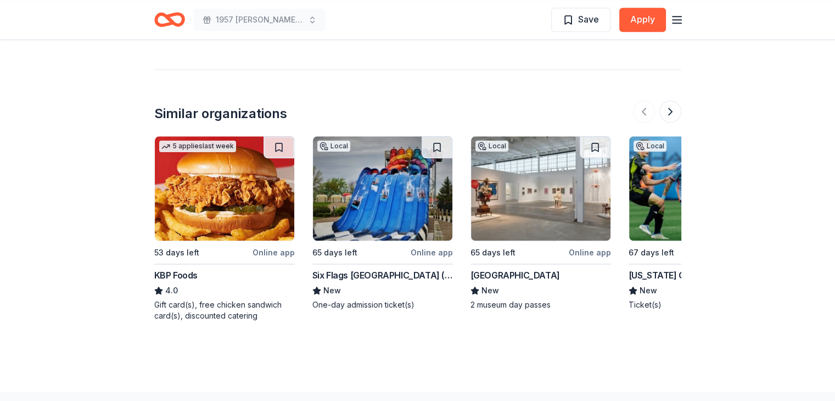
scroll to position [1372, 0]
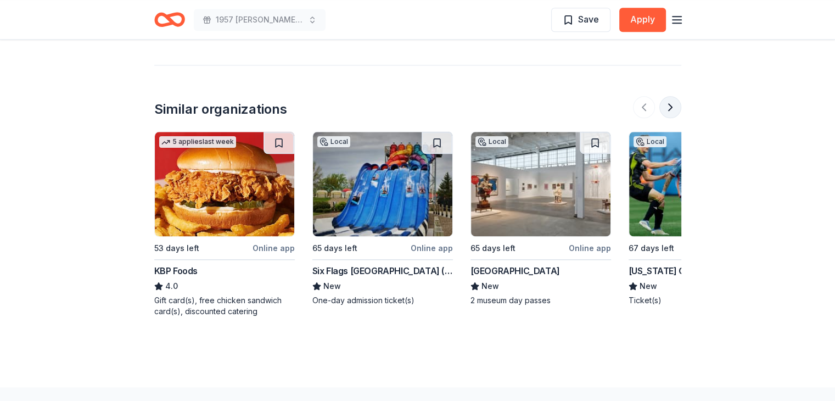
click at [672, 106] on button at bounding box center [670, 107] width 22 height 22
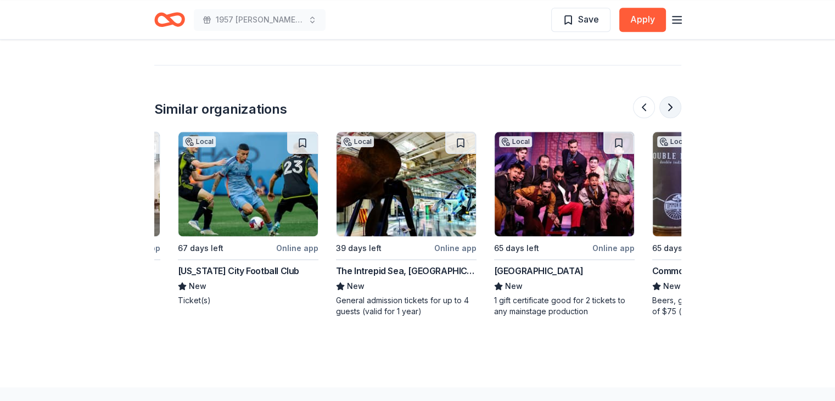
scroll to position [0, 474]
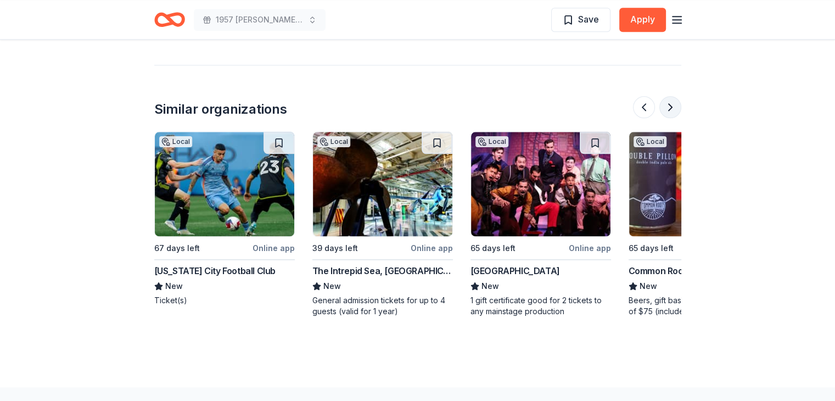
click at [672, 106] on button at bounding box center [670, 107] width 22 height 22
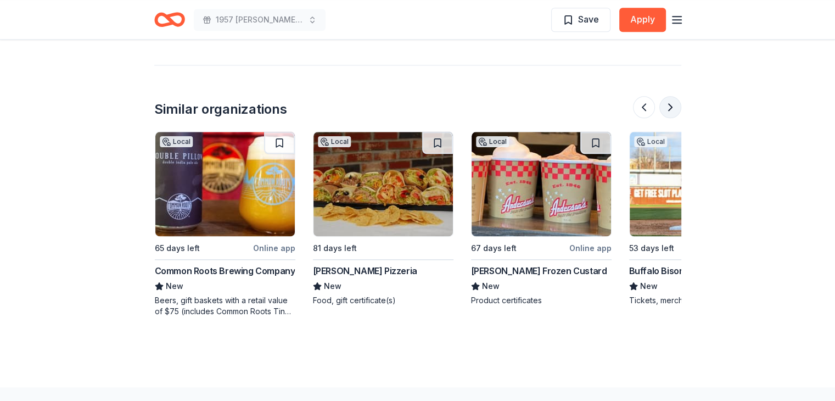
scroll to position [0, 948]
click at [672, 106] on button at bounding box center [670, 107] width 22 height 22
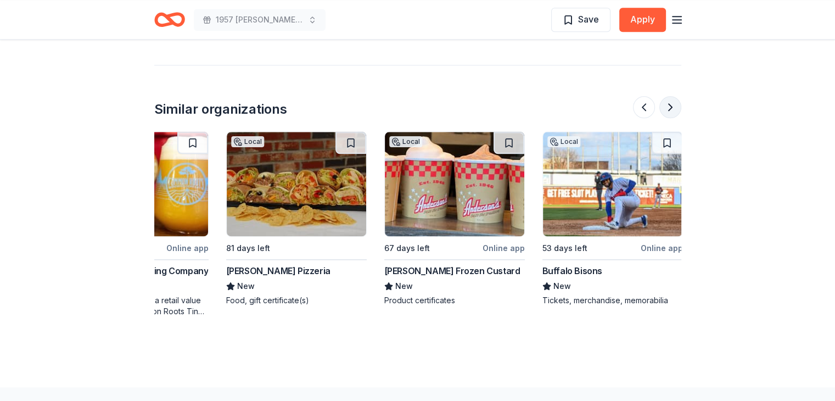
scroll to position [0, 1036]
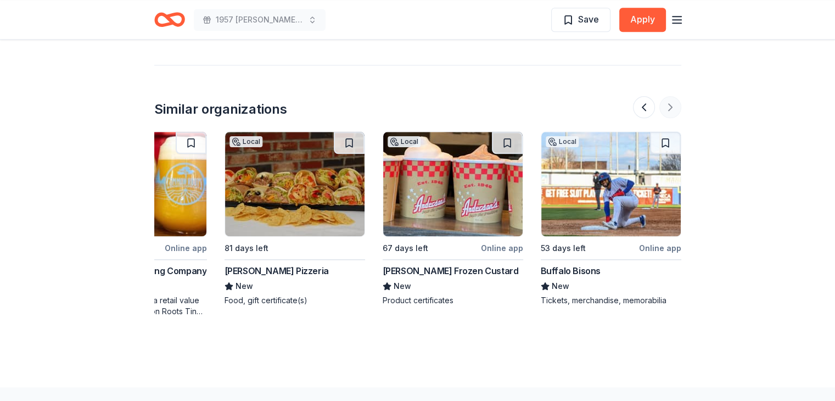
click at [672, 106] on div at bounding box center [657, 107] width 48 height 22
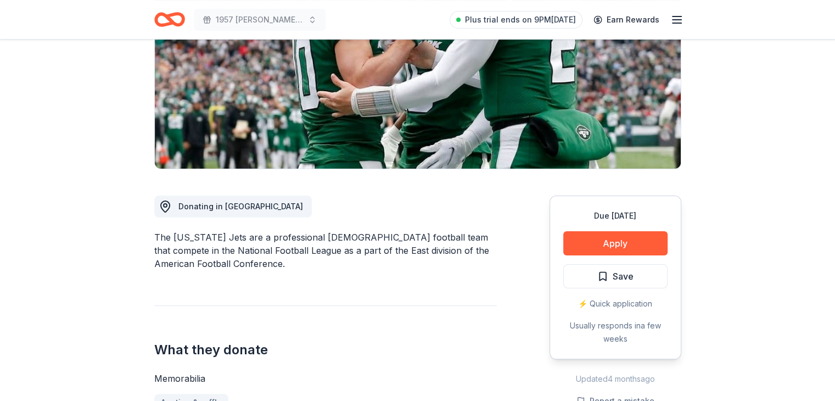
scroll to position [0, 0]
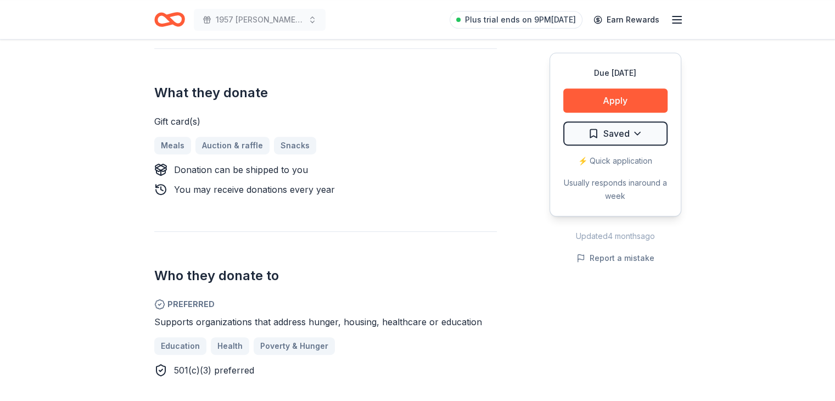
scroll to position [494, 0]
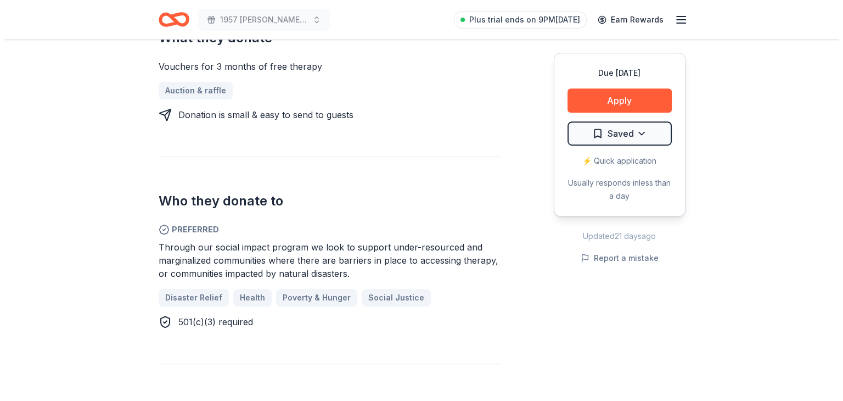
scroll to position [494, 0]
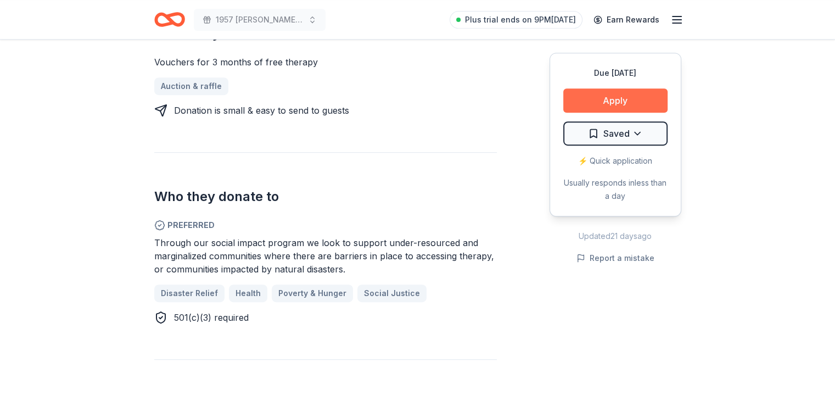
click at [591, 99] on button "Apply" at bounding box center [615, 100] width 104 height 24
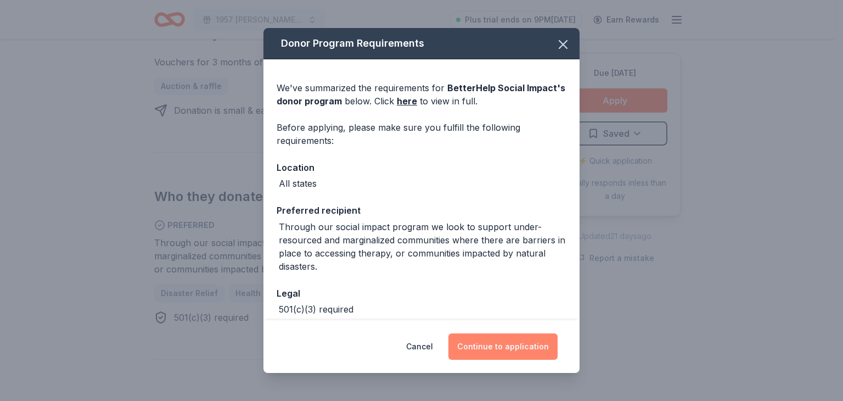
click at [527, 352] on button "Continue to application" at bounding box center [502, 346] width 109 height 26
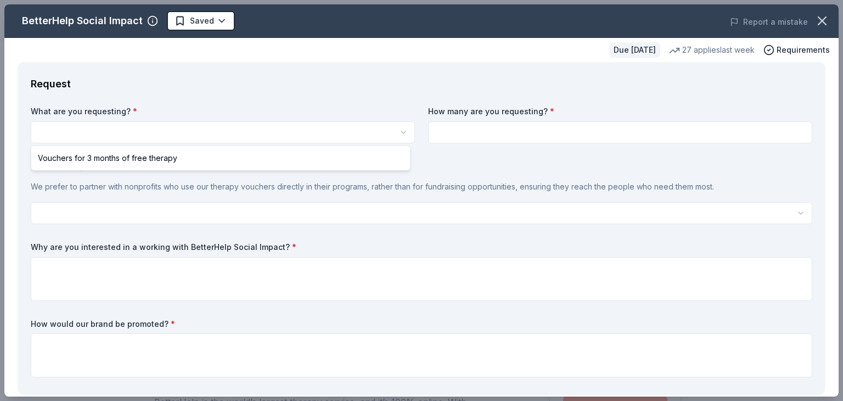
select select "Vouchers for 3 months of free therapy"
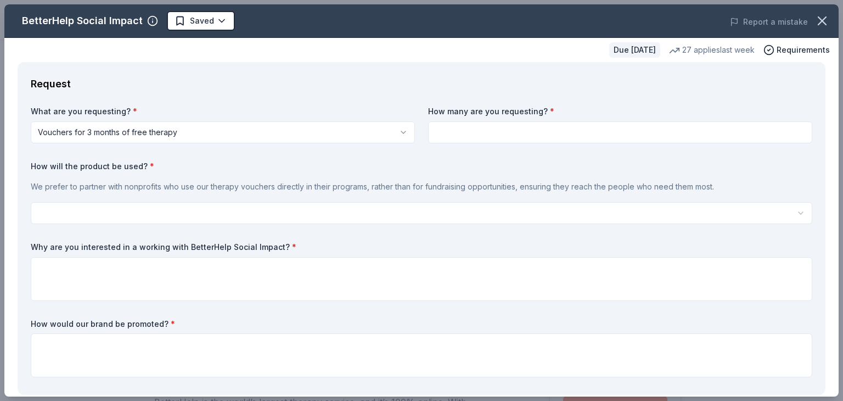
click at [471, 128] on input at bounding box center [620, 132] width 384 height 22
type input "1"
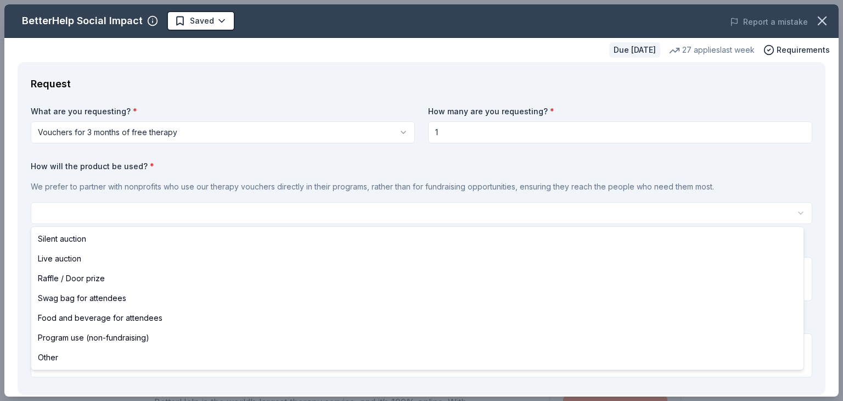
click at [288, 211] on html "1957 Ward LaFrance Restoration Saved Apply Due in 74 days Share BetterHelp Soci…" at bounding box center [421, 200] width 843 height 401
select select "raffleDoorPrize"
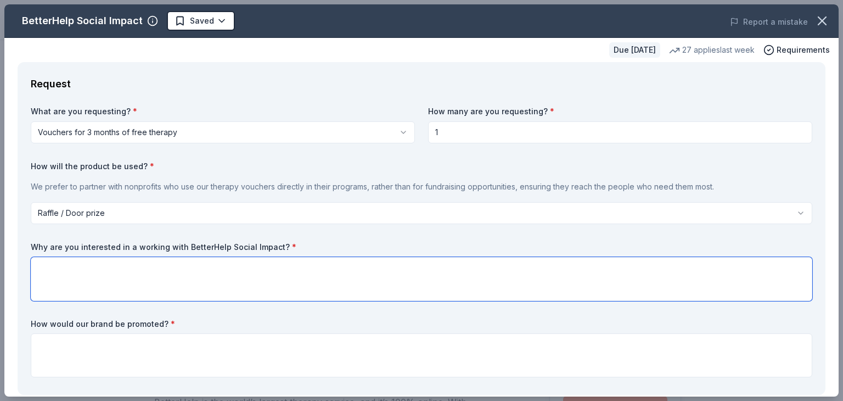
click at [288, 277] on textarea at bounding box center [422, 279] width 782 height 44
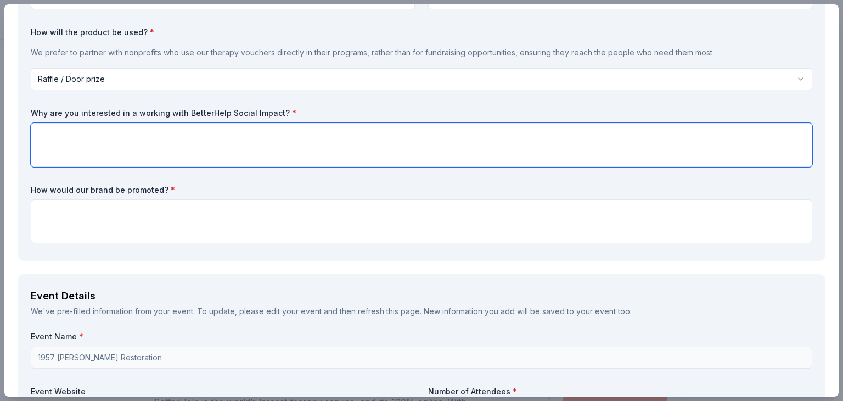
scroll to position [165, 0]
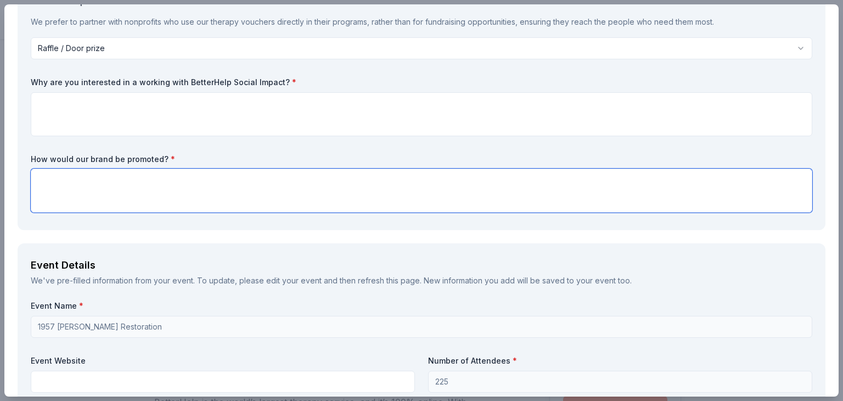
click at [265, 176] on textarea at bounding box center [422, 190] width 782 height 44
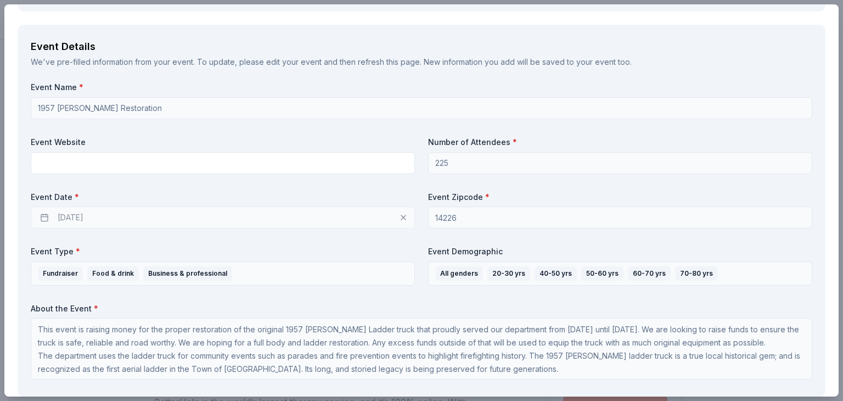
scroll to position [384, 0]
type textarea "All donors will be represented on a placemat/menu that all event attendees will…"
click at [224, 213] on div "01/15/2026" at bounding box center [223, 216] width 384 height 22
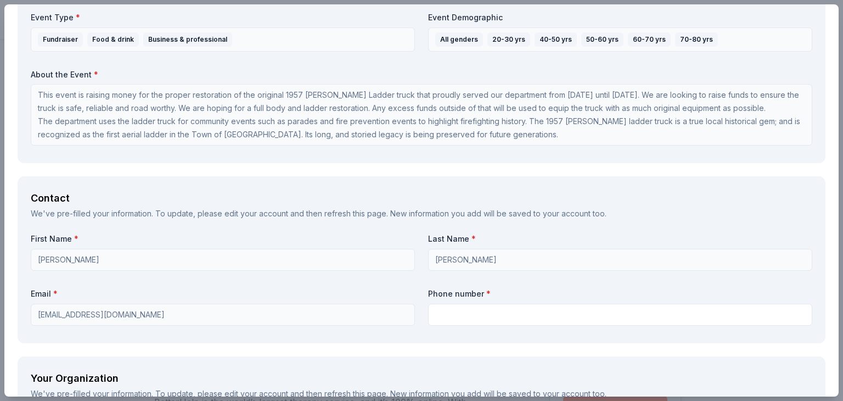
scroll to position [659, 0]
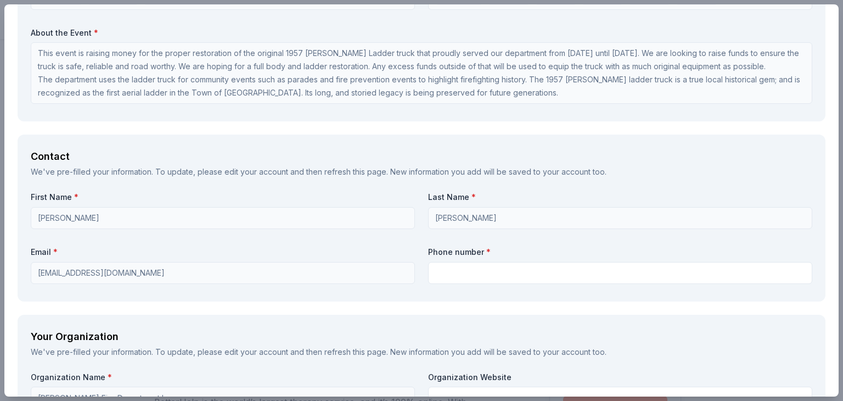
click at [493, 284] on div "First Name * Wendy Last Name * Tomczak Email * tmczkw@gmail.com Phone number *" at bounding box center [422, 240] width 782 height 96
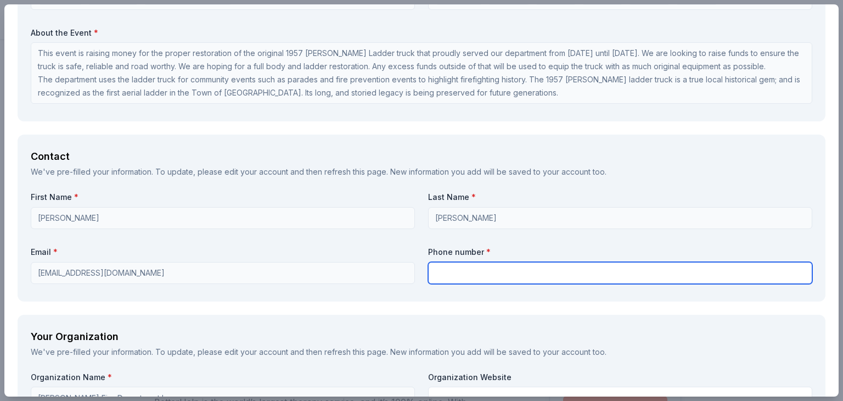
click at [491, 271] on input "text" at bounding box center [620, 273] width 384 height 22
type input "7165743427"
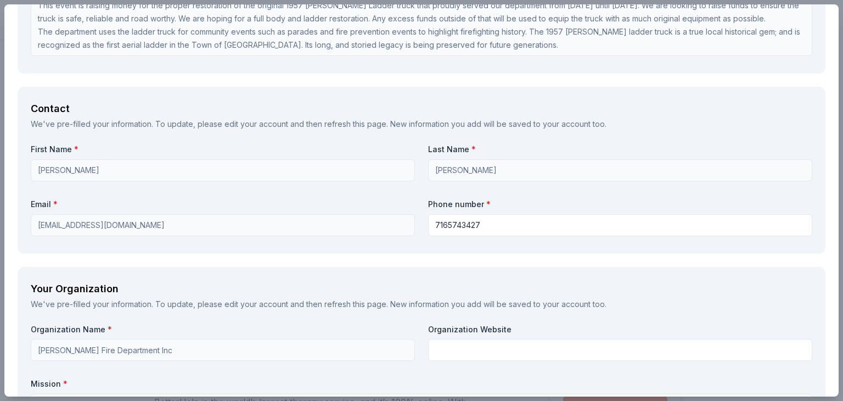
scroll to position [823, 0]
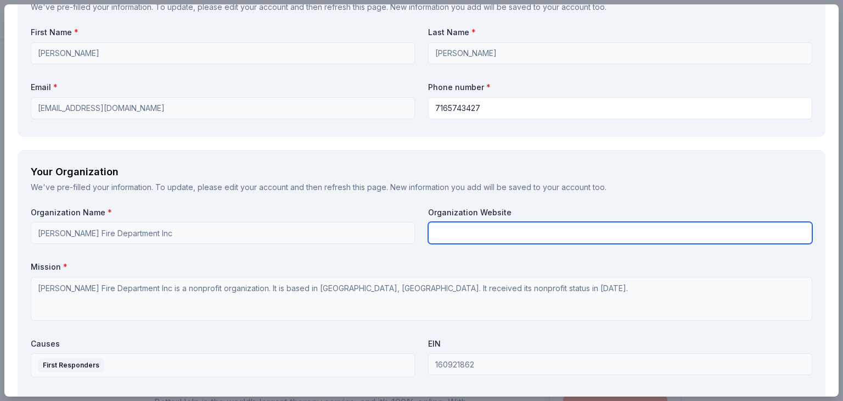
click at [461, 235] on input "text" at bounding box center [620, 233] width 384 height 22
paste input "https://www.snyderfd.com/"
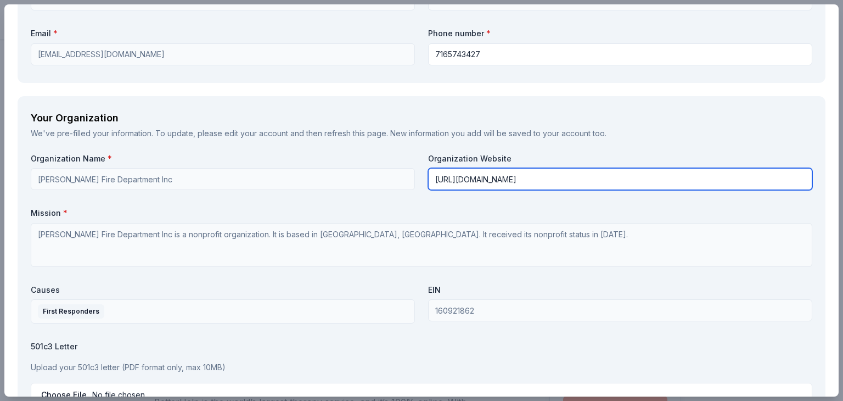
scroll to position [878, 0]
type input "https://www.snyderfd.com/"
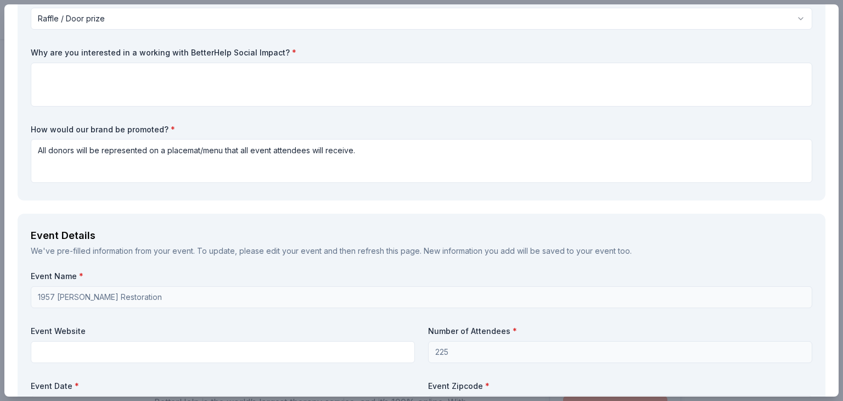
scroll to position [0, 0]
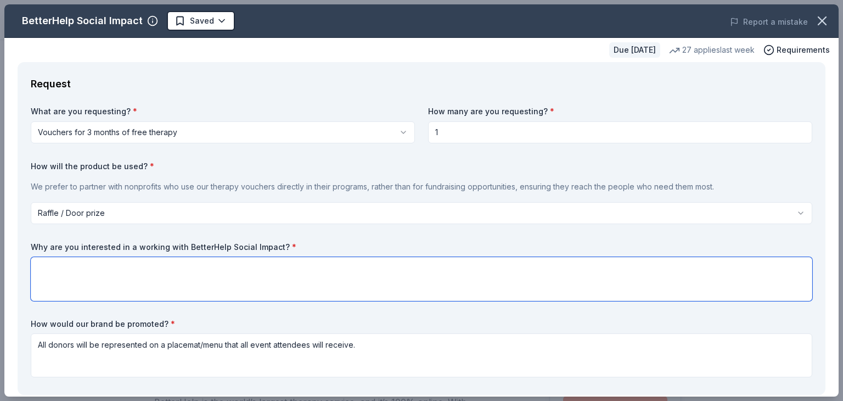
click at [253, 271] on textarea at bounding box center [422, 279] width 782 height 44
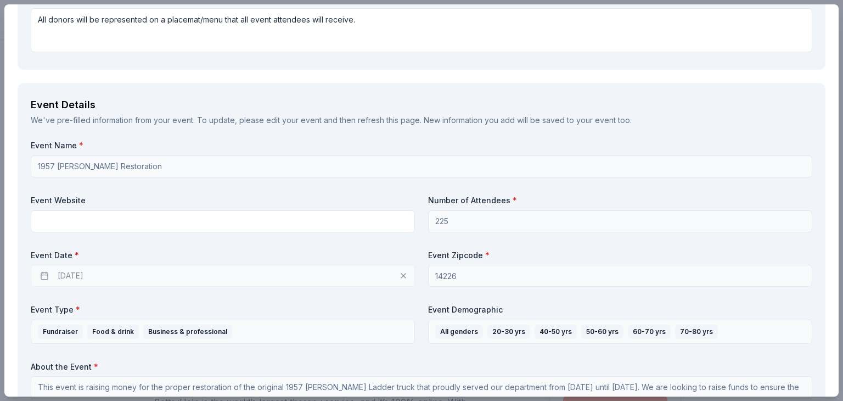
scroll to position [329, 0]
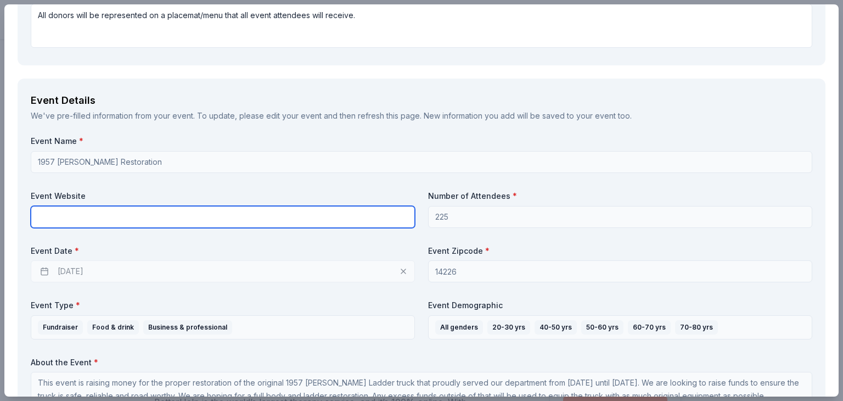
click at [216, 217] on input "text" at bounding box center [223, 217] width 384 height 22
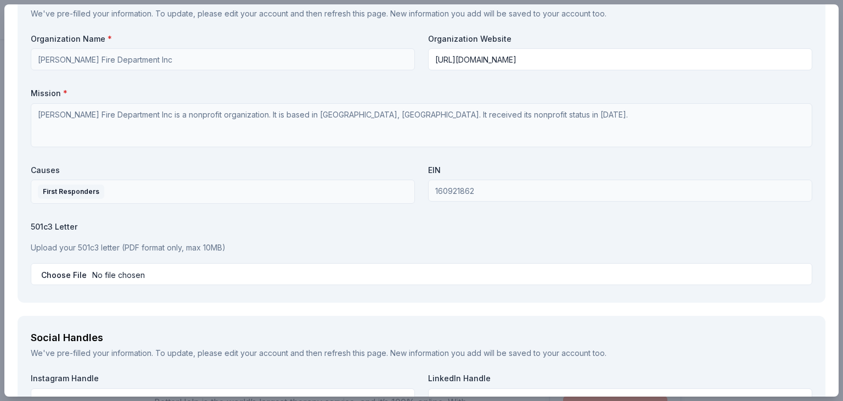
scroll to position [1043, 0]
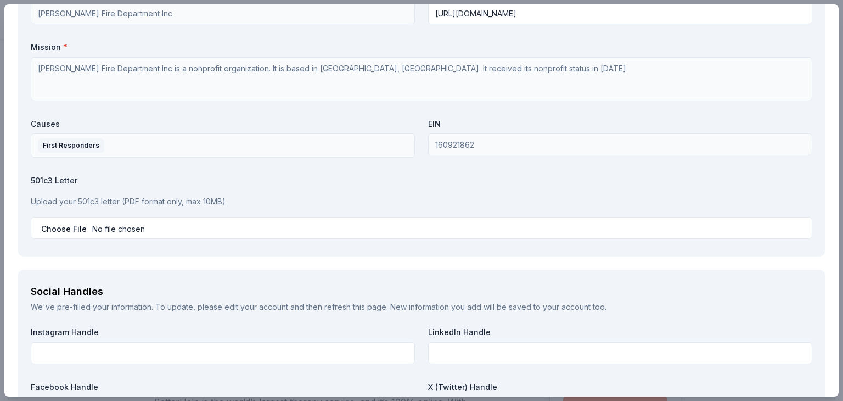
click at [259, 214] on div "501c3 Letter Upload your 501c3 letter (PDF format only, max 10MB)" at bounding box center [422, 207] width 782 height 64
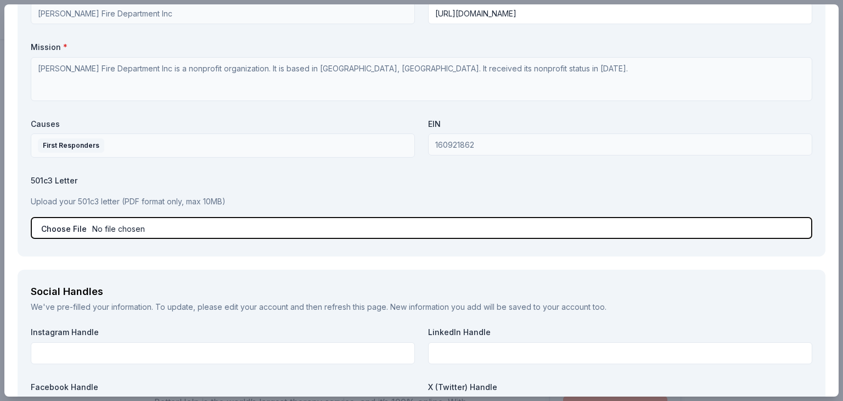
click at [252, 233] on input "file" at bounding box center [422, 228] width 782 height 22
type input "C:\fakepath\IRS Designation as 501 c 3.pdf"
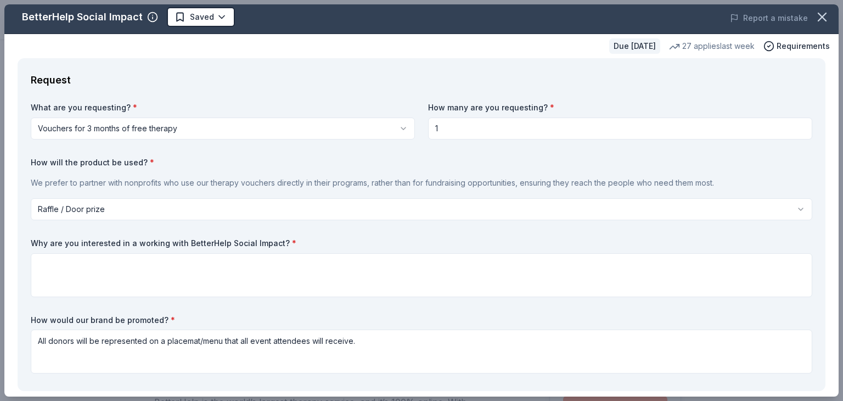
scroll to position [0, 0]
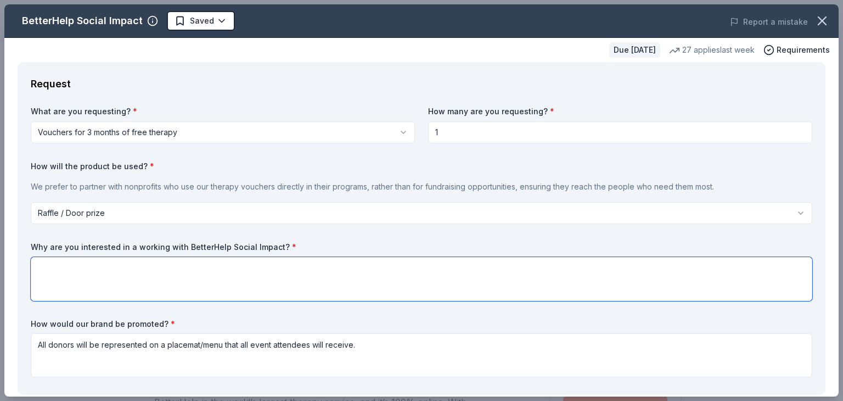
click at [378, 284] on textarea at bounding box center [422, 279] width 782 height 44
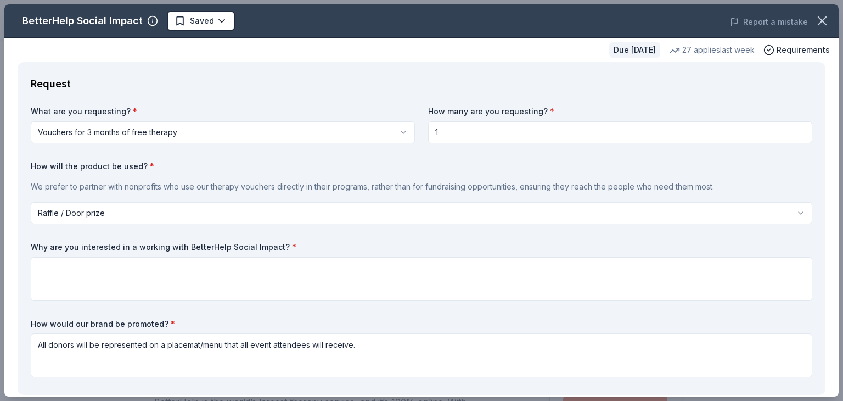
click at [29, 244] on div "Request What are you requesting? * Vouchers for 3 months of free therapy Vouche…" at bounding box center [422, 228] width 808 height 333
drag, startPoint x: 29, startPoint y: 244, endPoint x: 60, endPoint y: 249, distance: 31.6
click at [60, 249] on div "Request What are you requesting? * Vouchers for 3 months of free therapy Vouche…" at bounding box center [422, 228] width 808 height 333
click at [38, 249] on label "Why are you interested in a working with BetterHelp Social Impact? *" at bounding box center [422, 246] width 782 height 11
drag, startPoint x: 33, startPoint y: 246, endPoint x: 149, endPoint y: 251, distance: 115.9
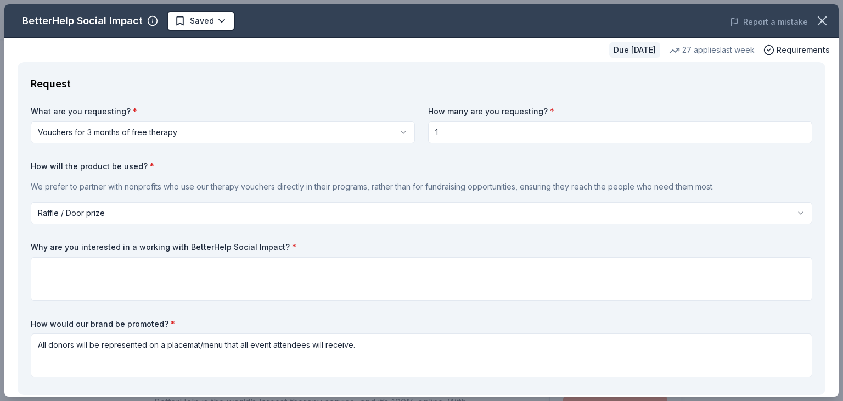
click at [149, 251] on label "Why are you interested in a working with BetterHelp Social Impact? *" at bounding box center [422, 246] width 782 height 11
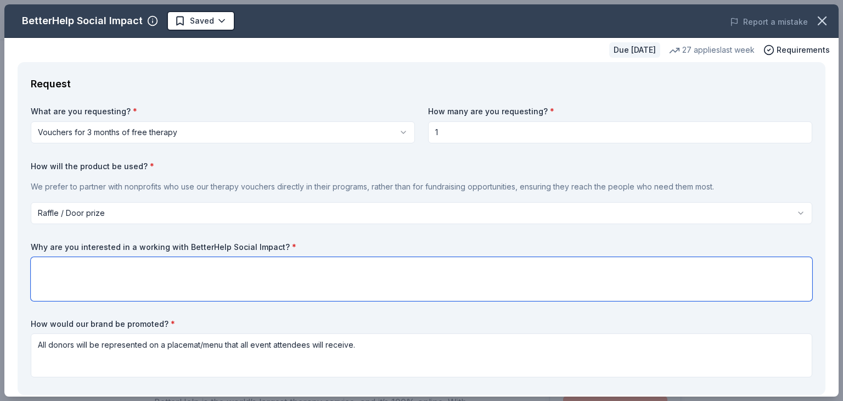
click at [135, 277] on textarea at bounding box center [422, 279] width 782 height 44
type textarea "Raising awareness that mental health is more prevalent"
drag, startPoint x: 255, startPoint y: 266, endPoint x: 0, endPoint y: 249, distance: 255.8
click at [0, 249] on div "BetterHelp Social Impact Saved Report a mistake Due in 74 days 27 applies last …" at bounding box center [421, 200] width 843 height 401
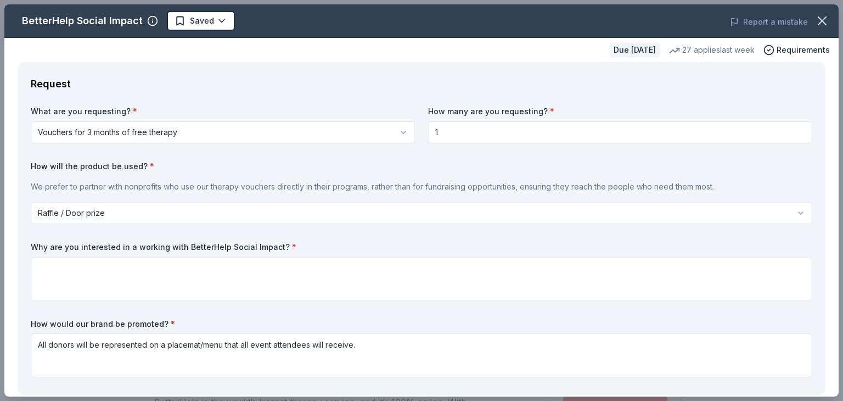
drag, startPoint x: 276, startPoint y: 244, endPoint x: 185, endPoint y: 244, distance: 91.1
click at [185, 244] on label "Why are you interested in a working with BetterHelp Social Impact? *" at bounding box center [422, 246] width 782 height 11
drag, startPoint x: 159, startPoint y: 245, endPoint x: 251, endPoint y: 248, distance: 92.8
click at [251, 248] on label "Why are you interested in a working with BetterHelp Social Impact? *" at bounding box center [422, 246] width 782 height 11
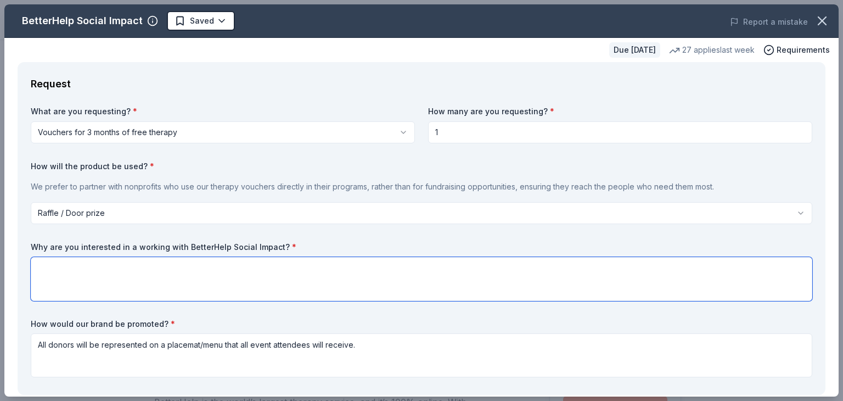
click at [112, 282] on textarea at bounding box center [422, 279] width 782 height 44
paste textarea "I'm deeply interested in working with BetterHelp’s social impact initiatives be…"
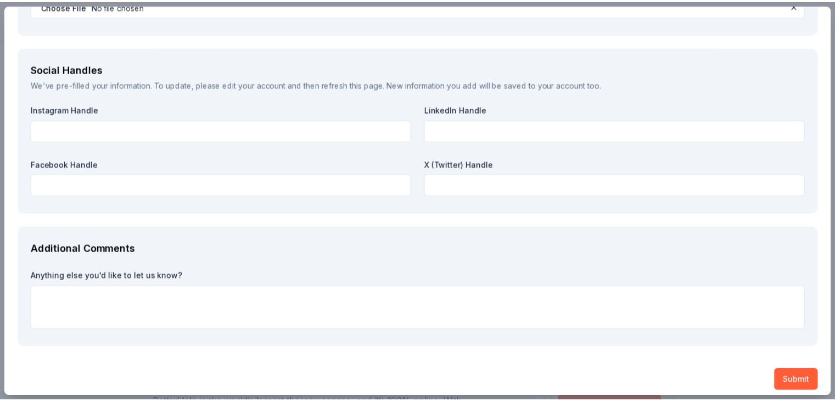
scroll to position [1272, 0]
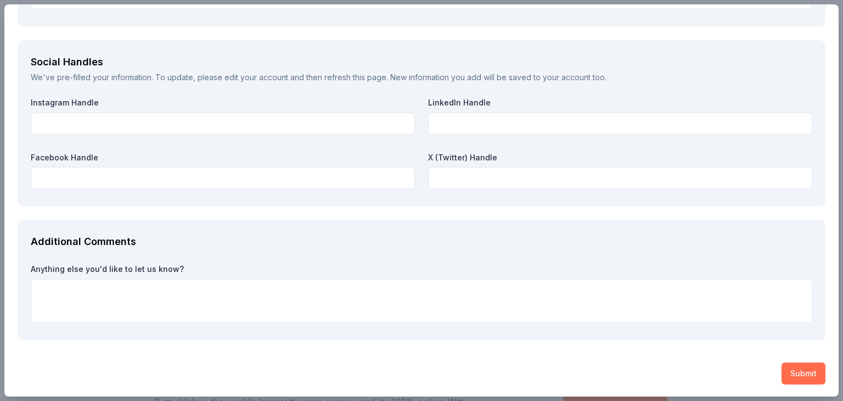
type textarea "I'm deeply interested in working with BetterHelp’s social impact initiatives be…"
click at [791, 374] on button "Submit" at bounding box center [804, 373] width 44 height 22
